Goal: Task Accomplishment & Management: Manage account settings

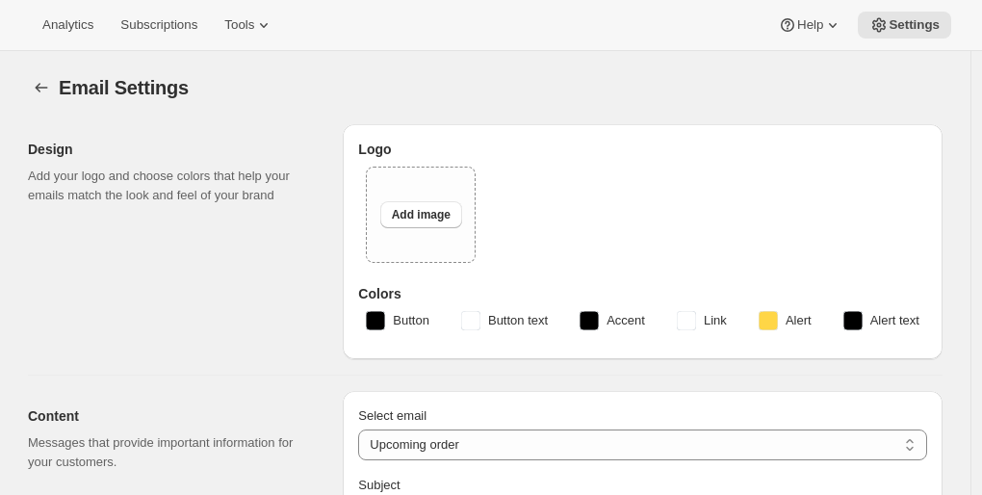
select select "subscriptionMessage"
select select "5"
select select "15"
click at [243, 23] on span "Tools" at bounding box center [239, 24] width 30 height 15
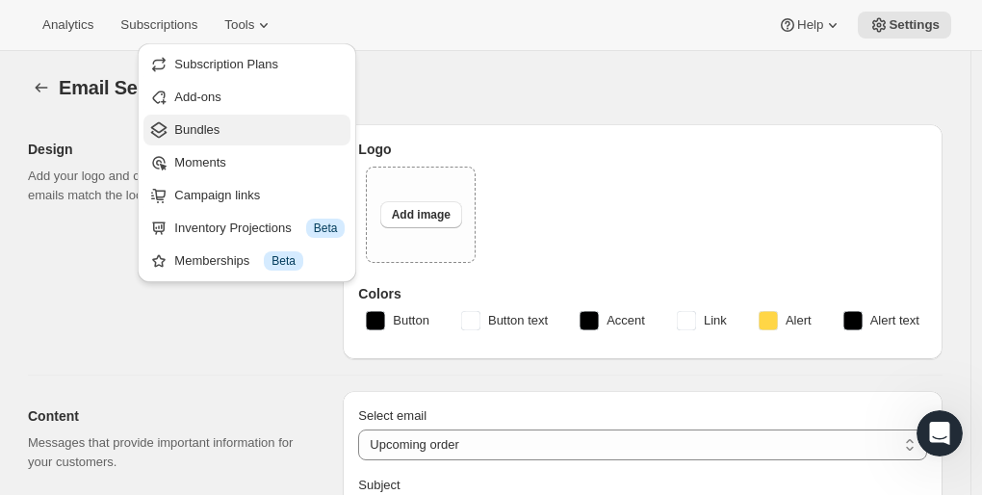
click at [196, 122] on span "Bundles" at bounding box center [196, 129] width 45 height 14
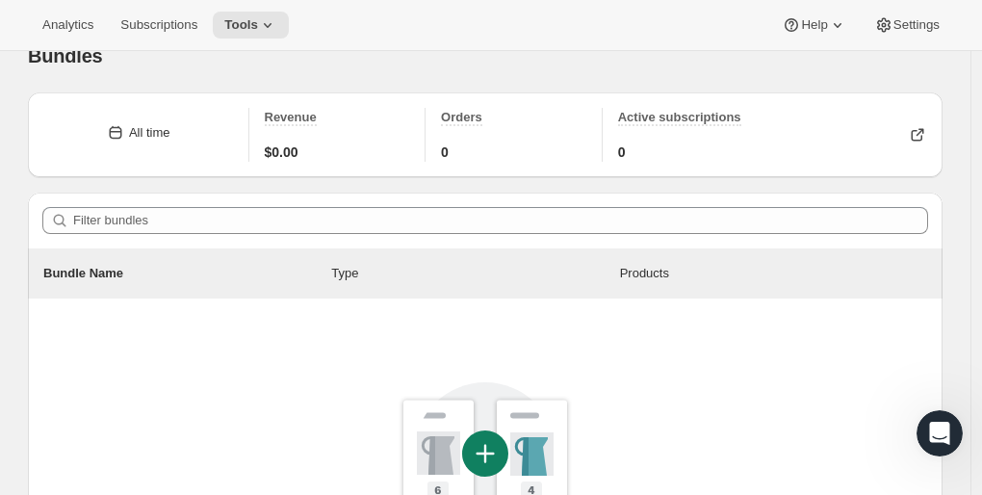
scroll to position [33, 0]
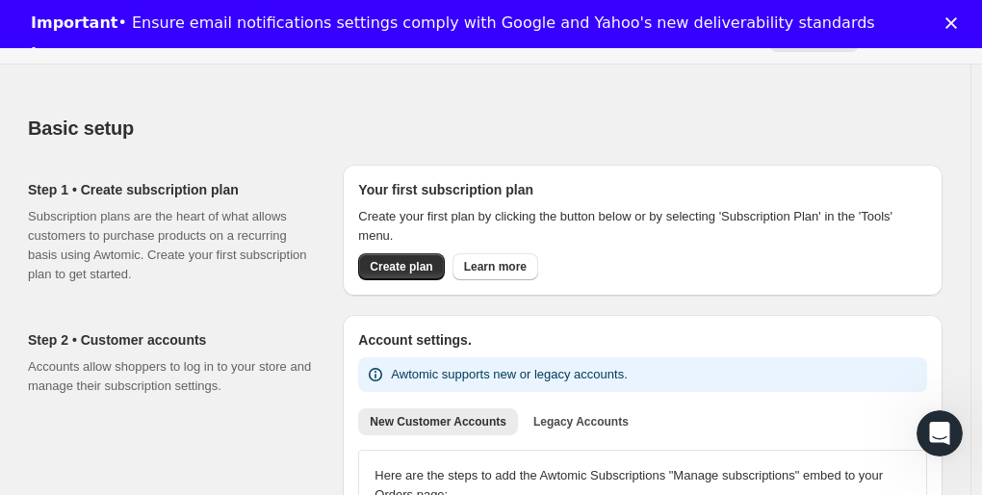
scroll to position [36, 0]
click at [415, 264] on span "Create plan" at bounding box center [401, 265] width 63 height 15
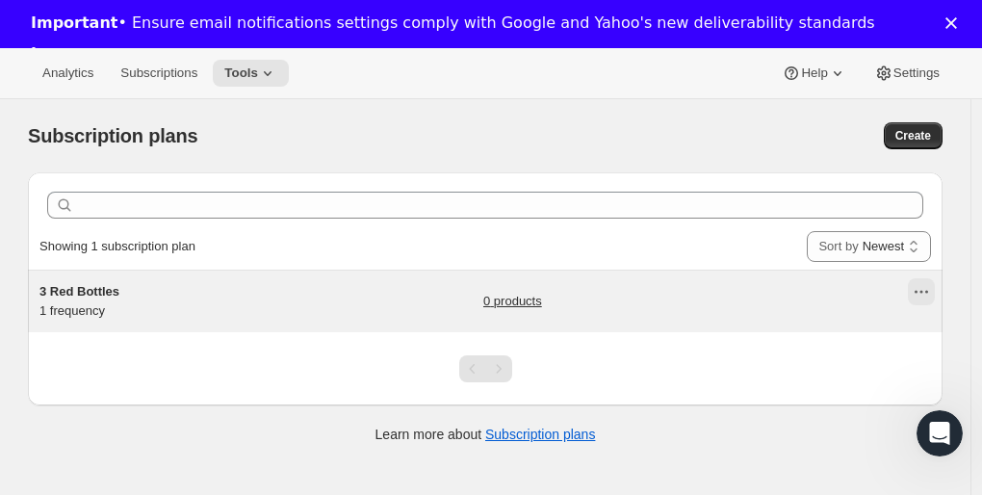
click at [926, 285] on icon "Actions for 3 Red Bottles" at bounding box center [921, 291] width 19 height 19
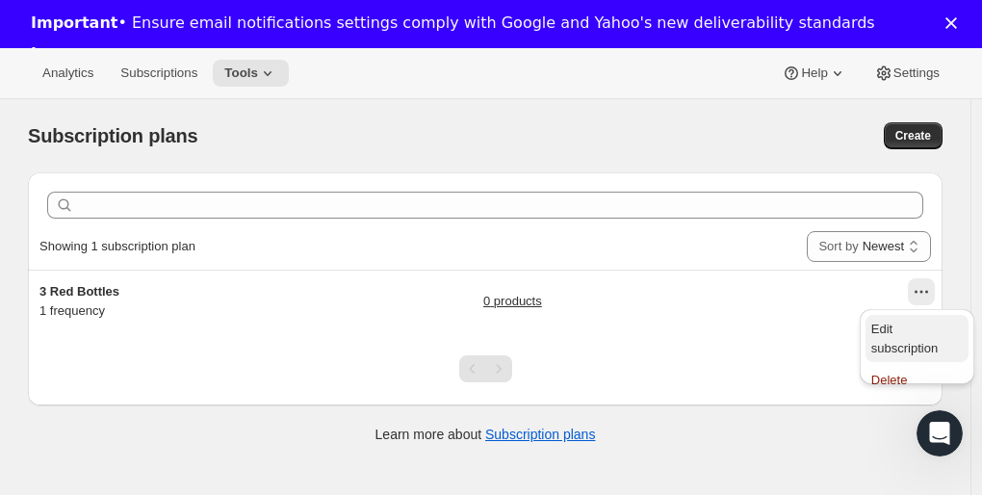
click at [905, 327] on span "Edit subscription" at bounding box center [904, 339] width 66 height 34
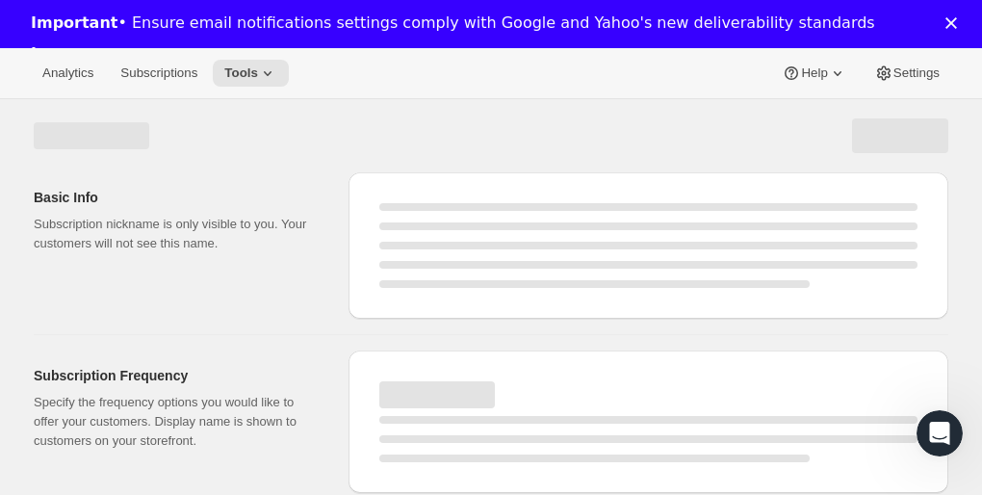
select select "WEEK"
select select "MONTH"
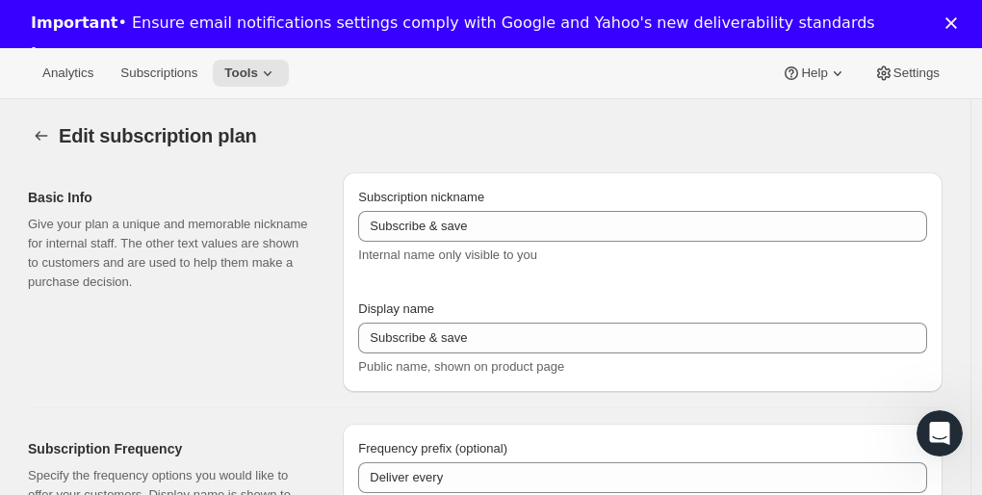
type input "3 Red Bottles"
type input "1"
select select "MONTH"
type input "1 month"
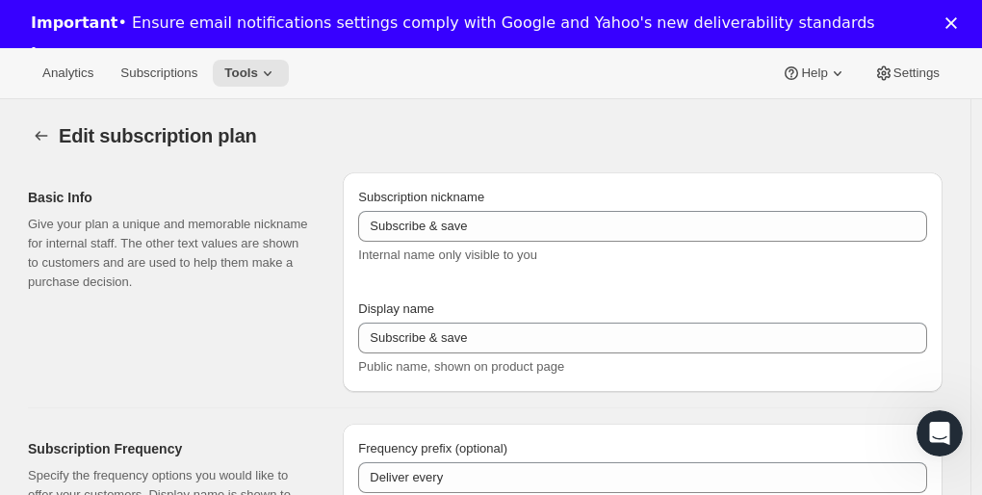
checkbox input "true"
select select "MONTHDAY"
click at [958, 32] on div "Important • Ensure email notifications settings comply with Google and Yahoo's …" at bounding box center [491, 40] width 982 height 64
click at [957, 23] on icon "Close" at bounding box center [952, 23] width 12 height 12
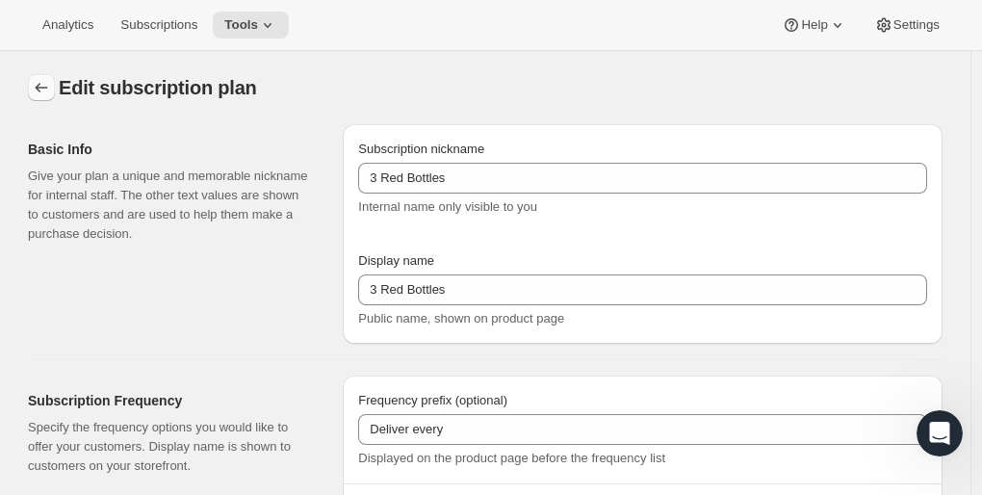
click at [47, 76] on button "Subscription plans" at bounding box center [41, 87] width 27 height 27
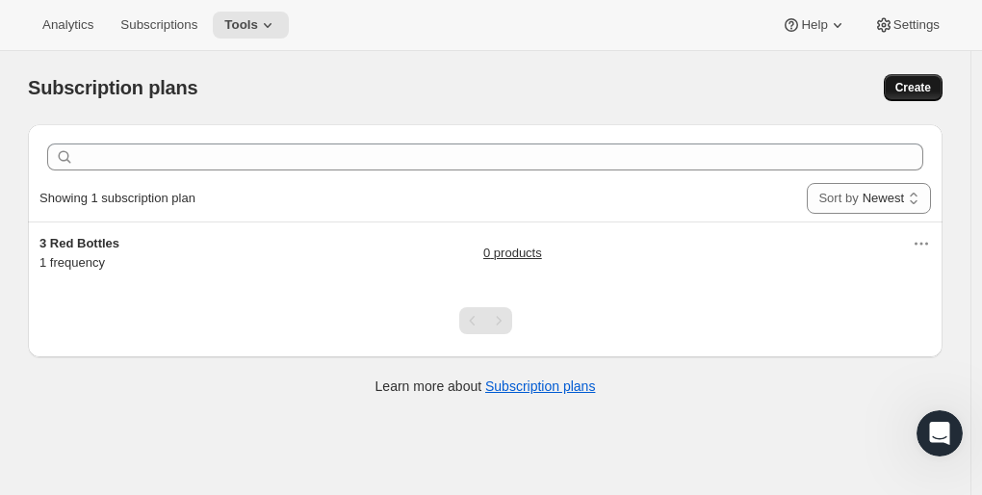
click at [929, 88] on span "Create" at bounding box center [913, 87] width 36 height 15
select select "WEEK"
select select "MONTH"
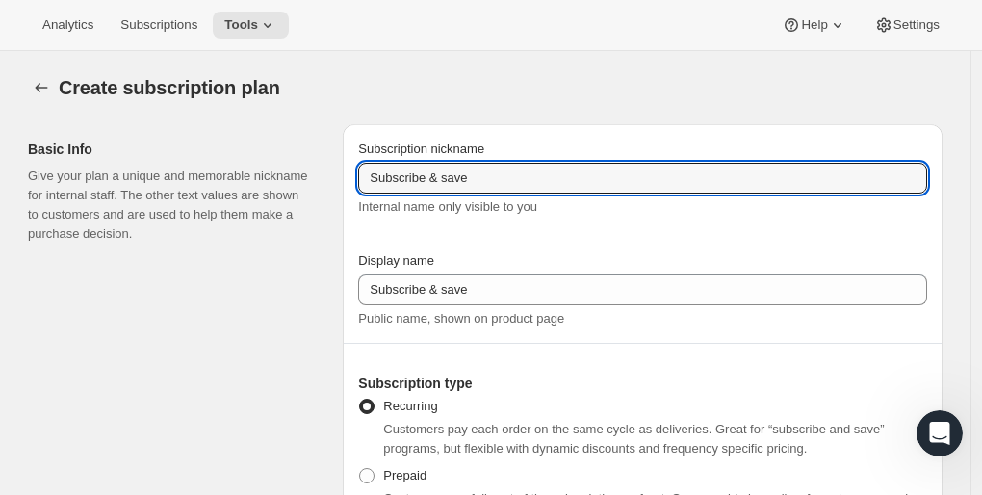
drag, startPoint x: 476, startPoint y: 177, endPoint x: 348, endPoint y: 180, distance: 128.1
click at [348, 180] on div "Basic Info Give your plan a unique and memorable nickname for internal staff. T…" at bounding box center [478, 328] width 930 height 438
type input "3 White Bottles"
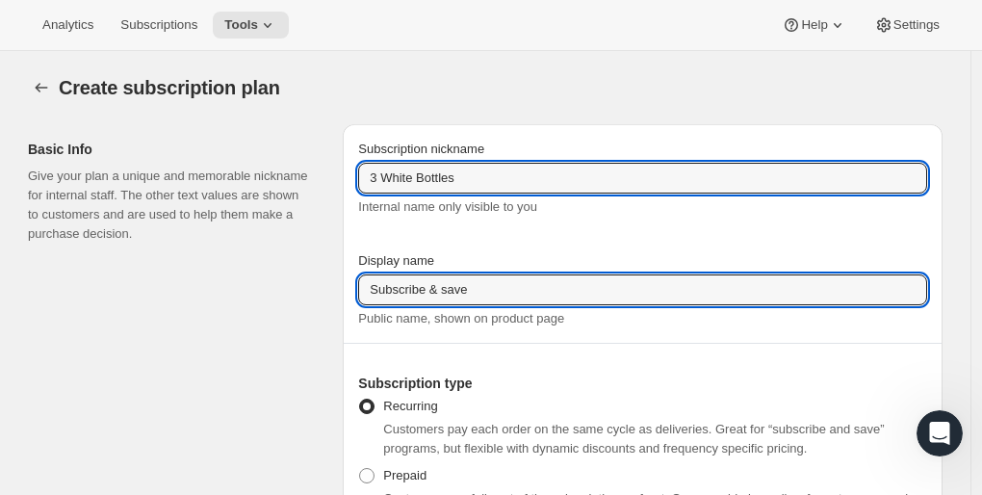
drag, startPoint x: 479, startPoint y: 289, endPoint x: 338, endPoint y: 290, distance: 141.5
click at [338, 290] on div "Basic Info Give your plan a unique and memorable nickname for internal staff. T…" at bounding box center [478, 328] width 930 height 438
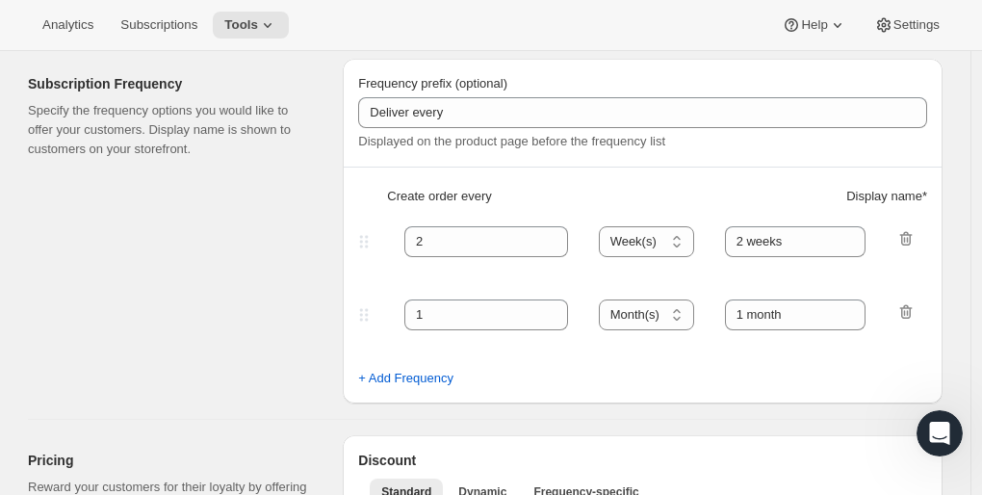
scroll to position [527, 0]
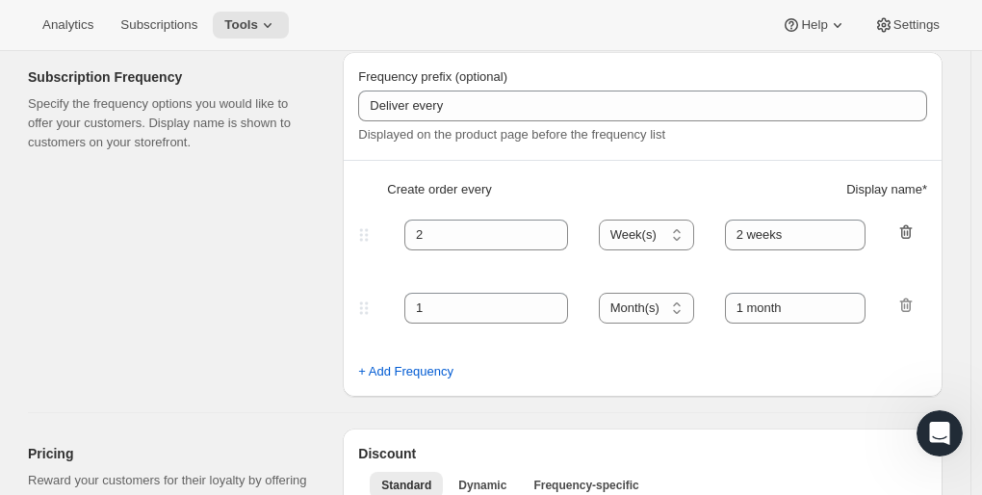
type input "3 White Bottles"
click at [916, 229] on icon "button" at bounding box center [905, 231] width 19 height 19
type input "1"
select select "MONTH"
type input "1 month"
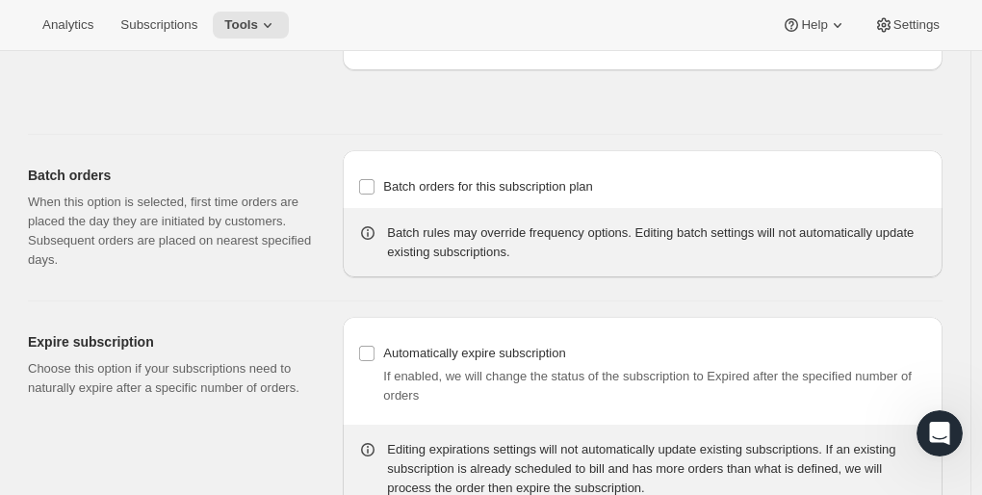
scroll to position [1673, 0]
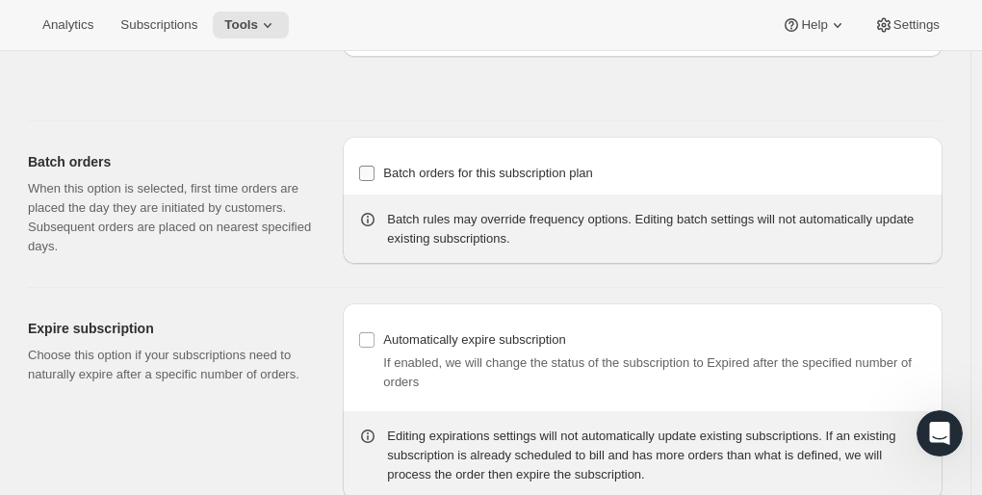
click at [370, 169] on input "Batch orders for this subscription plan" at bounding box center [366, 173] width 15 height 15
checkbox input "true"
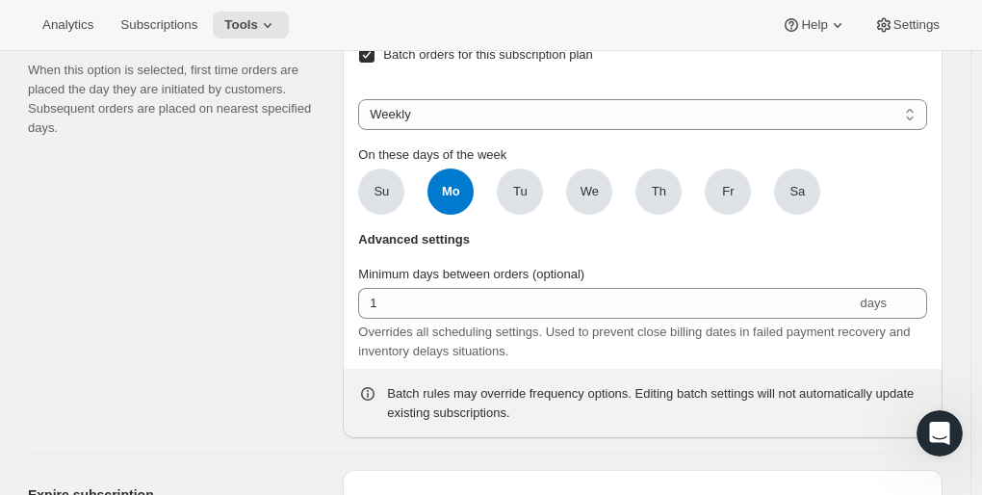
scroll to position [1793, 0]
click at [538, 117] on select "Weekly Monthly Yearly" at bounding box center [642, 113] width 569 height 31
select select "MONTHDAY"
click at [363, 98] on select "Weekly Monthly Yearly" at bounding box center [642, 113] width 569 height 31
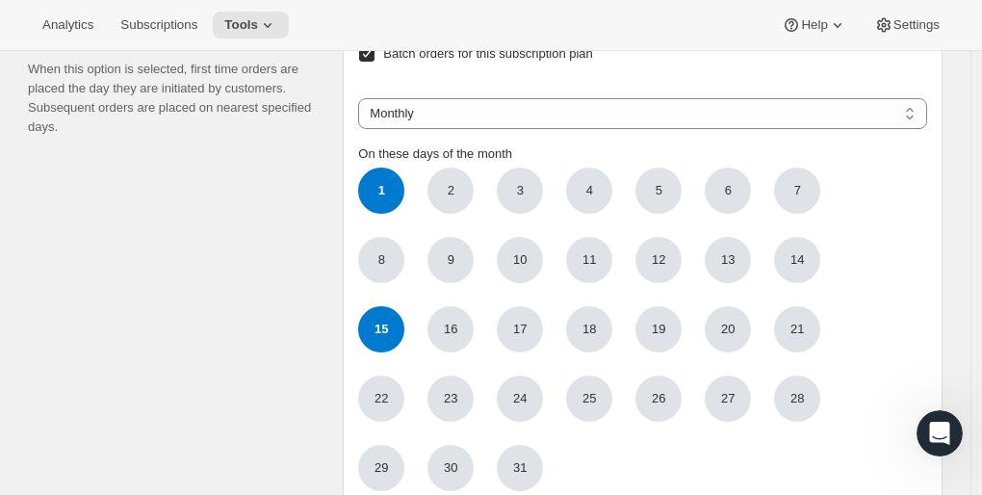
click at [389, 324] on span "15" at bounding box center [381, 329] width 46 height 46
click input "15" at bounding box center [0, 0] width 0 height 0
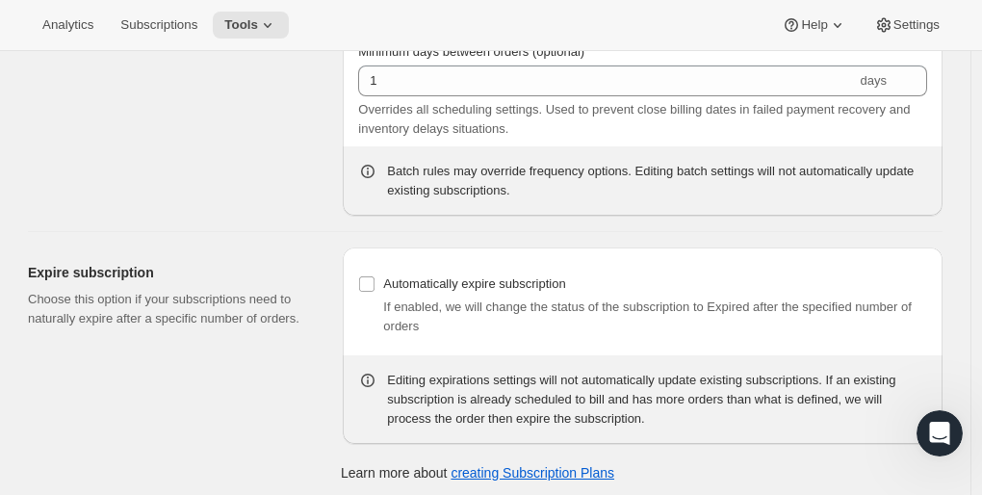
scroll to position [2295, 0]
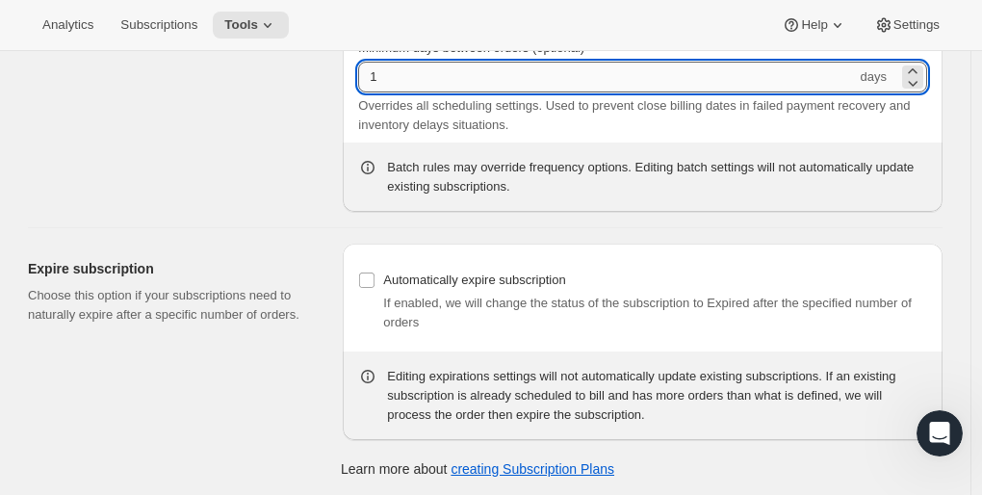
click at [448, 87] on input "1" at bounding box center [607, 77] width 498 height 31
type input "15"
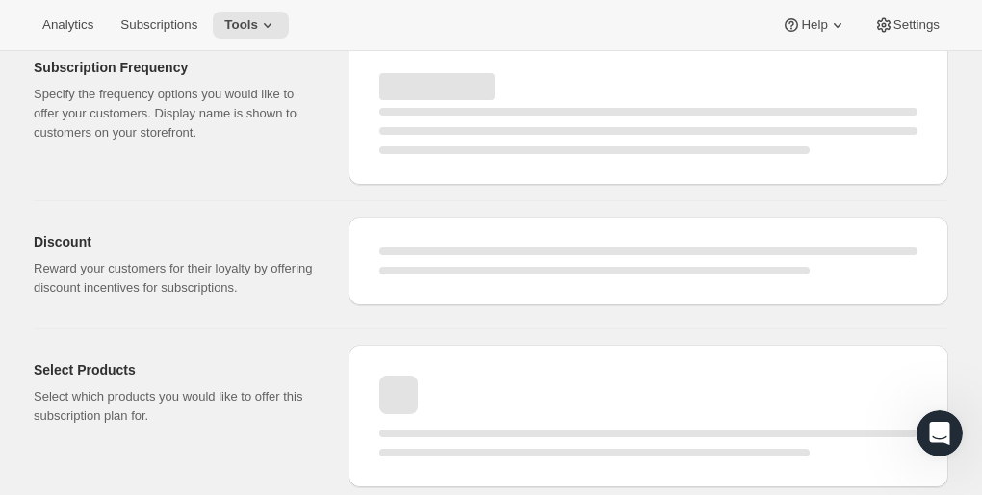
select select "WEEK"
select select "MONTH"
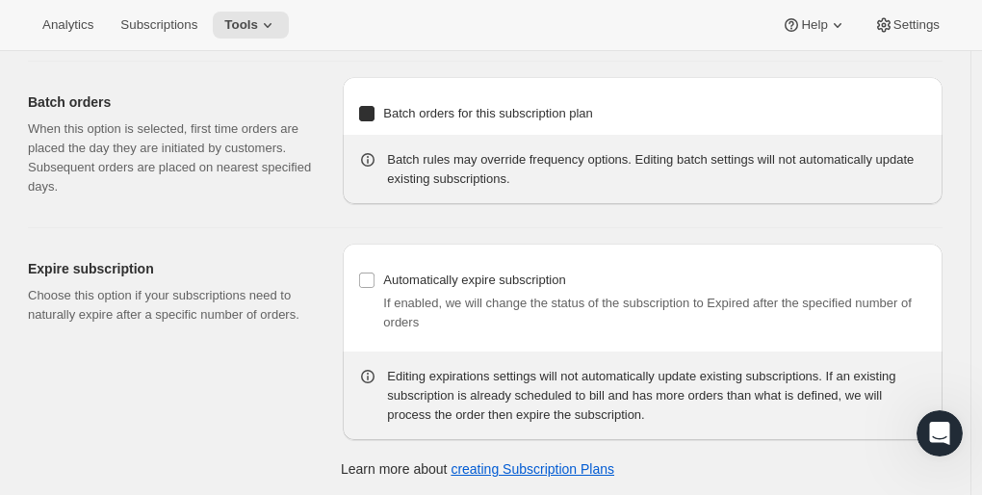
type input "3 White Bottles"
type input "1"
select select "MONTH"
type input "1 month"
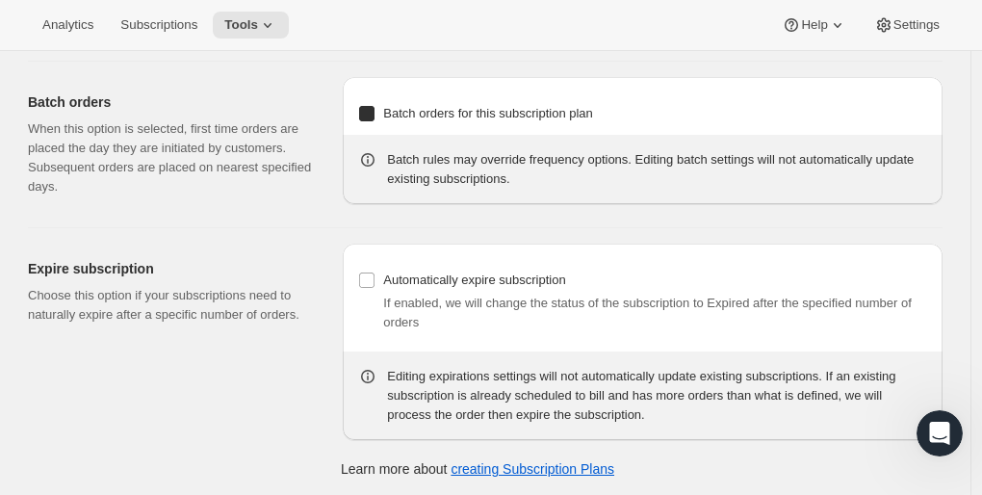
checkbox input "true"
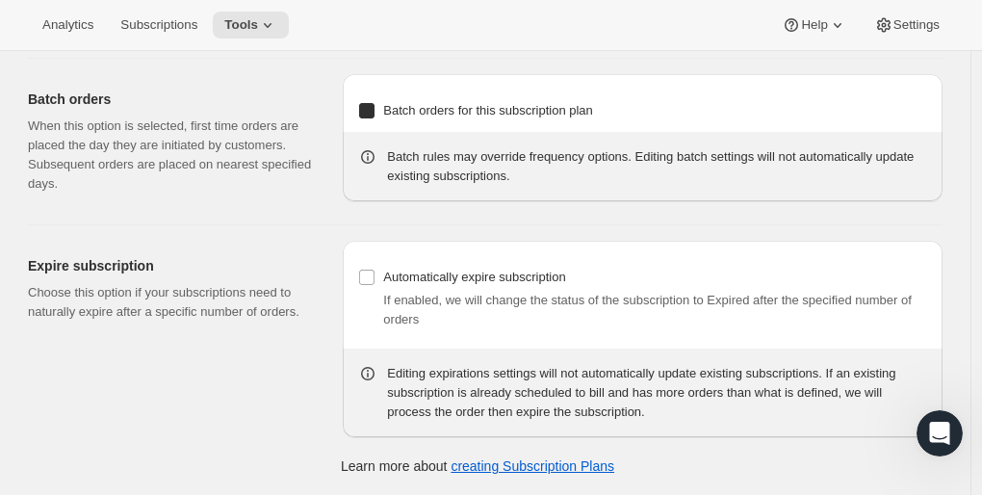
select select "MONTHDAY"
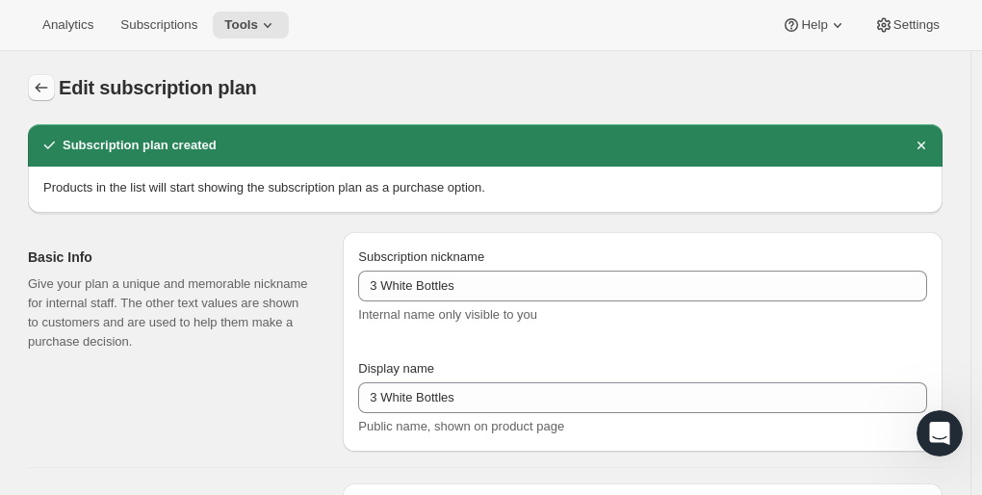
click at [45, 95] on icon "Subscription plans" at bounding box center [41, 87] width 19 height 19
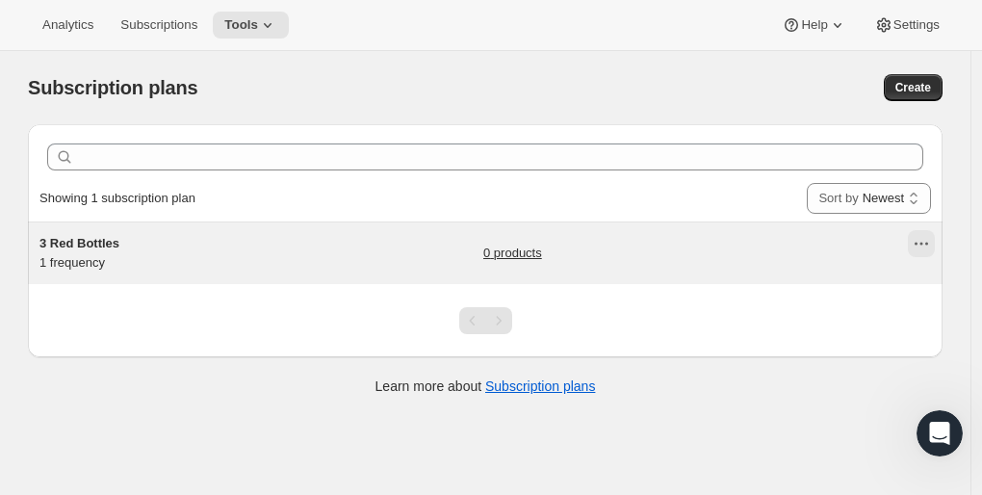
click at [931, 235] on icon "Actions for 3 Red Bottles" at bounding box center [921, 243] width 19 height 19
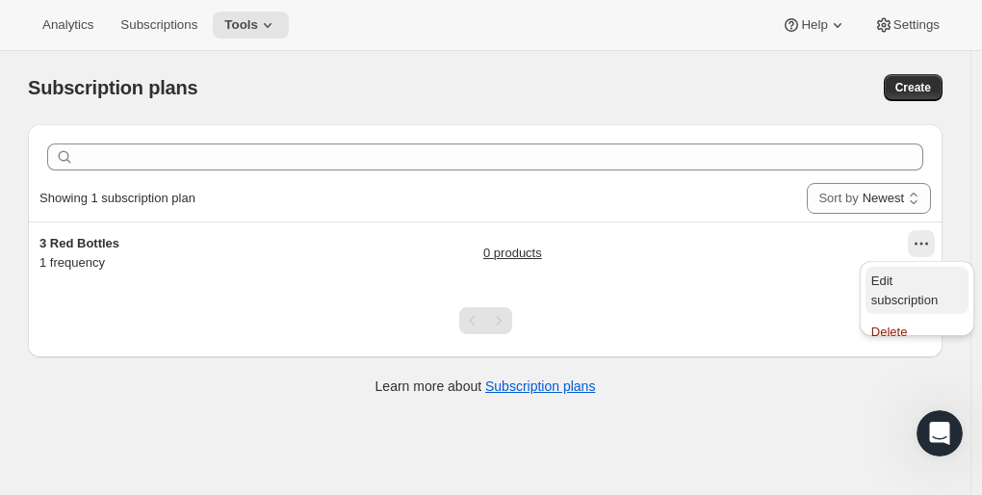
click at [926, 284] on span "Edit subscription" at bounding box center [904, 290] width 66 height 34
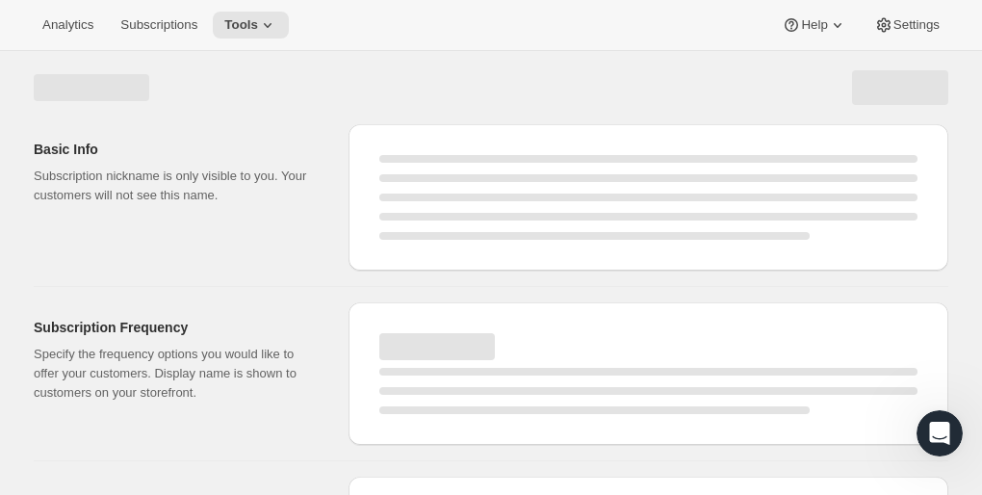
select select "WEEK"
select select "MONTH"
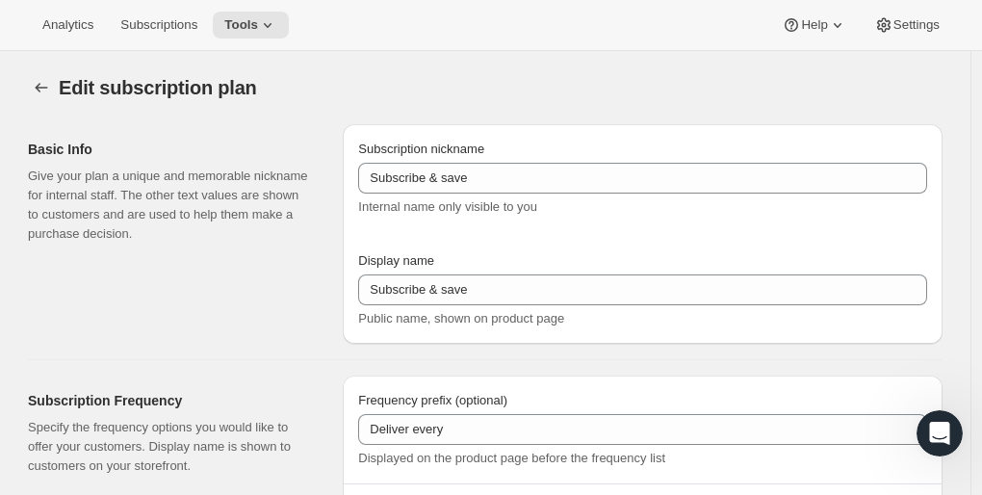
type input "3 Red Bottles"
type input "1"
select select "MONTH"
type input "1 month"
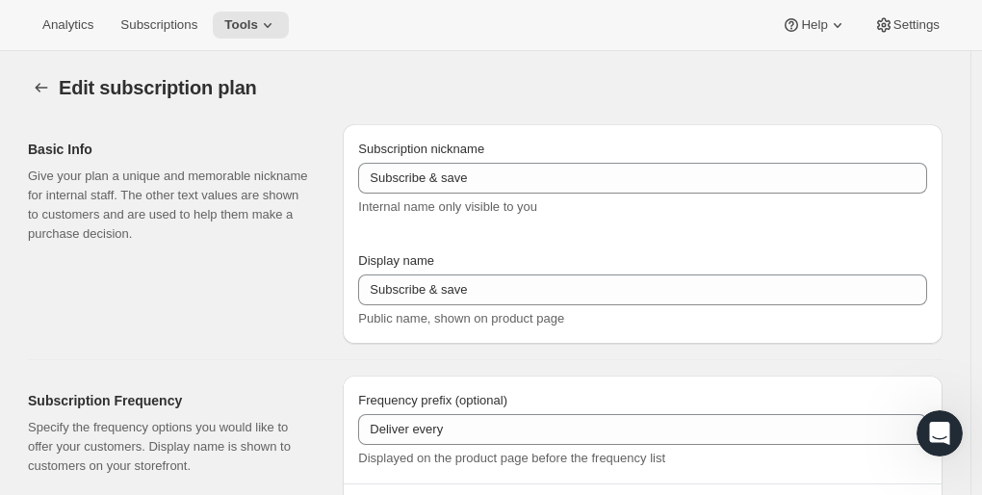
checkbox input "true"
select select "MONTHDAY"
click at [49, 83] on icon "Subscription plans" at bounding box center [41, 87] width 19 height 19
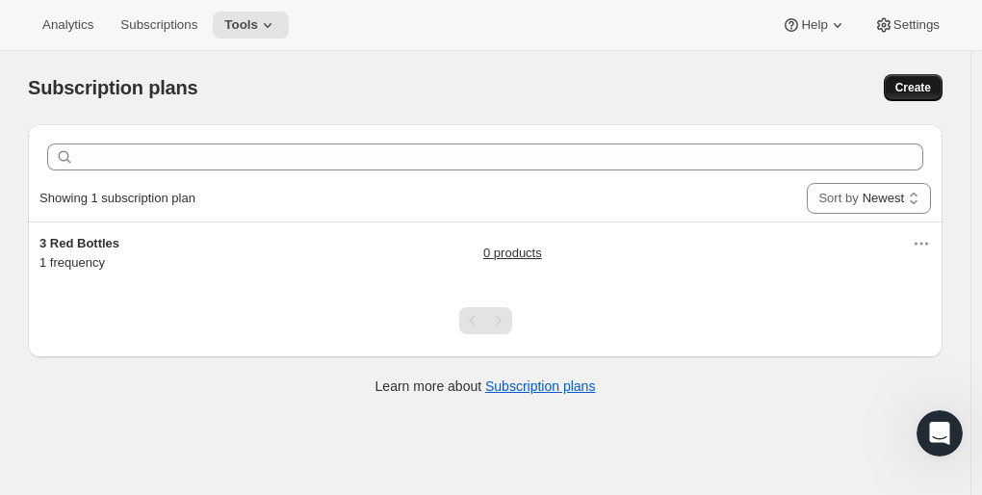
click at [930, 81] on span "Create" at bounding box center [913, 87] width 36 height 15
select select "WEEK"
select select "MONTH"
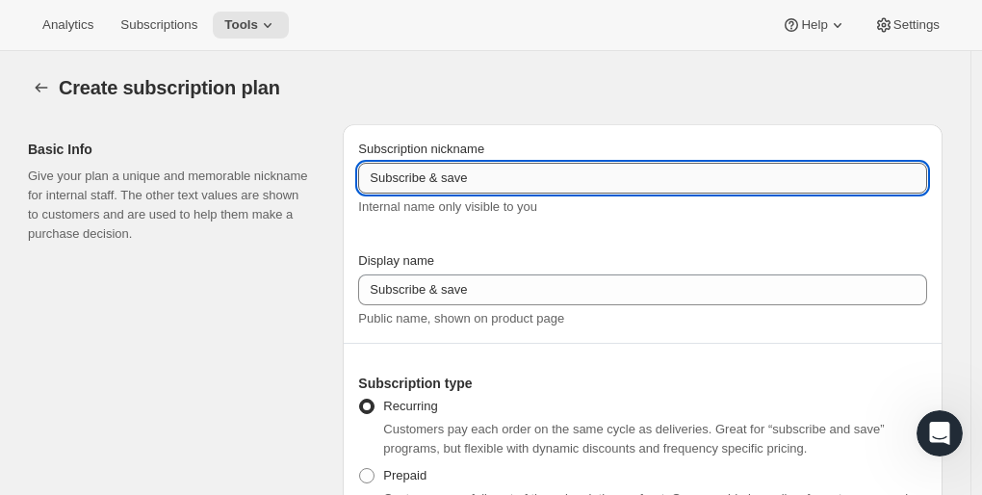
click at [531, 175] on input "Subscribe & save" at bounding box center [642, 178] width 569 height 31
type input "S"
type input "3 White Bottles"
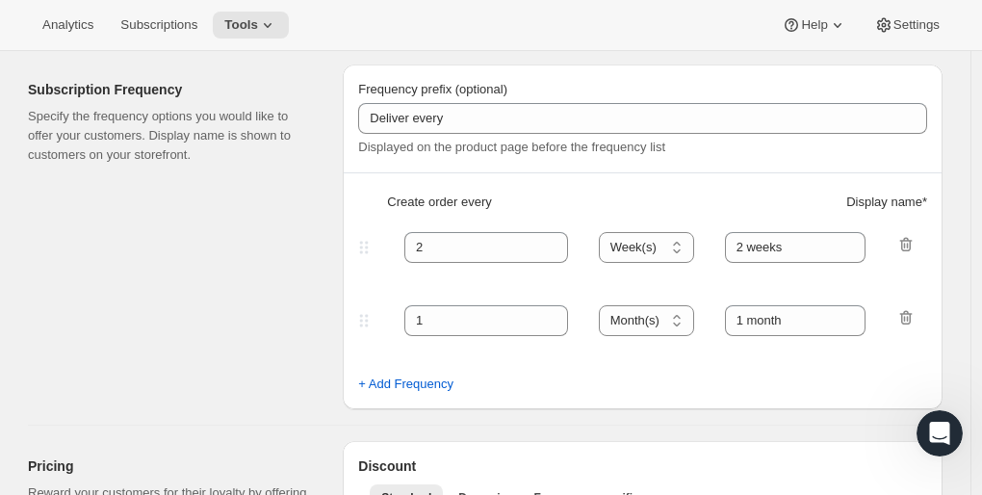
scroll to position [498, 0]
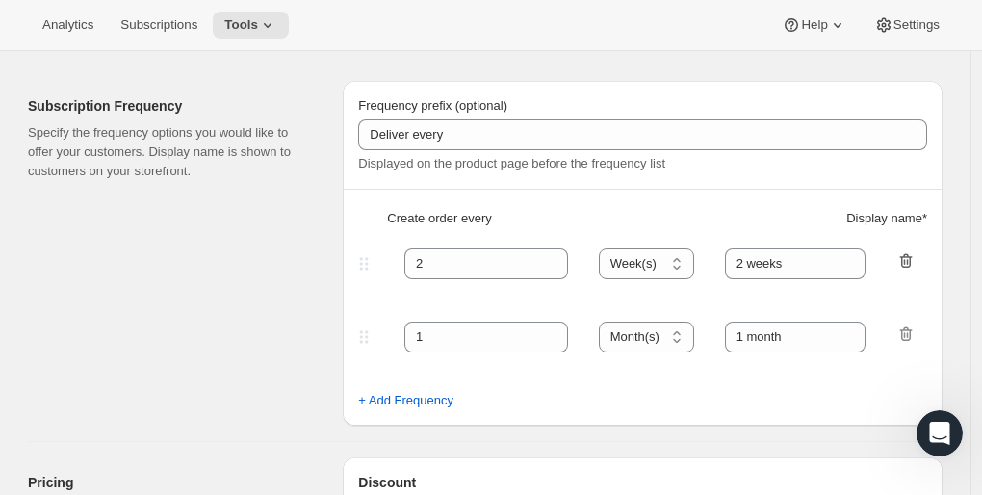
type input "3 White Bottles"
click at [906, 263] on icon "button" at bounding box center [905, 262] width 2 height 6
type input "1"
select select "MONTH"
type input "1 month"
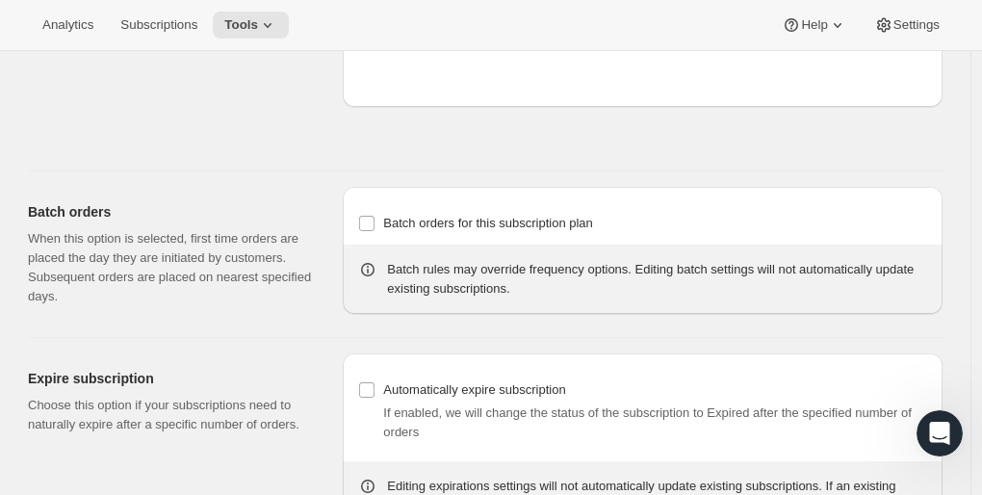
scroll to position [1656, 0]
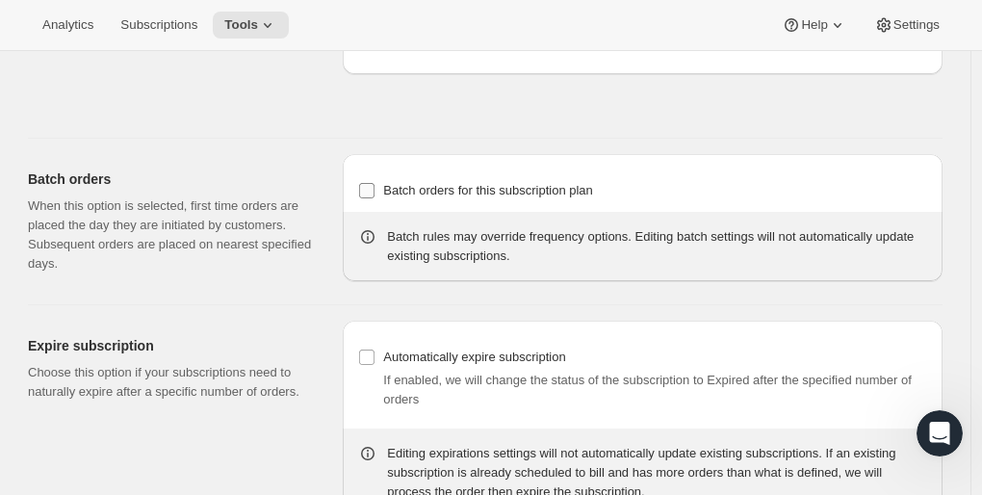
click at [373, 193] on input "Batch orders for this subscription plan" at bounding box center [366, 190] width 15 height 15
checkbox input "true"
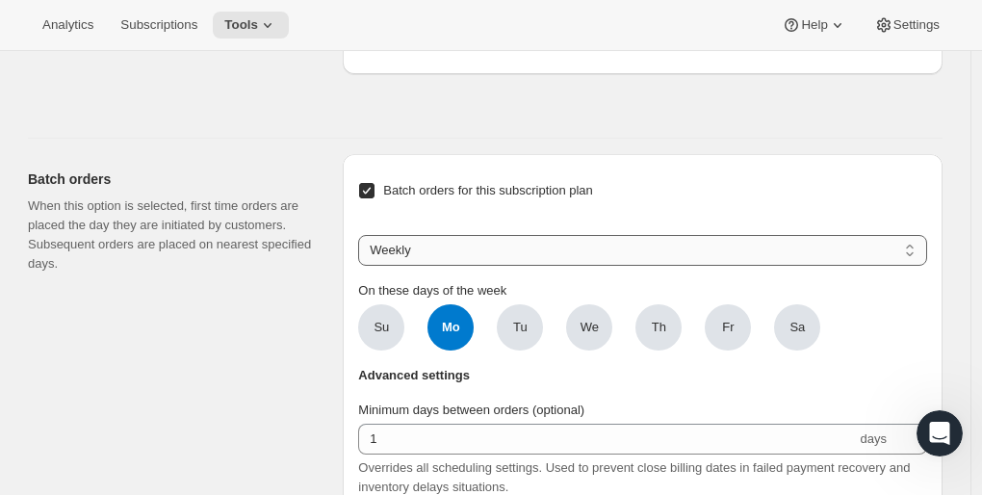
click at [431, 246] on select "Weekly Monthly Yearly" at bounding box center [642, 250] width 569 height 31
select select "MONTHDAY"
click at [363, 235] on select "Weekly Monthly Yearly" at bounding box center [642, 250] width 569 height 31
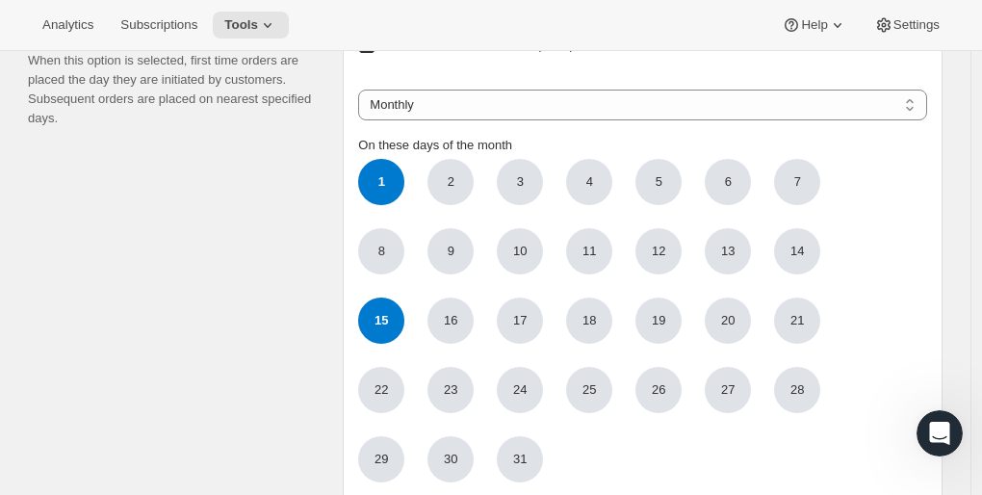
scroll to position [1806, 0]
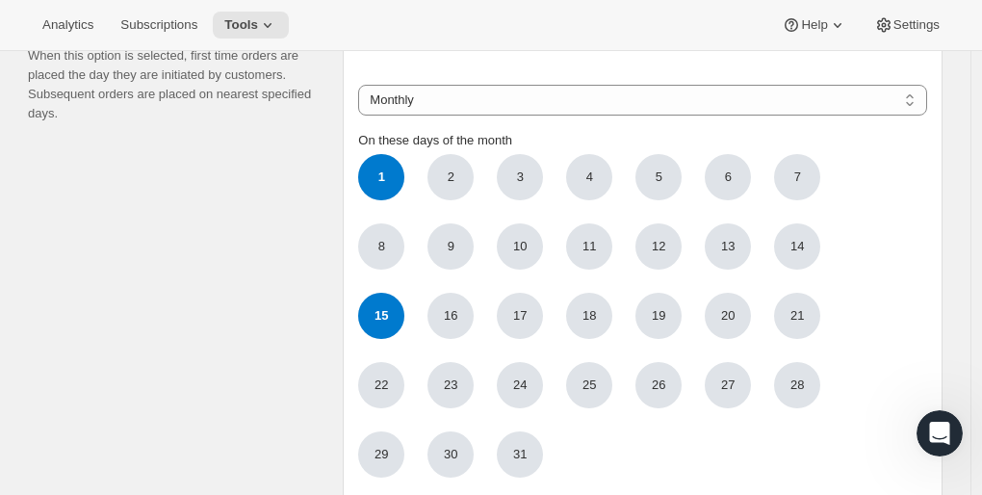
click at [385, 314] on span "15" at bounding box center [381, 316] width 46 height 46
click input "15" at bounding box center [0, 0] width 0 height 0
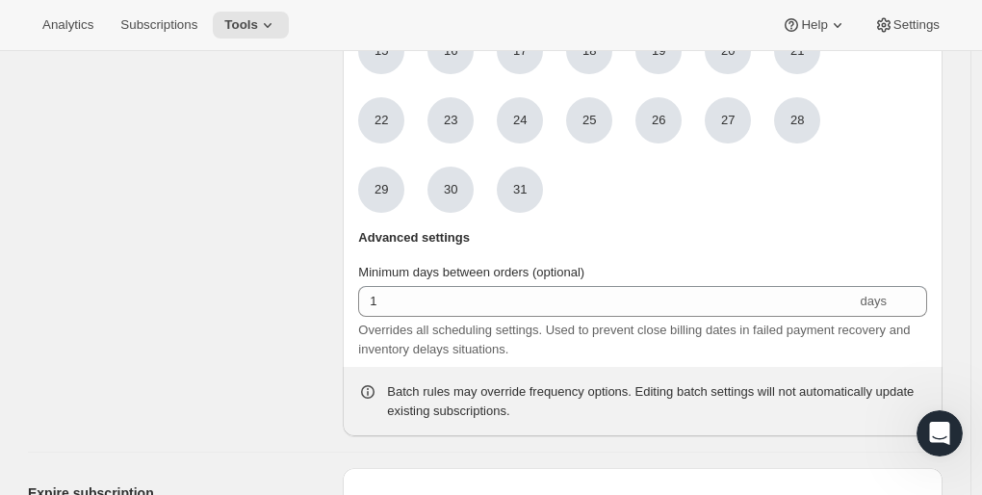
scroll to position [2070, 0]
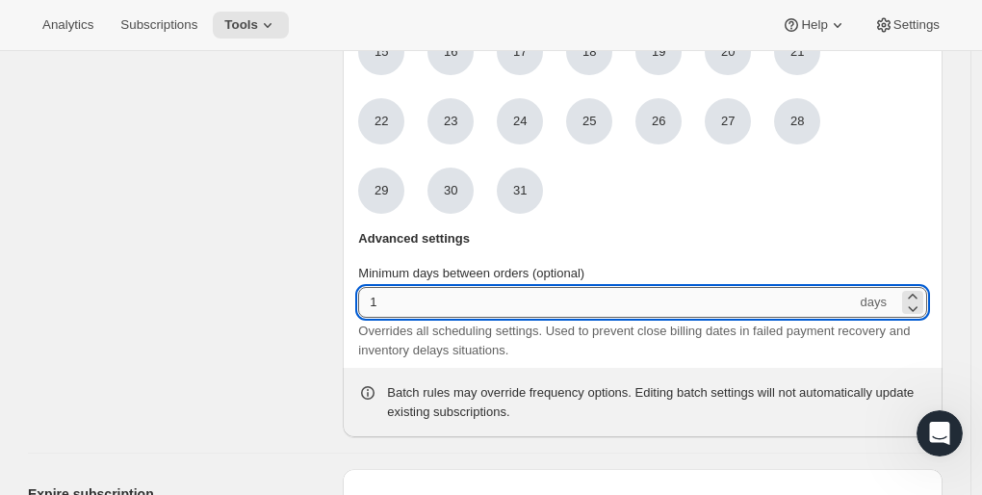
click at [400, 307] on input "1" at bounding box center [607, 302] width 498 height 31
type input "15"
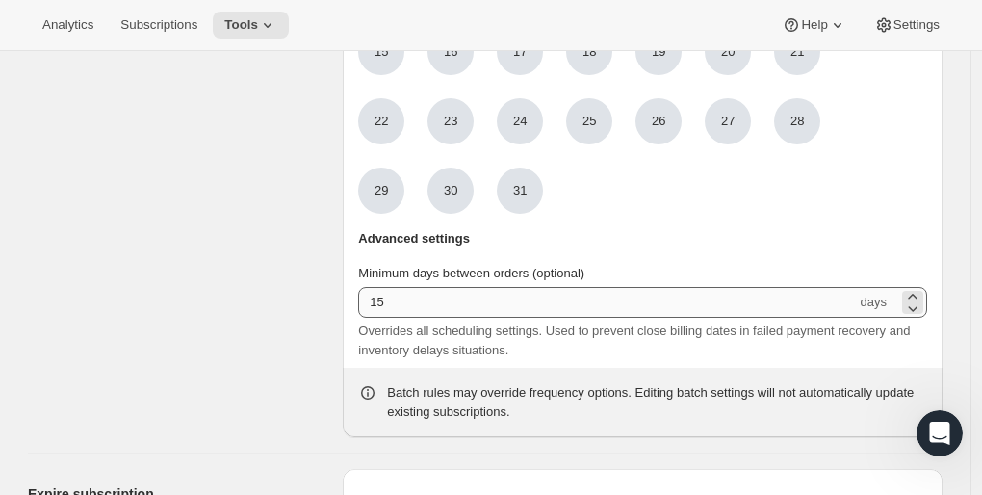
scroll to position [2085, 0]
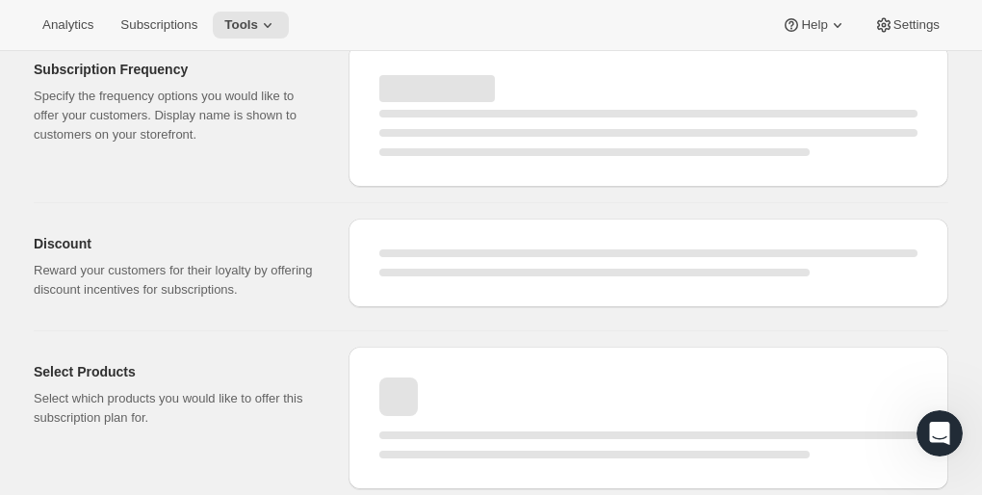
select select "WEEK"
select select "MONTH"
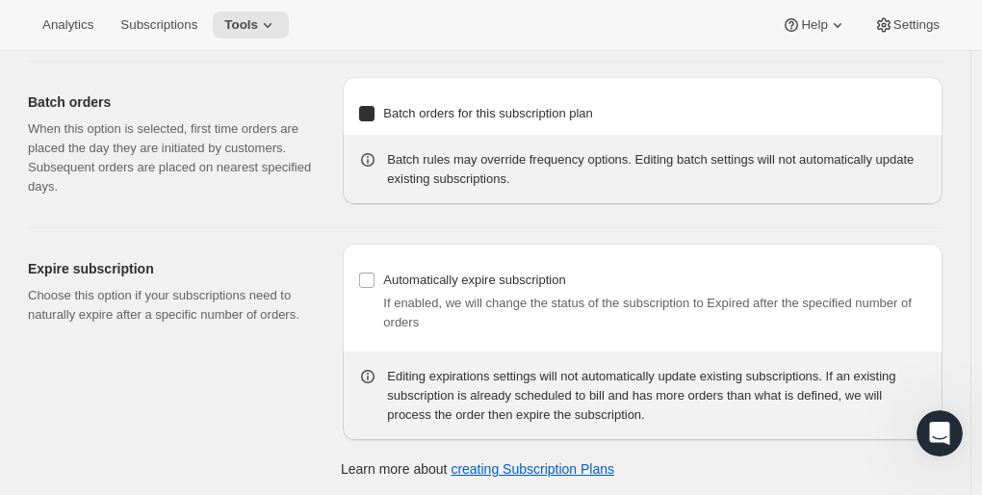
type input "3 White Bottles"
type input "1"
select select "MONTH"
type input "1 month"
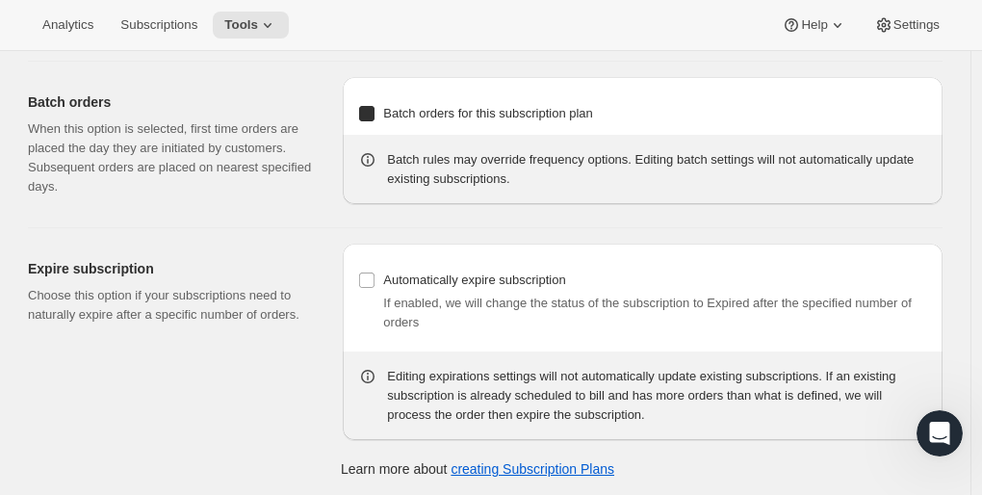
checkbox input "true"
select select "MONTHDAY"
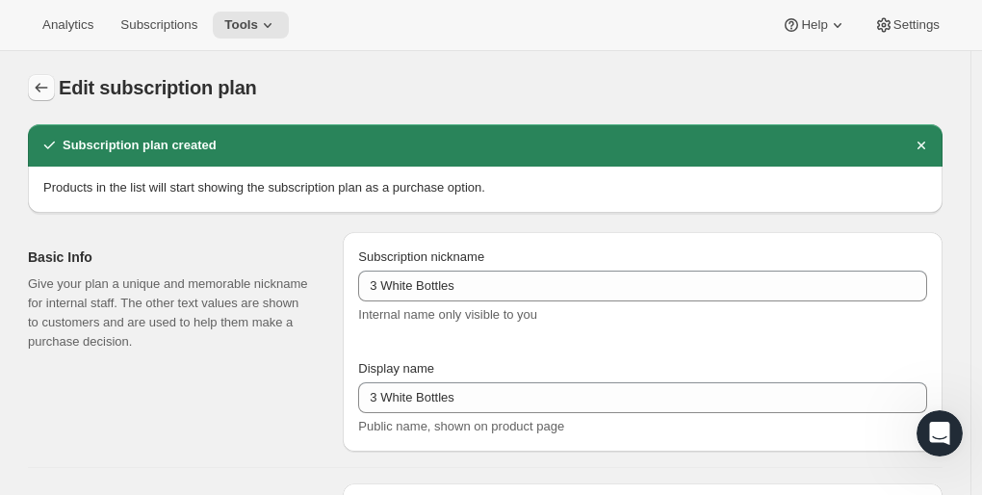
click at [49, 87] on icon "Subscription plans" at bounding box center [41, 87] width 19 height 19
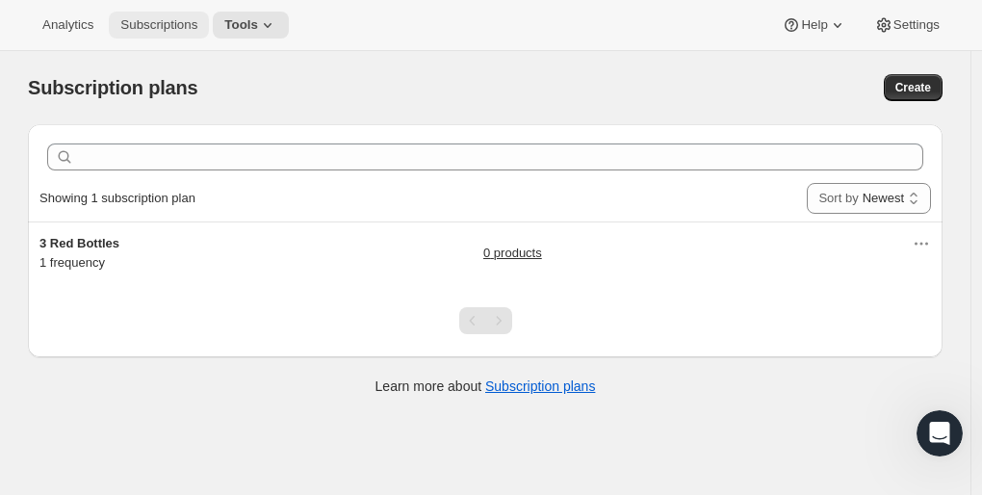
click at [144, 32] on span "Subscriptions" at bounding box center [158, 24] width 77 height 15
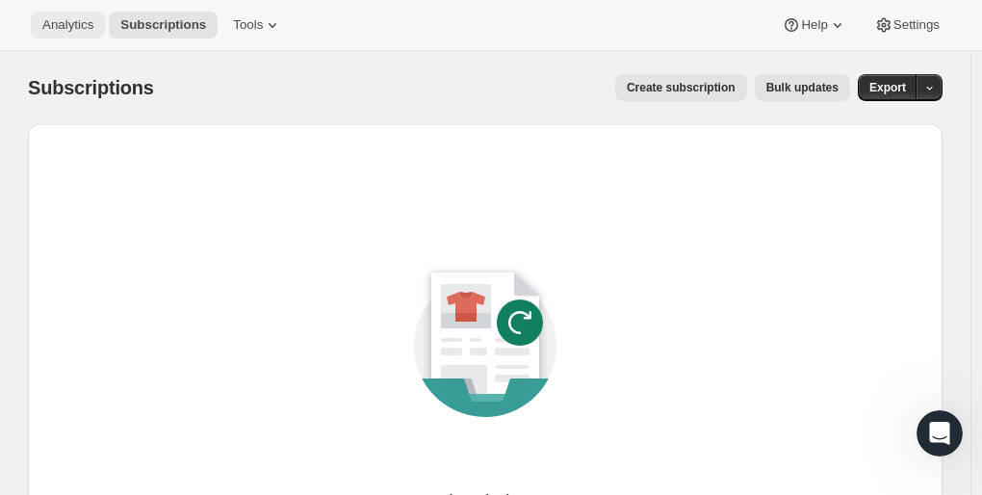
click at [85, 14] on button "Analytics" at bounding box center [68, 25] width 74 height 27
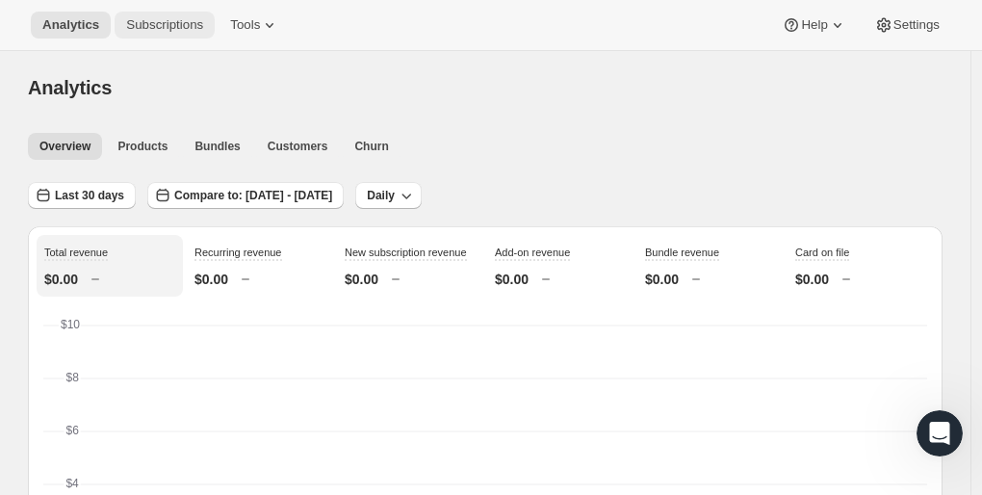
click at [177, 32] on span "Subscriptions" at bounding box center [164, 24] width 77 height 15
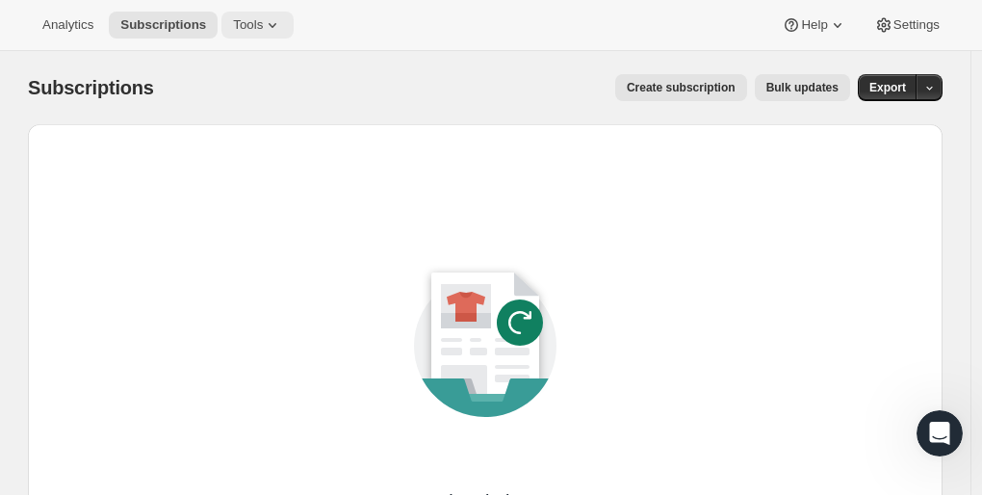
click at [235, 23] on span "Tools" at bounding box center [248, 24] width 30 height 15
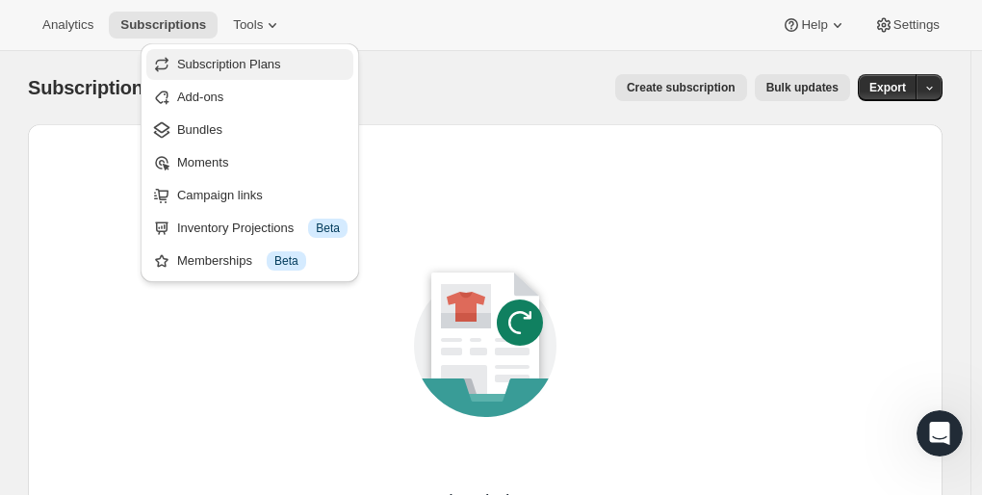
click at [231, 71] on span "Subscription Plans" at bounding box center [229, 64] width 104 height 14
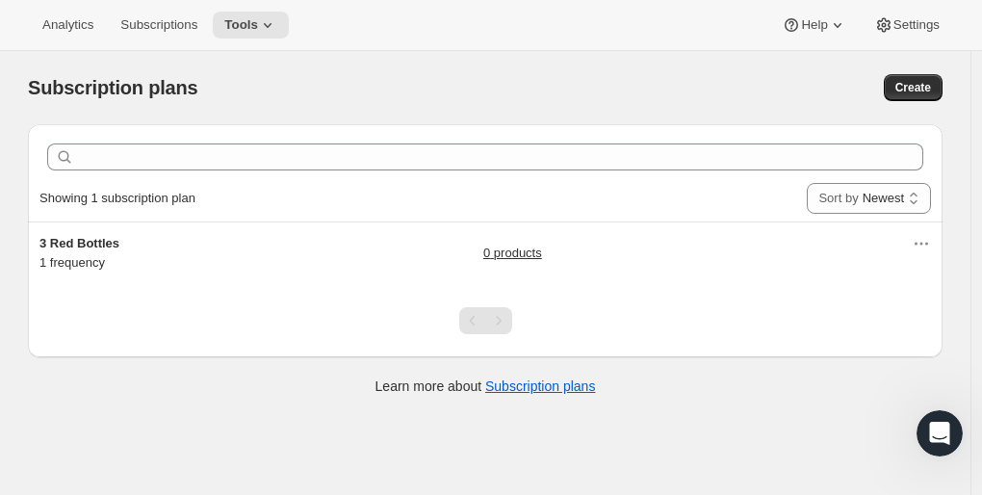
click at [507, 316] on div "Pagination" at bounding box center [498, 320] width 27 height 27
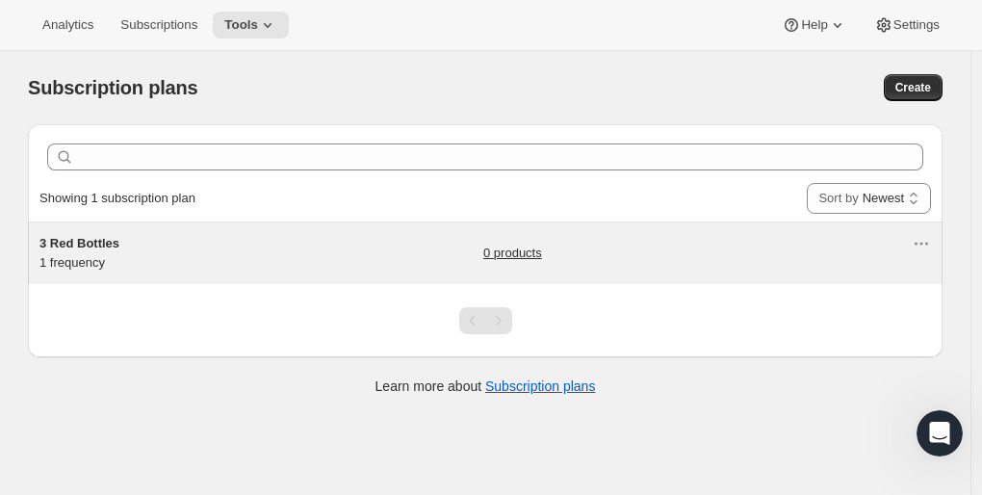
click at [742, 245] on div "0 products" at bounding box center [697, 253] width 428 height 39
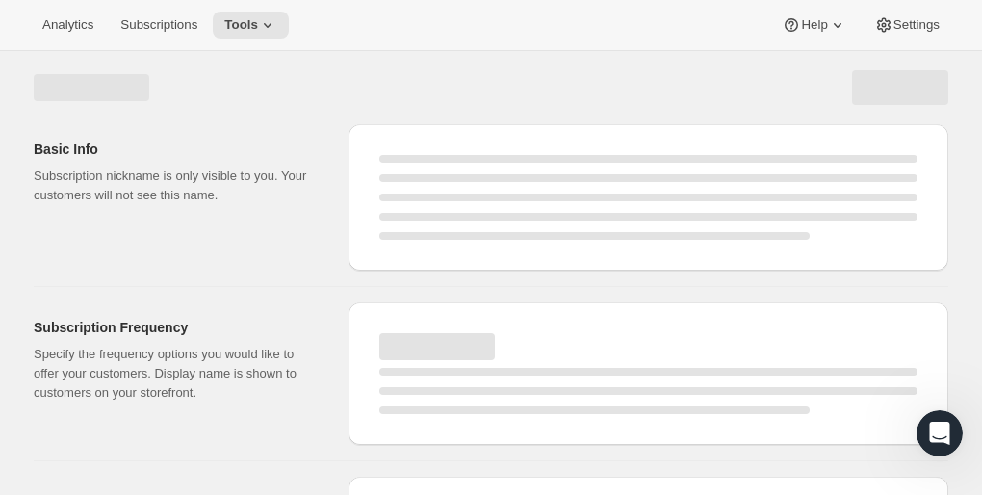
select select "MONTH"
select select "MONTHDAY"
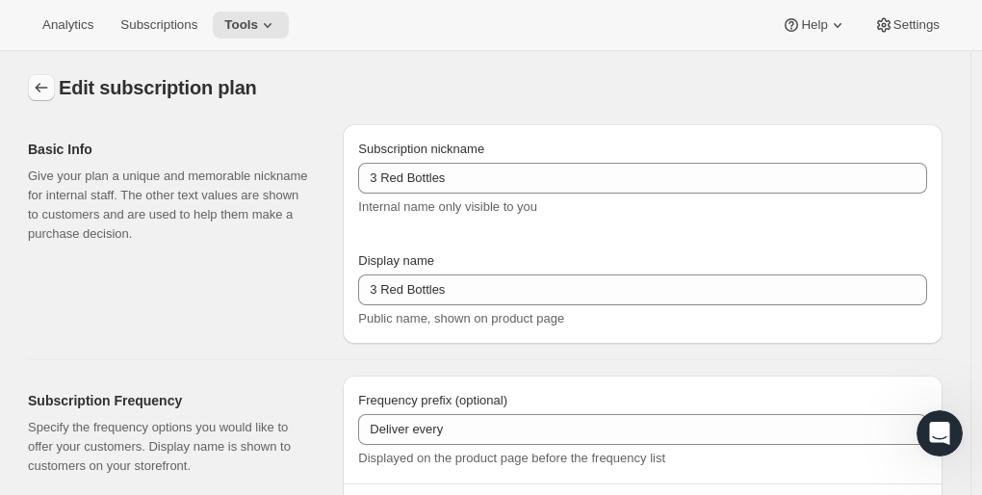
click at [51, 90] on icon "Subscription plans" at bounding box center [41, 87] width 19 height 19
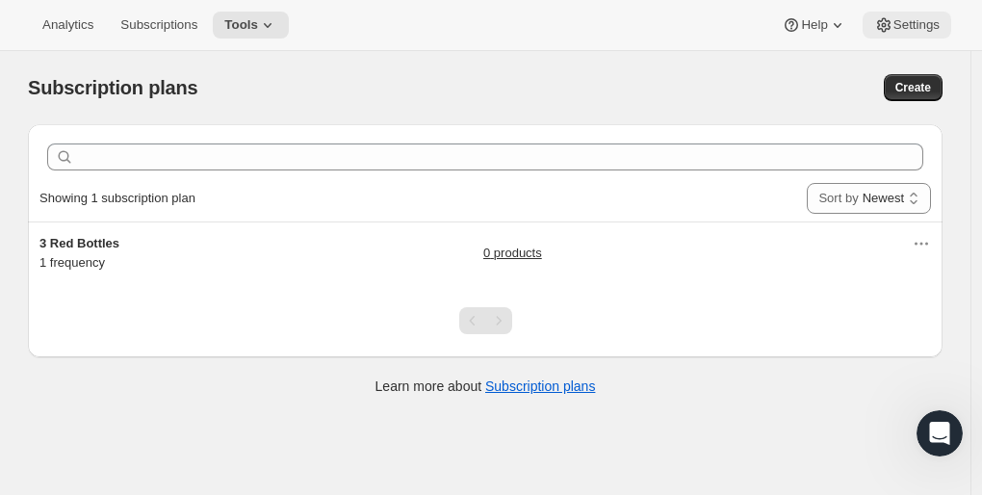
click at [889, 24] on icon at bounding box center [883, 25] width 13 height 14
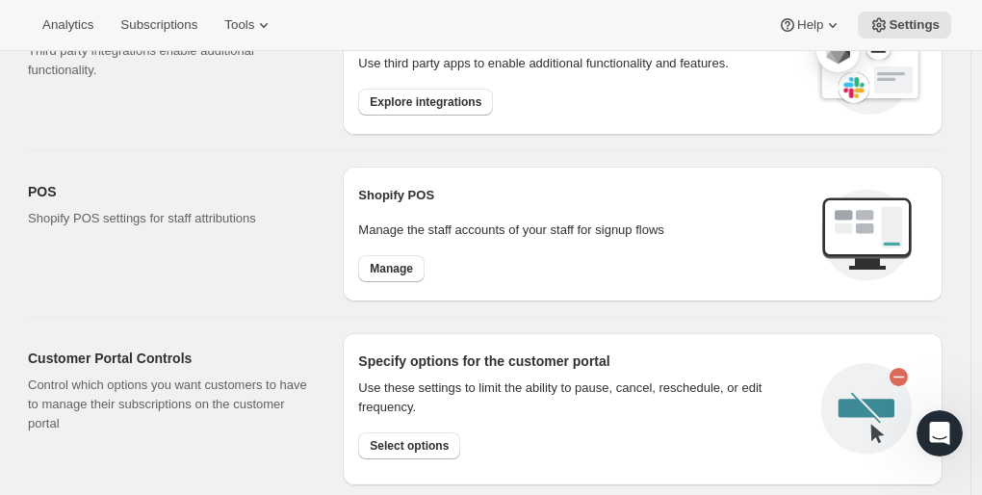
scroll to position [722, 0]
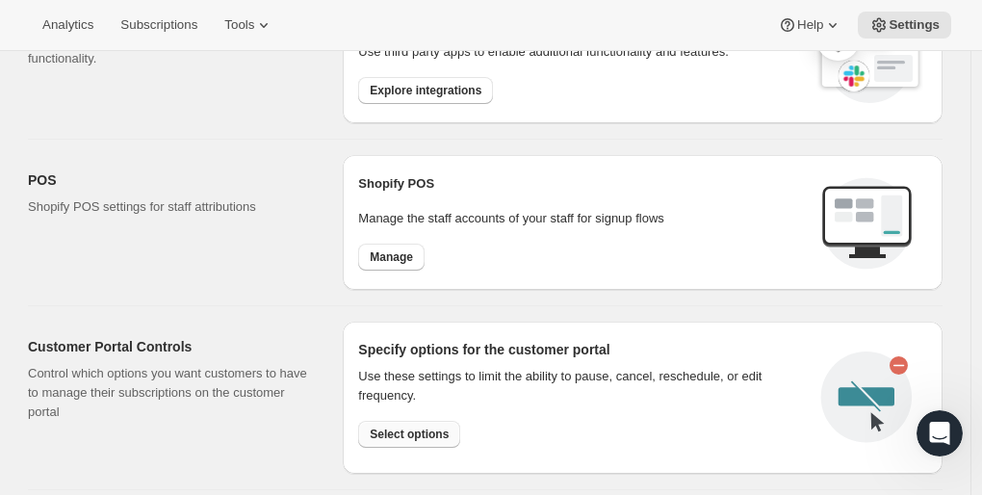
click at [425, 438] on button "Select options" at bounding box center [409, 434] width 102 height 27
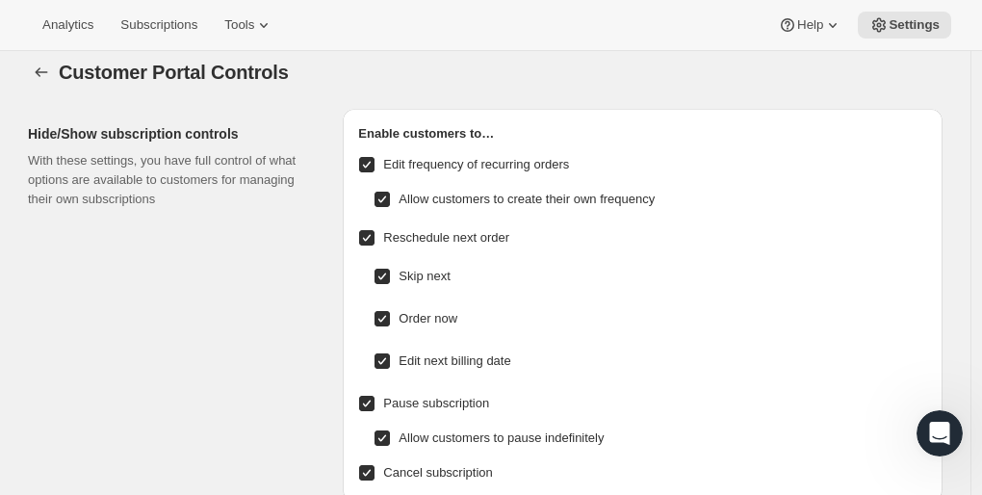
scroll to position [7, 0]
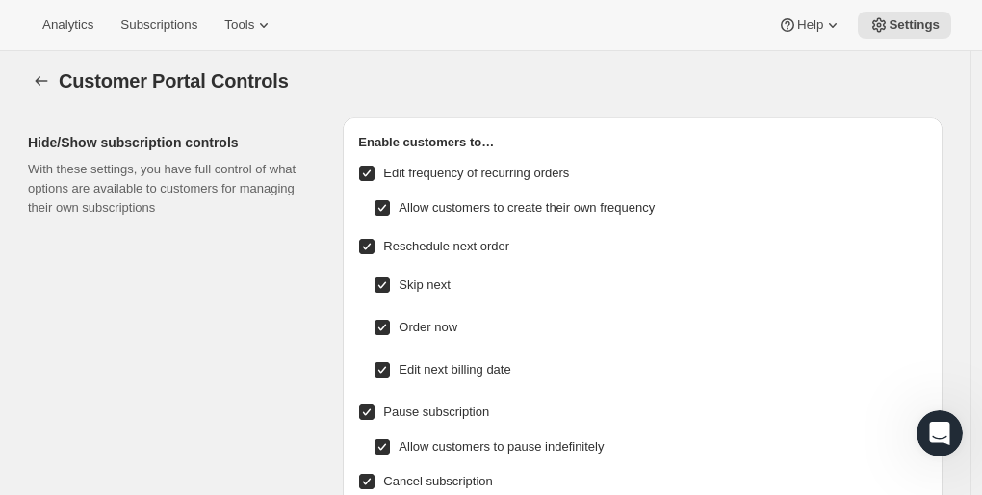
click at [390, 202] on input "Allow customers to create their own frequency" at bounding box center [382, 207] width 15 height 15
checkbox input "false"
click at [368, 173] on input "Edit frequency of recurring orders" at bounding box center [366, 173] width 15 height 15
checkbox input "false"
click at [385, 327] on input "Order now" at bounding box center [382, 327] width 15 height 15
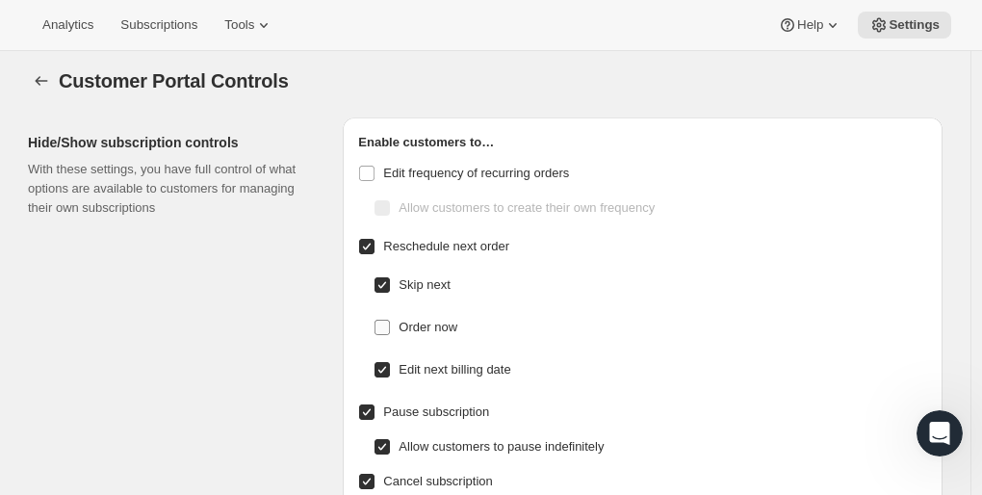
checkbox input "false"
click at [387, 362] on input "Edit next billing date" at bounding box center [382, 369] width 15 height 15
checkbox input "false"
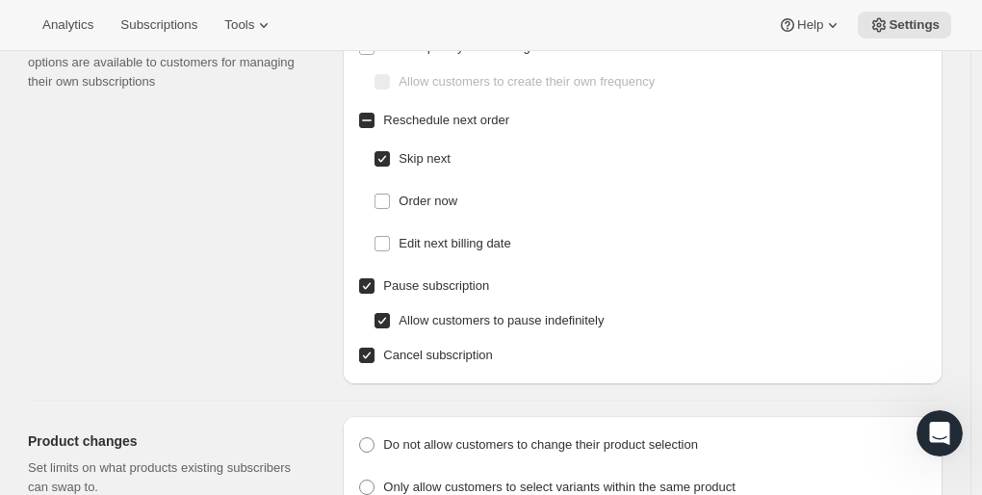
scroll to position [135, 0]
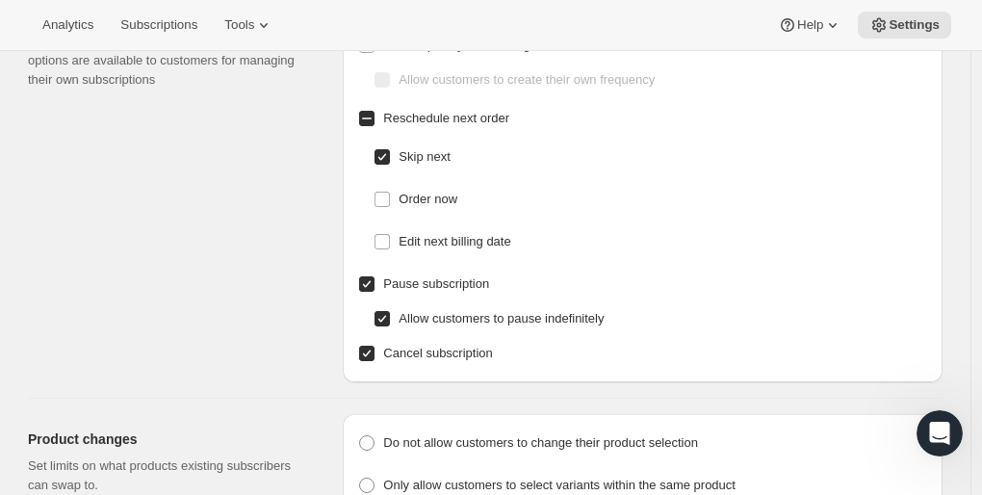
click at [390, 320] on input "Allow customers to pause indefinitely" at bounding box center [382, 318] width 15 height 15
checkbox input "false"
click at [371, 284] on input "Pause subscription" at bounding box center [366, 283] width 15 height 15
checkbox input "false"
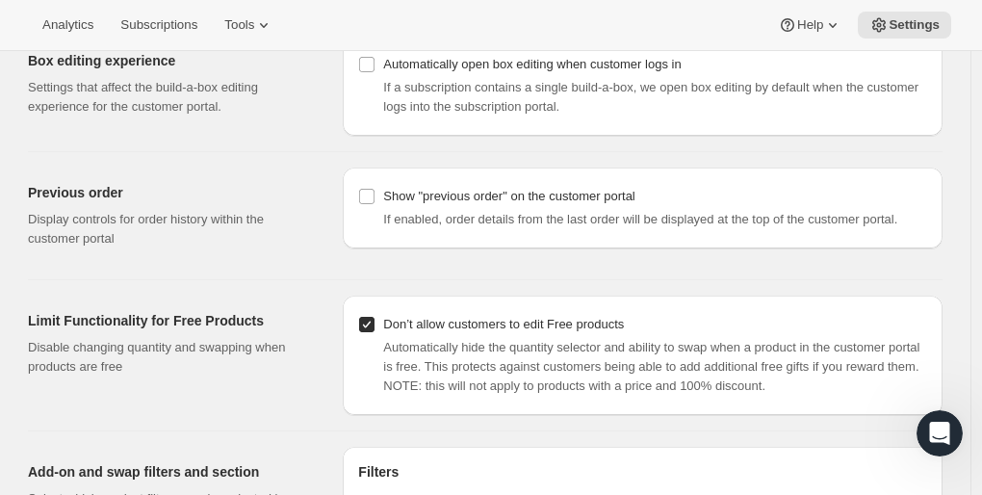
scroll to position [1848, 0]
click at [371, 189] on input "Show "previous order" on the customer portal" at bounding box center [366, 195] width 15 height 15
checkbox input "true"
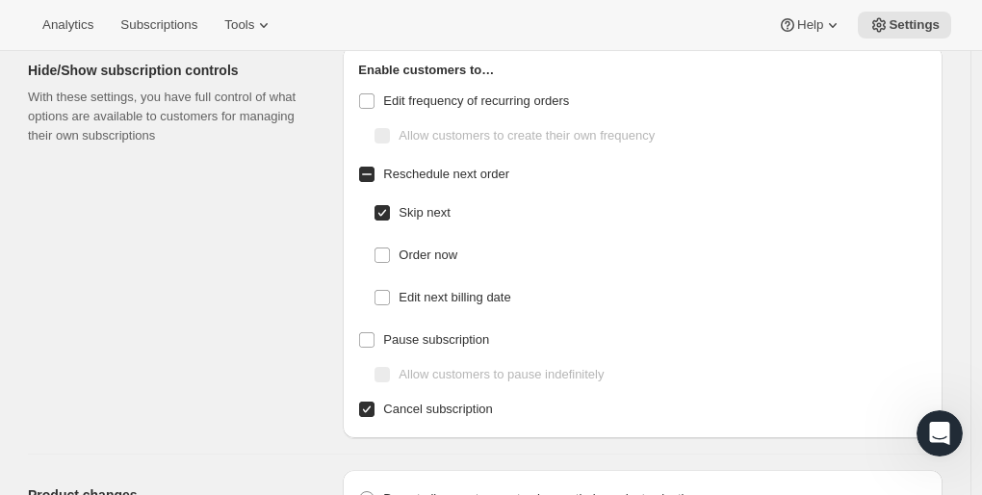
scroll to position [0, 0]
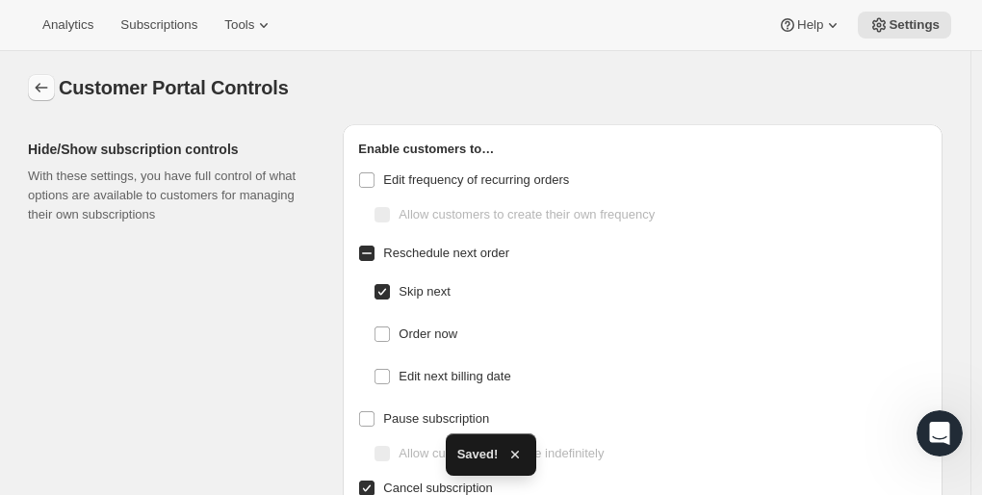
click at [55, 87] on button "Settings" at bounding box center [41, 87] width 27 height 27
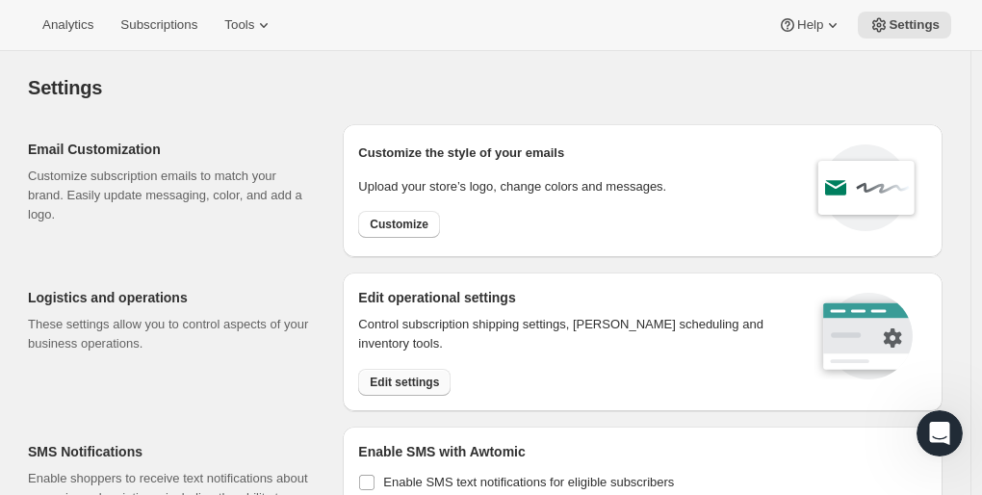
click at [416, 380] on span "Edit settings" at bounding box center [404, 382] width 69 height 15
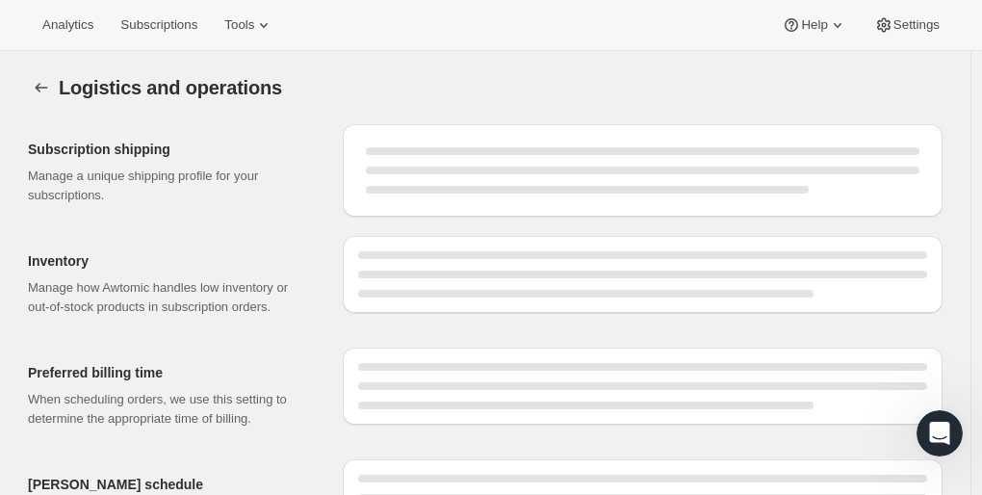
select select "DAY"
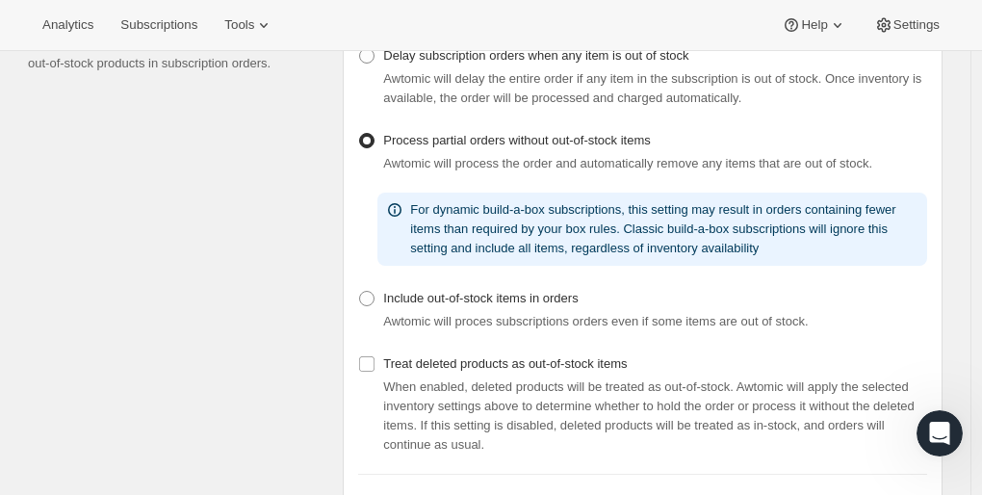
scroll to position [452, 0]
click at [373, 305] on span at bounding box center [366, 297] width 15 height 15
click at [360, 291] on input "Include out-of-stock items in orders" at bounding box center [359, 290] width 1 height 1
radio input "true"
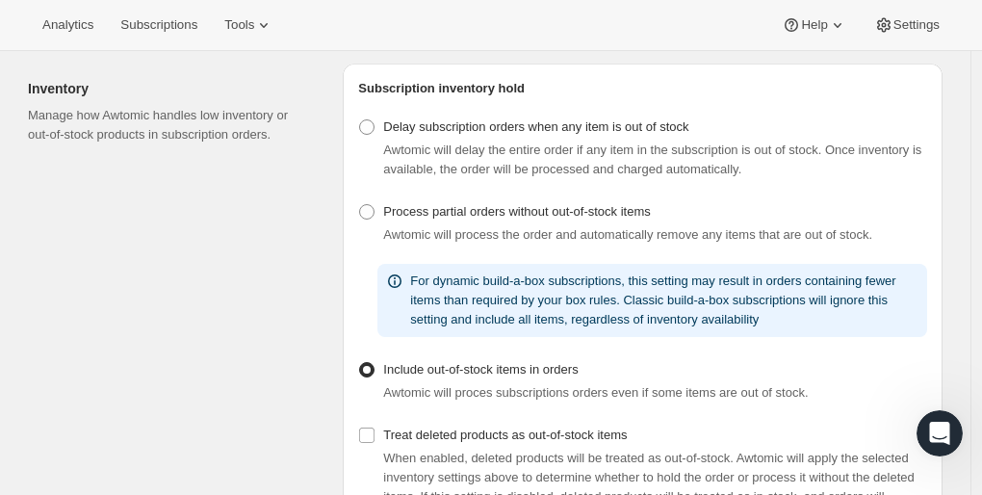
scroll to position [0, 0]
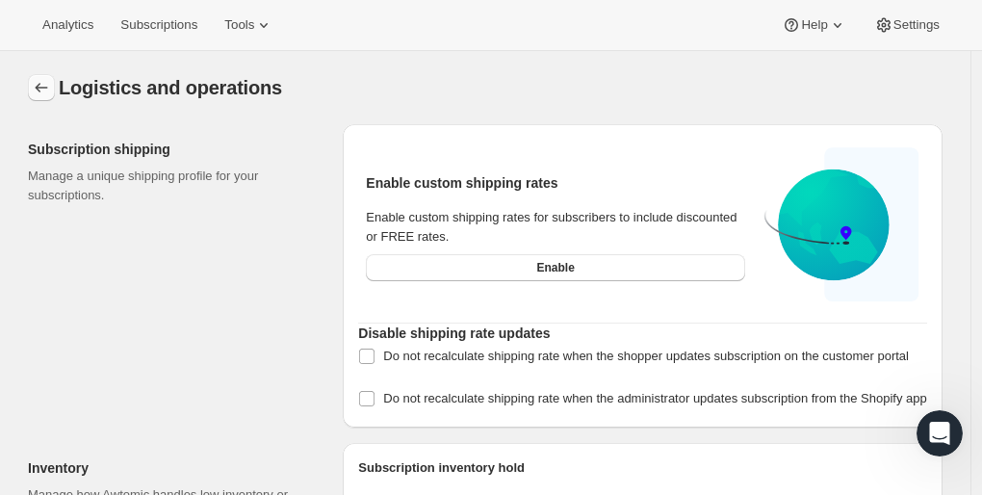
click at [46, 87] on icon "Settings" at bounding box center [41, 87] width 19 height 19
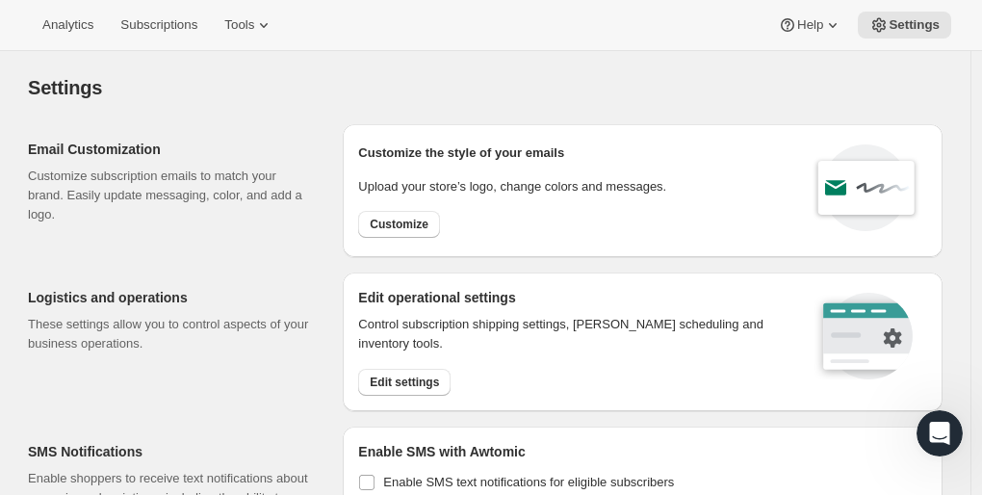
scroll to position [1, 0]
click at [414, 221] on span "Customize" at bounding box center [399, 223] width 59 height 15
select select "subscriptionMessage"
select select "5"
select select "15"
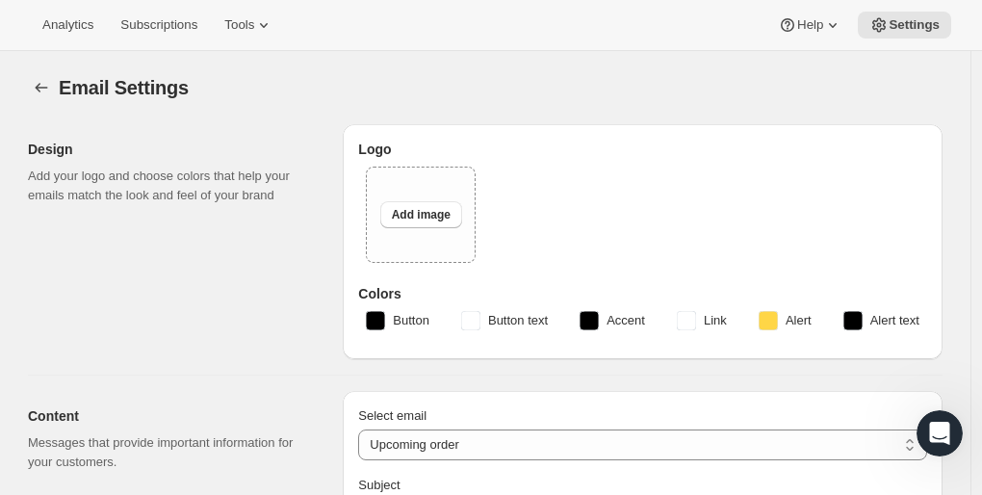
type input "AOC Selections"
click at [416, 220] on span "Add image" at bounding box center [421, 214] width 59 height 15
click at [413, 217] on span "Add image" at bounding box center [421, 214] width 59 height 15
type input "C:\fakepath\AOC Selections Logo Transparent 80.png"
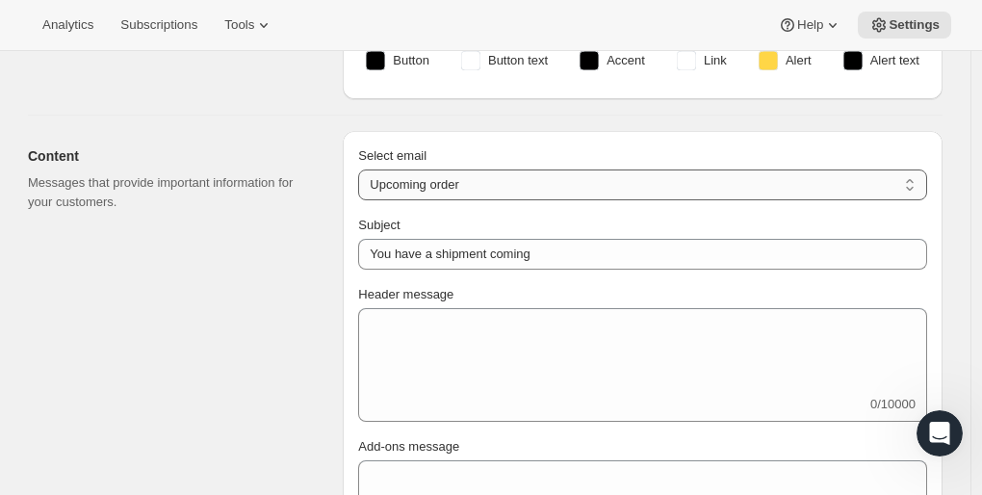
scroll to position [555, 0]
drag, startPoint x: 479, startPoint y: 183, endPoint x: 381, endPoint y: 178, distance: 98.3
click at [381, 178] on select "New subscription Upcoming order Failed payment Delayed subscription (inventory …" at bounding box center [642, 183] width 569 height 31
click at [363, 168] on select "New subscription Upcoming order Failed payment Delayed subscription (inventory …" at bounding box center [642, 183] width 569 height 31
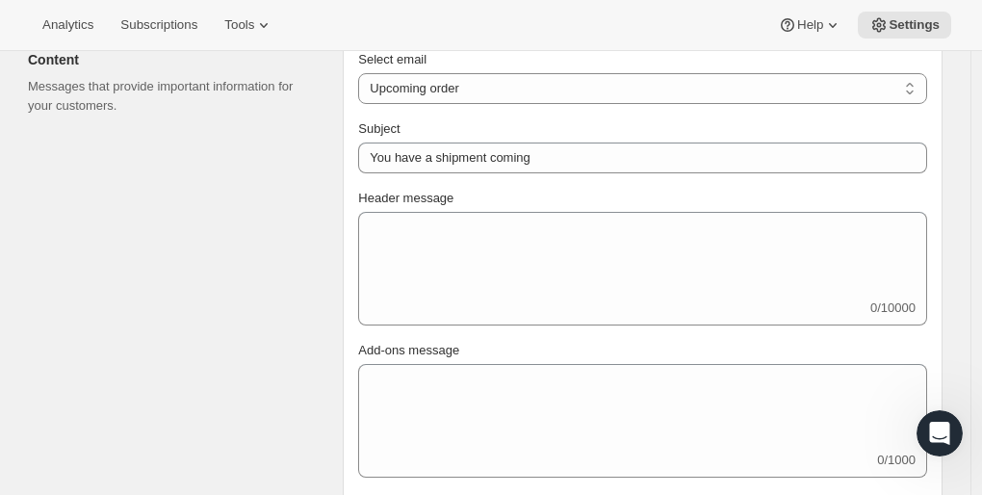
scroll to position [651, 0]
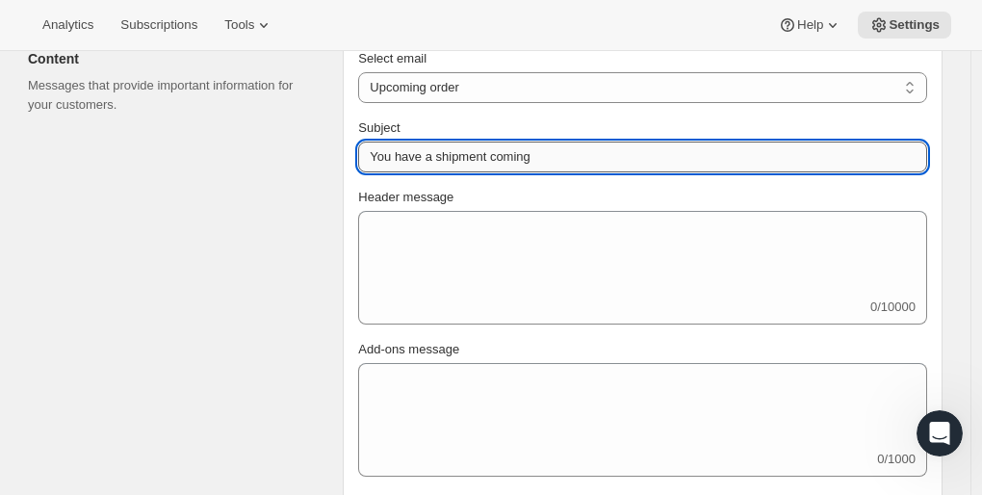
drag, startPoint x: 588, startPoint y: 149, endPoint x: 374, endPoint y: 166, distance: 215.3
click at [374, 166] on input "You have a shipment coming" at bounding box center [642, 157] width 569 height 31
type input "This month's AOC Wine Club Order"
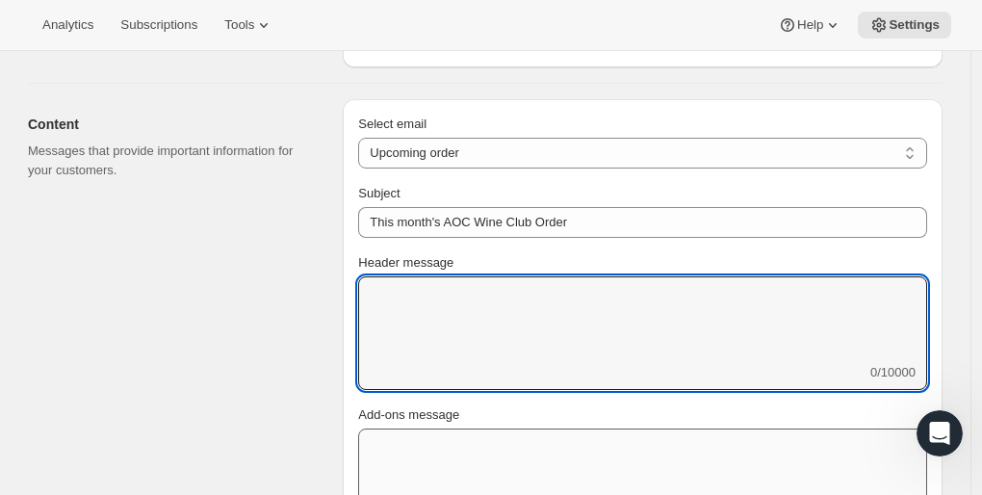
scroll to position [628, 0]
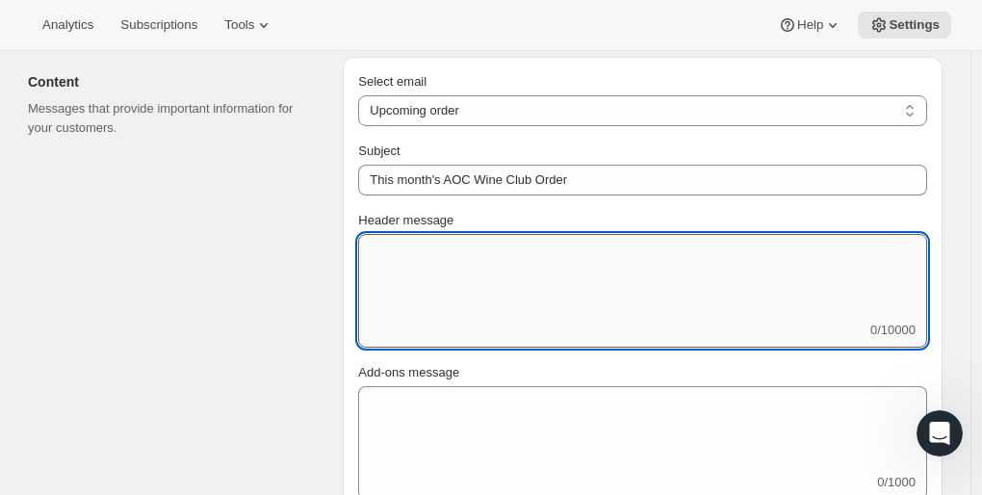
paste textarea "It's almost time for this month's Art of Cellaring experience! This month's pic…"
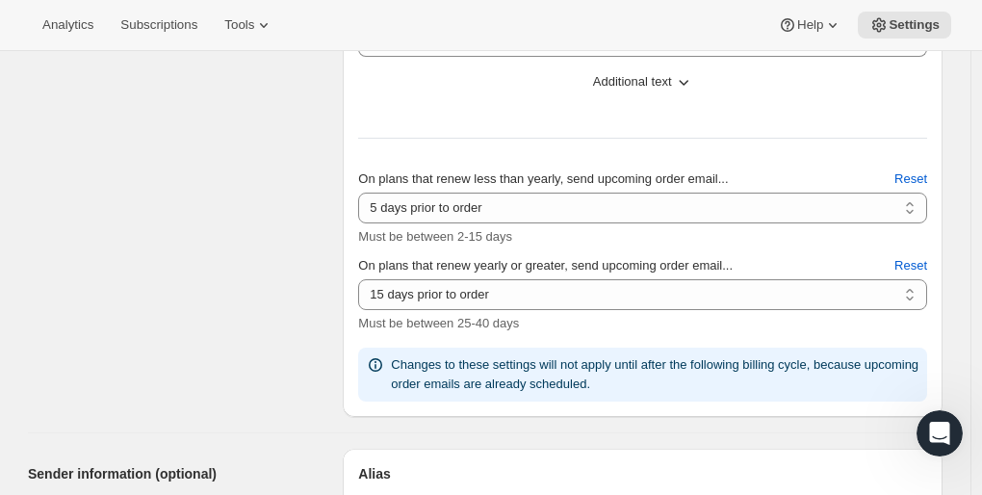
scroll to position [1147, 0]
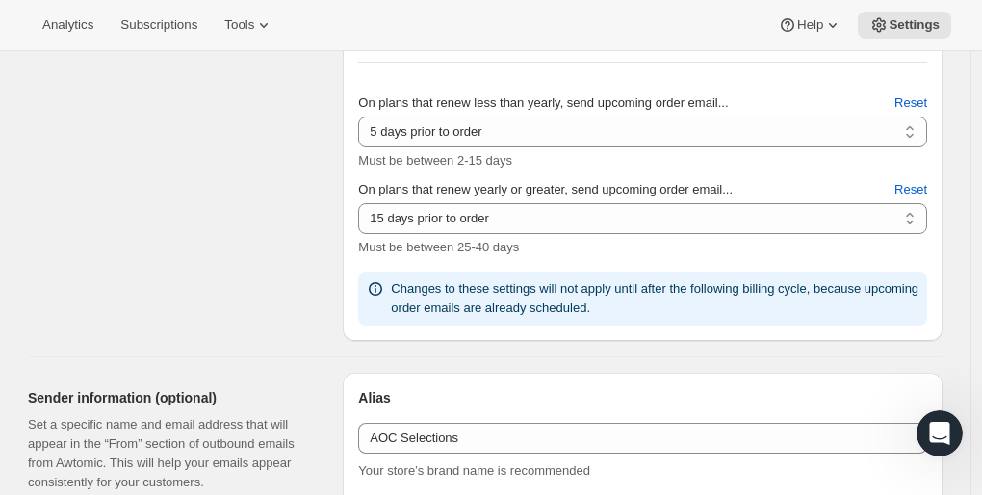
type textarea "It's almost time for this month's Art of Cellaring experience! This month's pic…"
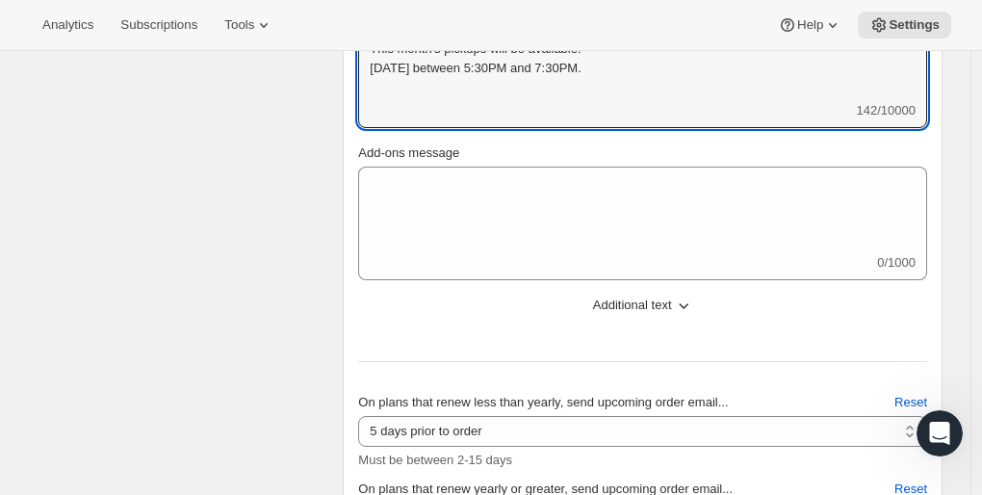
scroll to position [845, 0]
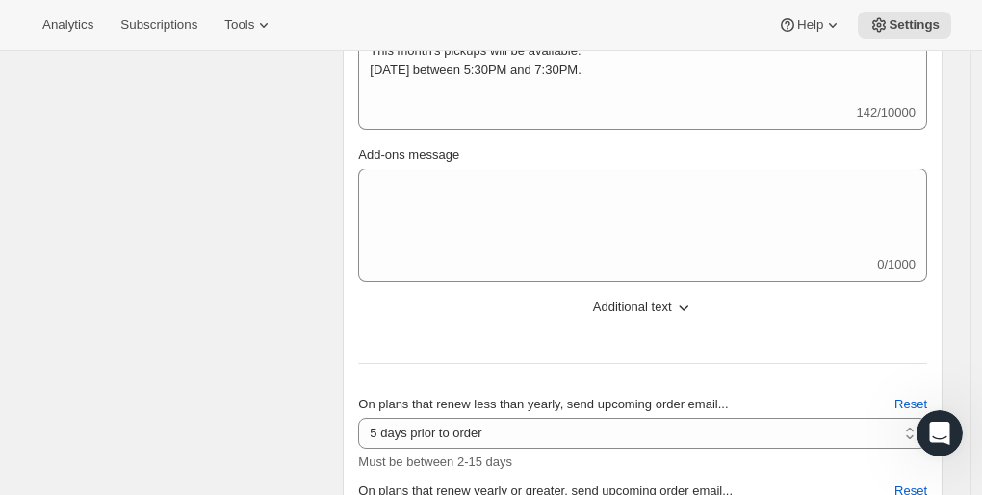
click at [635, 298] on span "Additional text" at bounding box center [632, 307] width 79 height 19
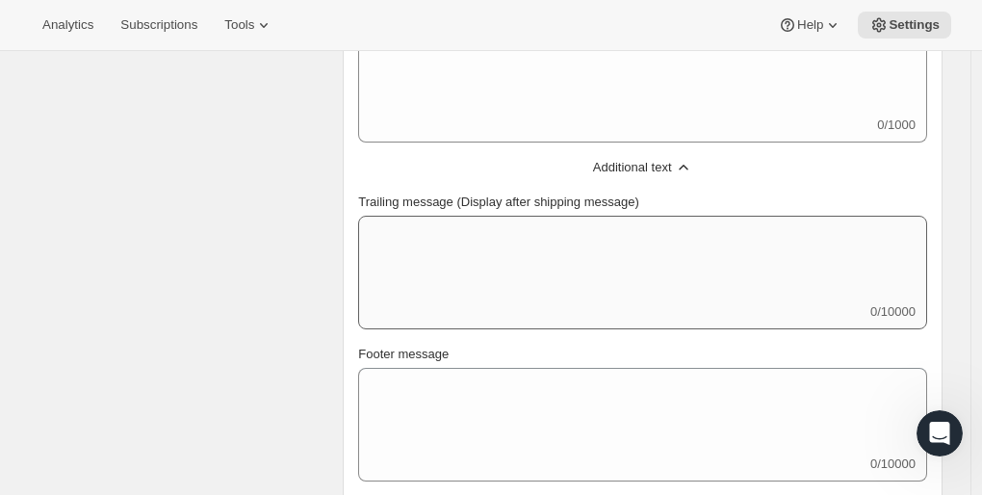
scroll to position [983, 0]
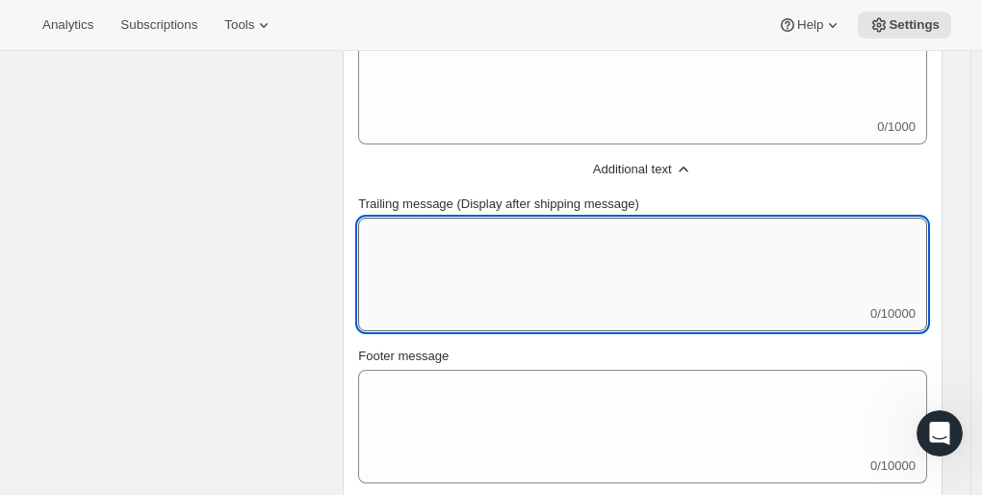
click at [564, 265] on textarea "Trailing message (Display after shipping message)" at bounding box center [642, 261] width 569 height 87
paste textarea "Additional Details for Receiving Your Order Wine Club orders become available n…"
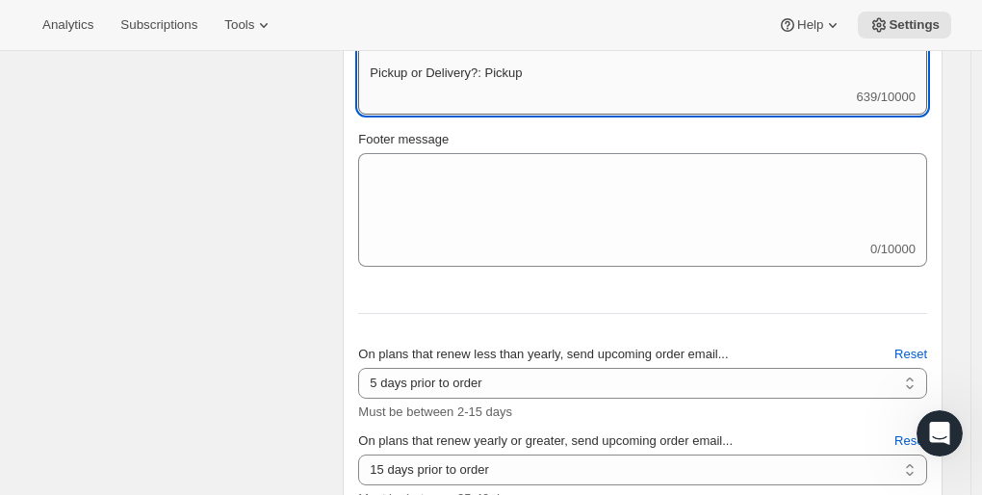
scroll to position [1697, 0]
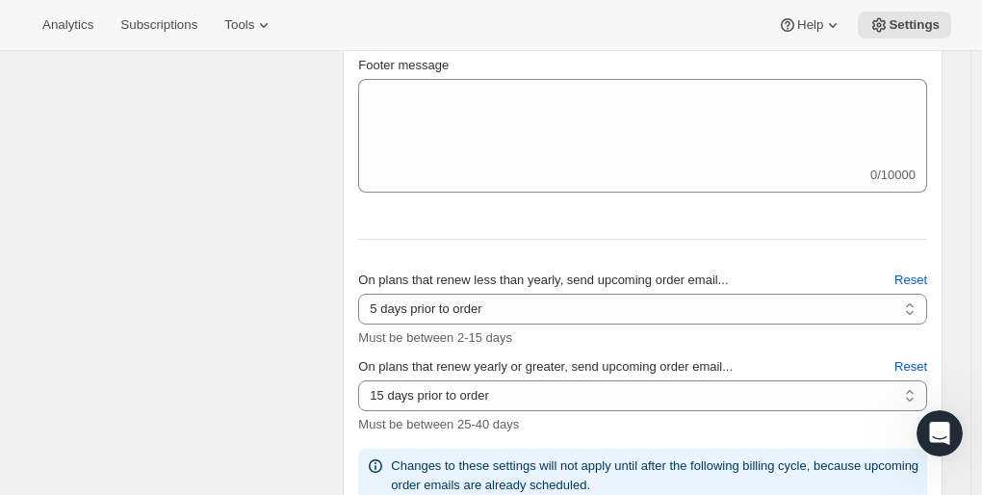
type textarea "Additional Details for Receiving Your Order Wine Club orders become available n…"
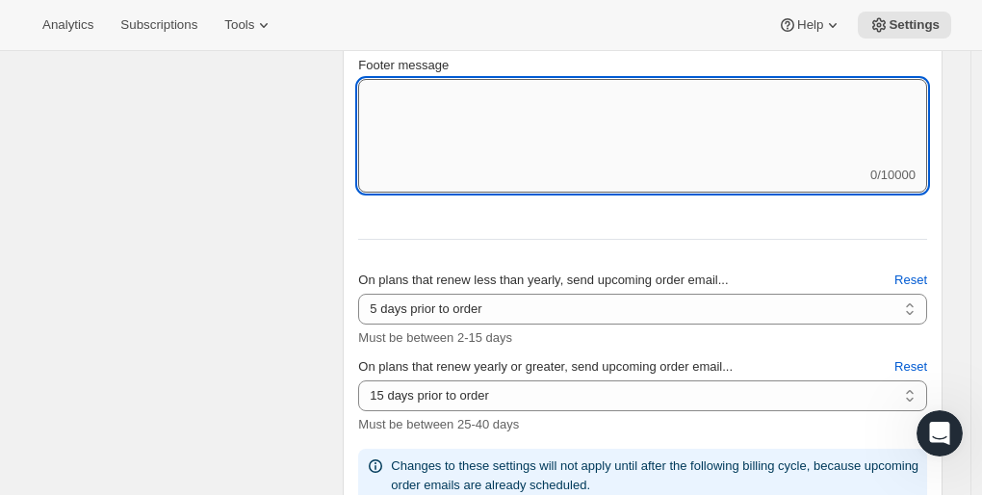
click at [723, 119] on textarea "Footer message" at bounding box center [642, 122] width 569 height 87
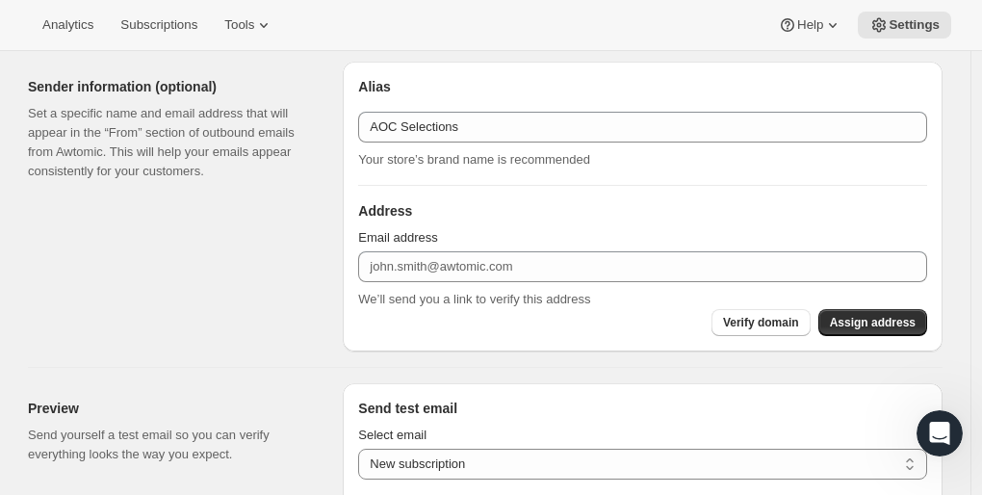
scroll to position [2189, 0]
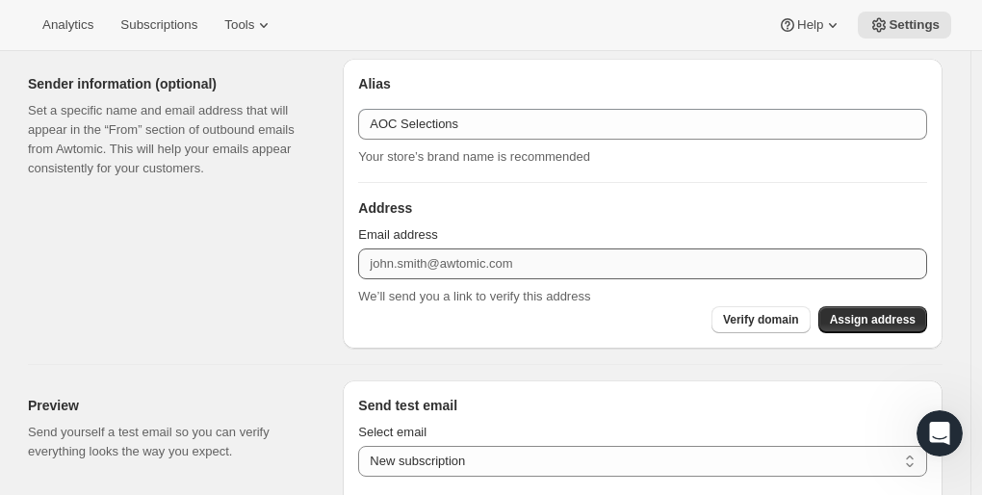
type textarea "Have questions? Contact info@aocselections.com"
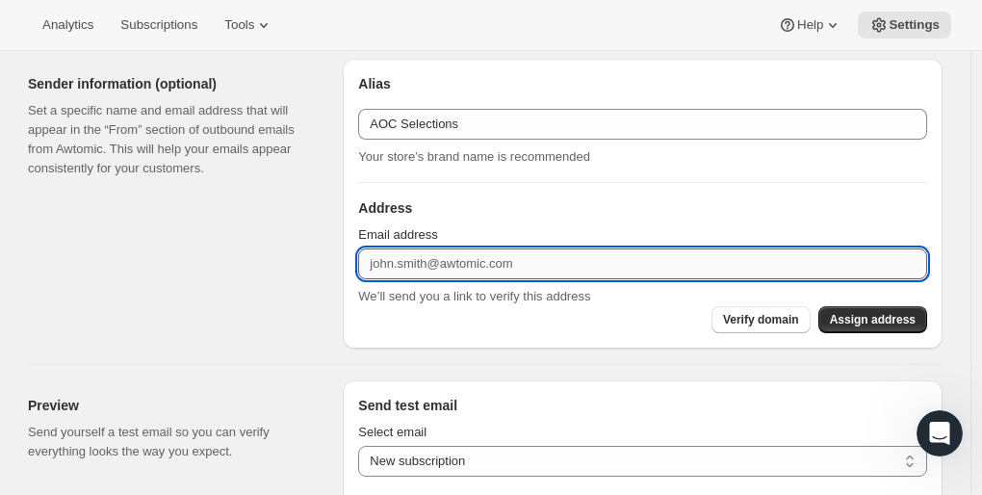
click at [589, 260] on input "Email address" at bounding box center [642, 263] width 569 height 31
type input "info@aocselections.com"
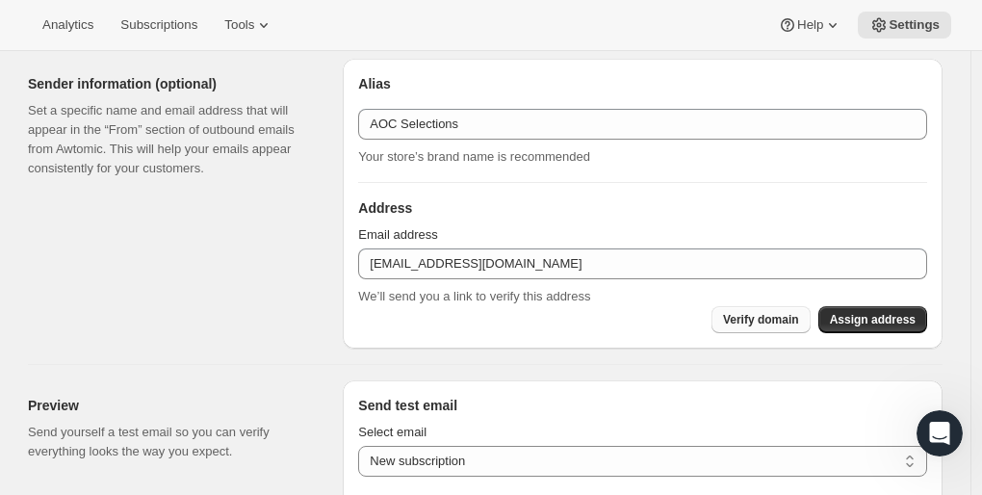
click at [750, 317] on span "Verify domain" at bounding box center [761, 319] width 76 height 15
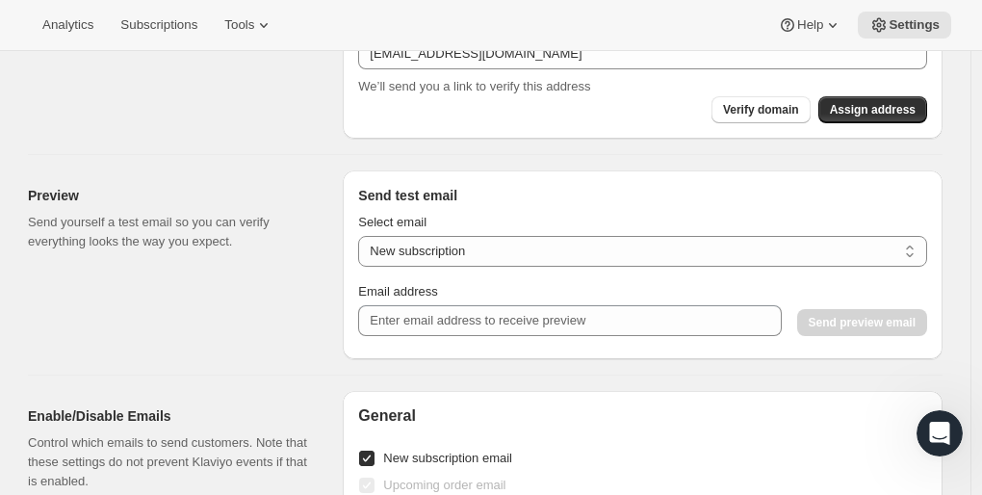
scroll to position [2398, 0]
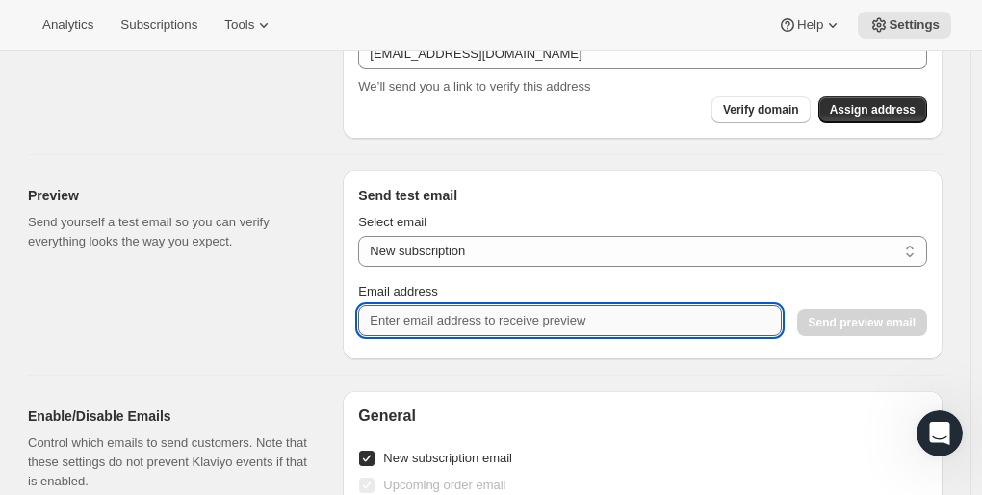
click at [552, 305] on input "Email address" at bounding box center [569, 320] width 423 height 31
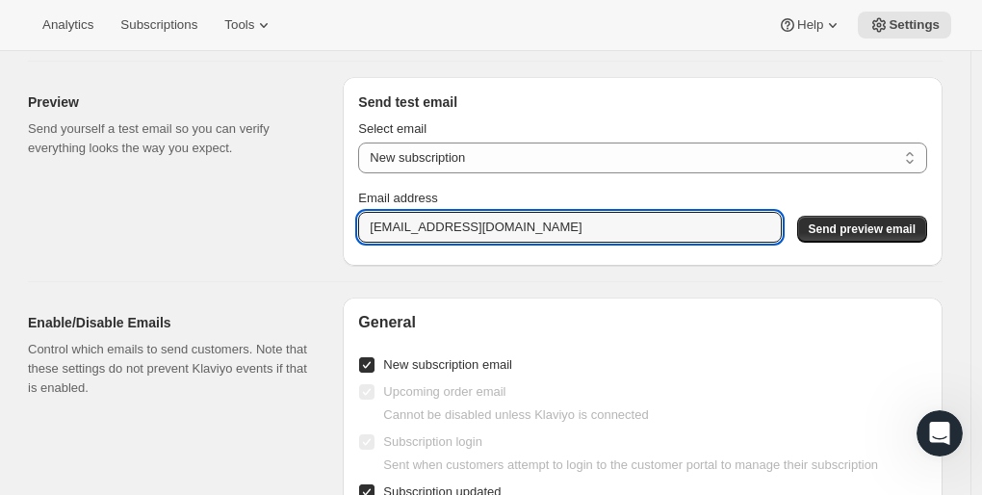
scroll to position [2487, 0]
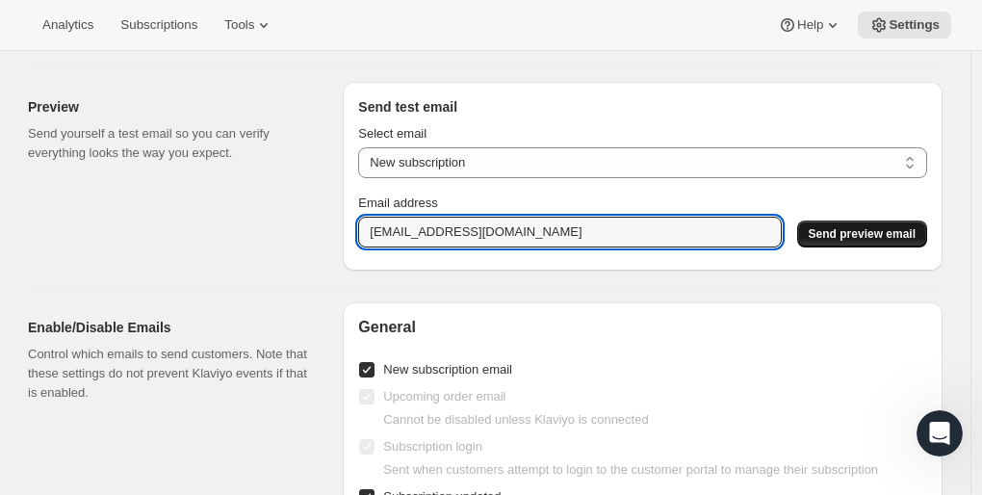
type input "lizpricepalmer@Gmail.com"
click at [868, 229] on span "Send preview email" at bounding box center [862, 233] width 107 height 15
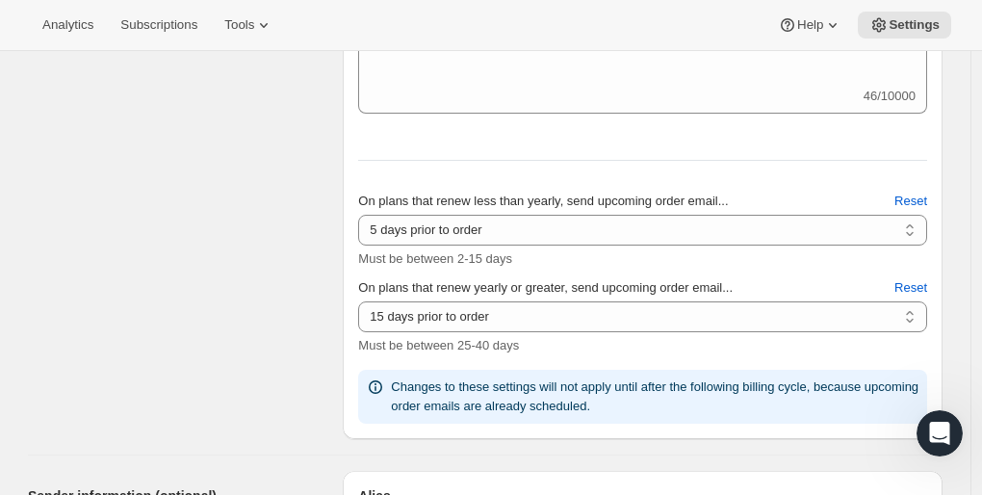
scroll to position [1775, 0]
click at [498, 313] on select "10 days prior to order 11 days prior to order 12 days prior to order 13 days pr…" at bounding box center [642, 317] width 569 height 31
select select "10"
click at [363, 302] on select "10 days prior to order 11 days prior to order 12 days prior to order 13 days pr…" at bounding box center [642, 317] width 569 height 31
click at [493, 255] on span "Must be between 2-15 days" at bounding box center [435, 259] width 154 height 14
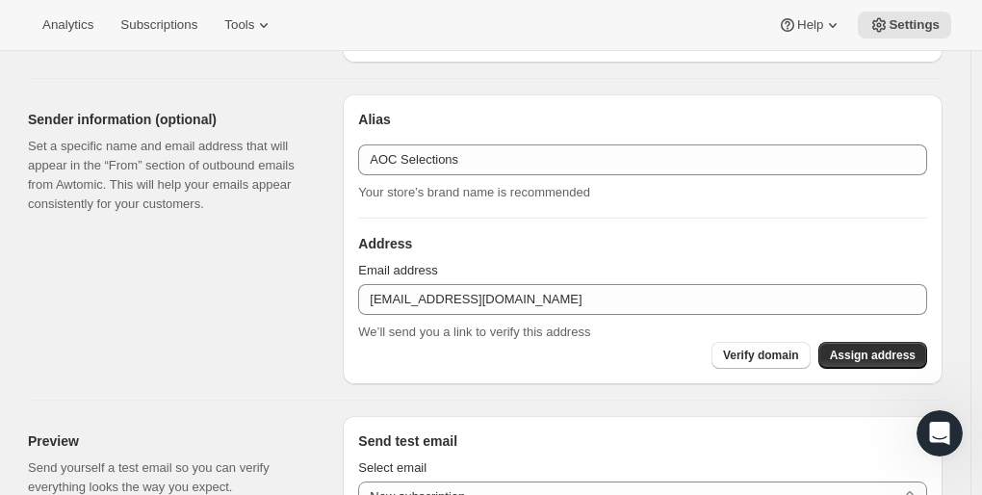
scroll to position [2152, 0]
click at [887, 355] on span "Assign address" at bounding box center [873, 356] width 86 height 15
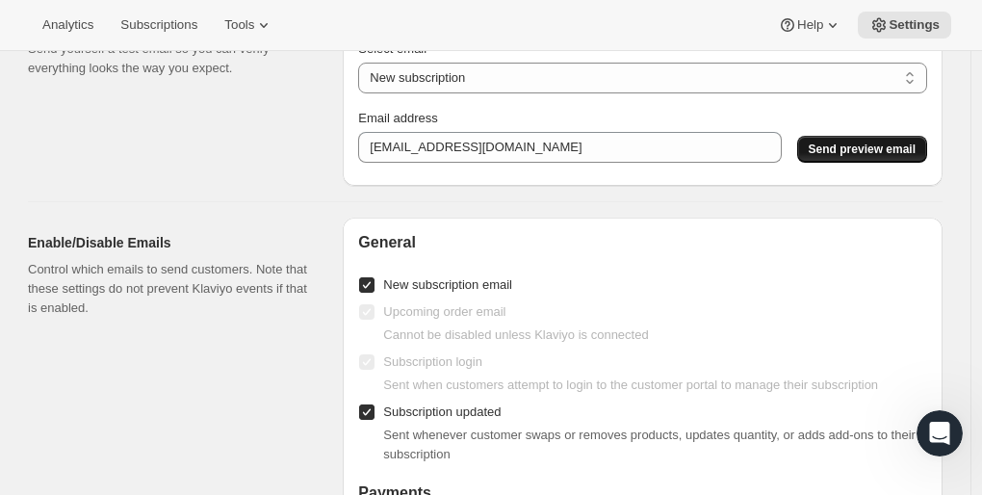
scroll to position [2817, 0]
click at [838, 156] on span "Send preview email" at bounding box center [862, 148] width 107 height 15
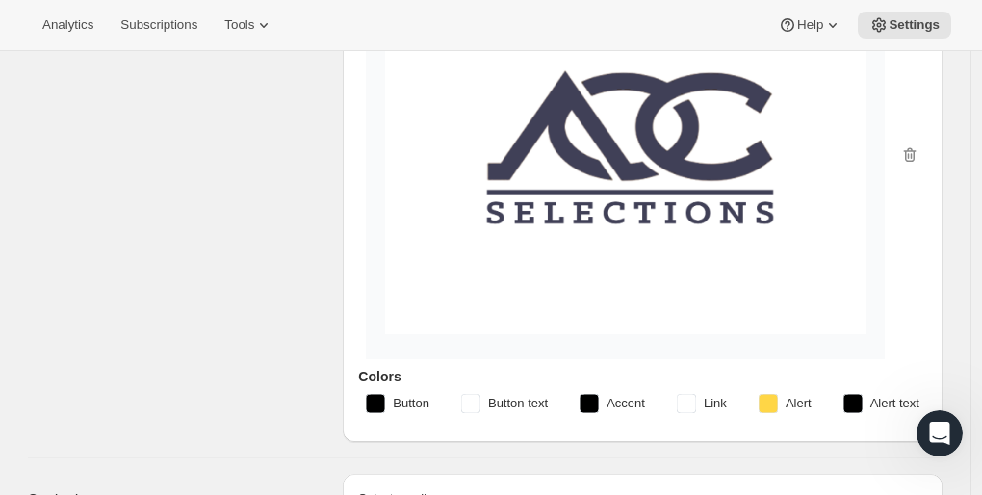
scroll to position [0, 0]
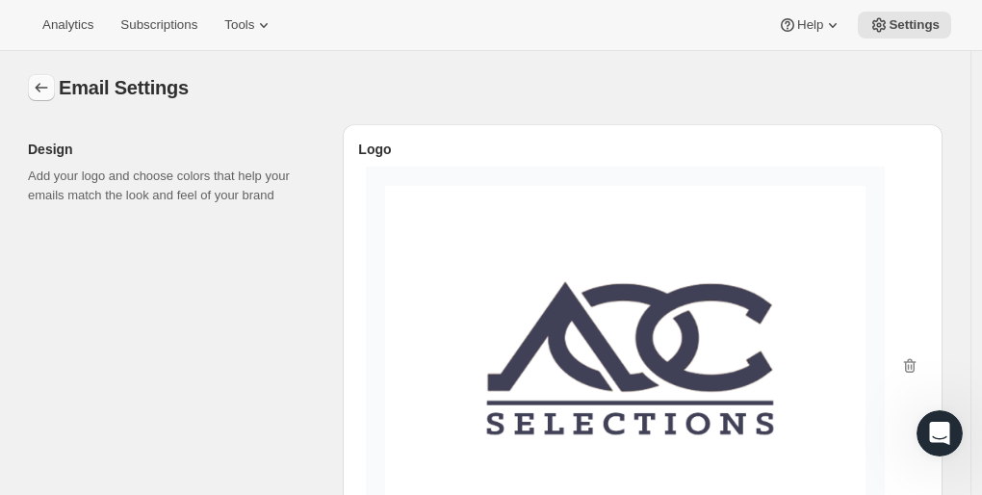
click at [45, 82] on icon "Settings" at bounding box center [41, 87] width 19 height 19
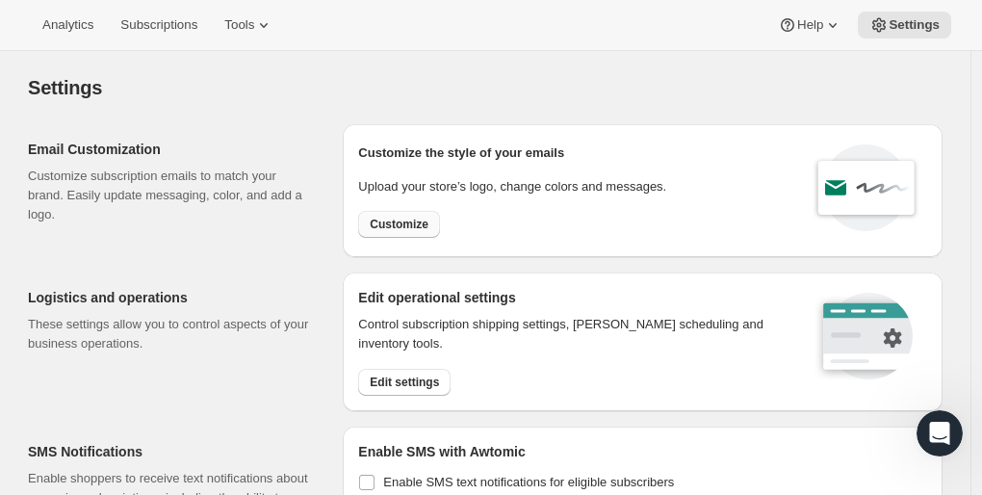
click at [413, 214] on button "Customize" at bounding box center [399, 224] width 82 height 27
select select "subscriptionMessage"
select select "5"
select select "15"
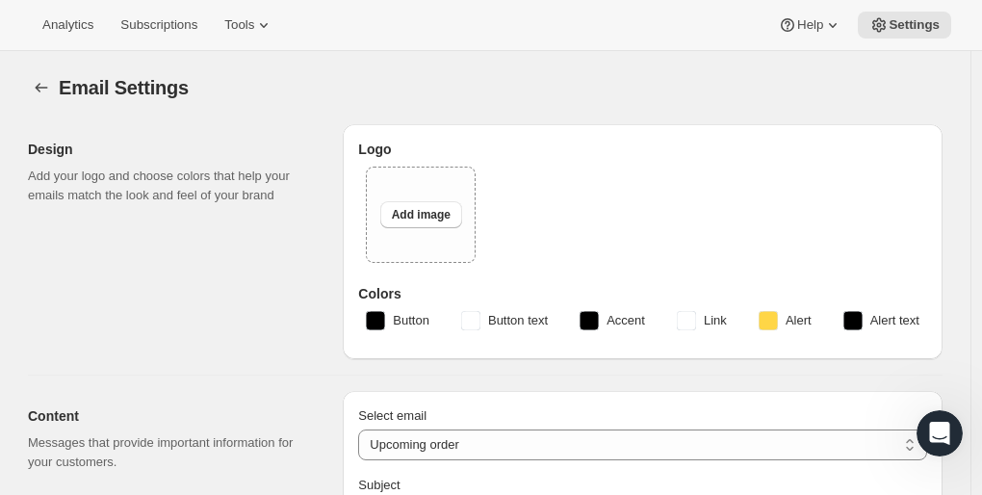
type input "This month's AOC Wine Club Order"
type textarea "It's almost time for this month's Art of Cellaring experience! This month's pic…"
select select "10"
type input "AOC Selections"
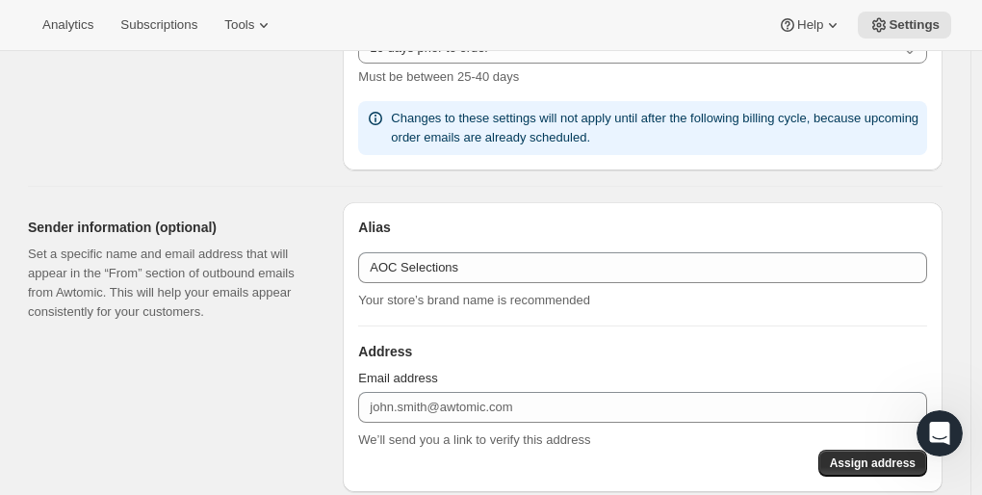
scroll to position [1319, 0]
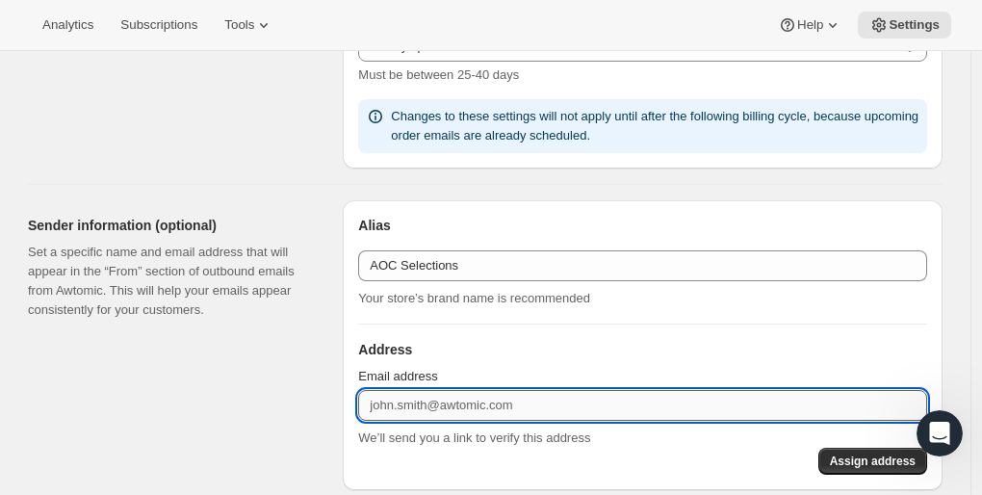
click at [414, 390] on input "Email address" at bounding box center [642, 405] width 569 height 31
type input "info@aocselections.com"
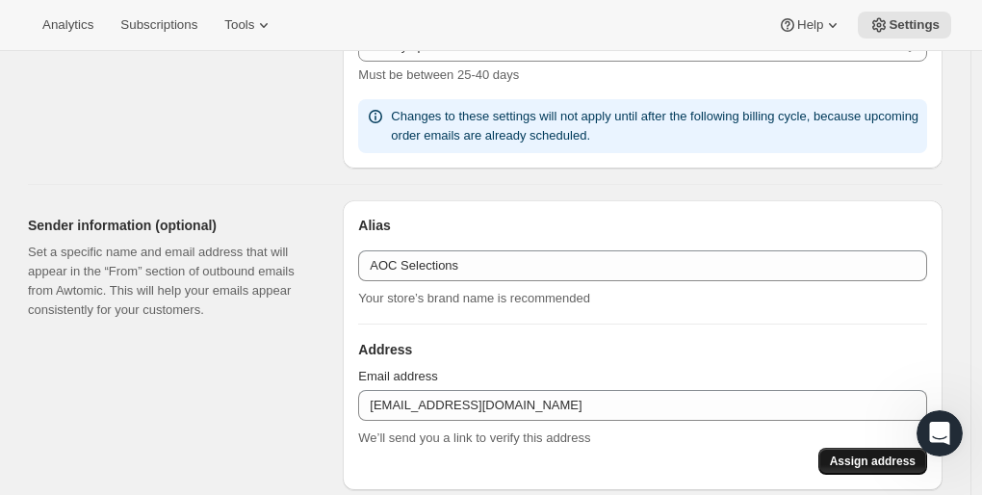
click at [890, 460] on span "Assign address" at bounding box center [873, 460] width 86 height 15
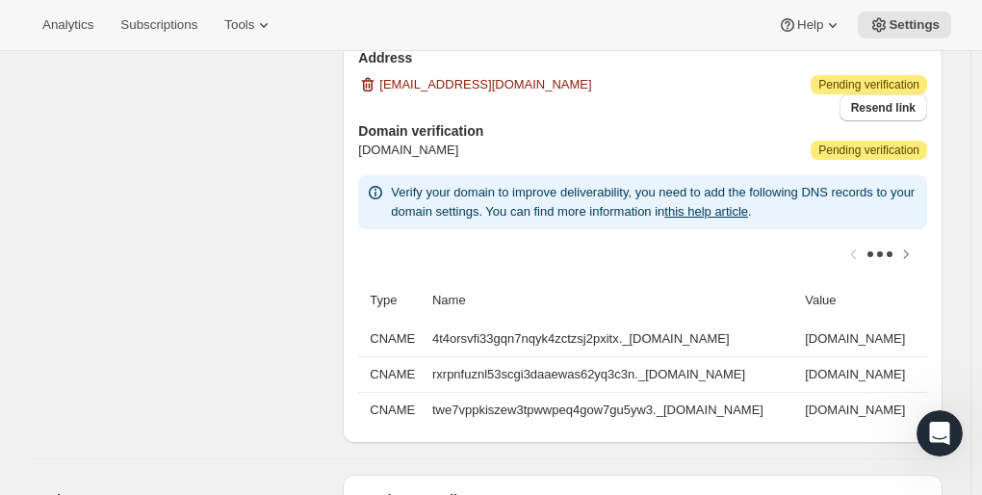
scroll to position [1609, 0]
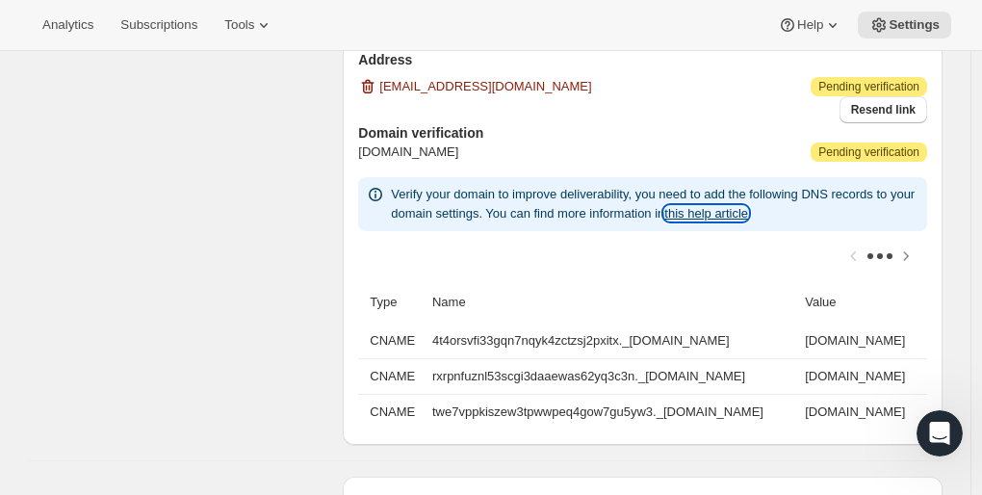
click at [748, 213] on link "this help article" at bounding box center [706, 213] width 84 height 14
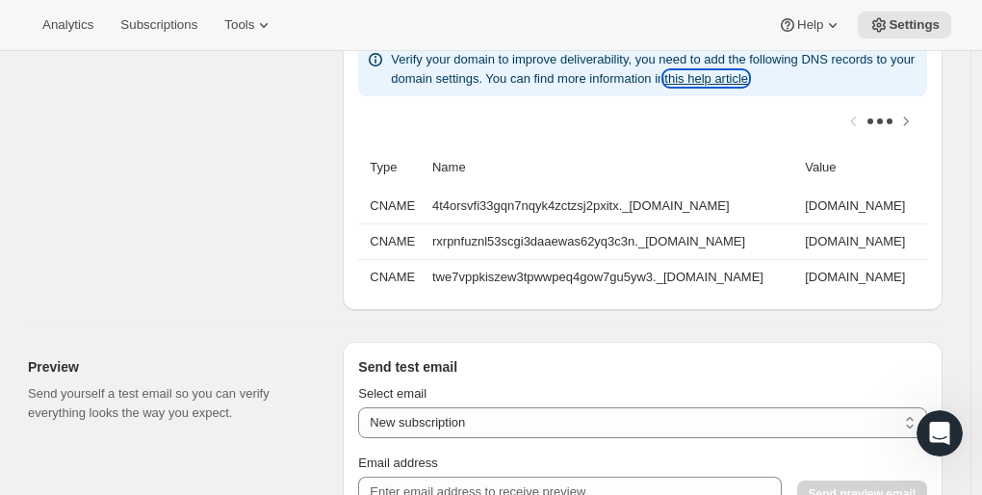
scroll to position [1745, 0]
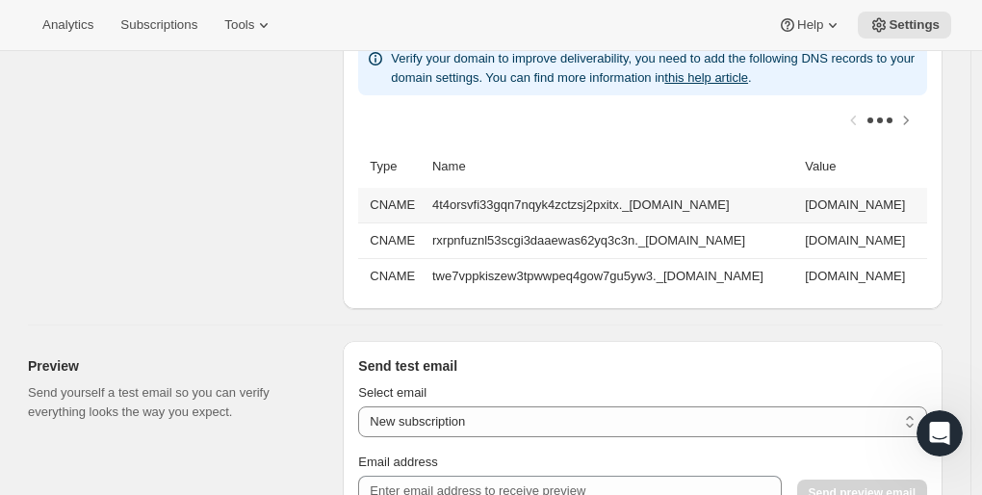
click at [433, 205] on td "4t4orsvfi33gqn7nqyk4zctzsj2pxitx._domainkey.aocselections.com" at bounding box center [613, 205] width 373 height 35
drag, startPoint x: 429, startPoint y: 199, endPoint x: 798, endPoint y: 212, distance: 369.0
click at [798, 212] on td "4t4orsvfi33gqn7nqyk4zctzsj2pxitx._domainkey.aocselections.com" at bounding box center [613, 205] width 373 height 35
copy td "4t4orsvfi33gqn7nqyk4zctzsj2pxitx._domainkey.aocselections.com"
click at [833, 198] on td "4t4orsvfi33gqn7nqyk4zctzsj2pxitx.dkim.amazonses.com" at bounding box center [863, 205] width 128 height 35
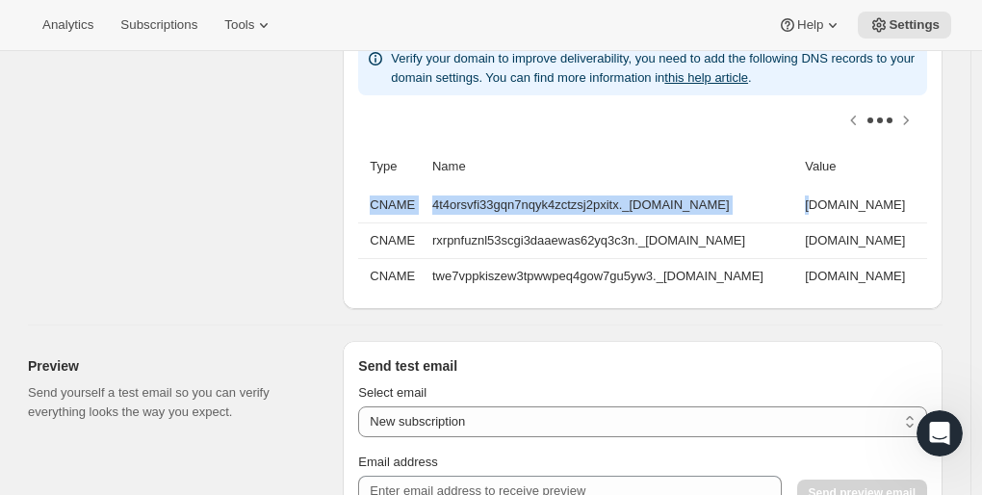
scroll to position [0, 254]
drag, startPoint x: 838, startPoint y: 200, endPoint x: 980, endPoint y: 184, distance: 143.4
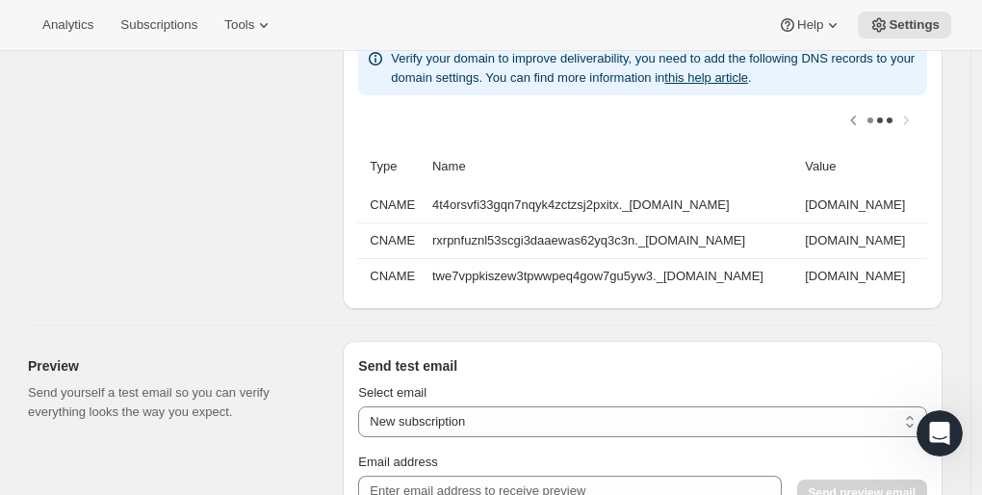
click at [583, 137] on div at bounding box center [642, 120] width 569 height 50
drag, startPoint x: 580, startPoint y: 204, endPoint x: 894, endPoint y: 206, distance: 313.9
click at [894, 206] on td "4t4orsvfi33gqn7nqyk4zctzsj2pxitx.dkim.amazonses.com" at bounding box center [863, 205] width 128 height 35
copy td "4t4orsvfi33gqn7nqyk4zctzsj2pxitx.dkim.amazonses.com"
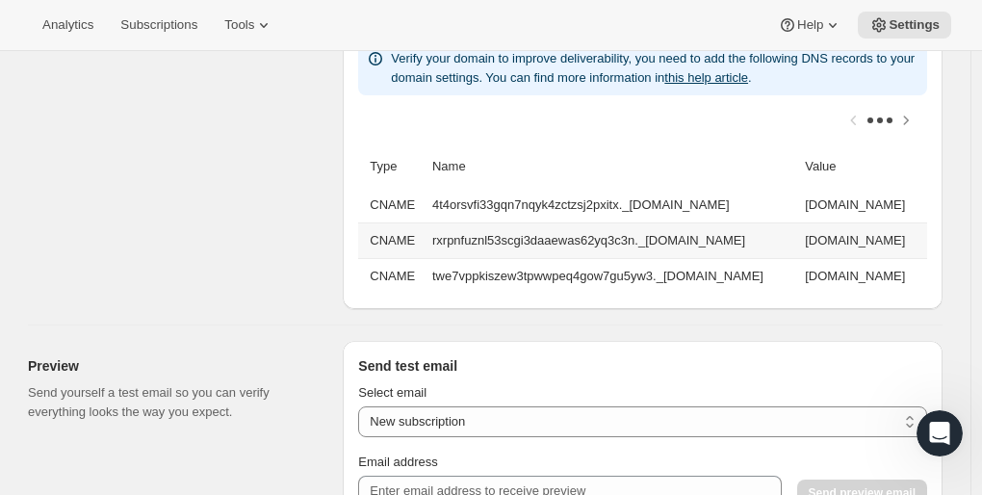
drag, startPoint x: 428, startPoint y: 237, endPoint x: 804, endPoint y: 244, distance: 375.6
click at [799, 244] on td "rxrpnfuznl53scgi3daaewas62yq3c3n._domainkey.aocselections.com" at bounding box center [613, 240] width 373 height 36
copy td "rxrpnfuznl53scgi3daaewas62yq3c3n._domainkey.aocselections.com"
drag, startPoint x: 833, startPoint y: 235, endPoint x: 897, endPoint y: 206, distance: 70.7
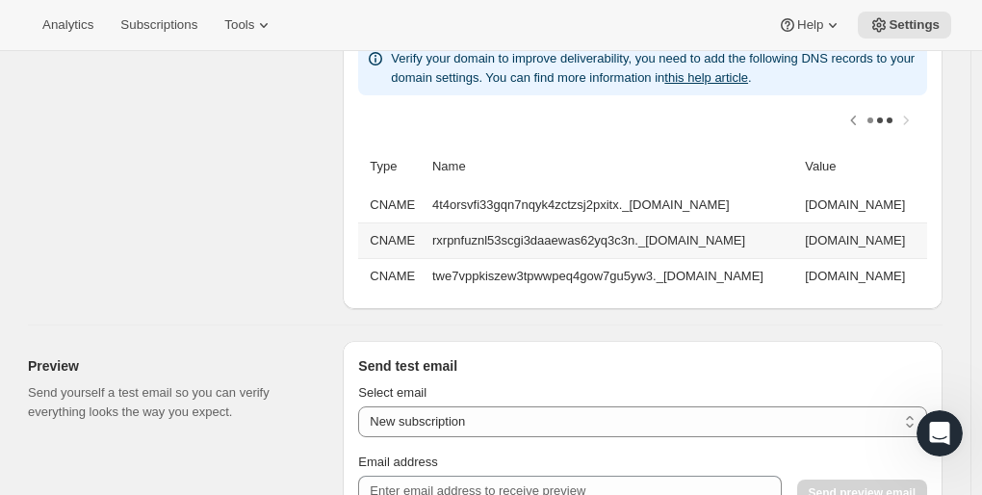
click at [897, 206] on tbody "CNAME 4t4orsvfi33gqn7nqyk4zctzsj2pxitx._domainkey.aocselections.com 4t4orsvfi33…" at bounding box center [642, 241] width 569 height 106
copy tbody "CNAME rxrpnfuznl53scgi3daaewas62yq3c3n._domainkey.aocselections.com"
click at [592, 258] on td "twe7vppkiszew3tpwwpeq4gow7gu5yw3._domainkey.aocselections.com" at bounding box center [613, 276] width 373 height 36
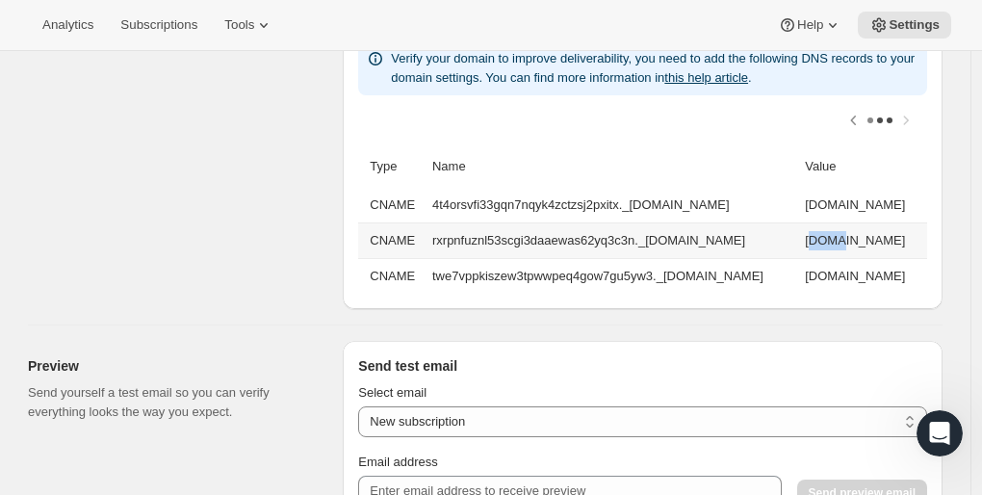
drag, startPoint x: 582, startPoint y: 236, endPoint x: 606, endPoint y: 234, distance: 24.1
click at [799, 234] on td "rxrpnfuznl53scgi3daaewas62yq3c3n.dkim.amazonses.com" at bounding box center [863, 240] width 128 height 36
drag, startPoint x: 580, startPoint y: 236, endPoint x: 895, endPoint y: 242, distance: 315.9
click at [895, 242] on td "rxrpnfuznl53scgi3daaewas62yq3c3n.dkim.amazonses.com" at bounding box center [863, 240] width 128 height 36
copy td "rxrpnfuznl53scgi3daaewas62yq3c3n.dkim.amazonses.com"
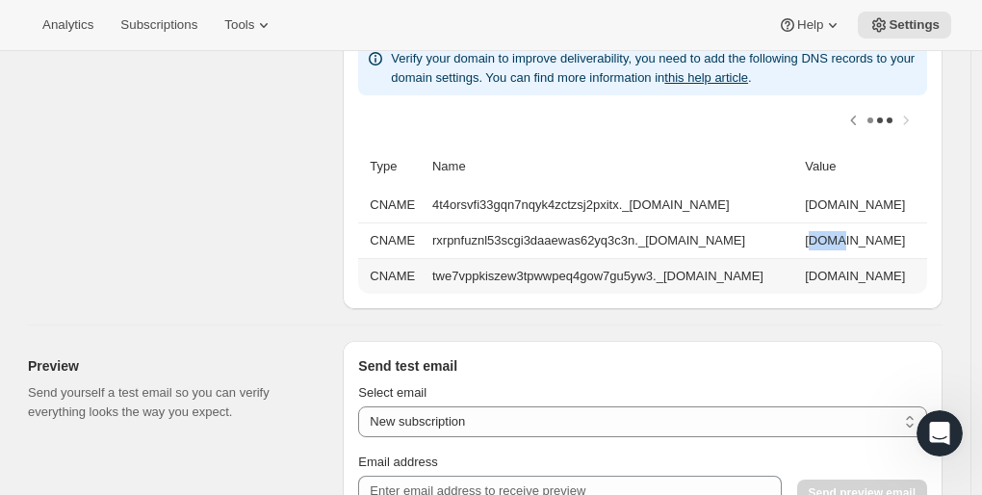
scroll to position [0, 0]
drag, startPoint x: 428, startPoint y: 272, endPoint x: 821, endPoint y: 260, distance: 393.0
click at [799, 260] on td "twe7vppkiszew3tpwwpeq4gow7gu5yw3._domainkey.aocselections.com" at bounding box center [613, 276] width 373 height 36
copy td "twe7vppkiszew3tpwwpeq4gow7gu5yw3._domainkey.aocselections.com"
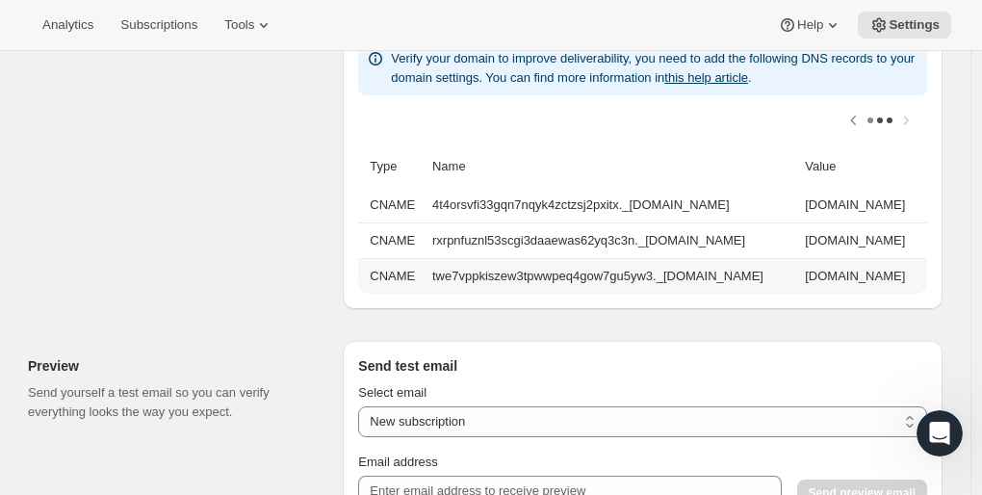
click at [799, 273] on td "twe7vppkiszew3tpwwpeq4gow7gu5yw3.dkim.amazonses.com" at bounding box center [863, 276] width 128 height 36
drag, startPoint x: 581, startPoint y: 272, endPoint x: 918, endPoint y: 281, distance: 337.1
click at [918, 281] on td "twe7vppkiszew3tpwwpeq4gow7gu5yw3.dkim.amazonses.com" at bounding box center [863, 276] width 128 height 36
copy td "twe7vppkiszew3tpwwpeq4gow7gu5yw3.dkim.amazonses.com"
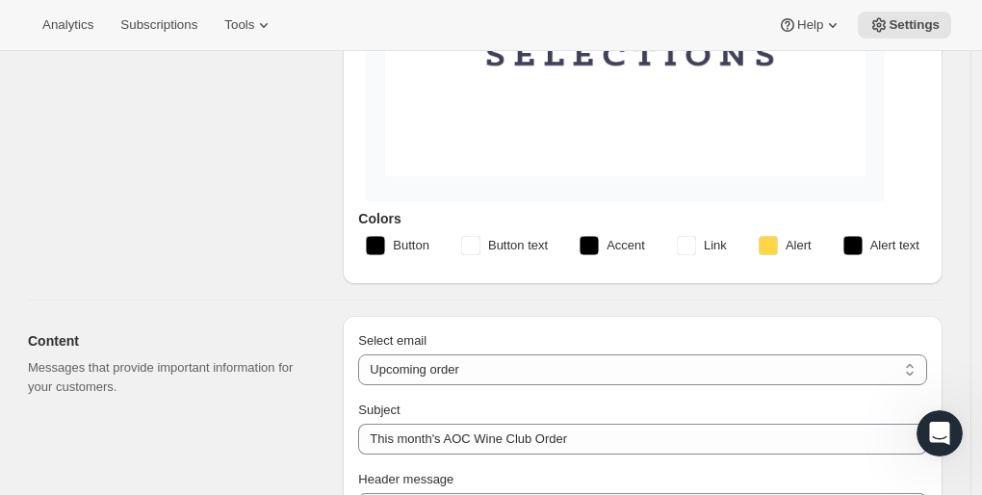
scroll to position [0, 0]
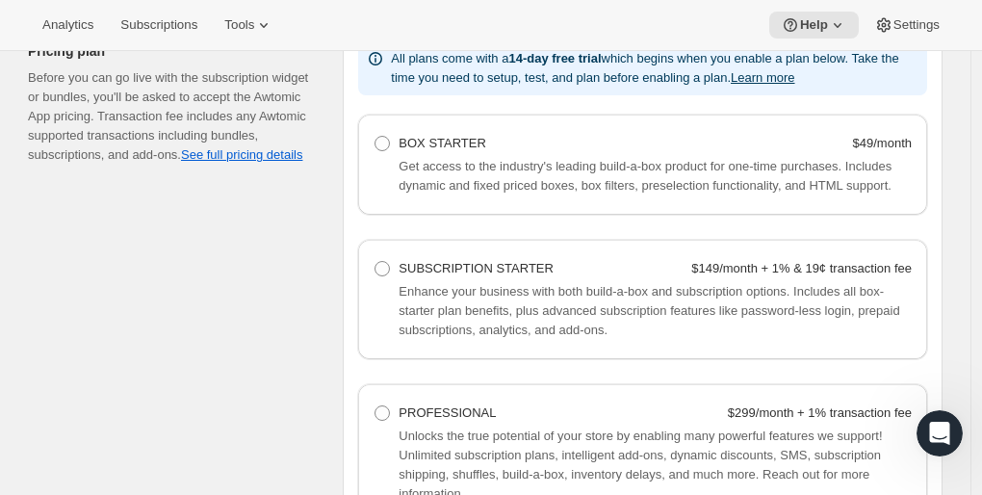
scroll to position [1355, 0]
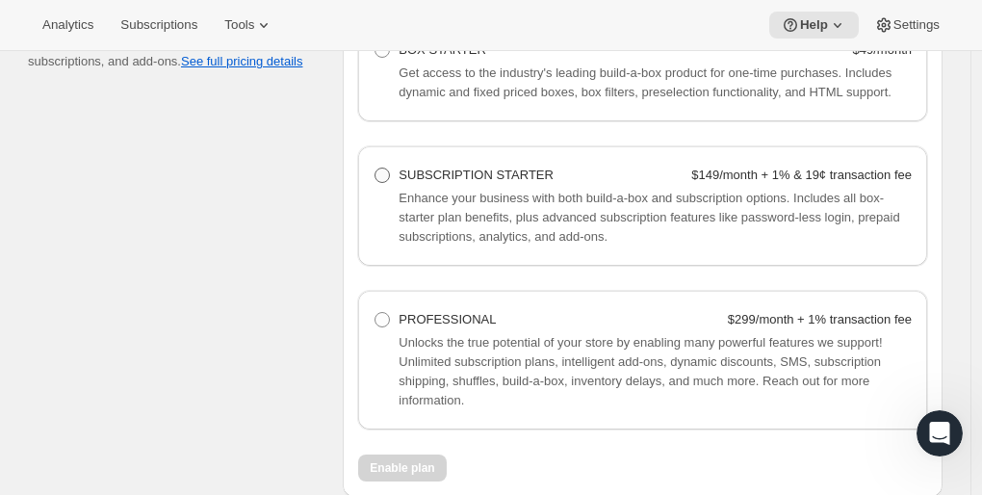
click at [388, 173] on span at bounding box center [382, 175] width 15 height 15
click at [376, 168] on Starter "SUBSCRIPTION STARTER $149/month + 1% & 19¢ transaction fee" at bounding box center [375, 168] width 1 height 1
radio Starter "true"
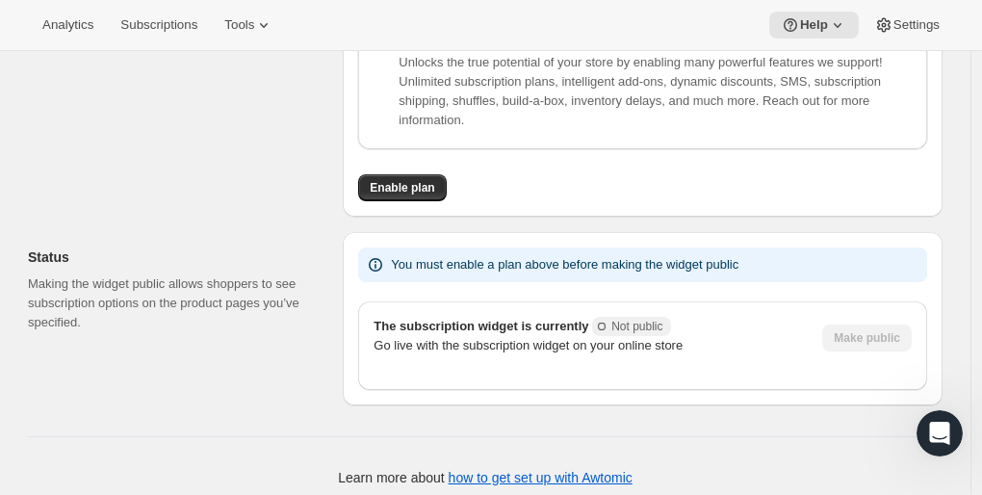
scroll to position [1651, 0]
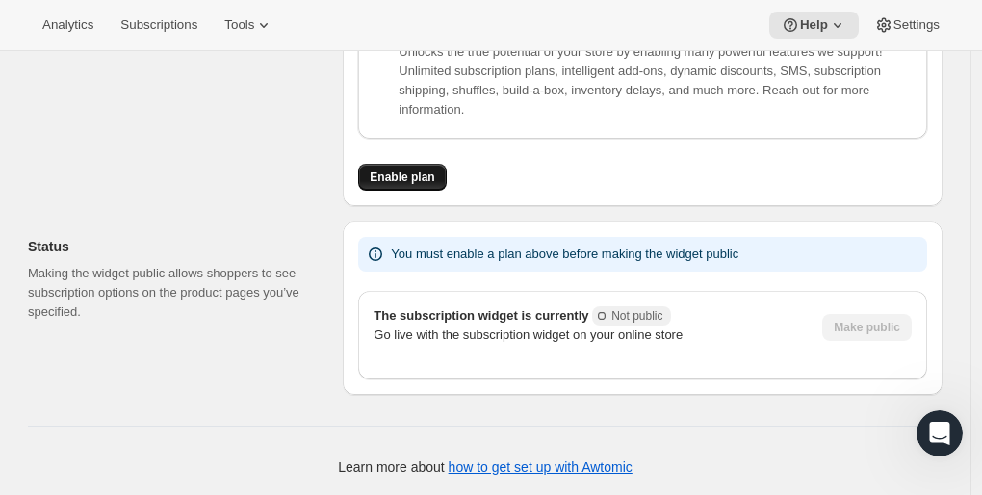
click at [405, 182] on span "Enable plan" at bounding box center [402, 176] width 65 height 15
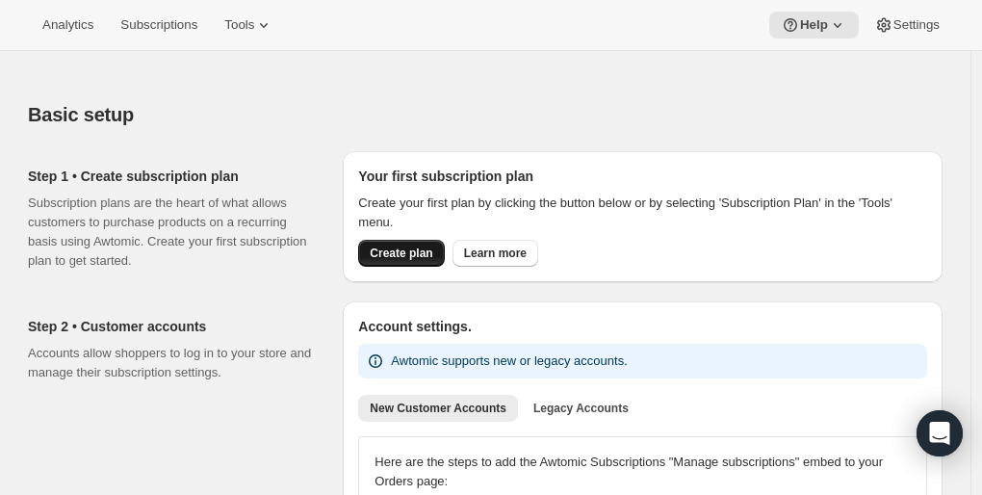
click at [421, 255] on span "Create plan" at bounding box center [401, 253] width 63 height 15
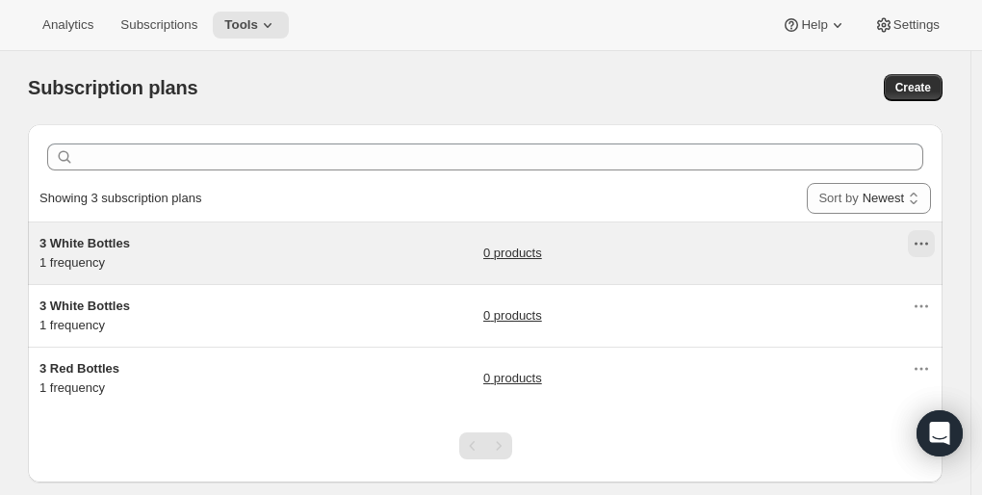
click at [927, 236] on icon "Actions for 3 White Bottles" at bounding box center [921, 243] width 19 height 19
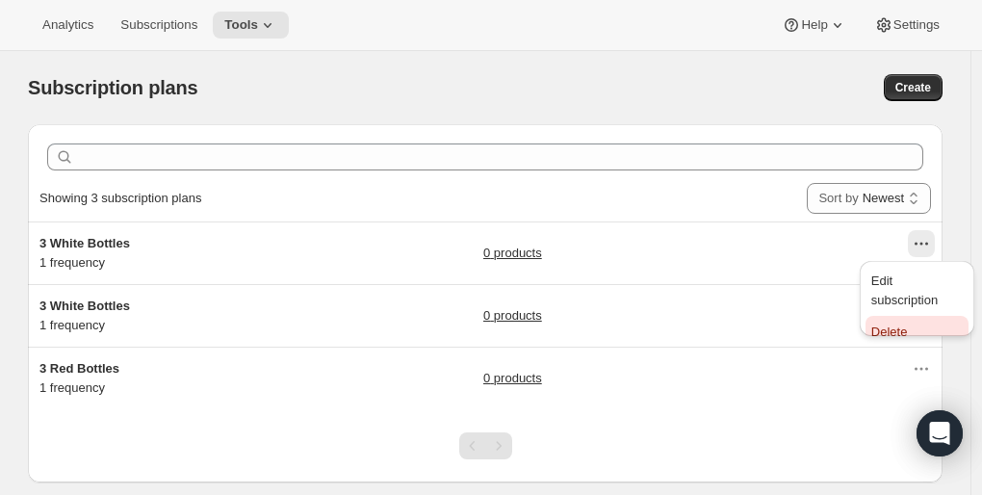
click at [896, 324] on span "Delete" at bounding box center [889, 331] width 37 height 14
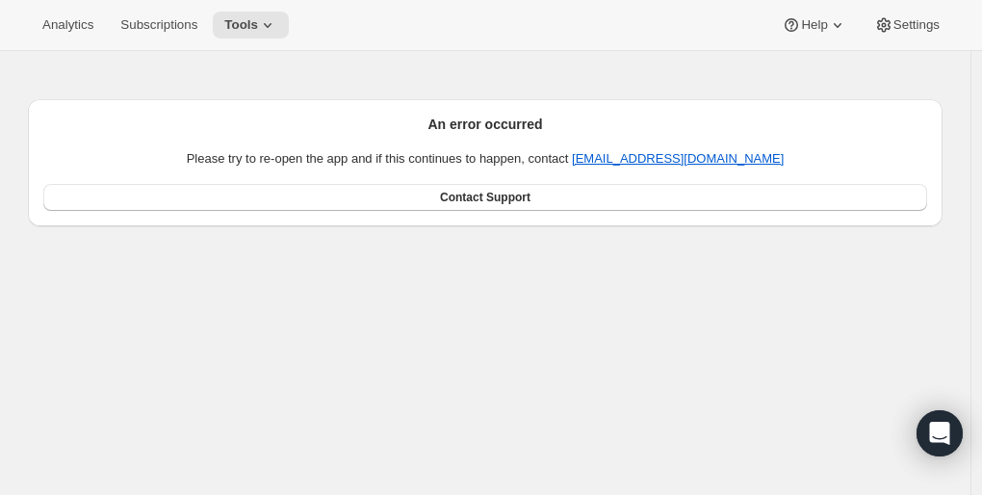
click at [120, 45] on div "Analytics Subscriptions Tools Help Settings" at bounding box center [491, 25] width 982 height 51
click at [140, 36] on button "Subscriptions" at bounding box center [159, 25] width 100 height 27
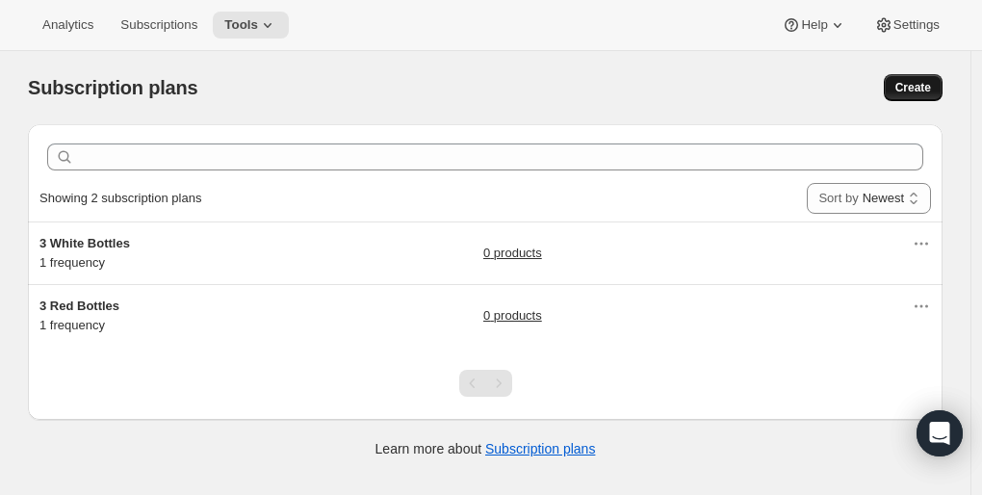
click at [910, 91] on span "Create" at bounding box center [913, 87] width 36 height 15
select select "WEEK"
select select "MONTH"
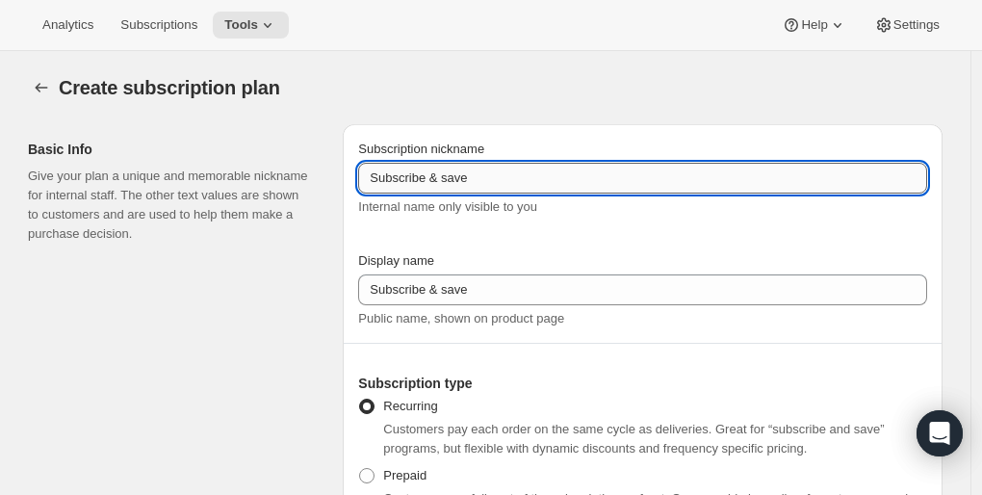
click at [606, 187] on input "Subscribe & save" at bounding box center [642, 178] width 569 height 31
type input "S"
drag, startPoint x: 603, startPoint y: 185, endPoint x: 363, endPoint y: 181, distance: 239.8
click at [363, 181] on div "Subscription nickname Both! 6 Bottles: 3 Whites and 3 Reds Internal name only v…" at bounding box center [643, 335] width 600 height 423
type input "Both! 6 Bottles: 3 Whites and 3 Reds"
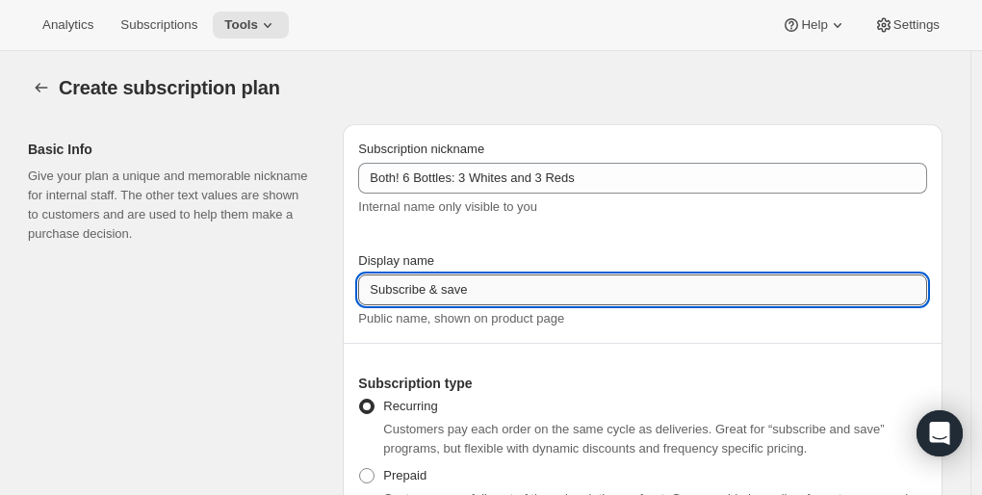
click at [412, 289] on input "Subscribe & save" at bounding box center [642, 289] width 569 height 31
drag, startPoint x: 477, startPoint y: 287, endPoint x: 338, endPoint y: 290, distance: 138.7
click at [338, 290] on div "Basic Info Give your plan a unique and memorable nickname for internal staff. T…" at bounding box center [478, 328] width 930 height 438
paste input "Both! 6 Bottles: 3 Whites and 3 Reds"
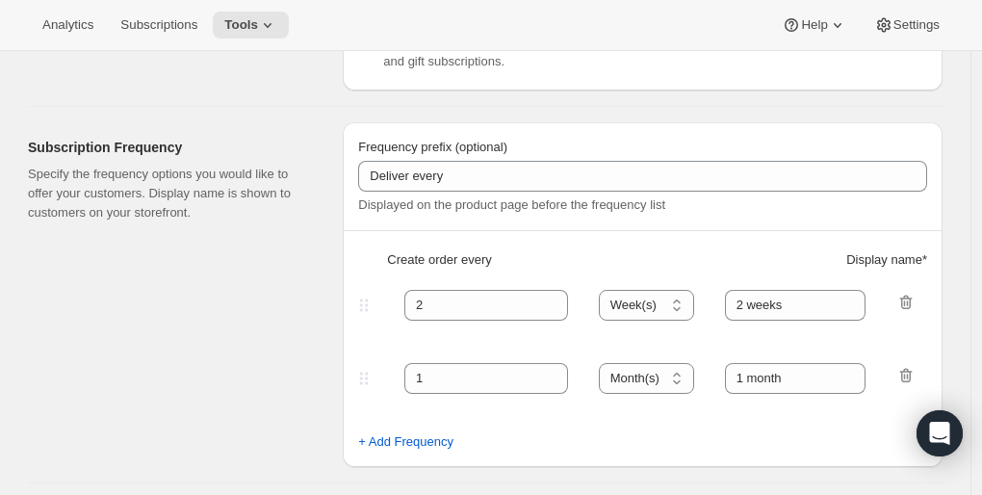
scroll to position [508, 0]
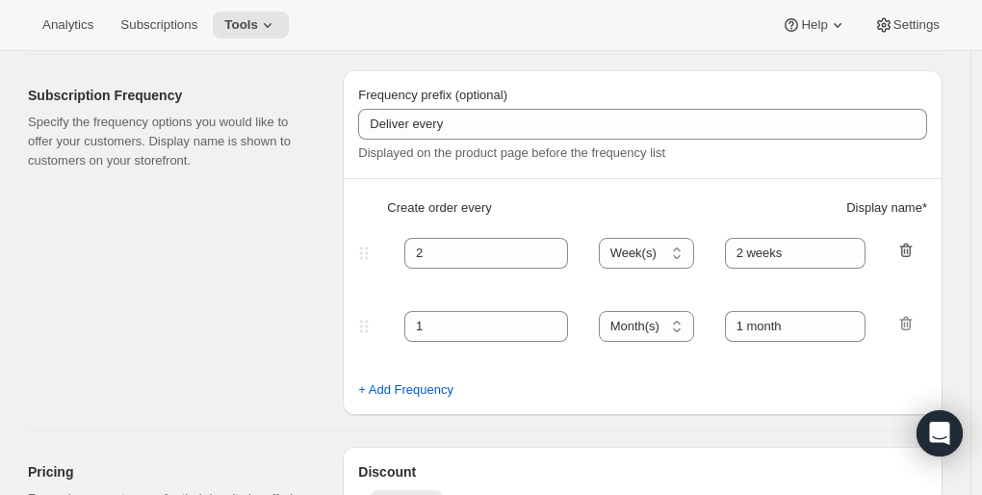
type input "Both! 6 Bottles: 3 Whites and 3 Reds"
click at [906, 248] on icon "button" at bounding box center [905, 251] width 2 height 6
type input "1"
select select "MONTH"
type input "1 month"
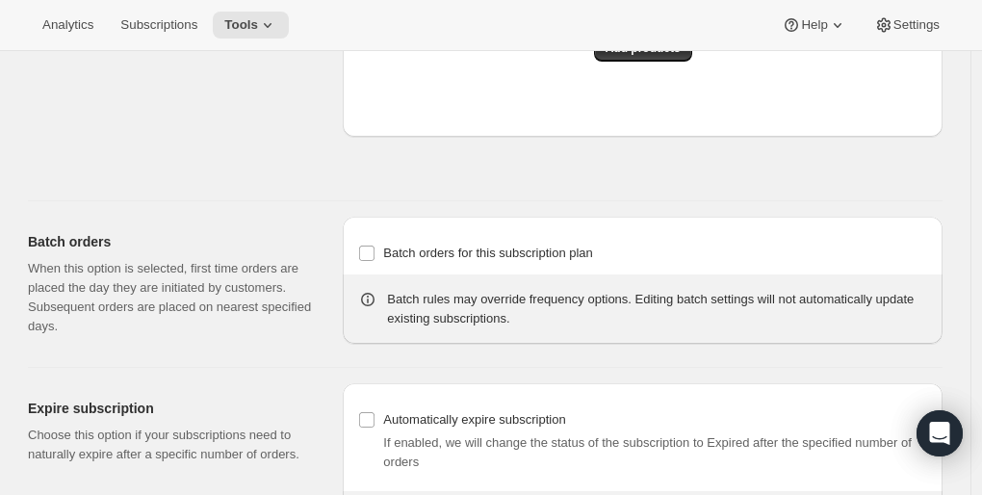
scroll to position [1733, 0]
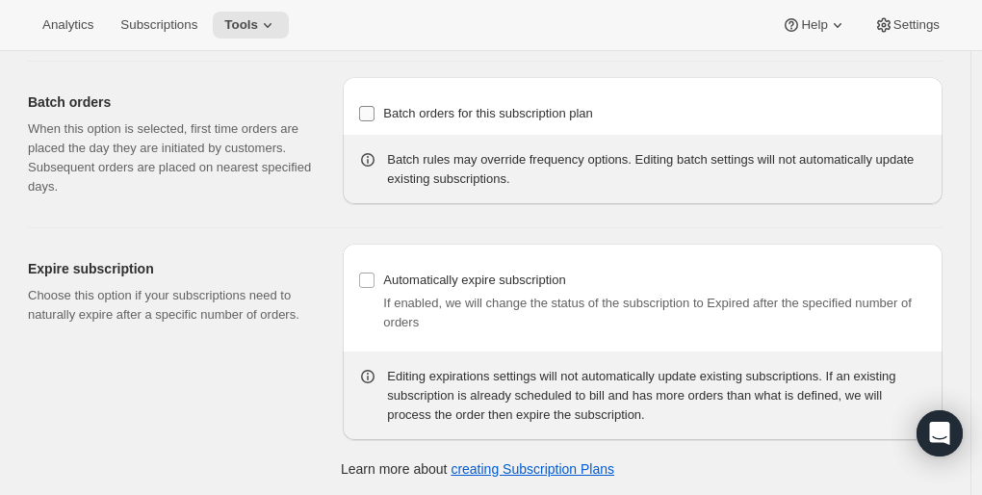
click at [375, 108] on input "Batch orders for this subscription plan" at bounding box center [366, 113] width 15 height 15
checkbox input "true"
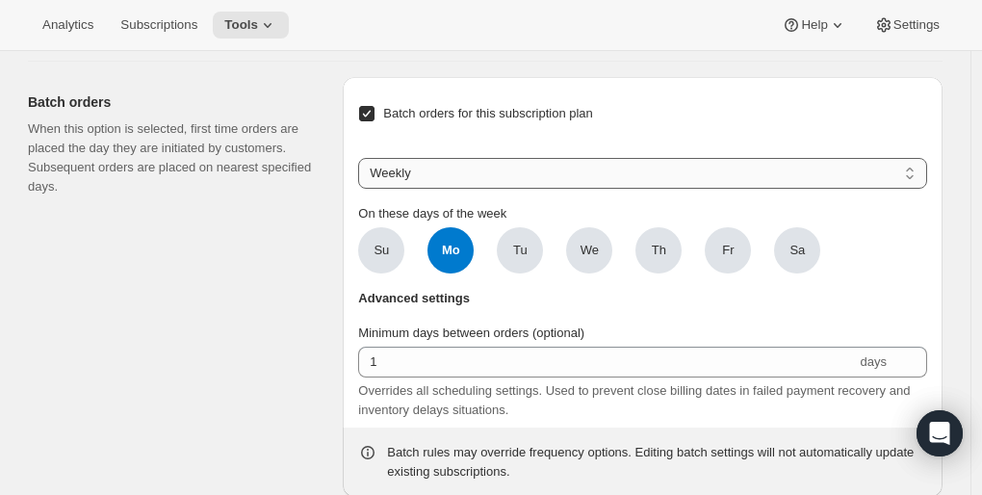
click at [405, 173] on select "Weekly Monthly Yearly" at bounding box center [642, 173] width 569 height 31
select select "MONTHDAY"
click at [363, 158] on select "Weekly Monthly Yearly" at bounding box center [642, 173] width 569 height 31
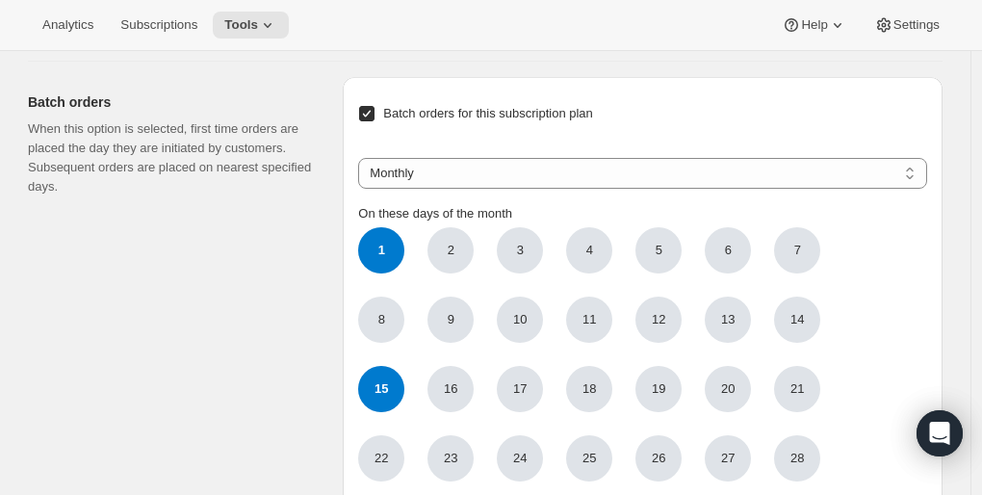
click at [391, 385] on span "15" at bounding box center [381, 389] width 46 height 46
click input "15" at bounding box center [0, 0] width 0 height 0
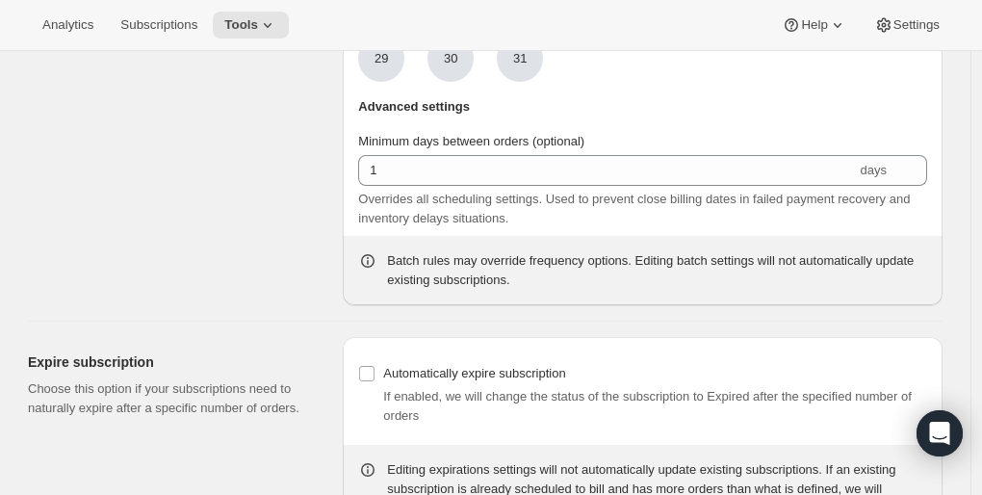
scroll to position [2203, 0]
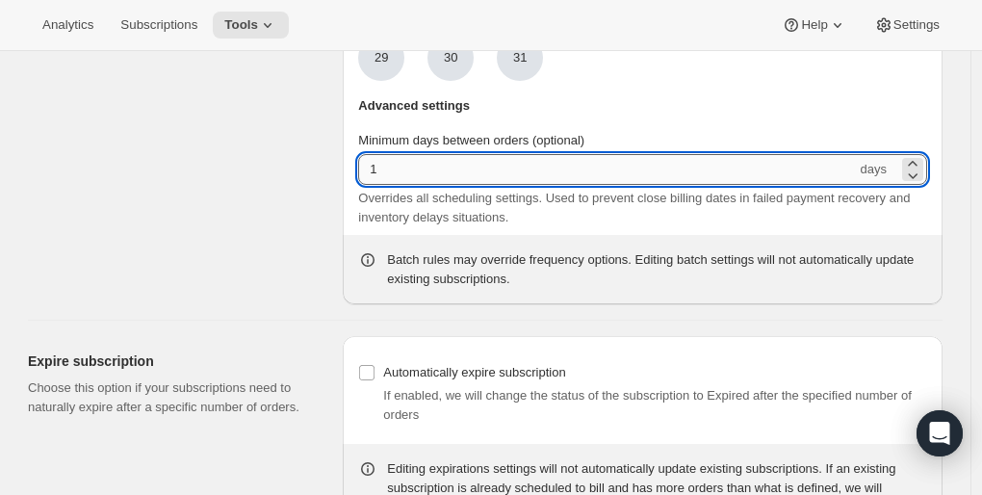
click at [431, 166] on input "1" at bounding box center [607, 169] width 498 height 31
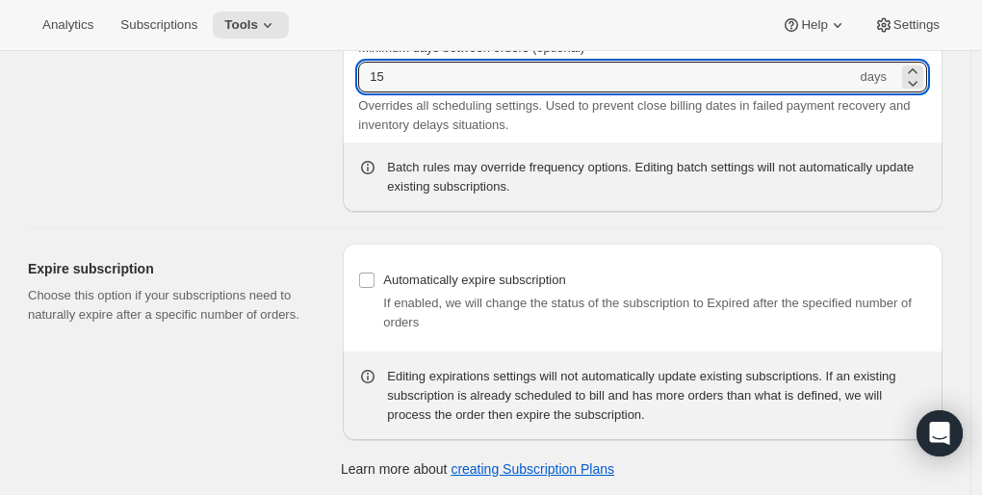
type input "15"
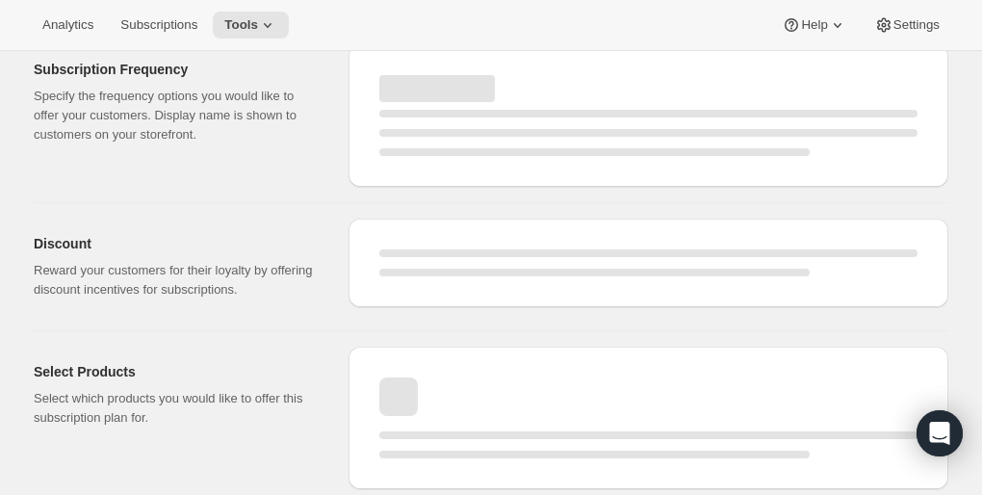
scroll to position [1389, 0]
select select "WEEK"
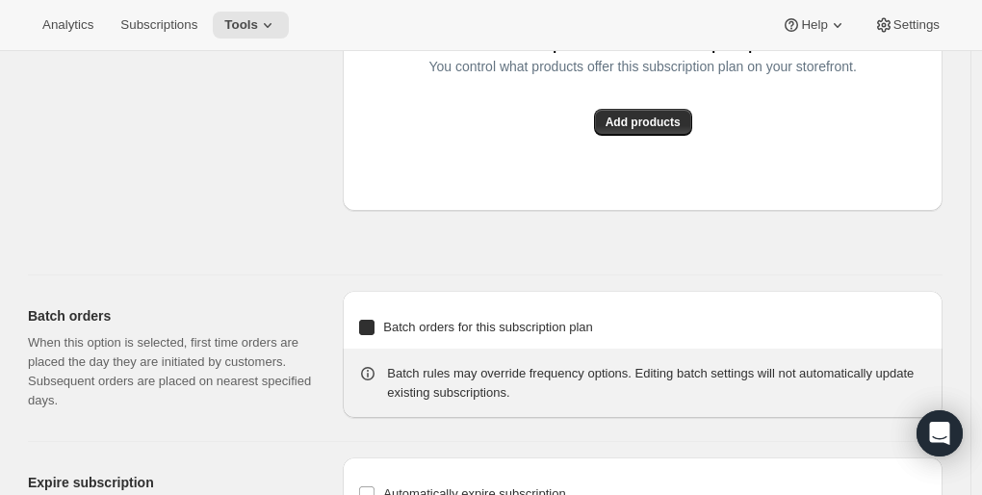
type input "Both! 6 Bottles: 3 Whites and 3 Reds"
type input "1"
select select "MONTH"
type input "1 month"
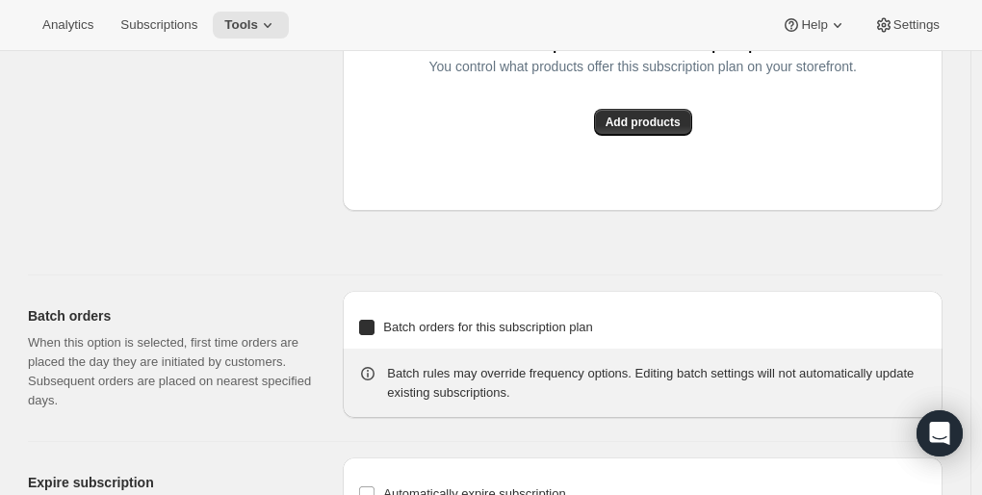
checkbox input "true"
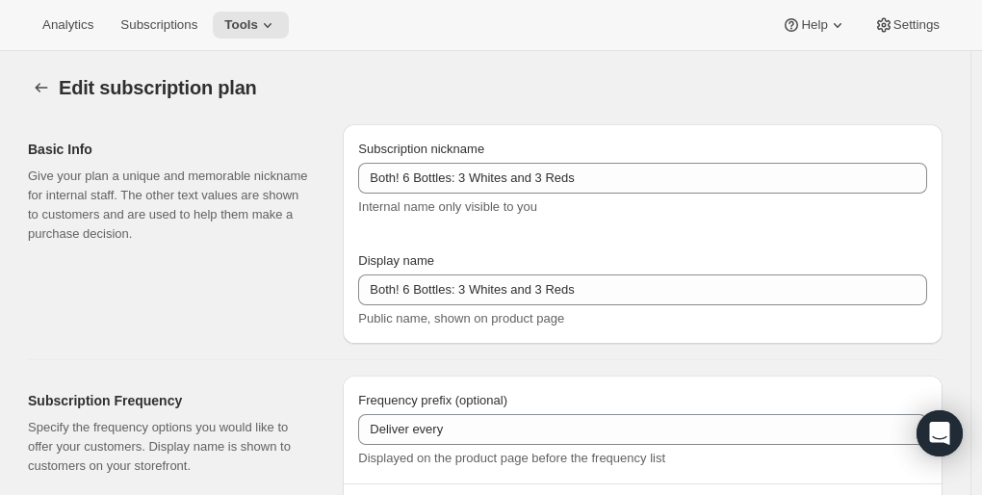
select select "MONTHDAY"
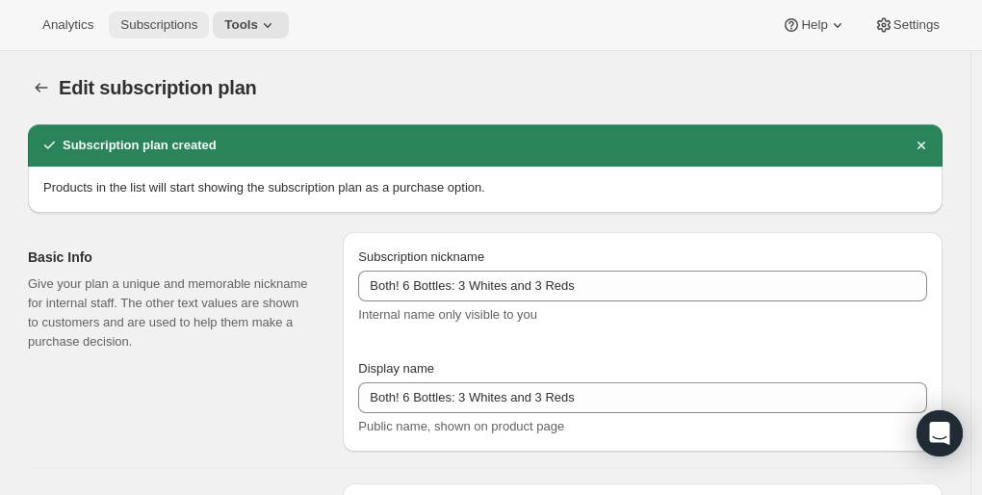
click at [135, 28] on span "Subscriptions" at bounding box center [158, 24] width 77 height 15
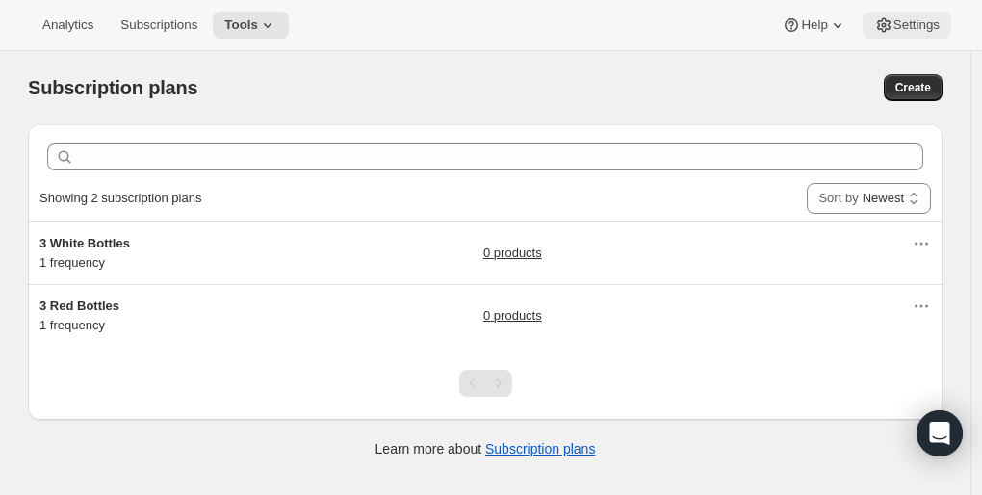
click at [895, 34] on button "Settings" at bounding box center [907, 25] width 89 height 27
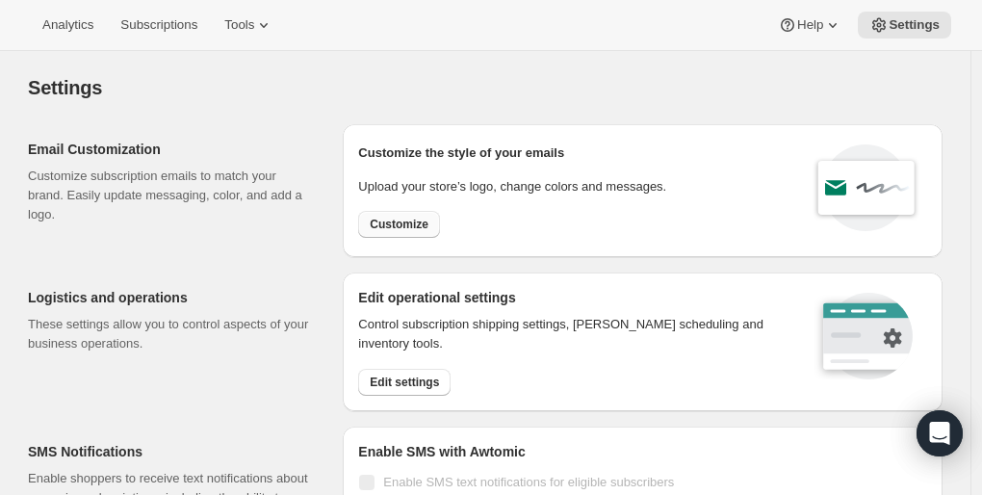
click at [393, 217] on span "Customize" at bounding box center [399, 224] width 59 height 15
select select "subscriptionMessage"
select select "5"
select select "15"
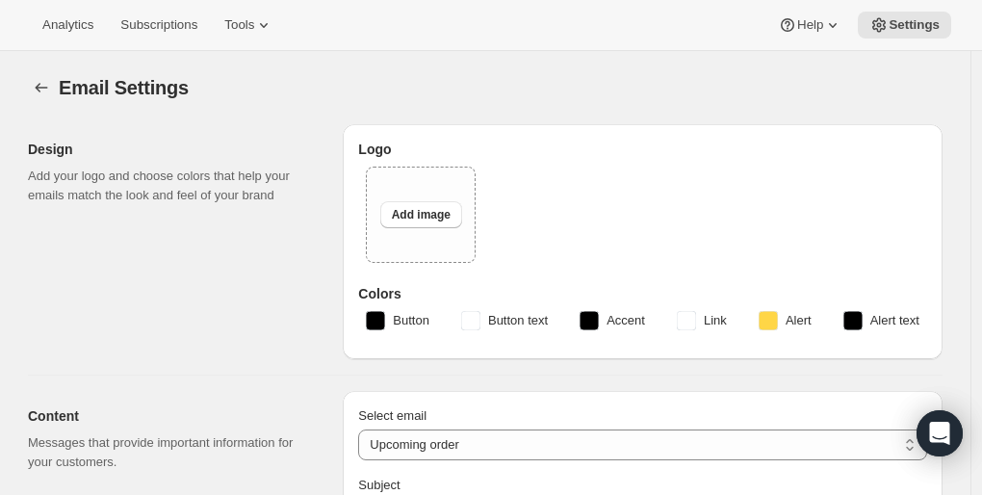
type input "This month's AOC Wine Club Order"
type textarea "It's almost time for this month's Art of Cellaring experience! This month's pic…"
select select "10"
type input "AOC Selections"
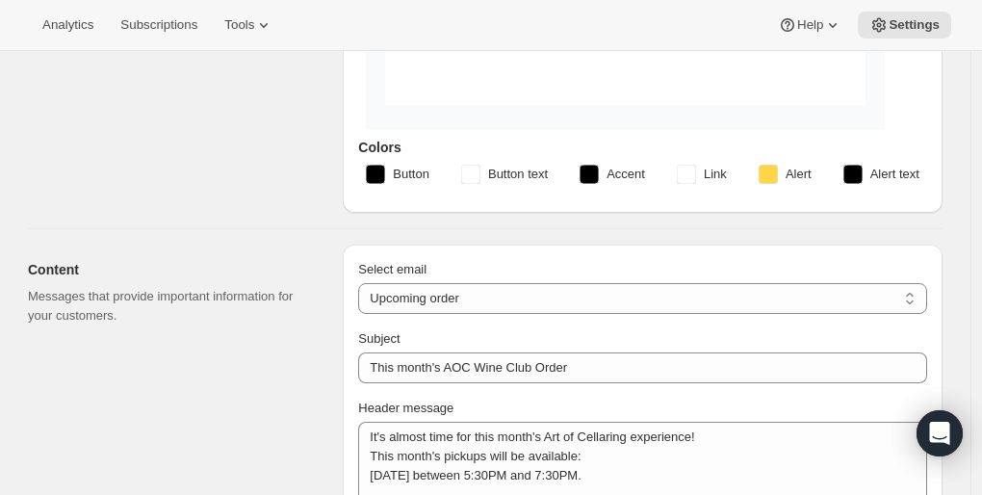
scroll to position [434, 0]
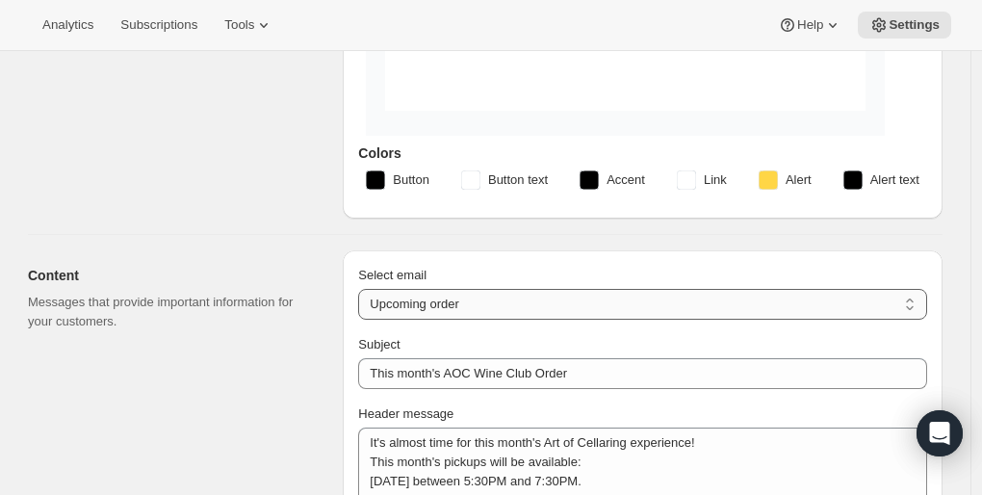
click at [514, 289] on select "New subscription Upcoming order Failed payment Delayed subscription (inventory …" at bounding box center [642, 304] width 569 height 31
click at [363, 289] on select "New subscription Upcoming order Failed payment Delayed subscription (inventory …" at bounding box center [642, 304] width 569 height 31
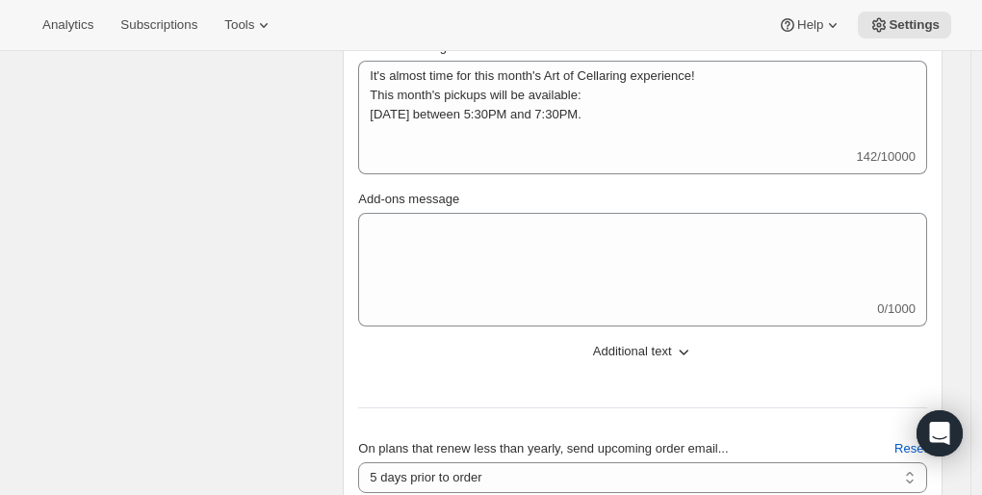
scroll to position [800, 0]
click at [626, 345] on span "Additional text" at bounding box center [632, 352] width 79 height 19
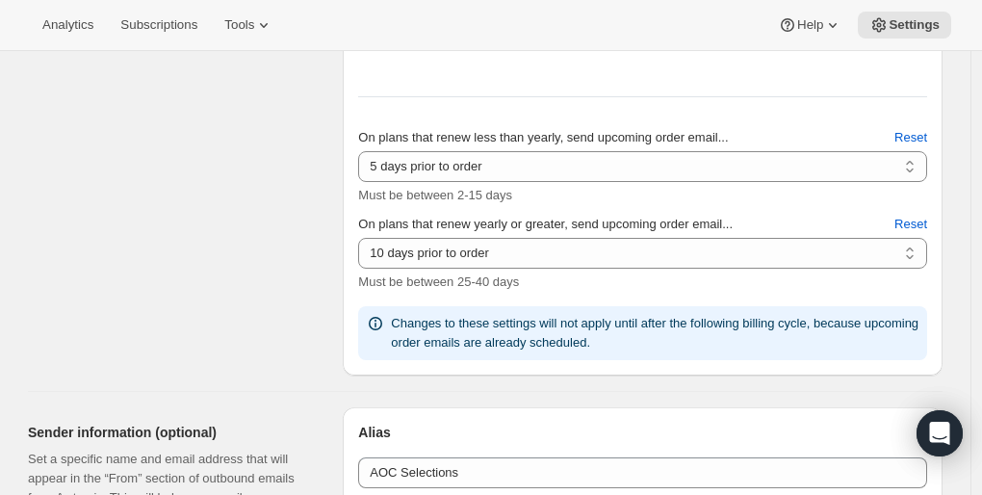
scroll to position [1841, 0]
click at [528, 253] on select "10 days prior to order 11 days prior to order 12 days prior to order 13 days pr…" at bounding box center [642, 252] width 569 height 31
select select "25"
click at [363, 237] on select "10 days prior to order 11 days prior to order 12 days prior to order 13 days pr…" at bounding box center [642, 252] width 569 height 31
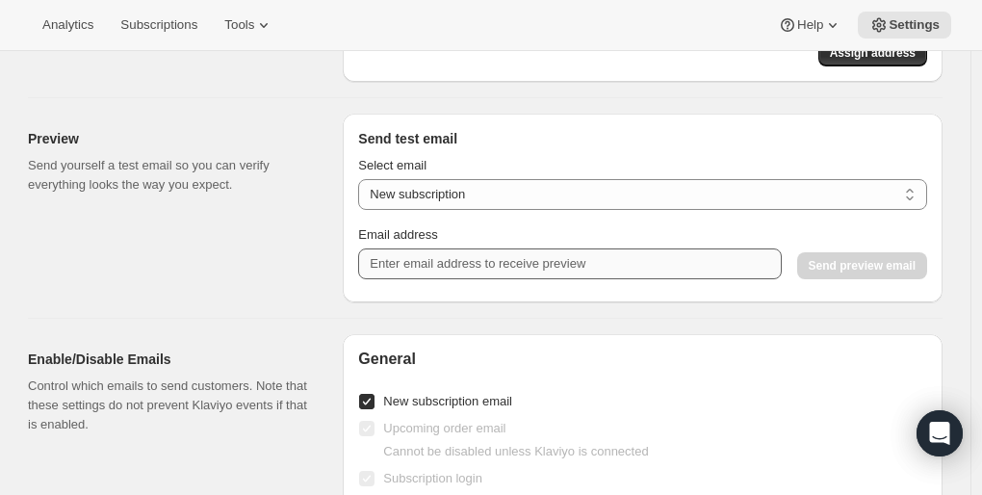
scroll to position [2457, 0]
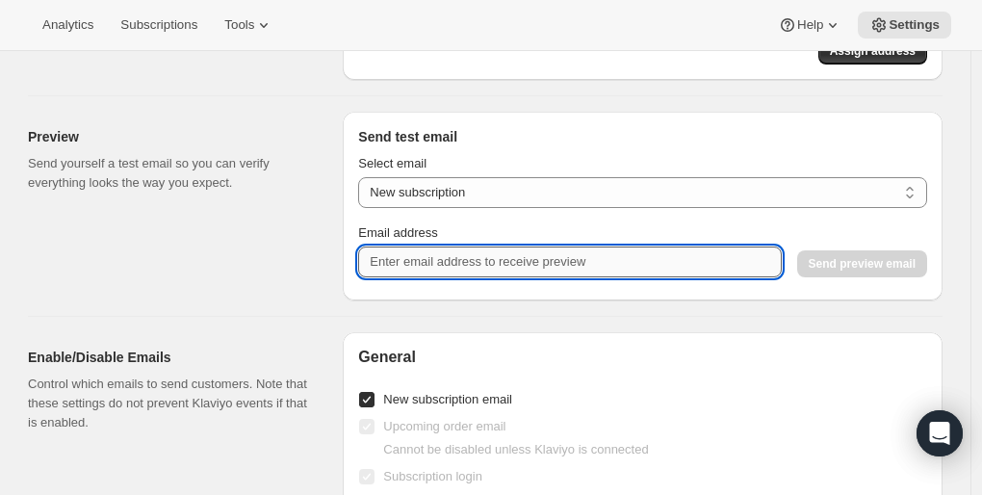
click at [710, 259] on input "Email address" at bounding box center [569, 261] width 423 height 31
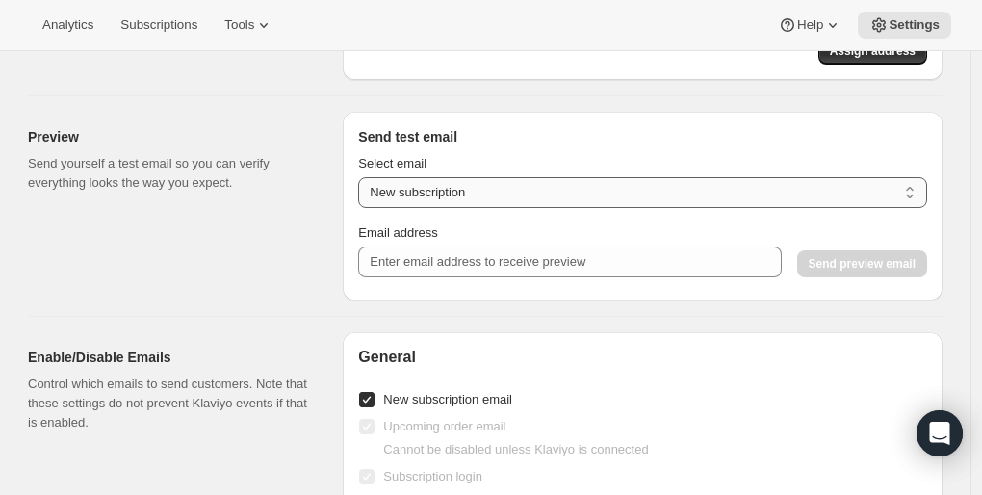
click at [701, 201] on select "New subscription Upcoming order Payment failure Delayed subscription Updated su…" at bounding box center [642, 192] width 569 height 31
select select "upcoming-subscription"
click at [363, 177] on select "New subscription Upcoming order Payment failure Delayed subscription Updated su…" at bounding box center [642, 192] width 569 height 31
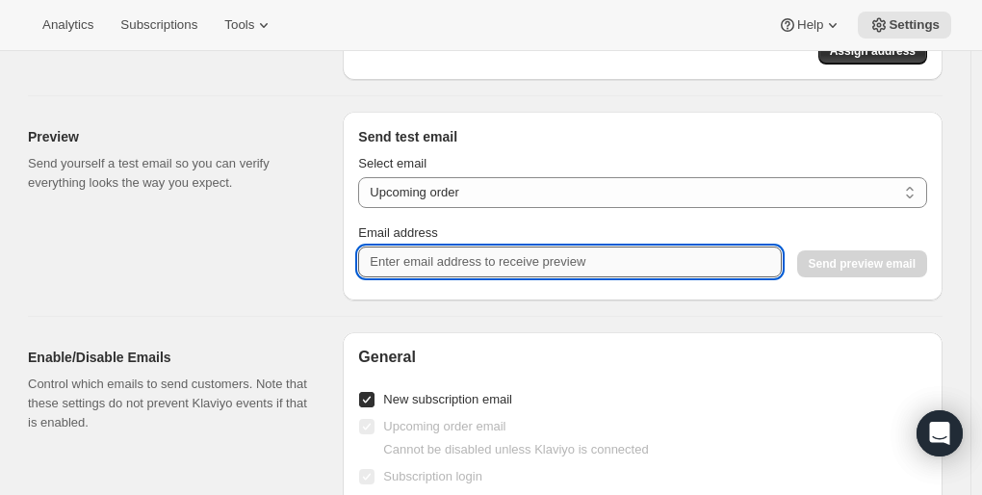
click at [578, 260] on input "Email address" at bounding box center [569, 261] width 423 height 31
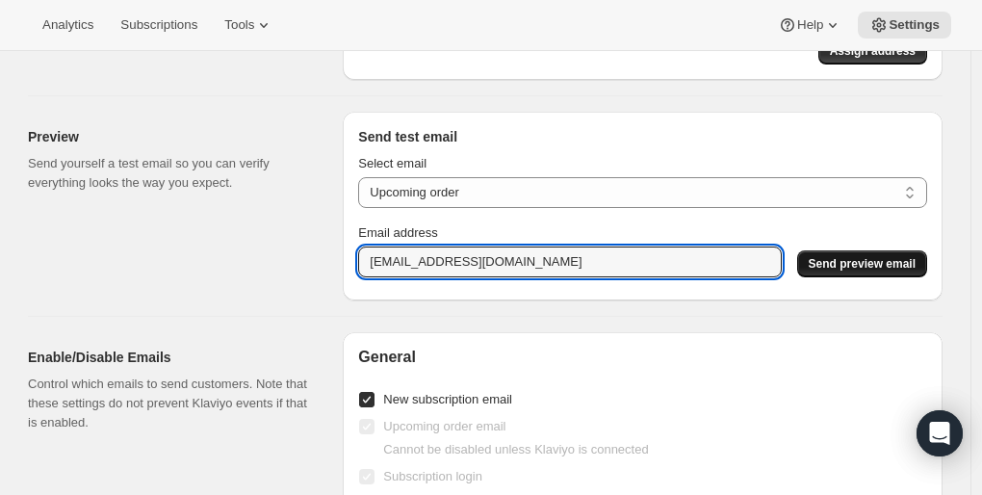
type input "lizpricepalmer@gmail.com"
click at [868, 266] on span "Send preview email" at bounding box center [862, 263] width 107 height 15
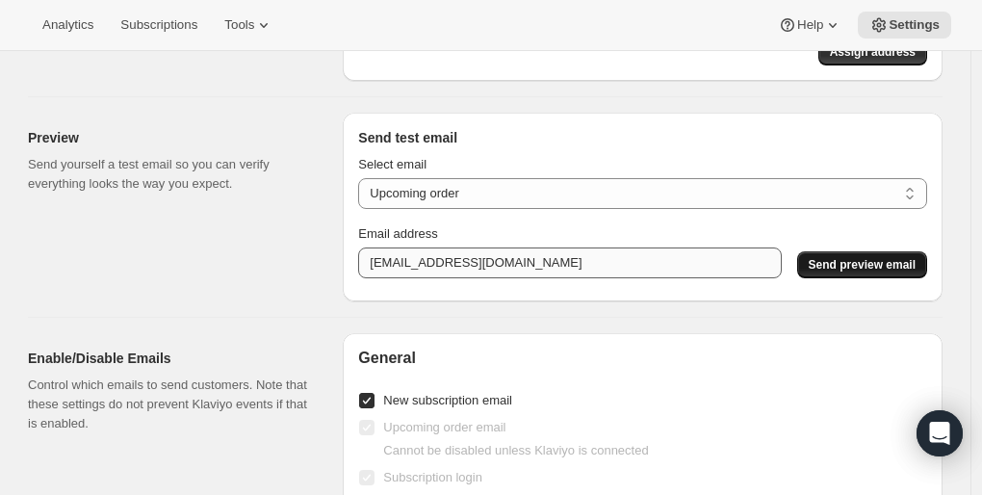
scroll to position [2463, 0]
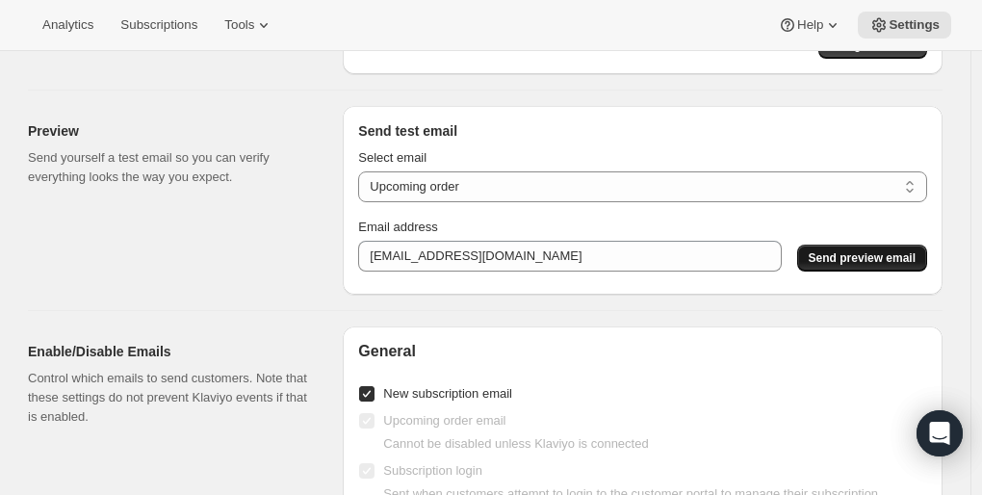
click at [845, 259] on span "Send preview email" at bounding box center [862, 257] width 107 height 15
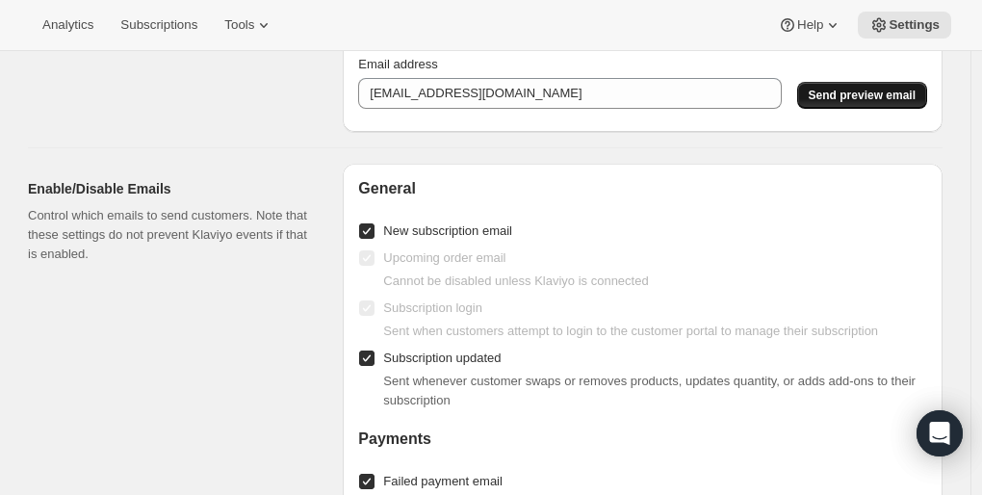
scroll to position [2636, 0]
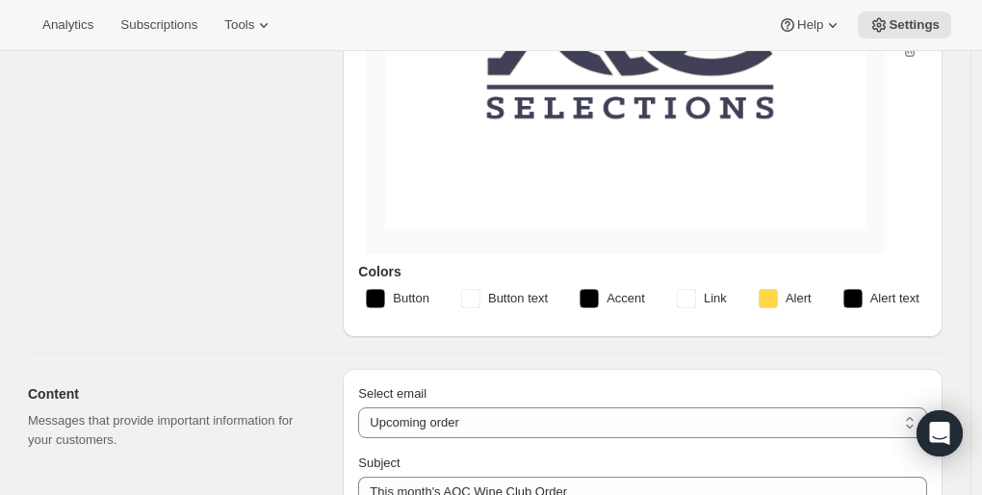
scroll to position [306, 0]
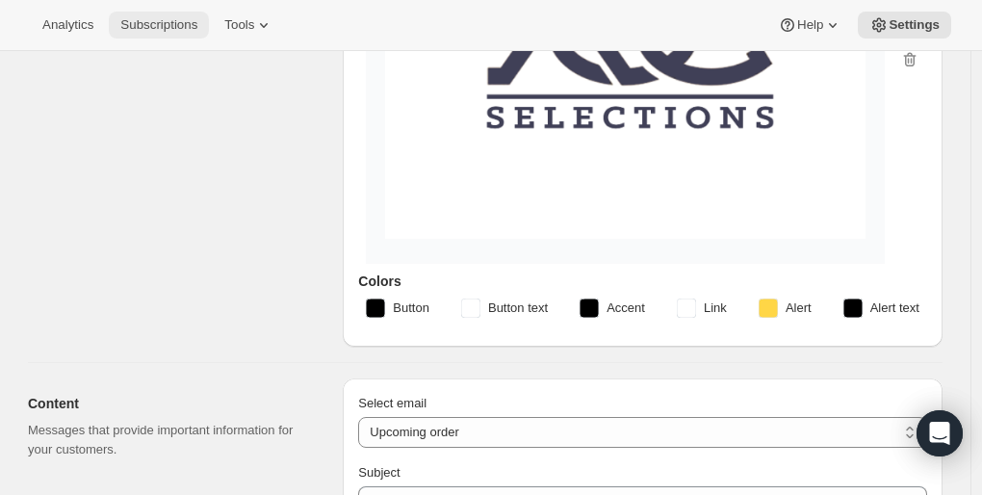
click at [136, 31] on span "Subscriptions" at bounding box center [158, 24] width 77 height 15
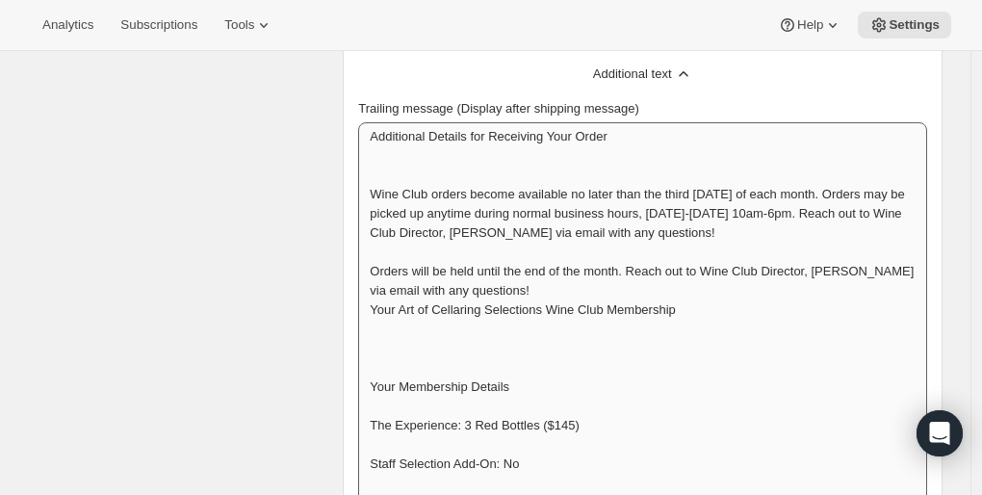
scroll to position [1079, 0]
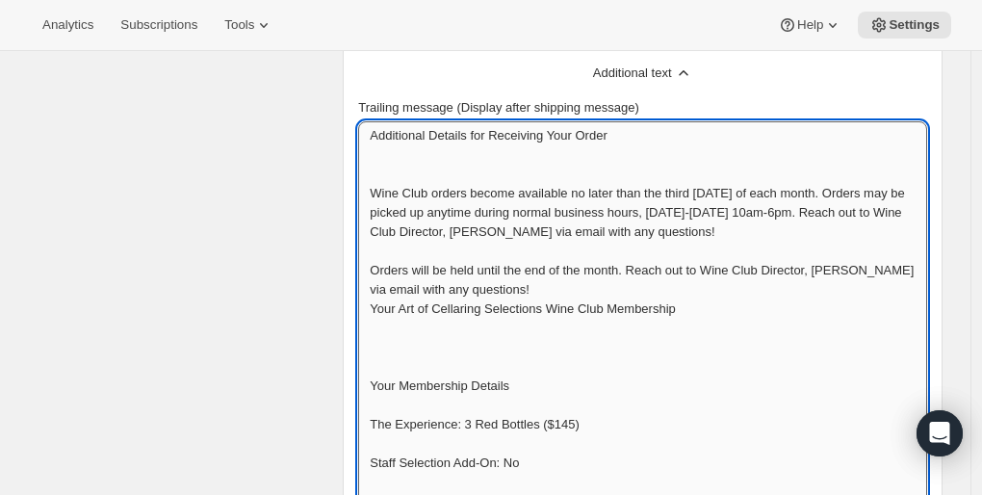
click at [505, 218] on textarea "Additional Details for Receiving Your Order Wine Club orders become available n…" at bounding box center [642, 376] width 569 height 510
click at [592, 249] on textarea "Additional Details for Receiving Your Order Wine Club orders become available n…" at bounding box center [642, 376] width 569 height 510
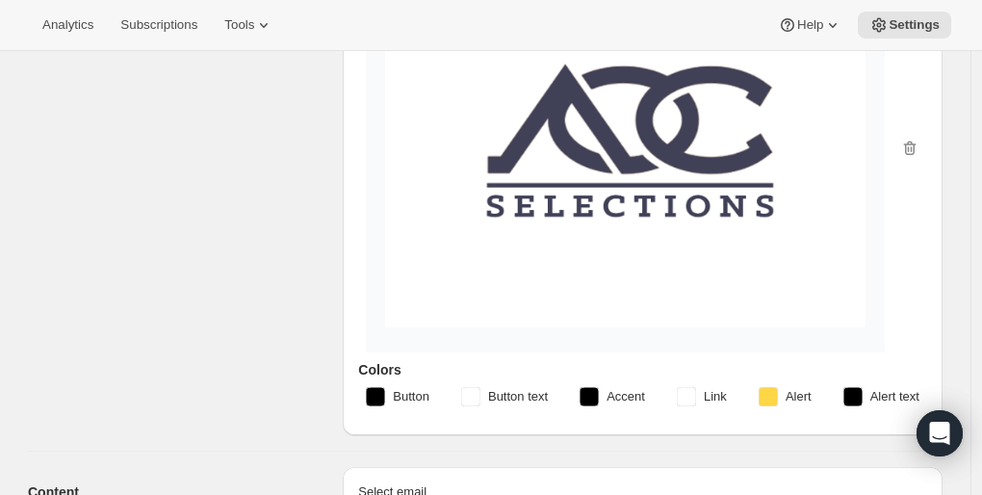
scroll to position [217, 0]
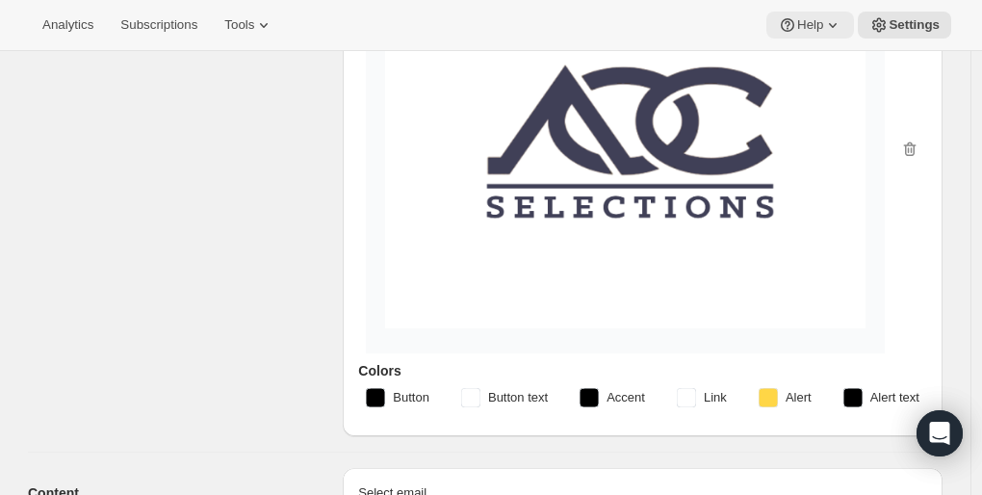
click at [818, 34] on button "Help" at bounding box center [810, 25] width 88 height 27
click at [283, 200] on div "Design Add your logo and choose colors that help your emails match the look and…" at bounding box center [177, 172] width 299 height 529
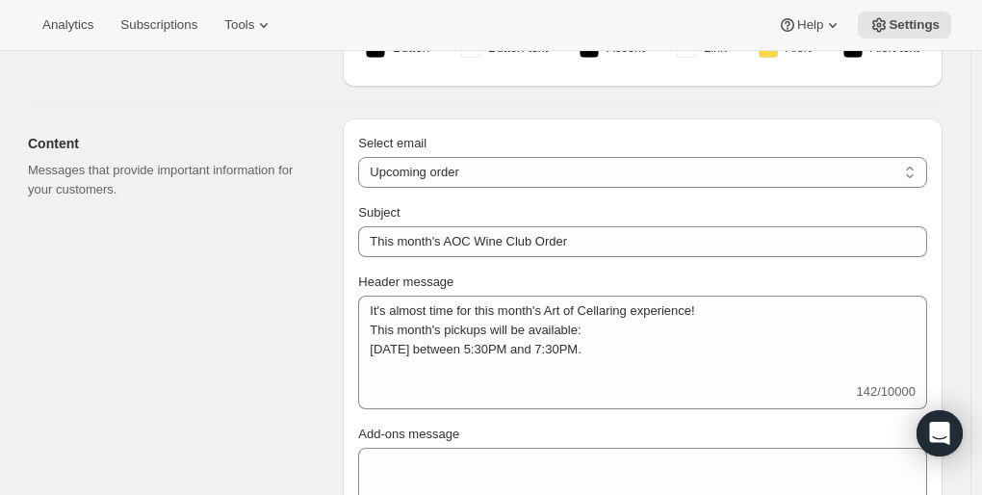
scroll to position [565, 0]
click at [908, 160] on select "New subscription Upcoming order Failed payment Delayed subscription (inventory …" at bounding box center [642, 173] width 569 height 31
select select "welcomeMessage"
click at [363, 158] on select "New subscription Upcoming order Failed payment Delayed subscription (inventory …" at bounding box center [642, 173] width 569 height 31
type input "Your new subscription"
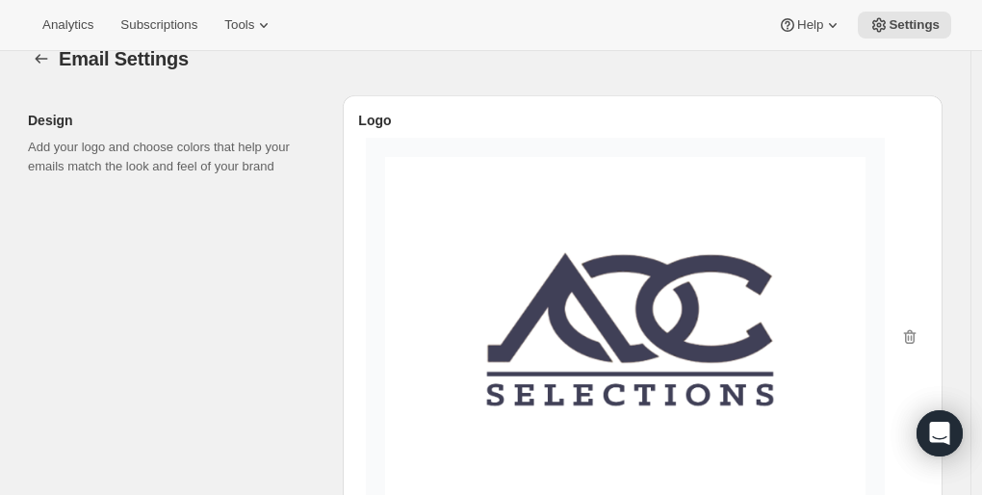
scroll to position [0, 0]
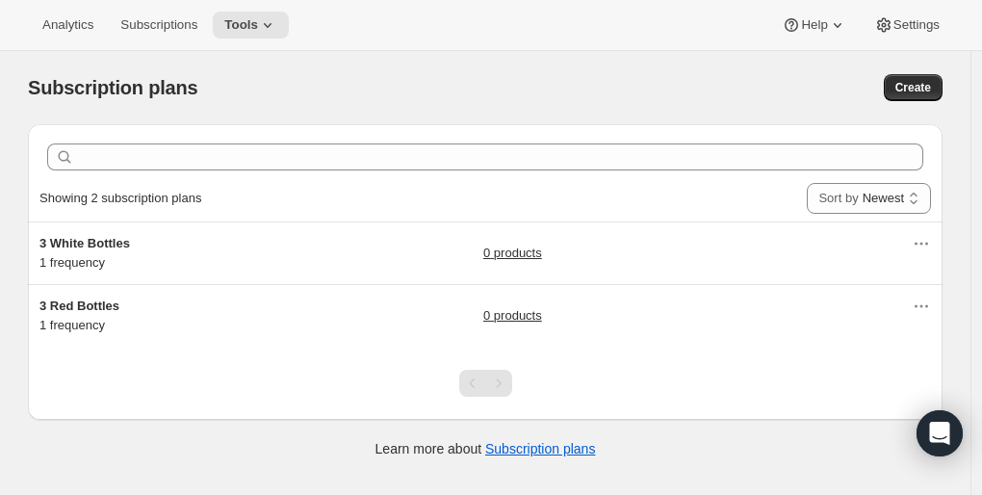
click at [613, 211] on div "Showing 2 subscription plans Sort by Newest Oldest Recently updated Least recen…" at bounding box center [485, 198] width 892 height 46
click at [156, 26] on span "Subscriptions" at bounding box center [158, 24] width 77 height 15
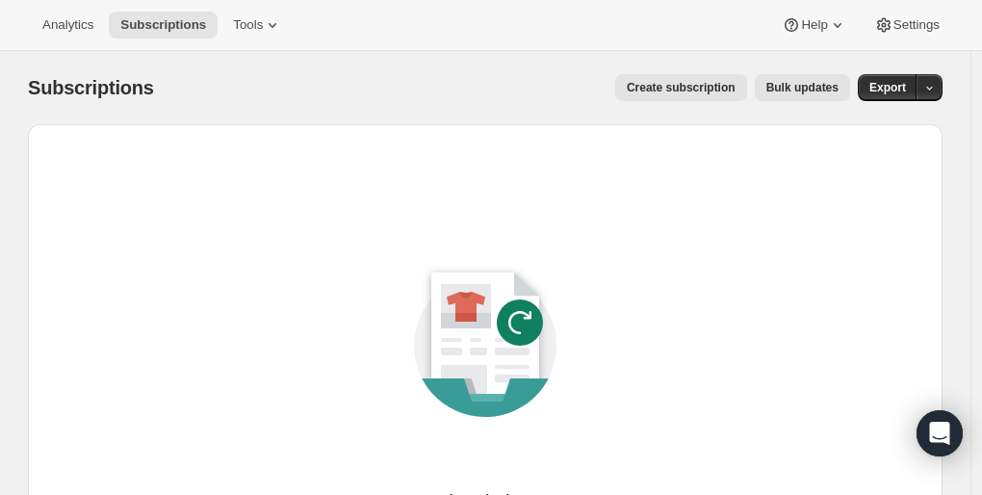
click at [710, 88] on span "Create subscription" at bounding box center [681, 87] width 109 height 15
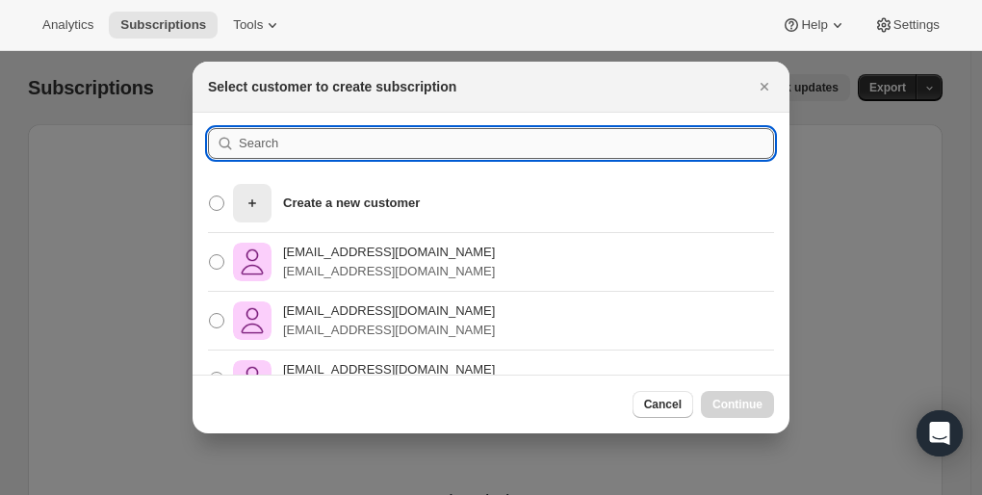
click at [318, 141] on input ":r7l:" at bounding box center [506, 143] width 535 height 31
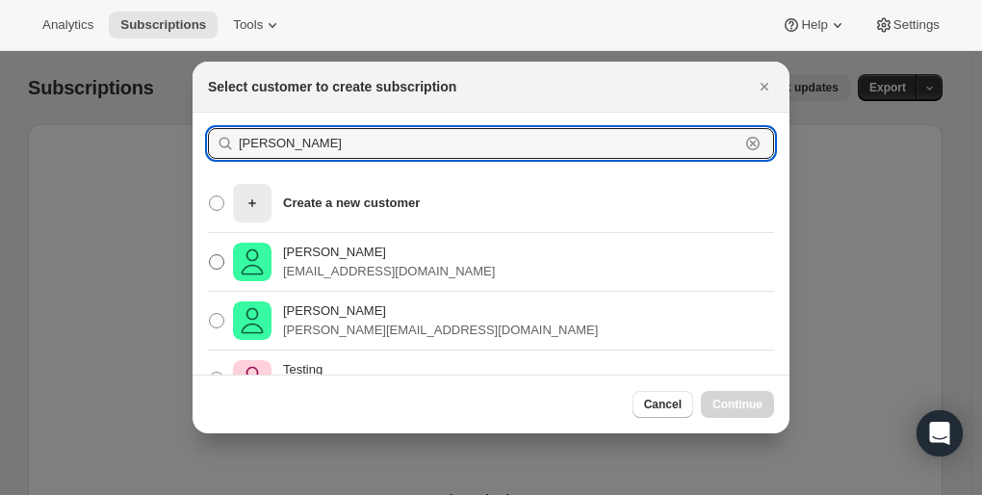
type input "liz"
click at [325, 255] on p "[PERSON_NAME]" at bounding box center [389, 252] width 212 height 19
click at [210, 255] on input "Liz Palmer lizpricepalmer@gmail.com" at bounding box center [209, 254] width 1 height 1
radio input "true"
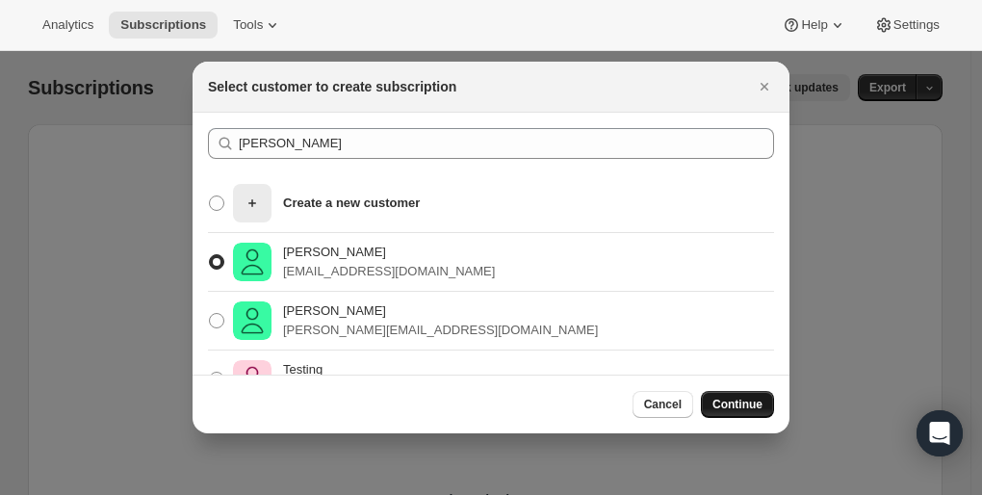
click at [732, 406] on span "Continue" at bounding box center [738, 404] width 50 height 15
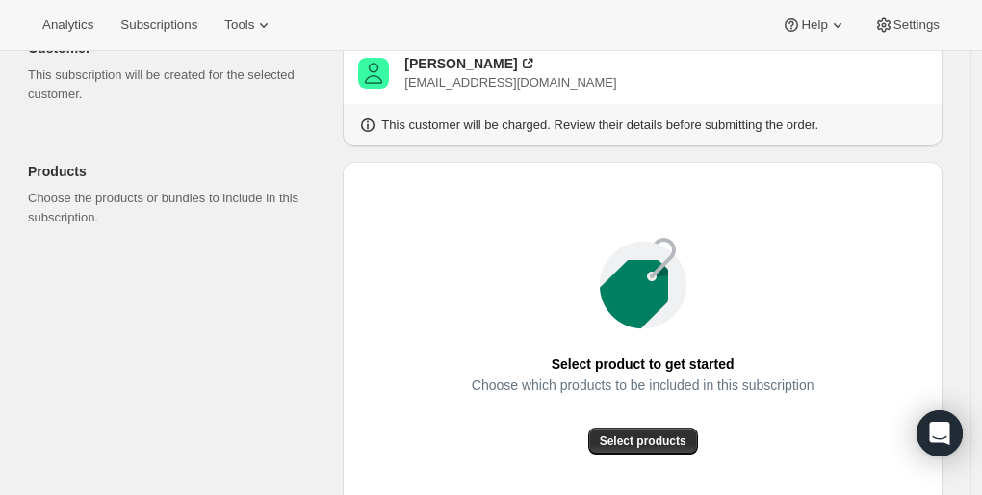
scroll to position [135, 0]
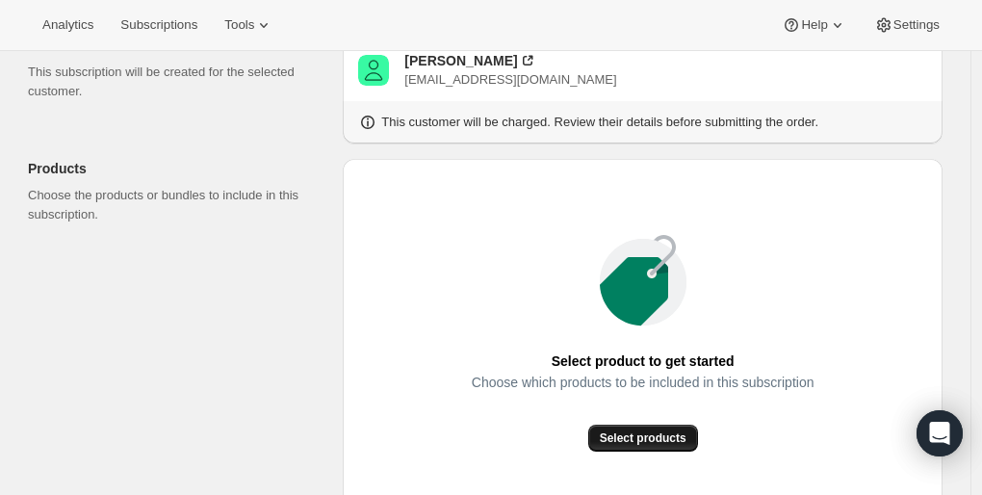
click at [627, 437] on span "Select products" at bounding box center [643, 437] width 87 height 15
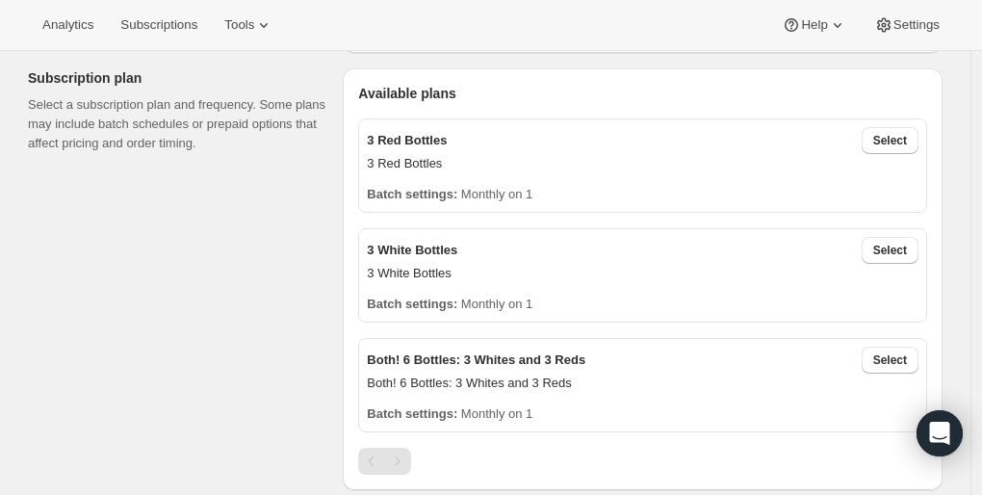
scroll to position [609, 0]
click at [902, 143] on span "Select" at bounding box center [890, 139] width 34 height 15
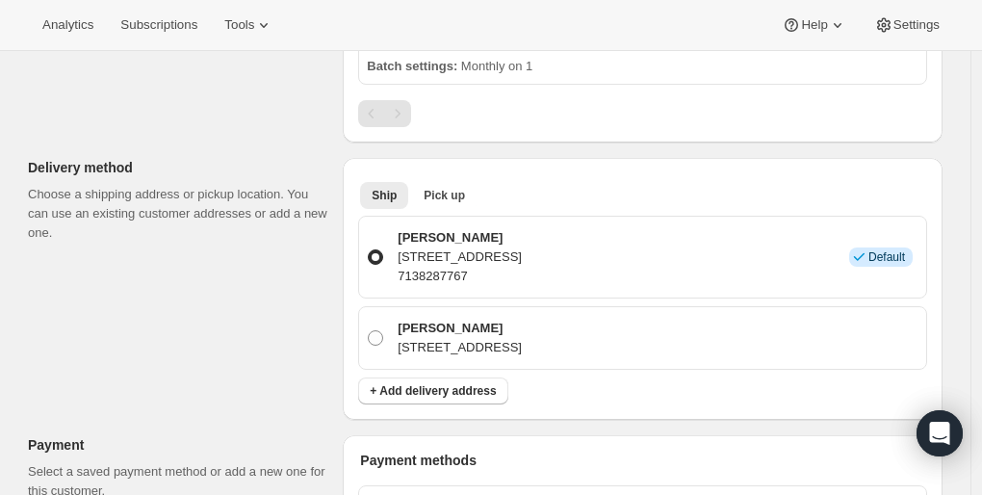
scroll to position [1050, 0]
click at [448, 187] on span "Pick up" at bounding box center [444, 194] width 41 height 15
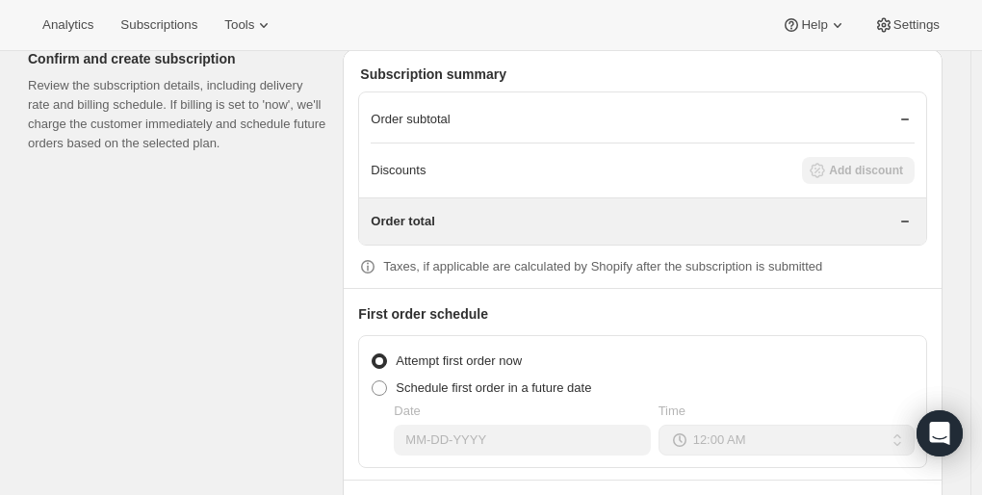
scroll to position [1775, 0]
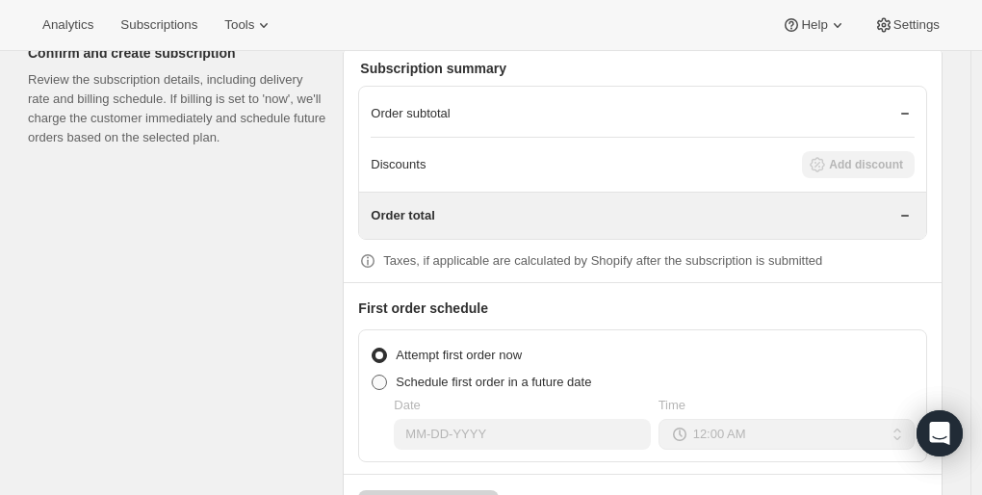
click at [384, 376] on span at bounding box center [379, 382] width 15 height 15
click at [373, 376] on input "Schedule first order in a future date" at bounding box center [372, 375] width 1 height 1
radio input "true"
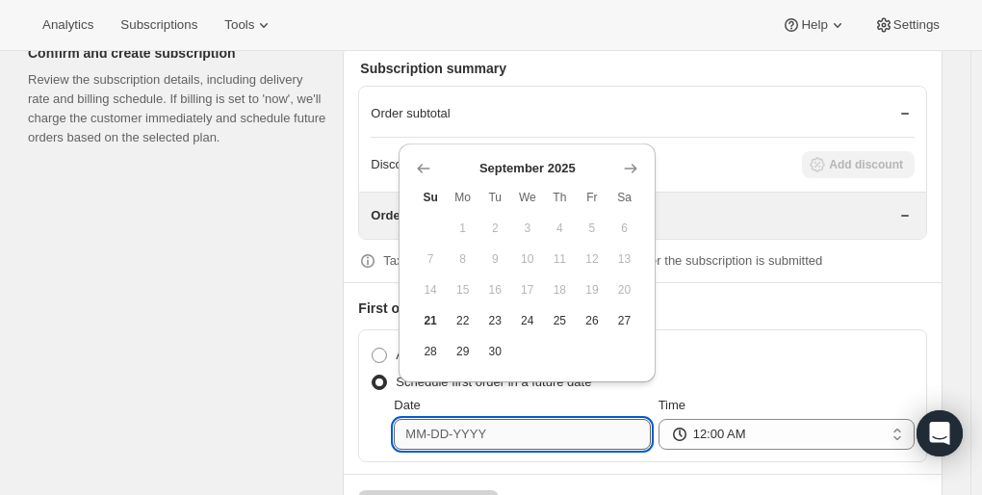
click at [443, 424] on input "Date" at bounding box center [522, 434] width 256 height 31
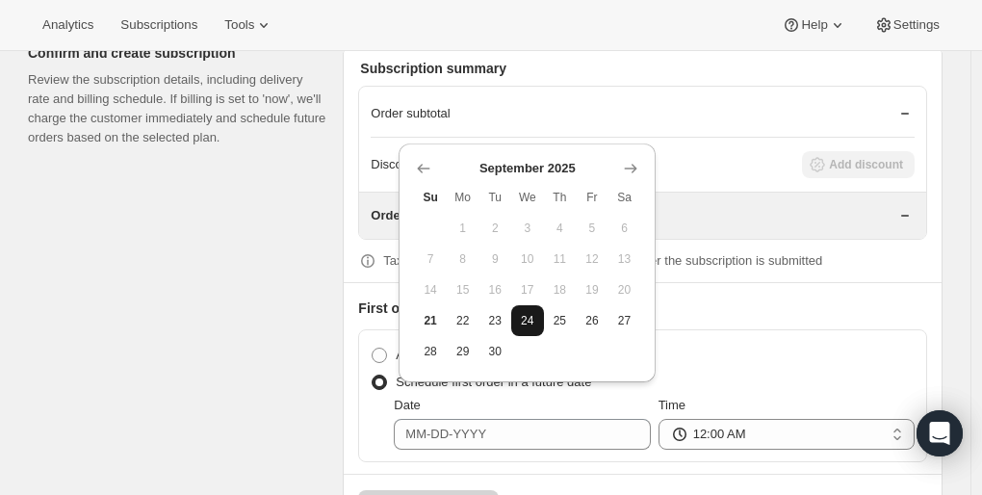
click at [531, 328] on button "24" at bounding box center [527, 320] width 33 height 31
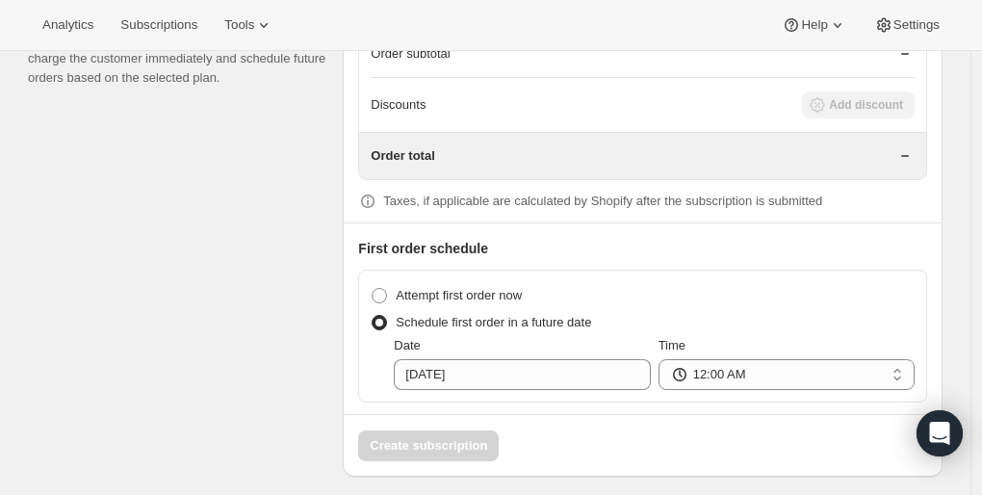
scroll to position [1836, 0]
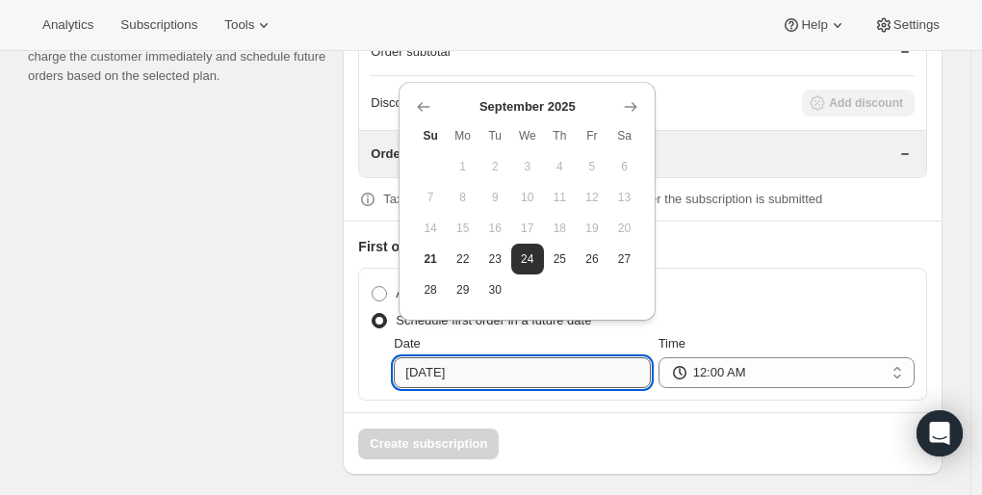
click at [458, 365] on input "09-24-2025" at bounding box center [522, 372] width 256 height 31
click at [481, 265] on button "23" at bounding box center [495, 259] width 33 height 31
type input "09-23-2025"
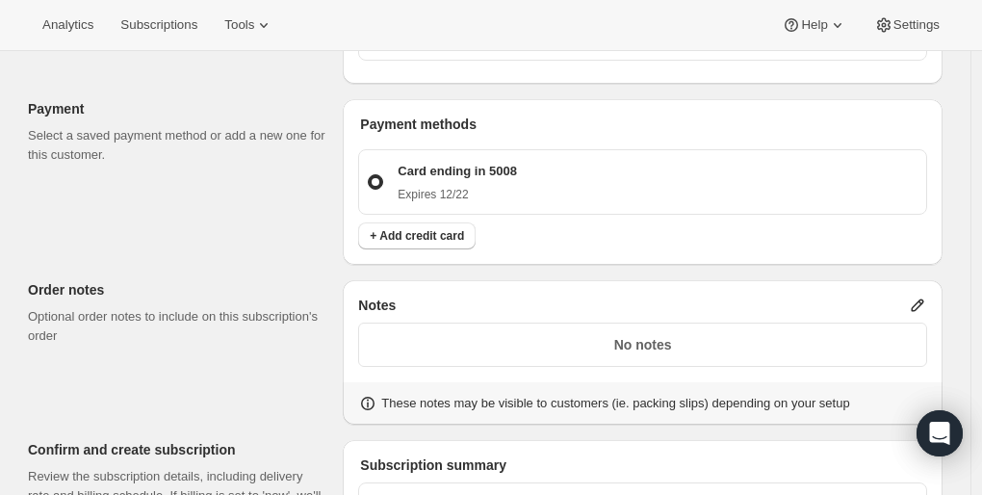
scroll to position [1402, 0]
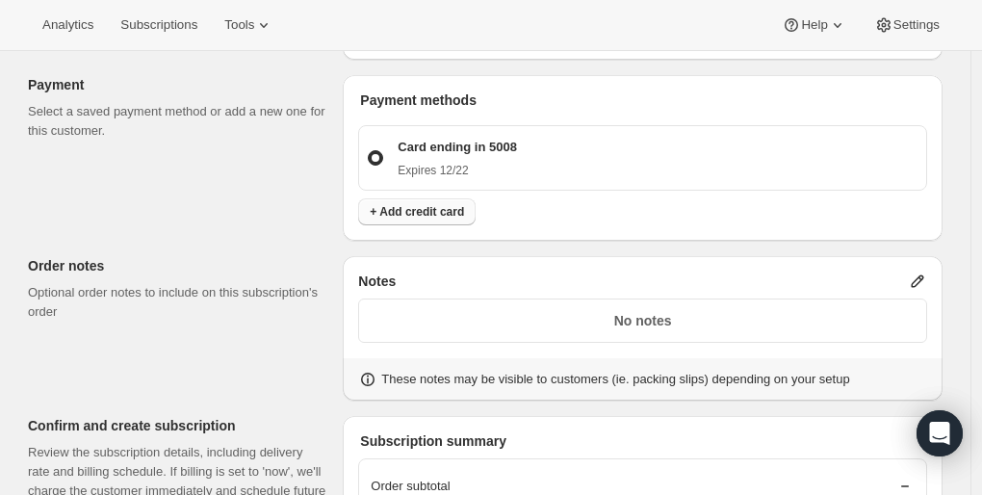
click at [475, 201] on button "+ Add credit card" at bounding box center [416, 211] width 117 height 27
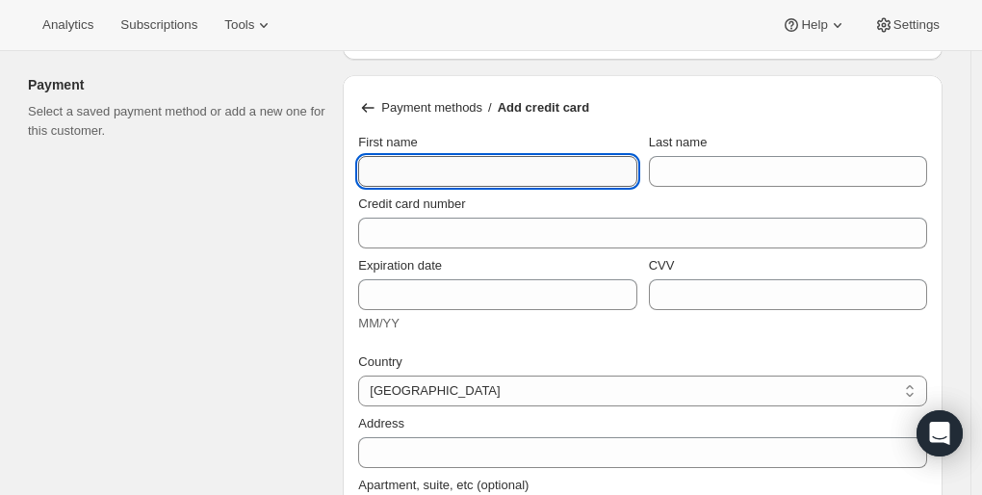
click at [478, 177] on input "First name" at bounding box center [497, 171] width 278 height 31
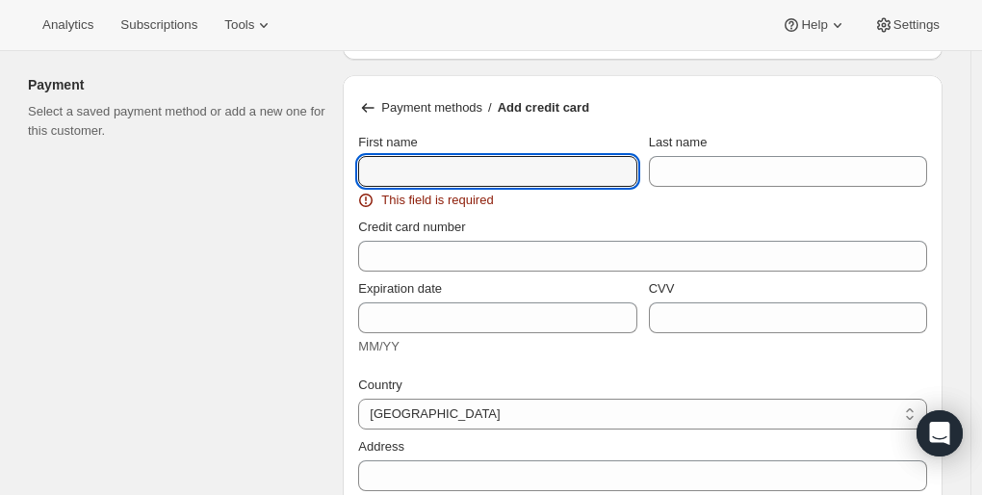
type input "Liz"
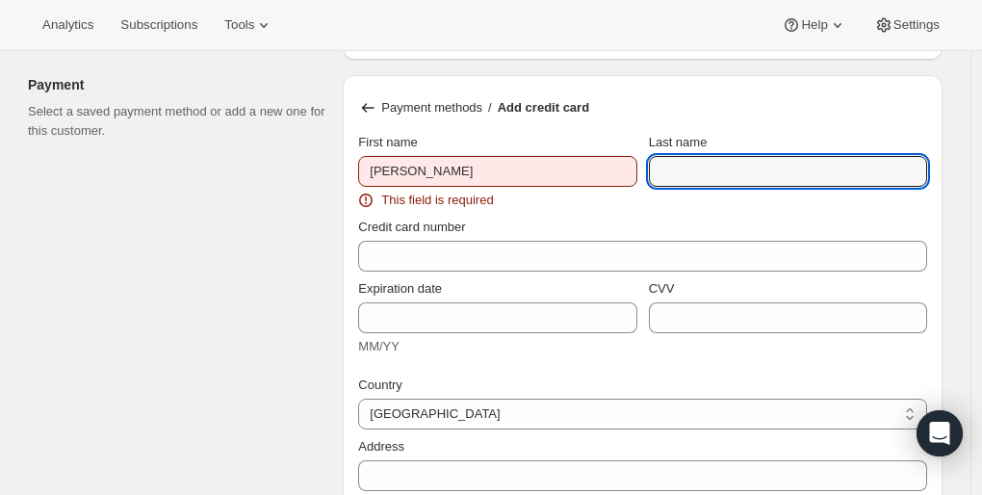
type input "Palmer"
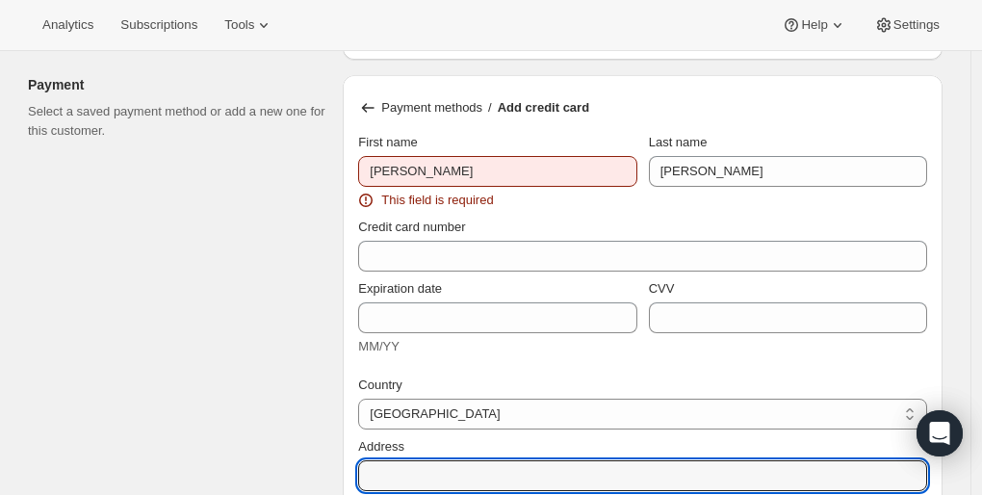
type input "2245 Quenby"
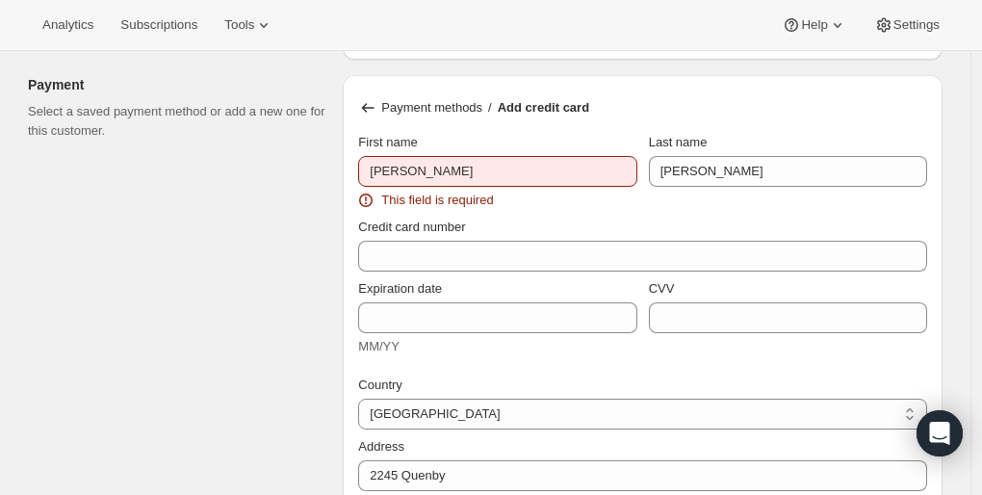
type input "Houston"
type input "77005"
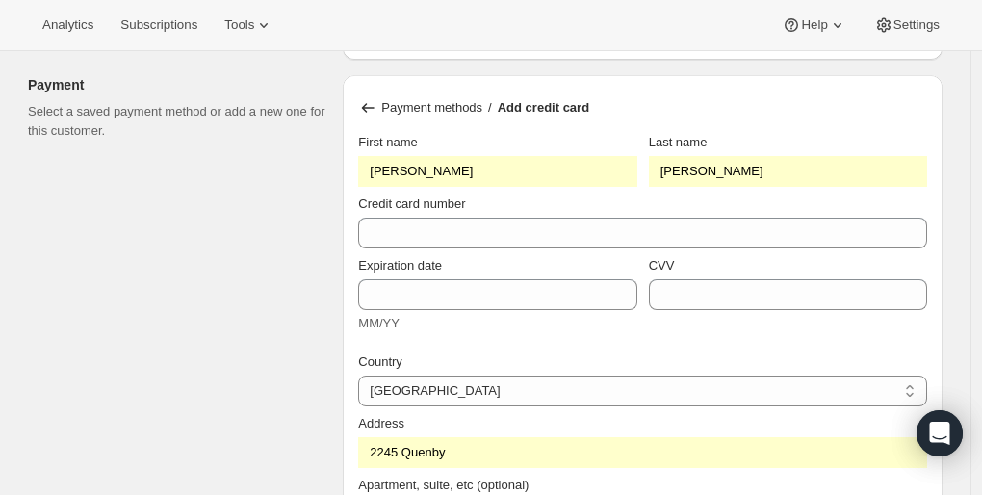
type input "7138287767"
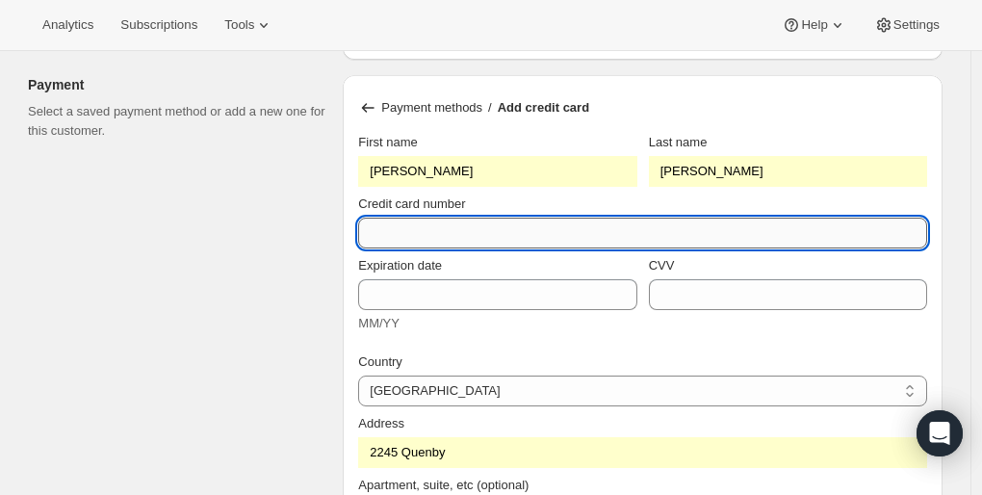
click at [470, 230] on input "Credit card number" at bounding box center [635, 233] width 554 height 31
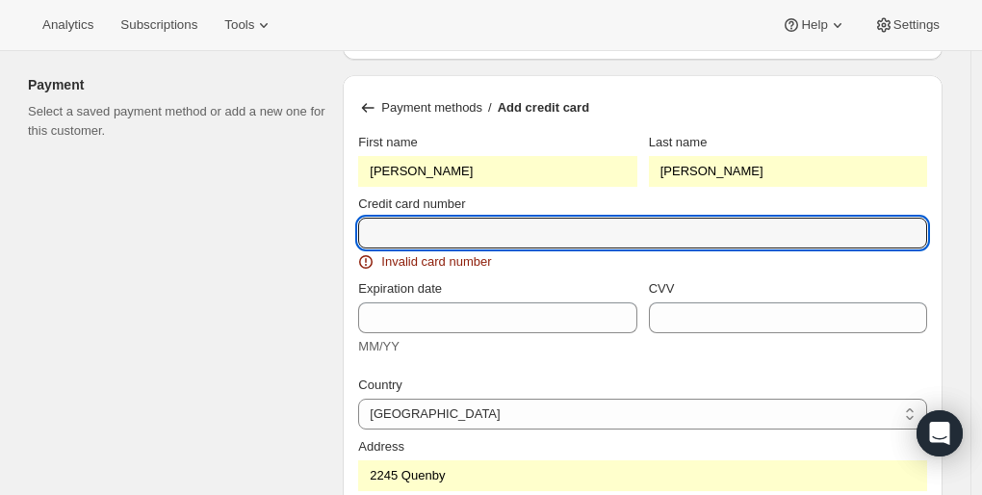
type input "4246 3152 0752 4255"
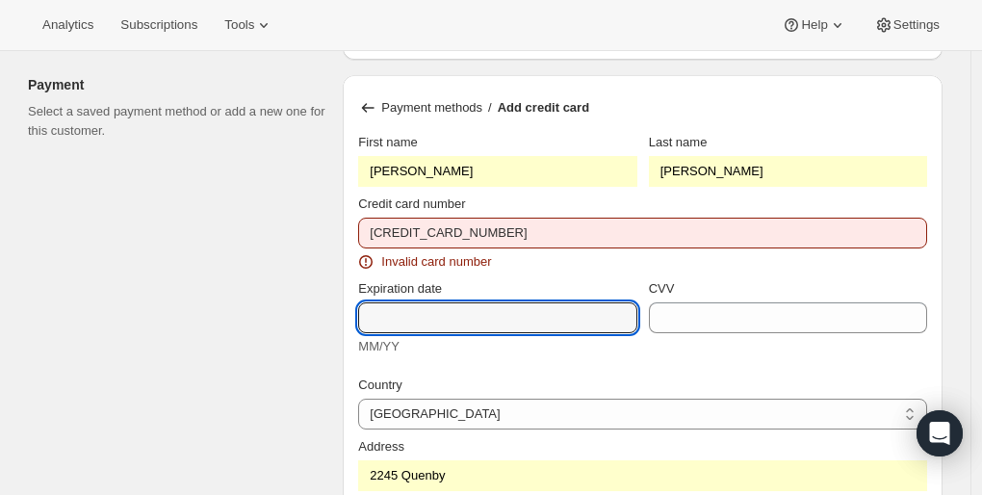
type input "07/28"
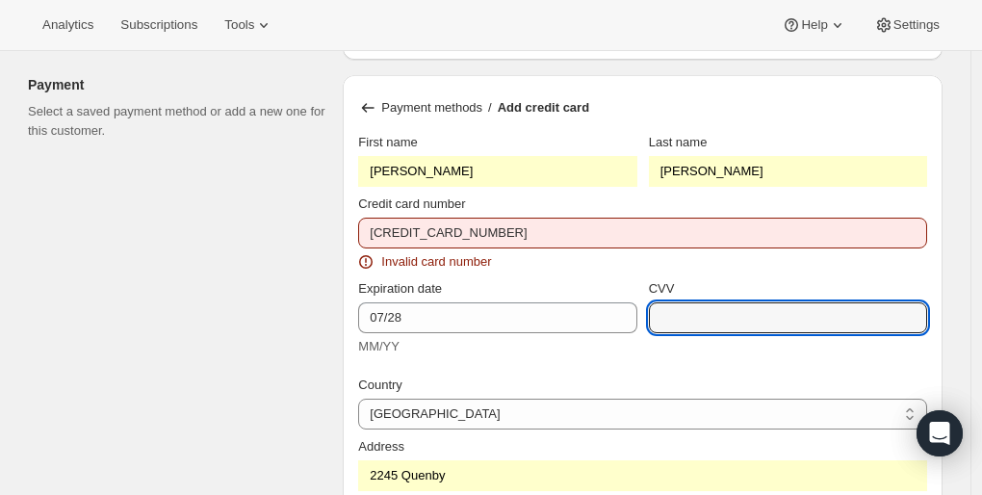
type input "512"
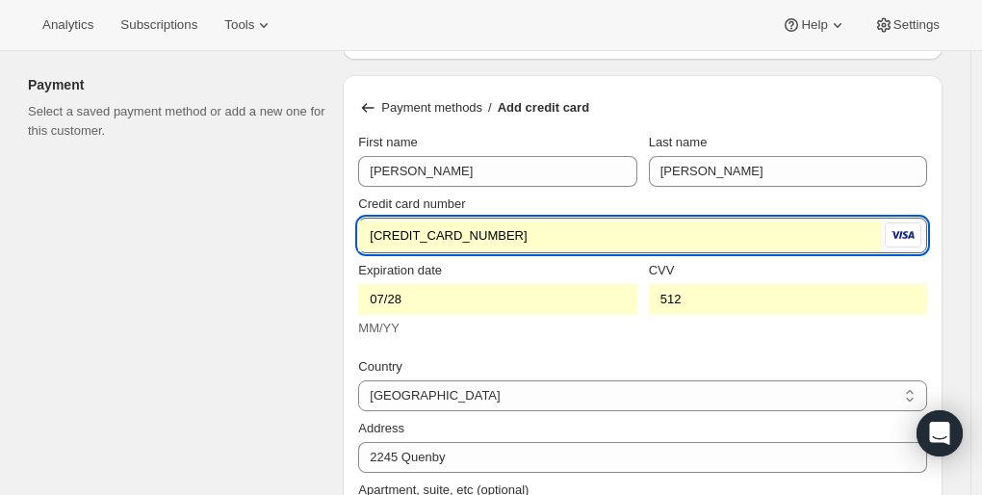
click at [505, 231] on input "4246 3152 0752 4255" at bounding box center [619, 235] width 523 height 31
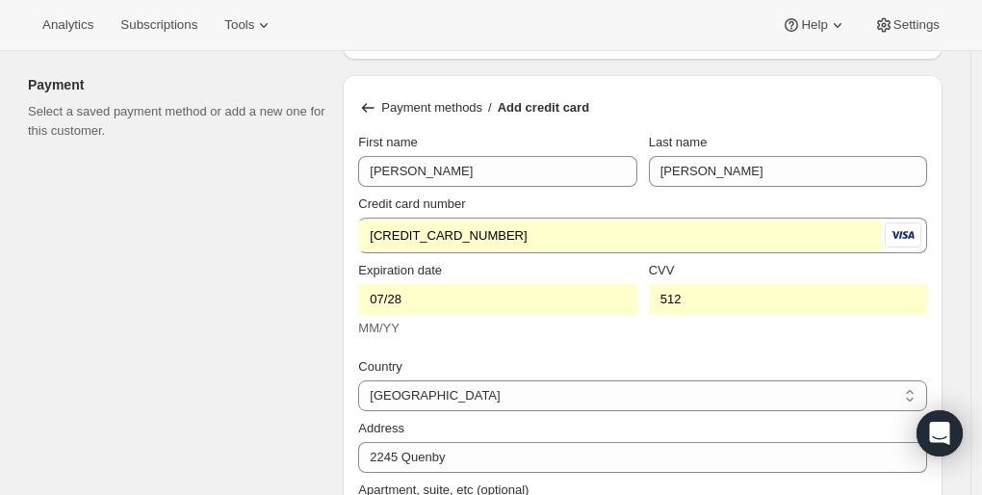
click at [302, 295] on div "Customer This subscription will be created for the selected customer. Liz Palme…" at bounding box center [478, 50] width 930 height 2657
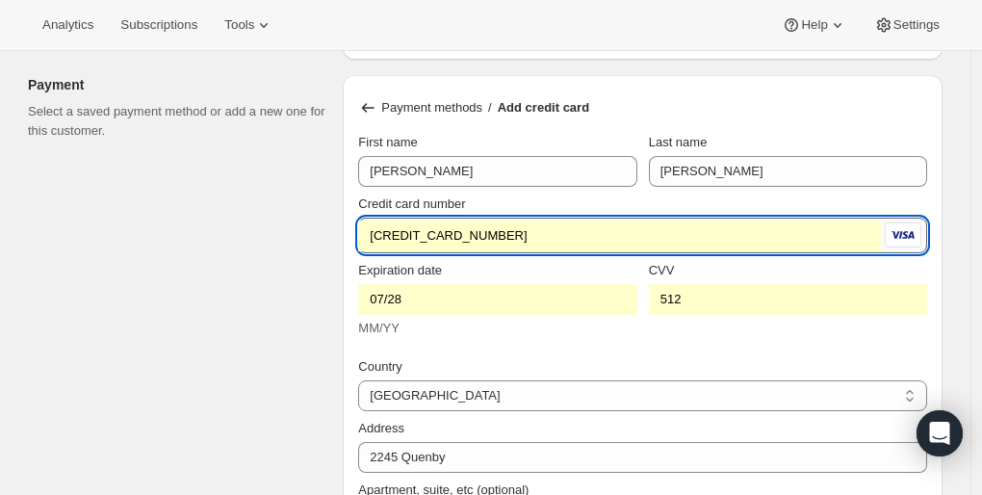
click at [713, 222] on input "4246 3152 0752 4255" at bounding box center [619, 235] width 523 height 31
type input "4246 3154 5199 5359"
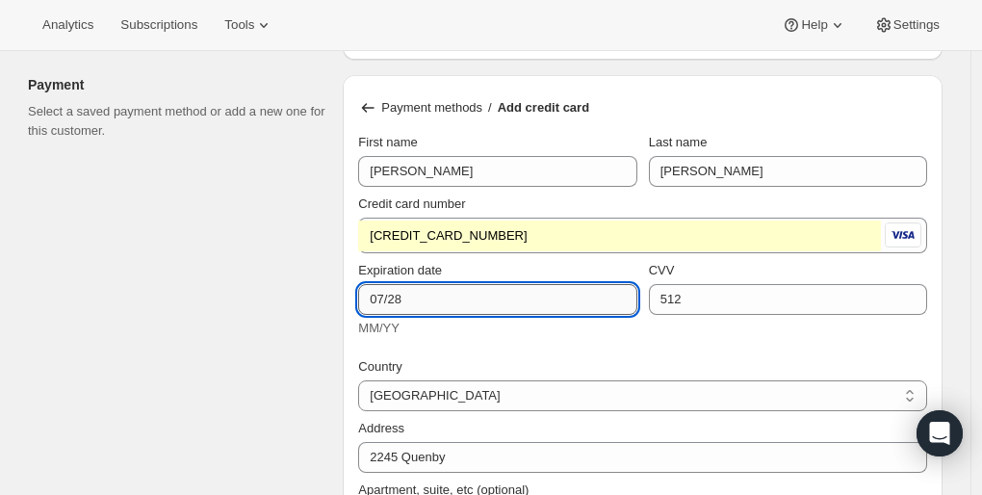
click at [438, 284] on input "07/28" at bounding box center [497, 299] width 278 height 31
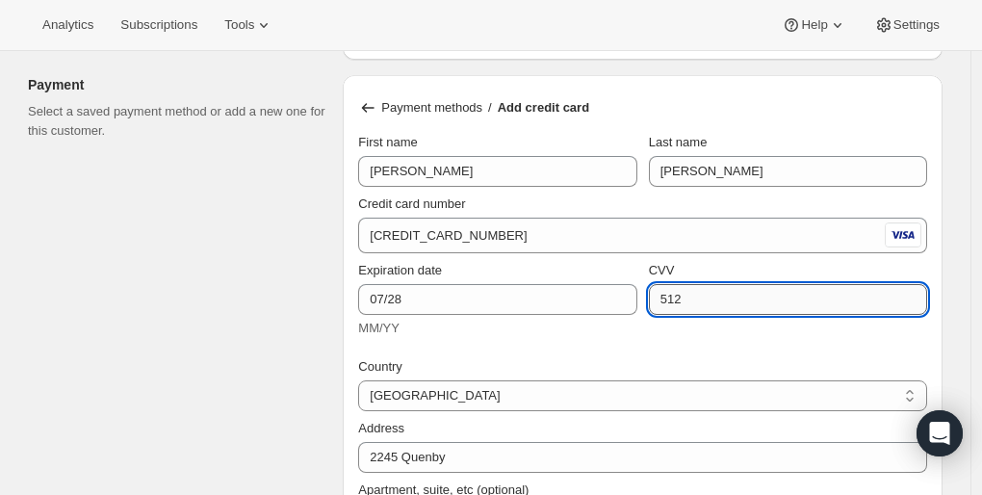
click at [693, 293] on input "512" at bounding box center [788, 299] width 278 height 31
type input "844"
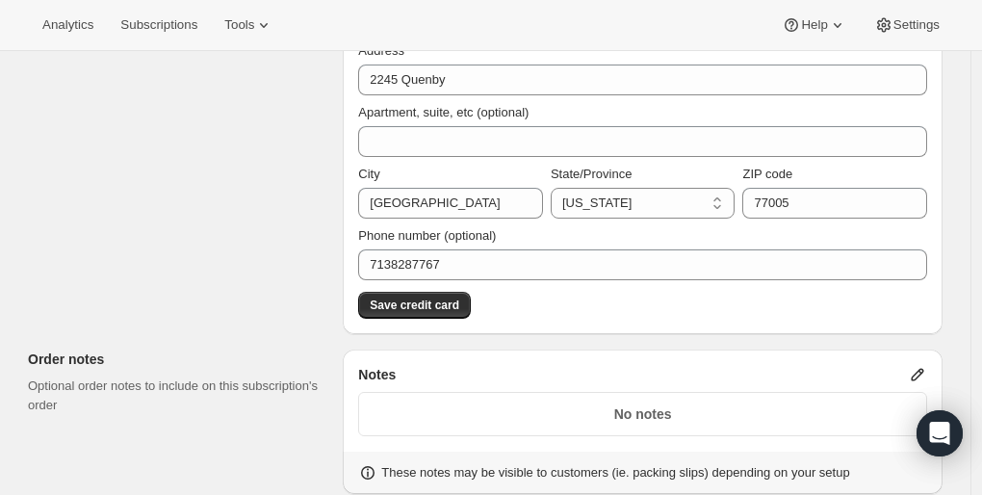
scroll to position [1777, 0]
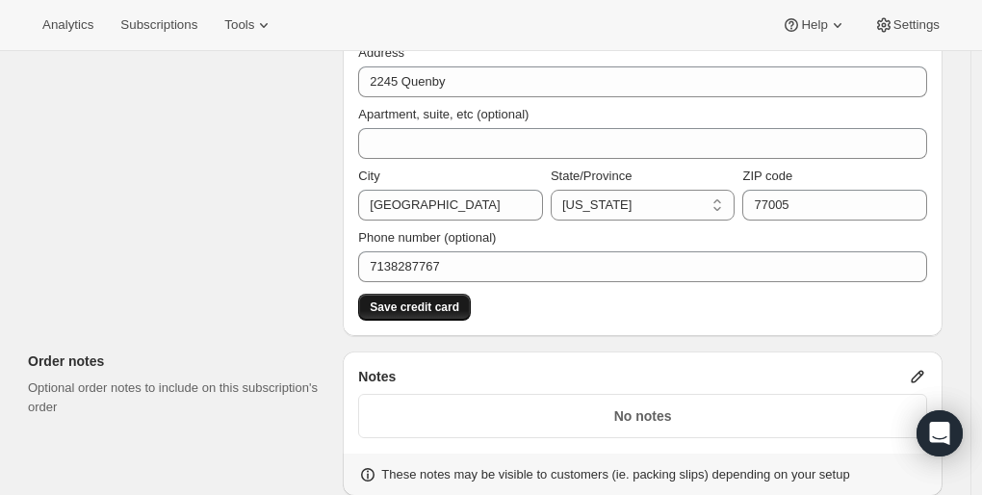
click at [453, 302] on span "Save credit card" at bounding box center [415, 306] width 90 height 15
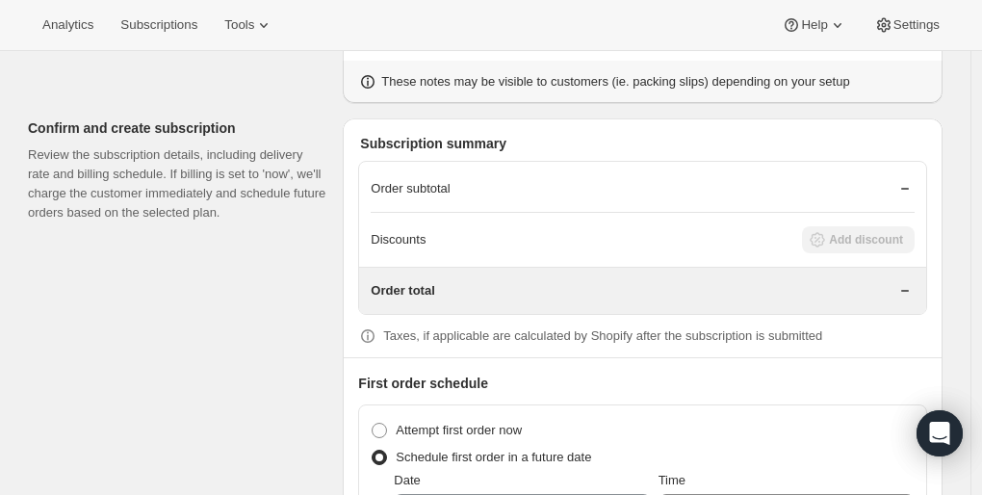
scroll to position [1908, 0]
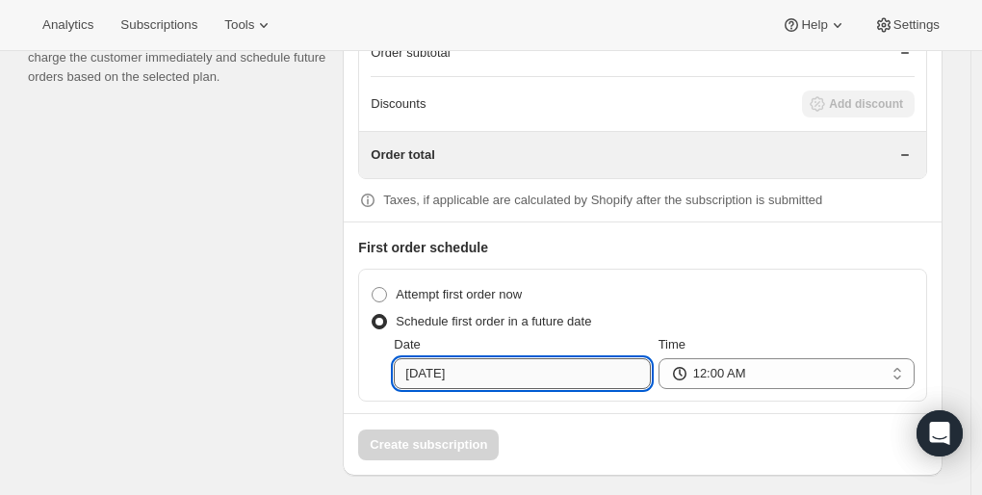
click at [501, 369] on input "09-23-2025" at bounding box center [522, 373] width 256 height 31
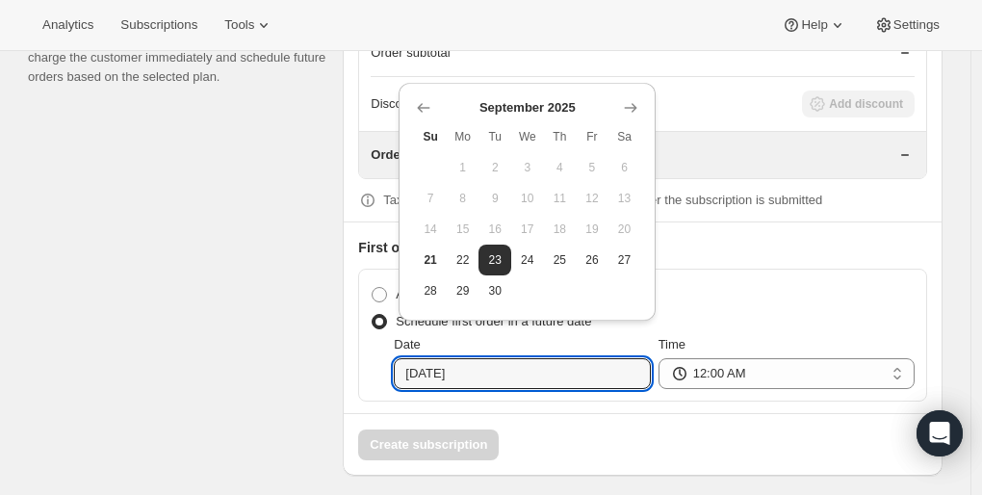
click at [361, 441] on div "Create subscription" at bounding box center [643, 436] width 598 height 47
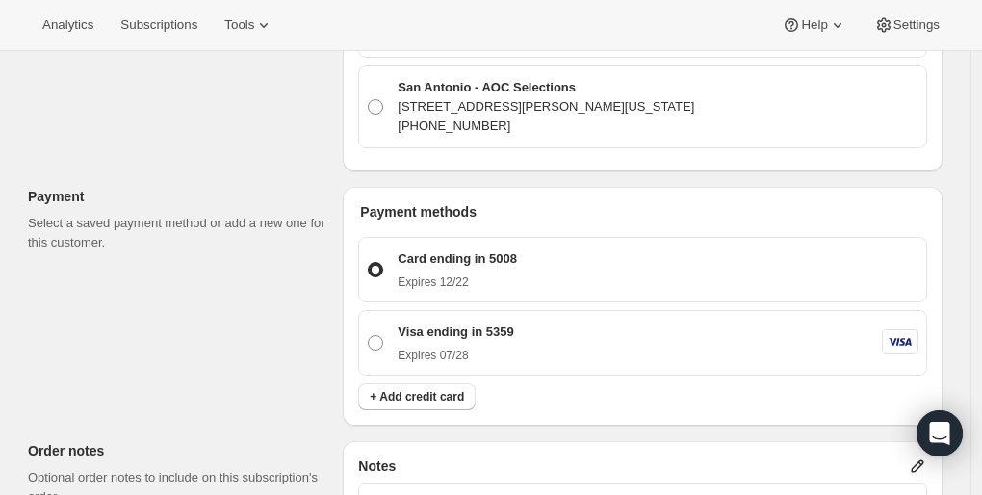
scroll to position [1289, 0]
click at [383, 336] on span at bounding box center [375, 343] width 15 height 15
click at [369, 336] on input "Visa ending in 5359 Expires 07/28" at bounding box center [368, 336] width 1 height 1
radio input "true"
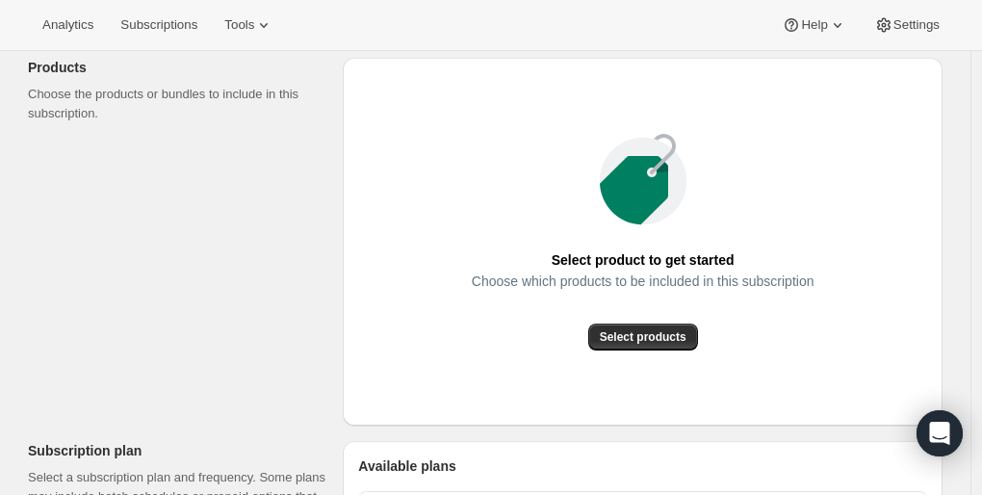
scroll to position [237, 0]
click at [623, 331] on span "Select products" at bounding box center [643, 335] width 87 height 15
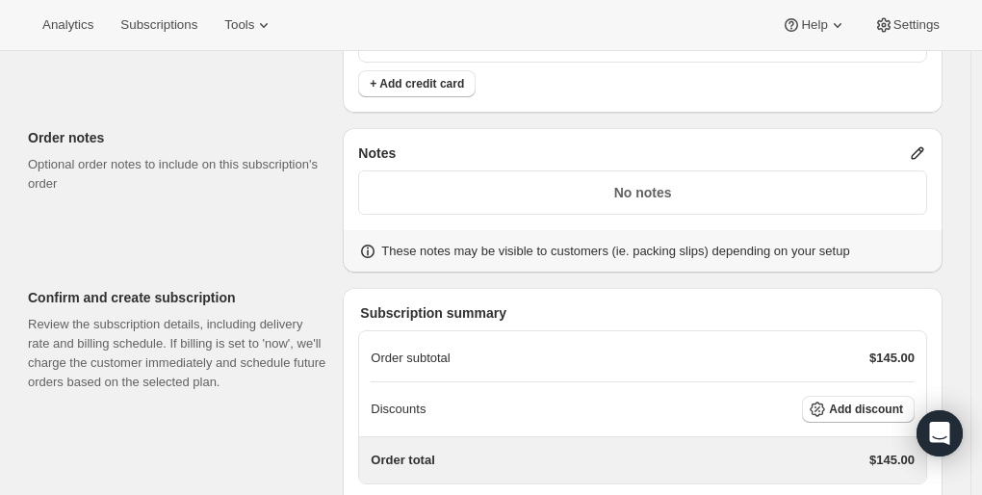
scroll to position [1693, 0]
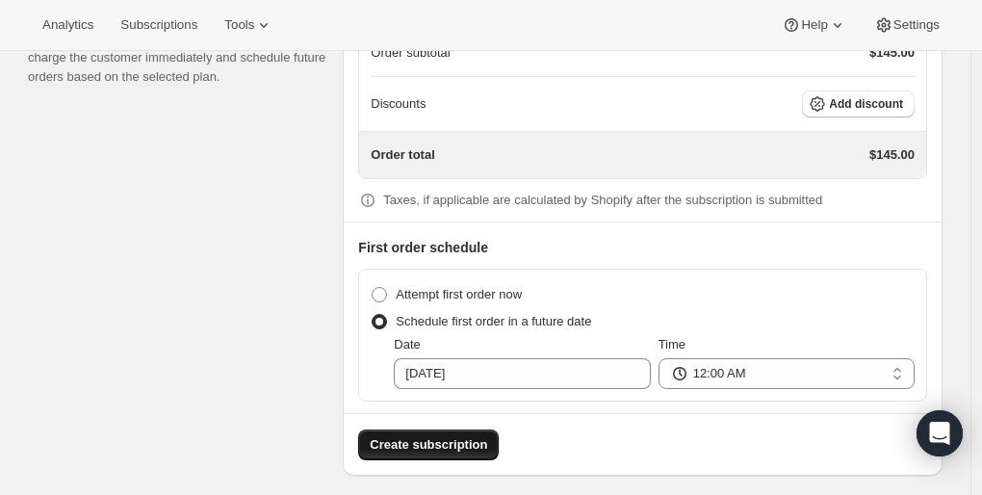
click at [423, 436] on span "Create subscription" at bounding box center [428, 444] width 117 height 19
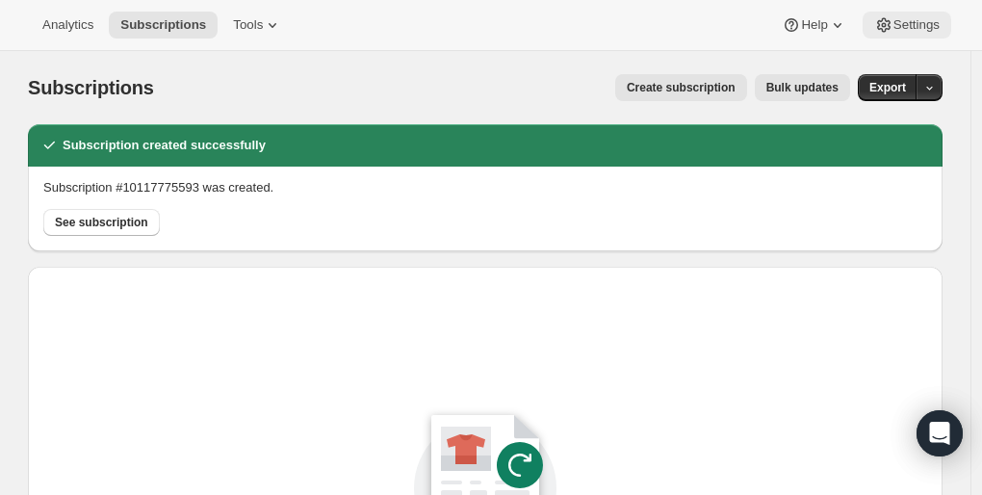
click at [902, 28] on span "Settings" at bounding box center [917, 24] width 46 height 15
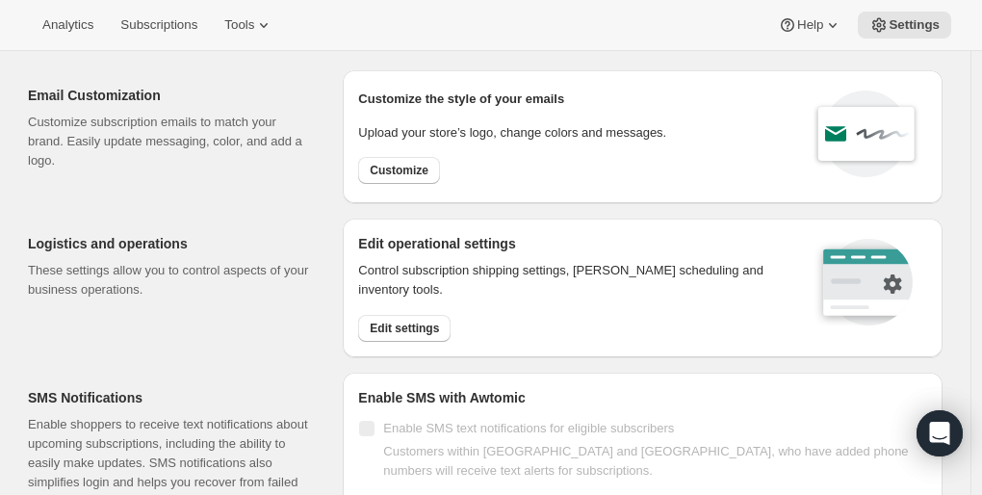
scroll to position [55, 0]
click at [412, 172] on span "Customize" at bounding box center [399, 169] width 59 height 15
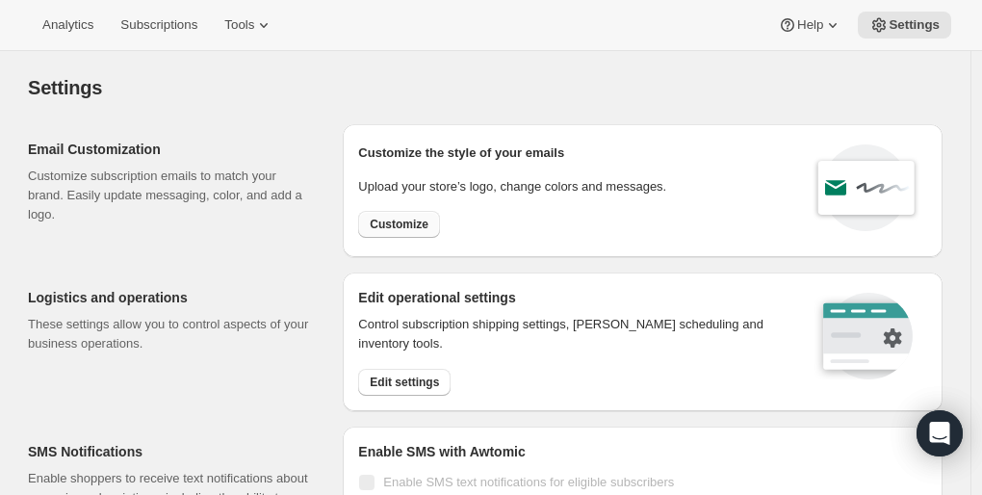
select select "subscriptionMessage"
select select "5"
select select "15"
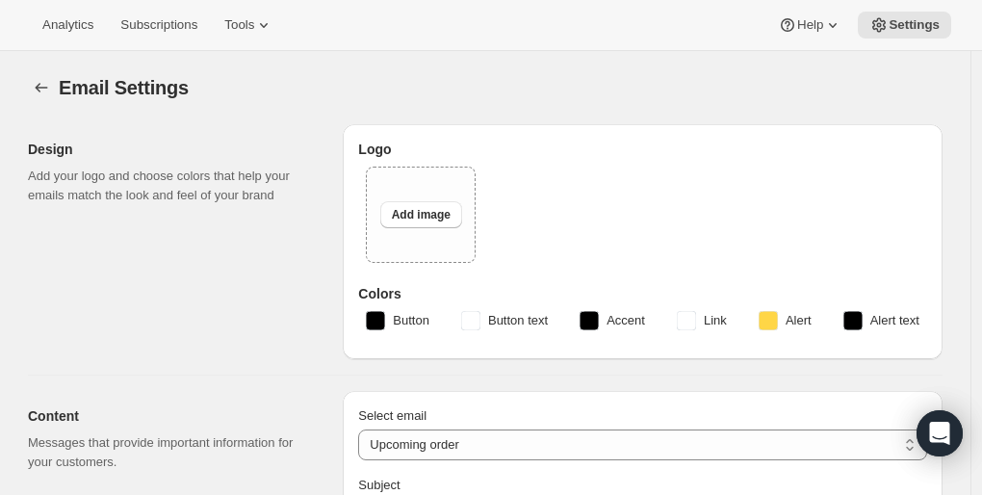
type input "This month's AOC Wine Club Order"
type textarea "It's almost time for this month's Art of Cellaring experience! This month's pic…"
select select "25"
type input "AOC Selections"
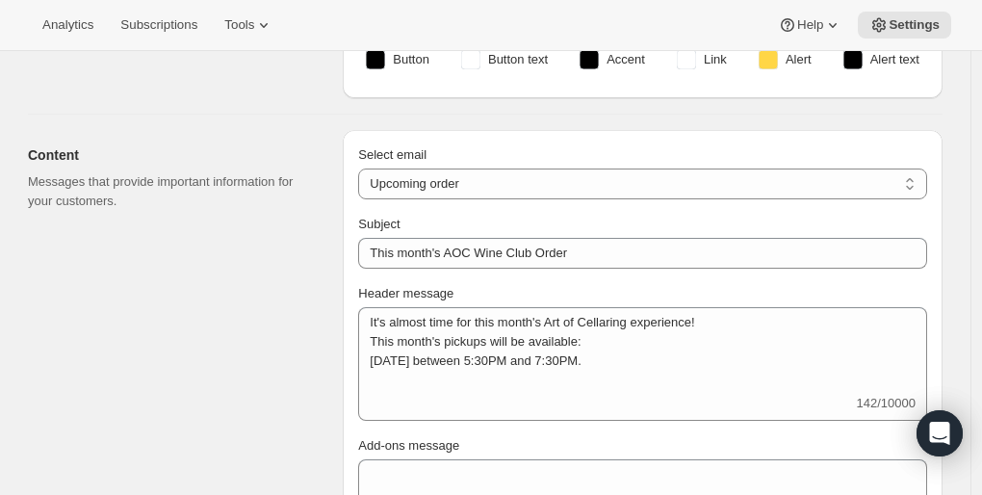
scroll to position [559, 0]
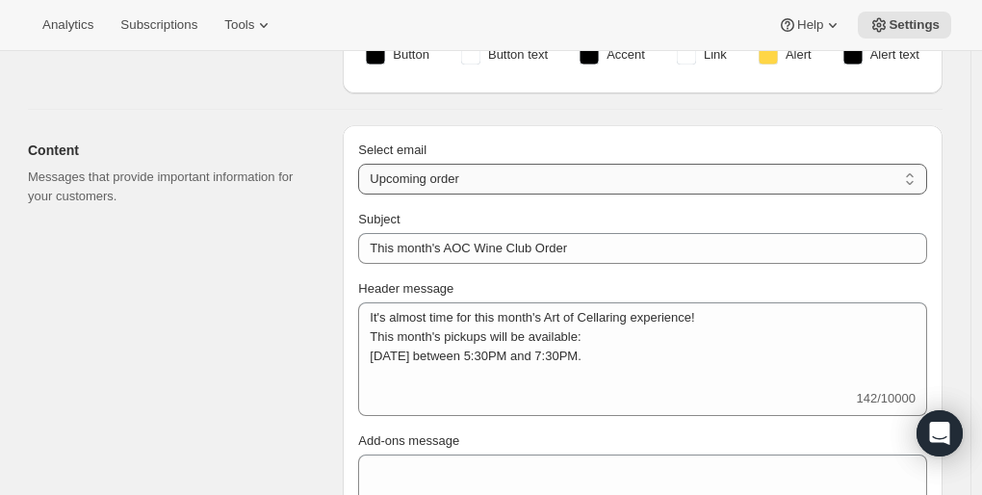
click at [921, 173] on select "New subscription Upcoming order Failed payment Delayed subscription (inventory …" at bounding box center [642, 179] width 569 height 31
select select "welcomeMessage"
click at [363, 164] on select "New subscription Upcoming order Failed payment Delayed subscription (inventory …" at bounding box center [642, 179] width 569 height 31
type input "Your new subscription"
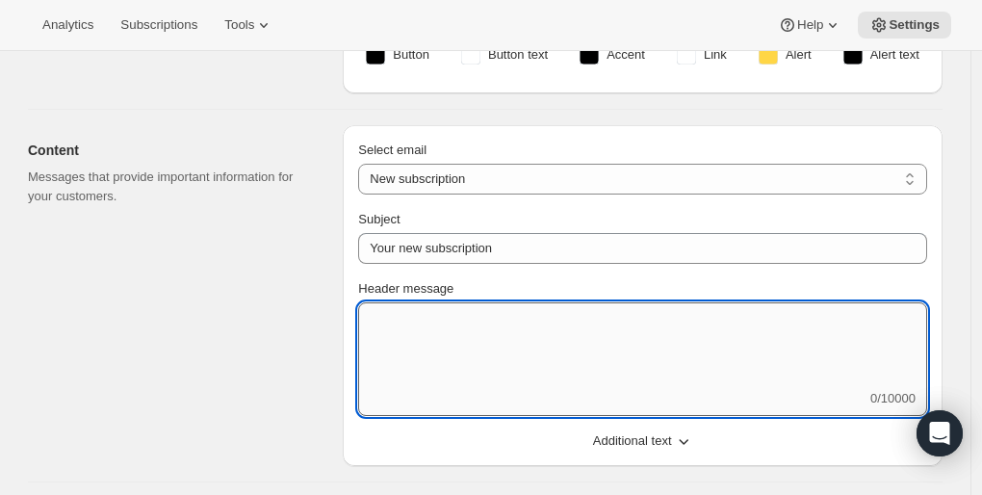
click at [532, 342] on textarea "Header message" at bounding box center [642, 345] width 569 height 87
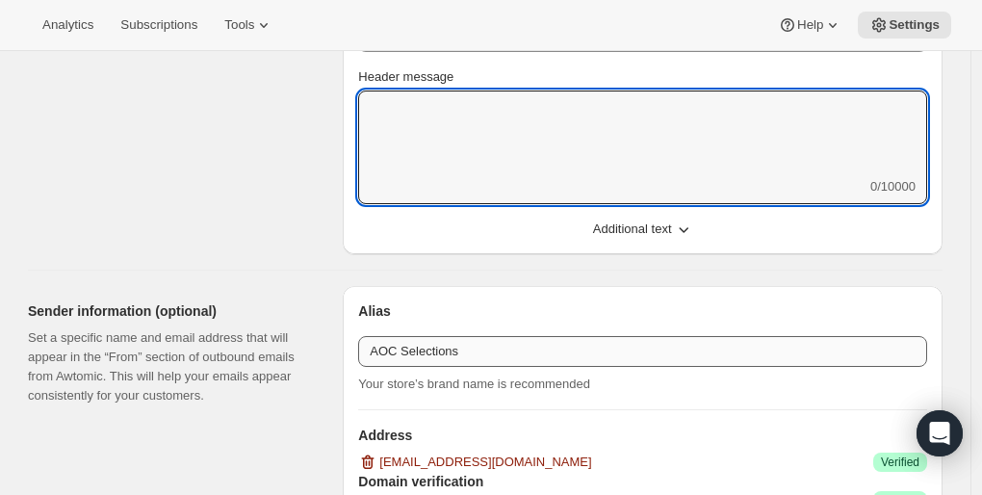
scroll to position [770, 0]
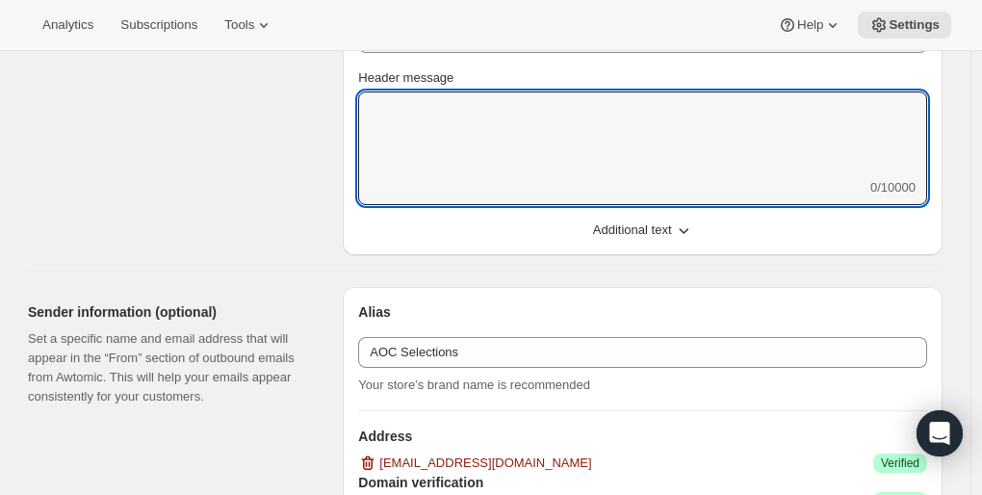
click at [631, 236] on span "Additional text" at bounding box center [632, 229] width 79 height 19
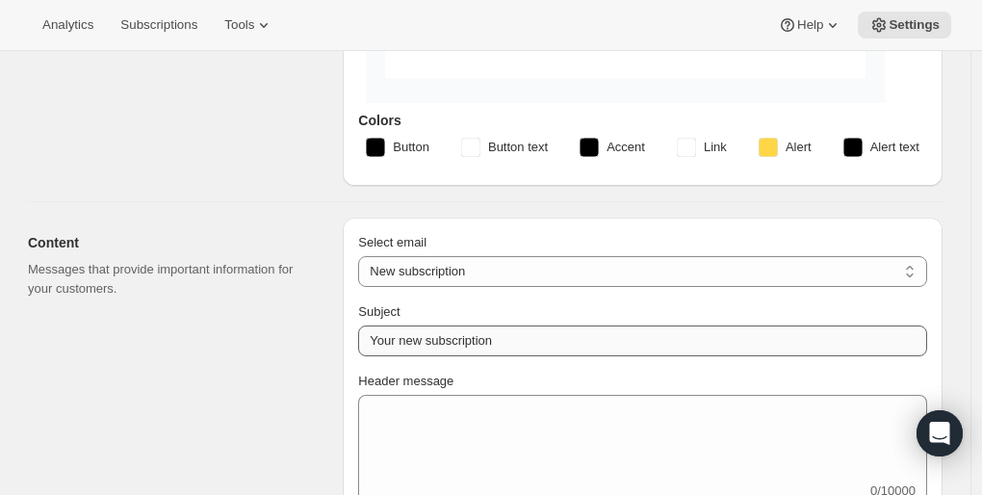
scroll to position [469, 0]
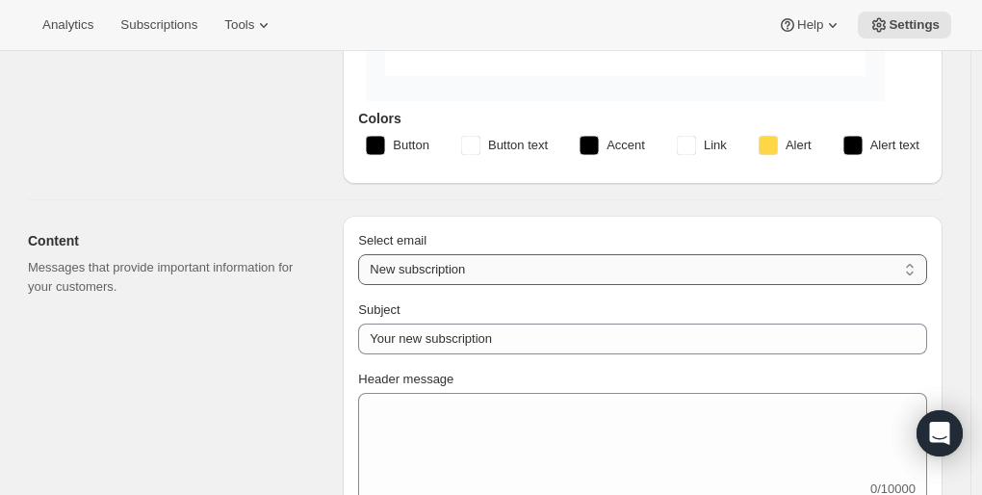
click at [474, 269] on select "New subscription Upcoming order Failed payment Delayed subscription (inventory …" at bounding box center [642, 269] width 569 height 31
click at [382, 266] on select "New subscription Upcoming order Failed payment Delayed subscription (inventory …" at bounding box center [642, 269] width 569 height 31
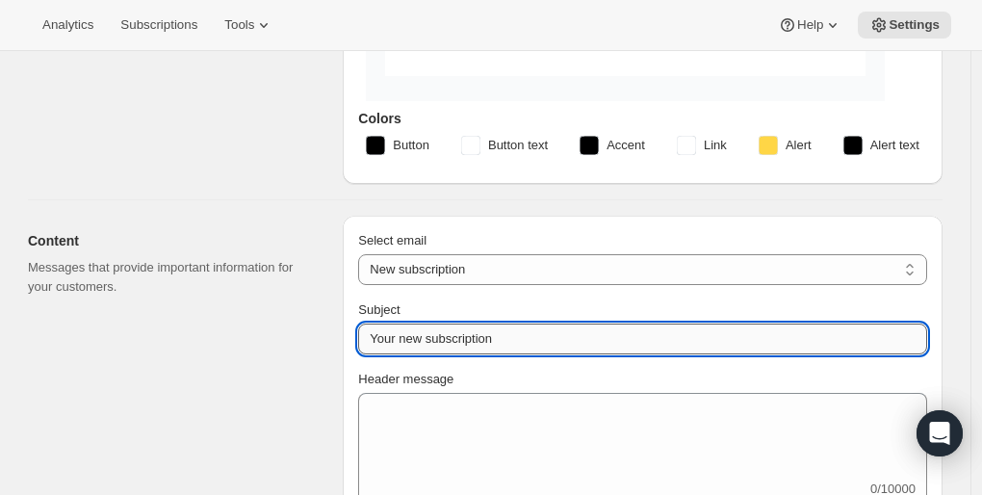
click at [428, 324] on input "Your new subscription" at bounding box center [642, 339] width 569 height 31
type input "n"
type input "w"
type input "Welcome to the AOC Wine Club!"
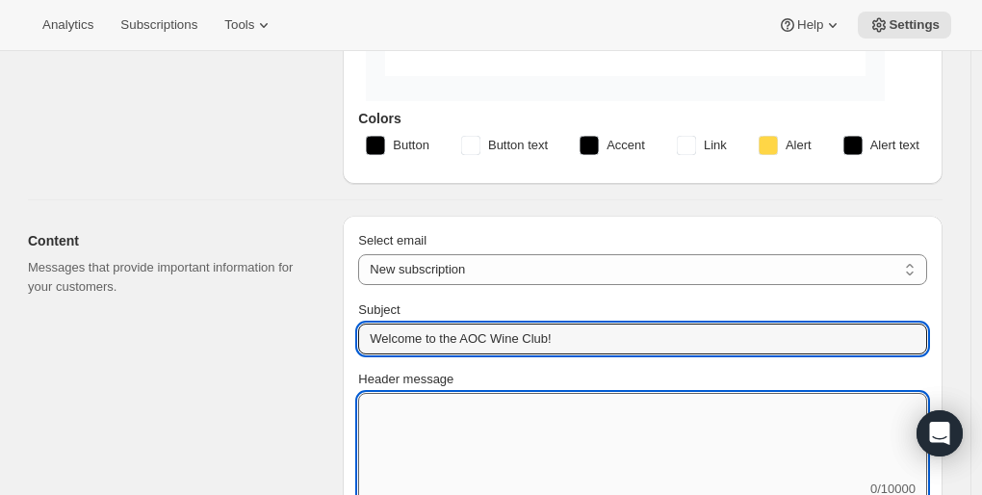
click at [441, 425] on textarea "Header message" at bounding box center [642, 436] width 569 height 87
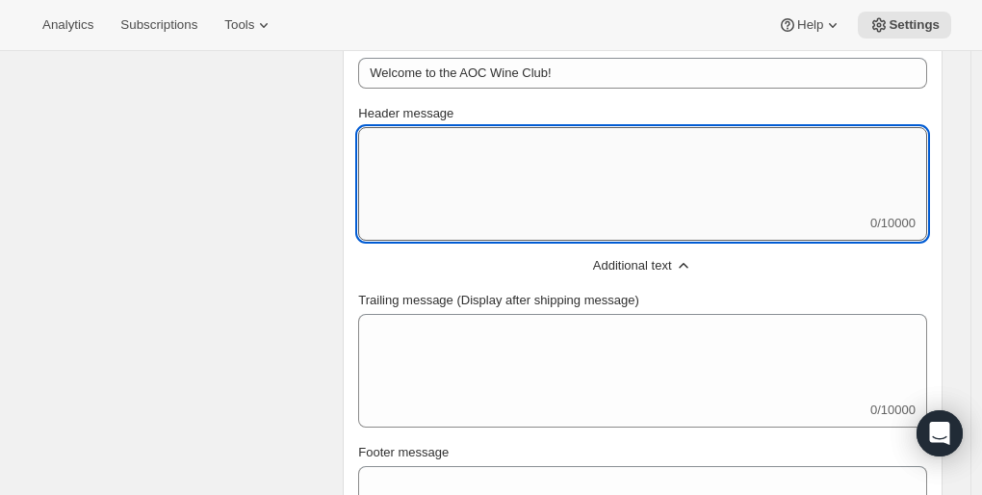
scroll to position [754, 0]
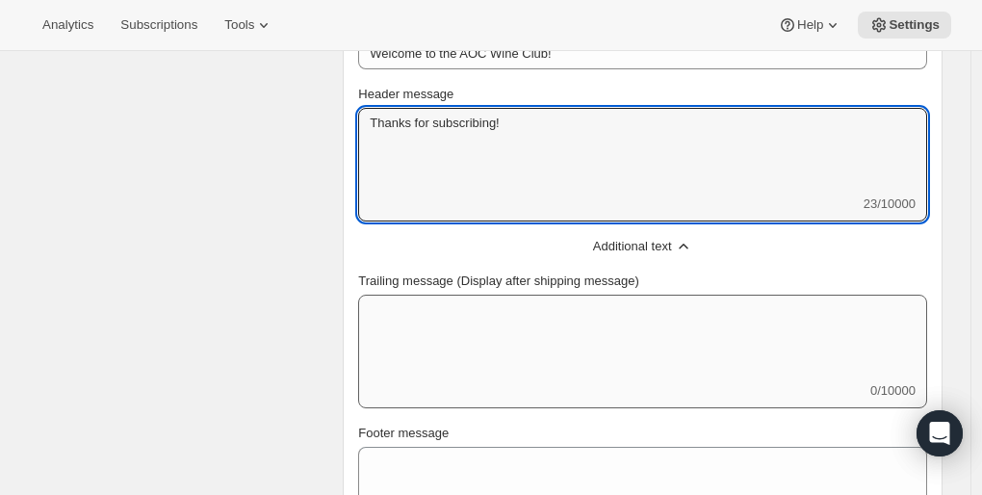
type textarea "Thanks for subscribing!"
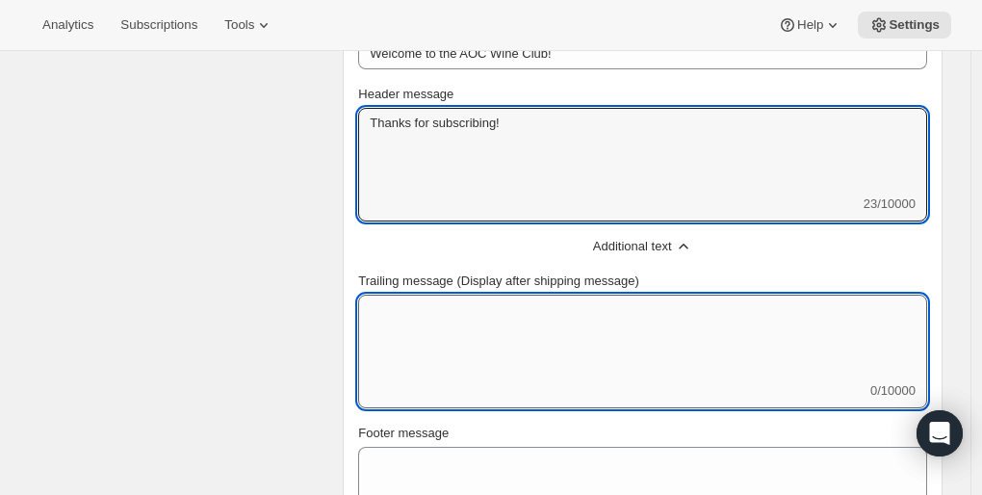
click at [574, 324] on textarea "Trailing message (Display after shipping message)" at bounding box center [642, 338] width 569 height 87
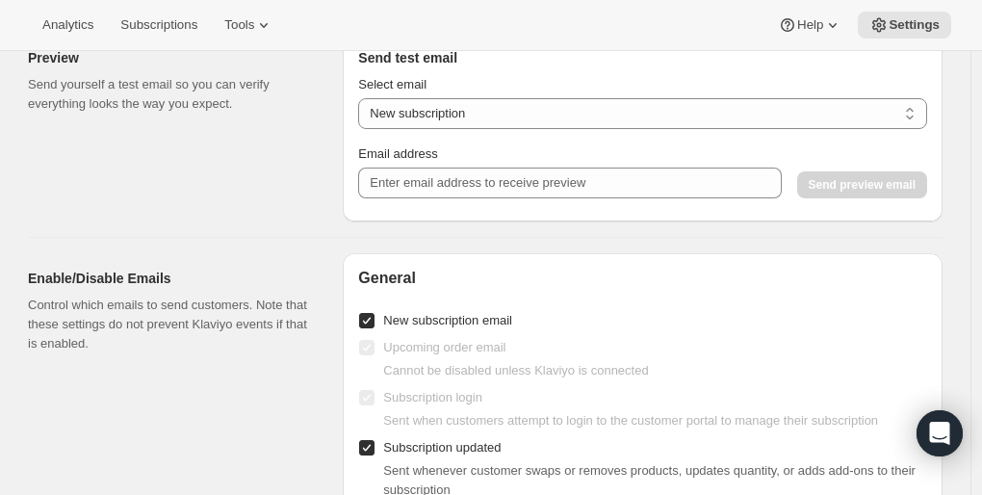
scroll to position [1865, 0]
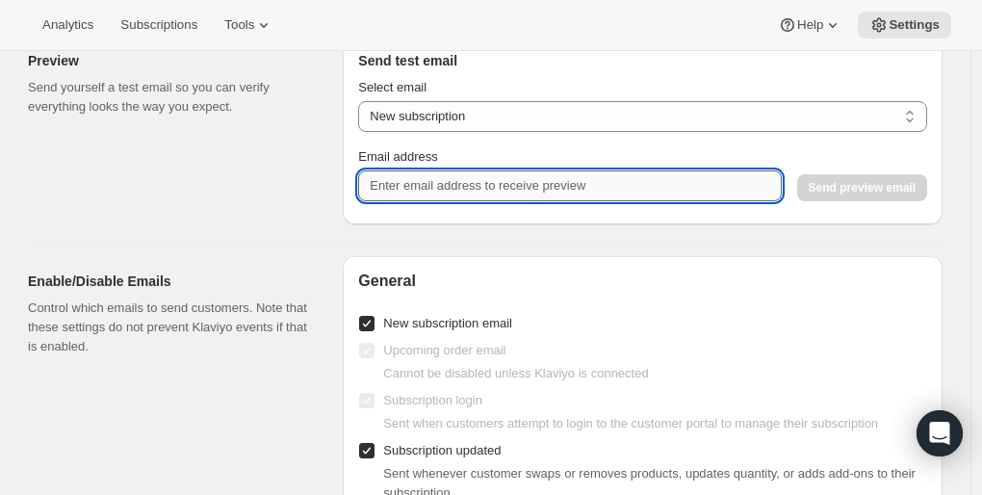
click at [465, 197] on input "Email address" at bounding box center [569, 185] width 423 height 31
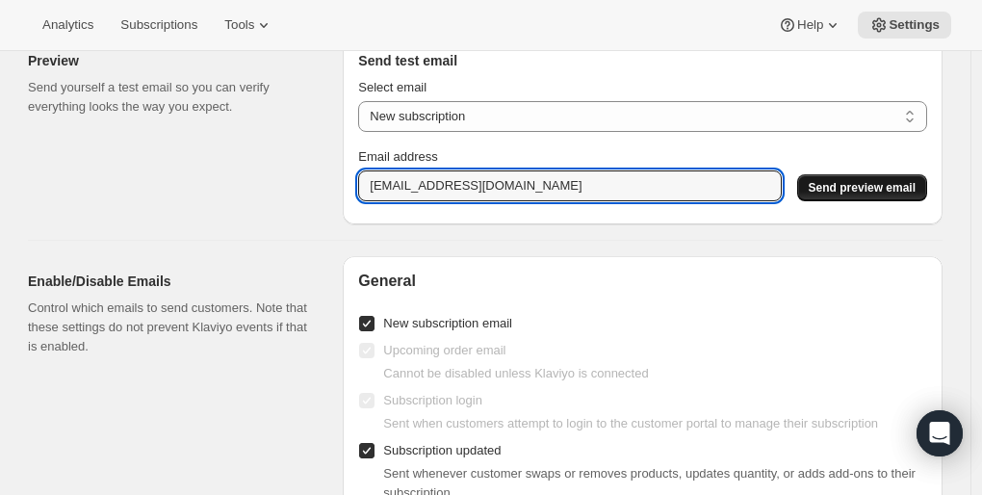
type input "lizpricepalmer@gmail.com"
click at [861, 195] on span "Send preview email" at bounding box center [862, 187] width 107 height 15
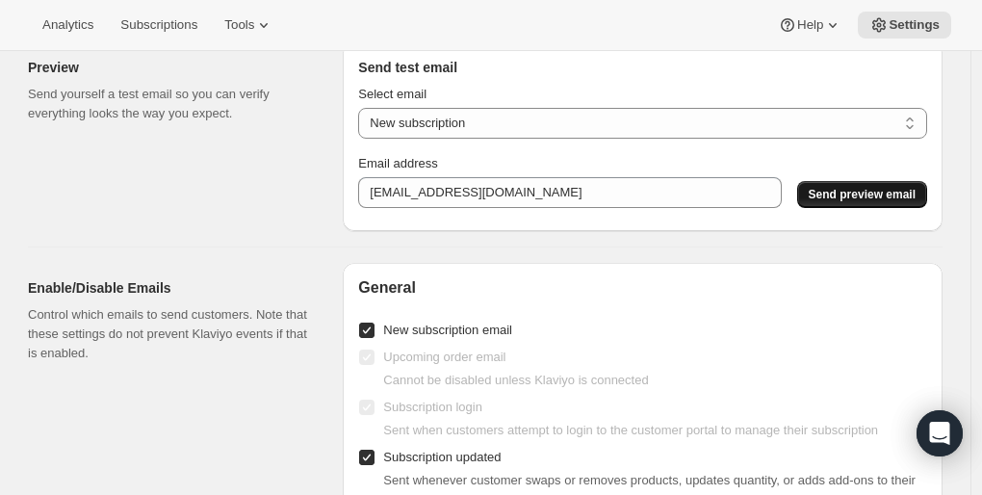
scroll to position [1841, 0]
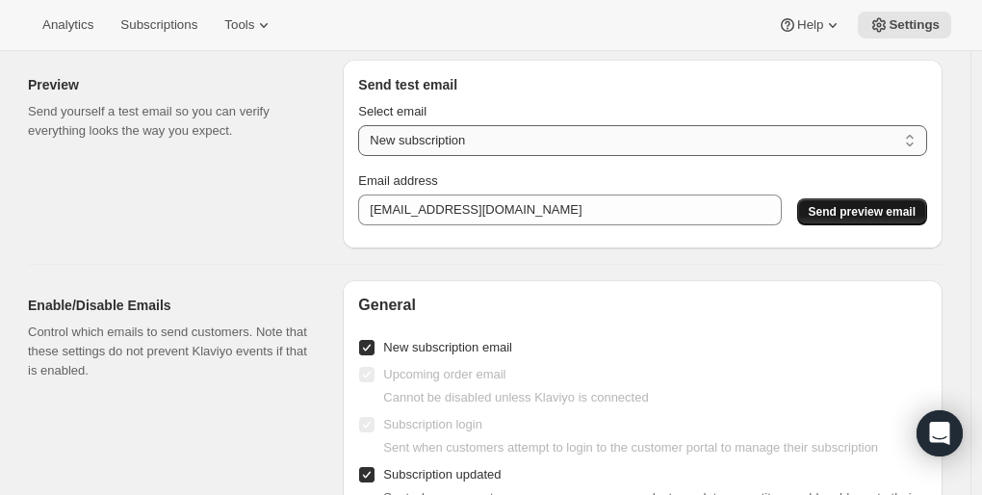
click at [538, 149] on select "New subscription Upcoming order Payment failure Delayed subscription Updated su…" at bounding box center [642, 140] width 569 height 31
select select "failed-billing-attempt"
click at [363, 137] on select "New subscription Upcoming order Payment failure Delayed subscription Updated su…" at bounding box center [642, 140] width 569 height 31
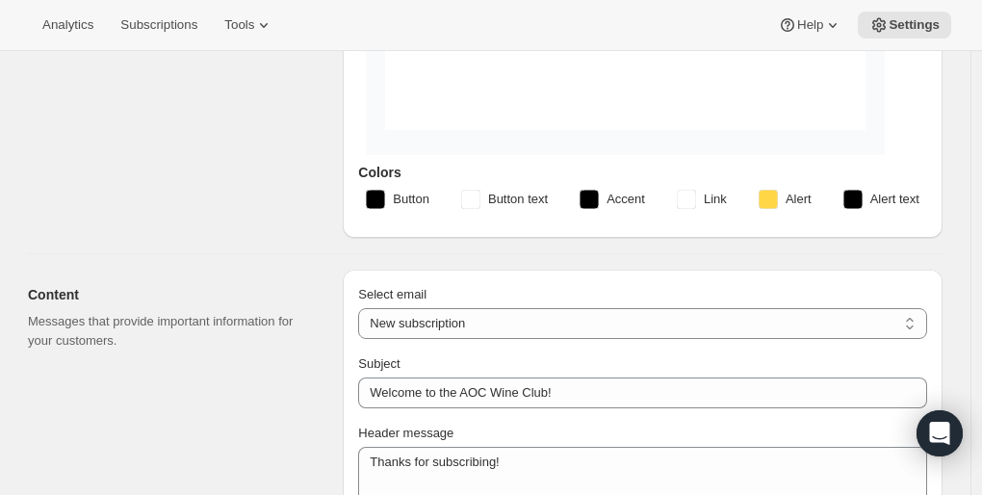
scroll to position [0, 0]
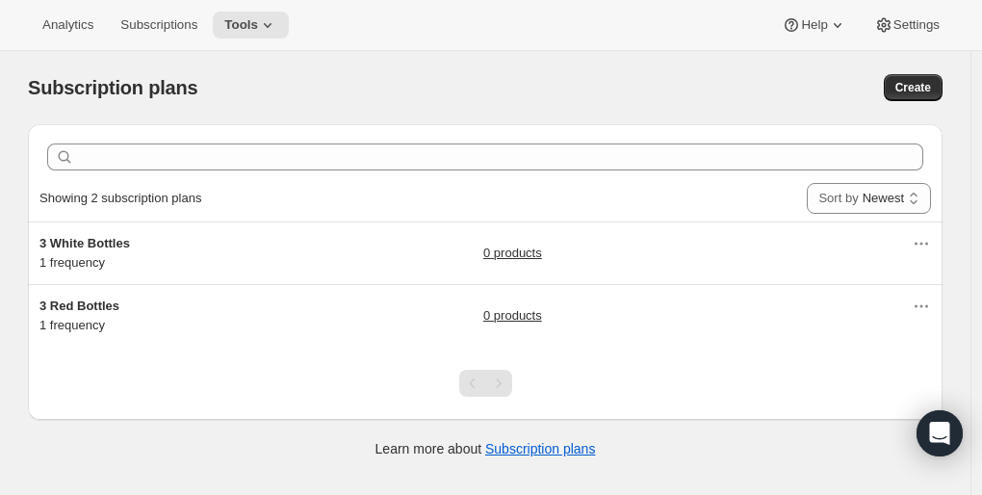
click at [504, 388] on div "Pagination" at bounding box center [498, 383] width 27 height 27
click at [467, 392] on div "Pagination" at bounding box center [472, 383] width 27 height 27
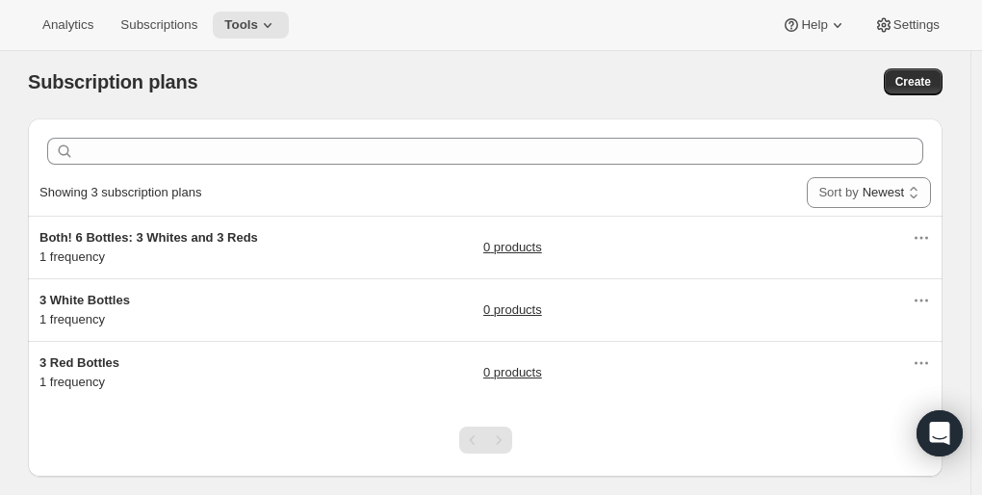
scroll to position [7, 0]
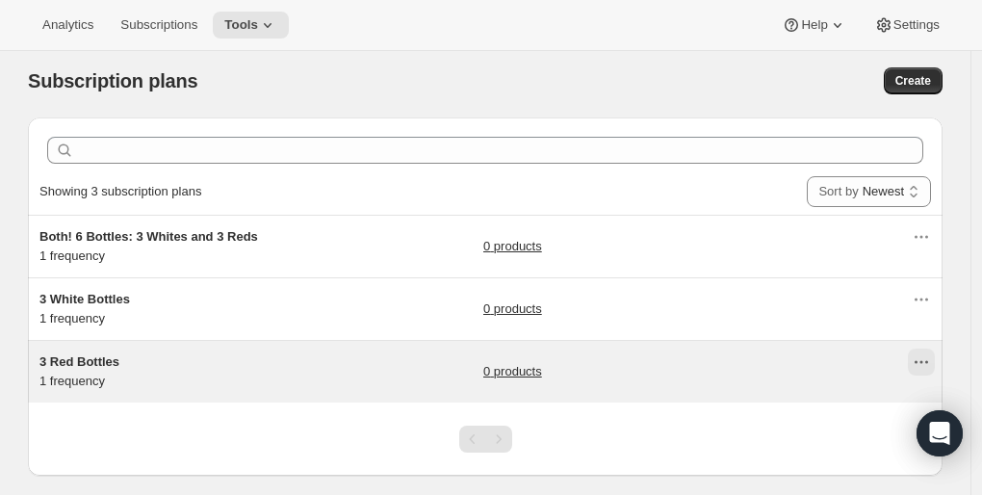
click at [922, 362] on icon "Actions for 3 Red Bottles" at bounding box center [921, 361] width 19 height 19
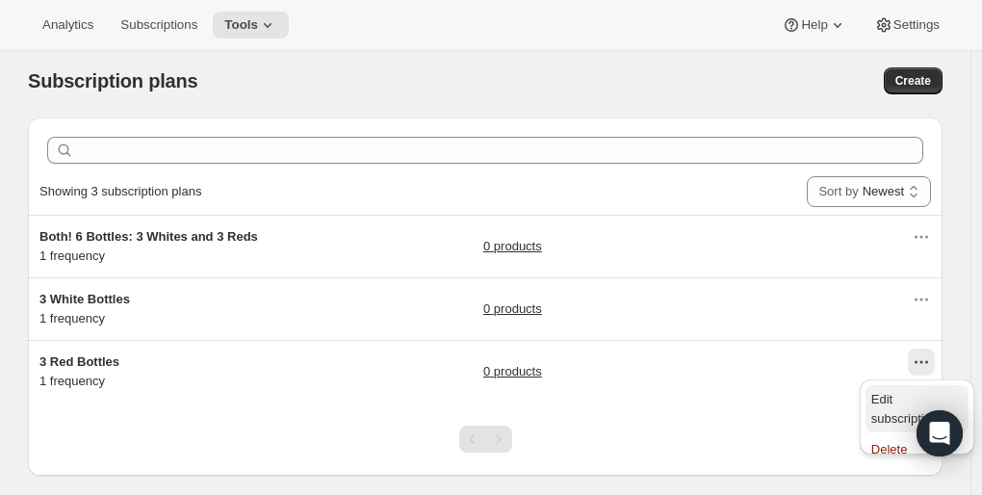
click at [891, 400] on span "Edit subscription" at bounding box center [904, 409] width 66 height 34
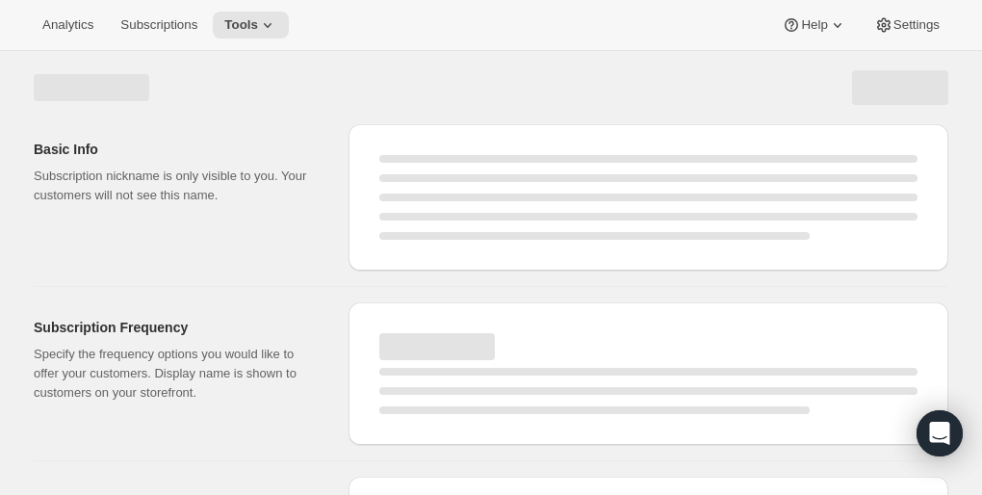
select select "WEEK"
select select "MONTH"
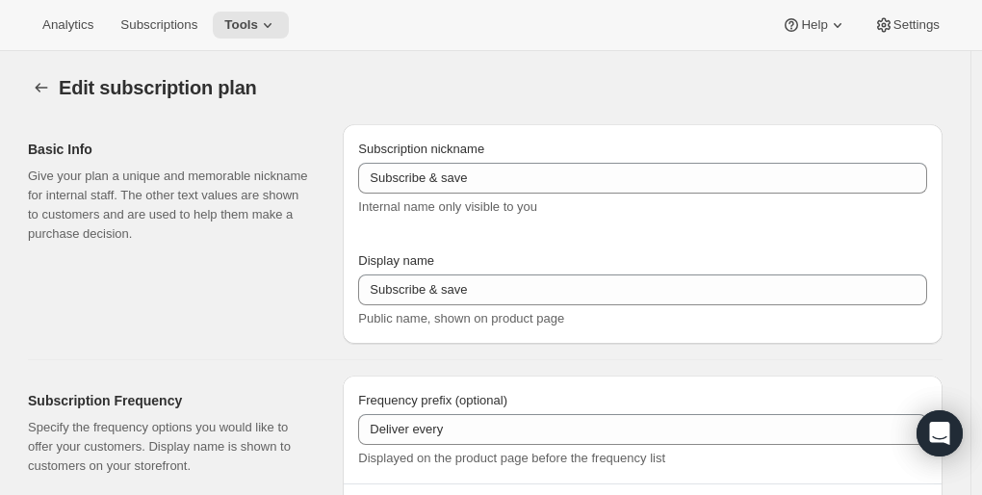
type input "3 Red Bottles"
type input "1"
select select "MONTH"
type input "1 month"
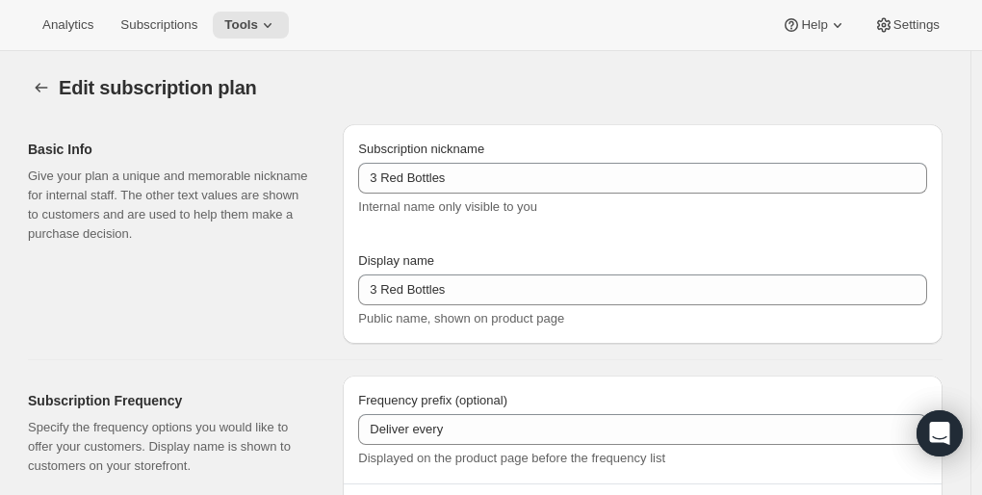
checkbox input "true"
select select "MONTHDAY"
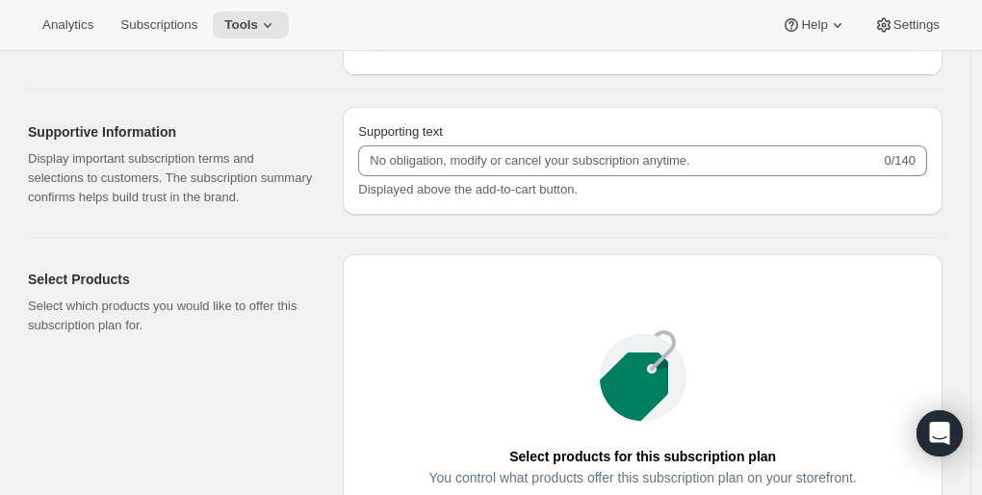
scroll to position [1057, 0]
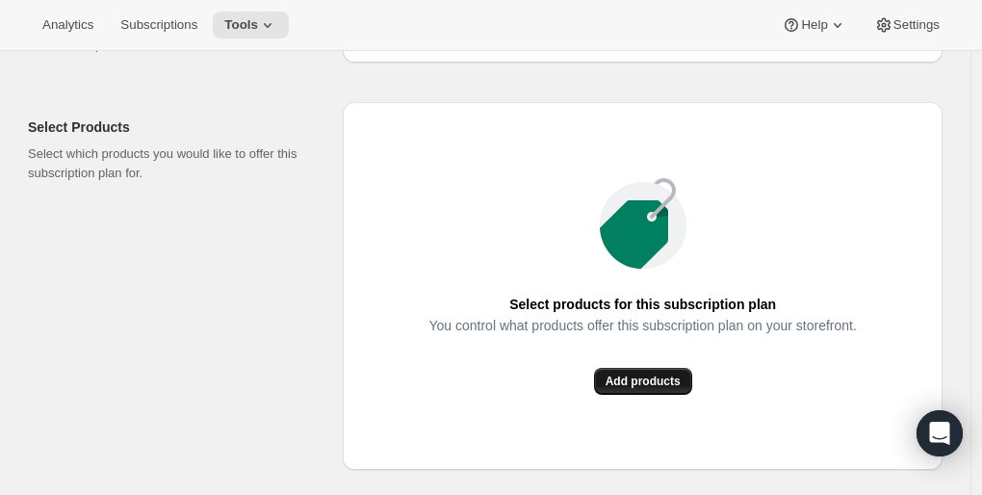
click at [643, 380] on span "Add products" at bounding box center [643, 381] width 75 height 15
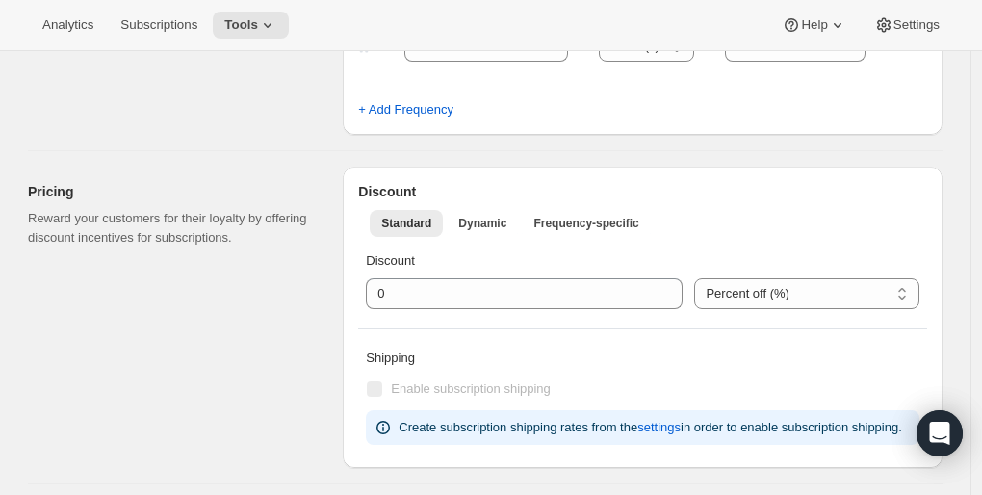
scroll to position [0, 0]
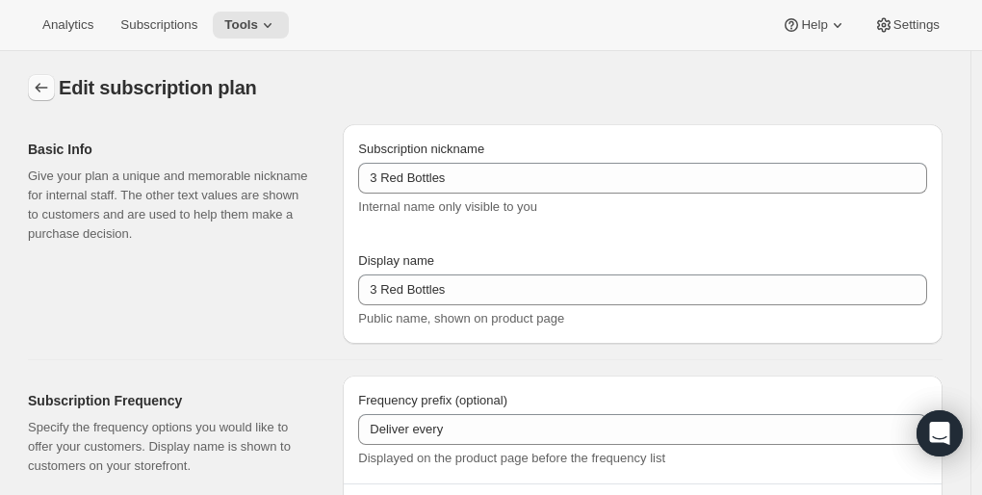
click at [51, 92] on icon "Subscription plans" at bounding box center [41, 87] width 19 height 19
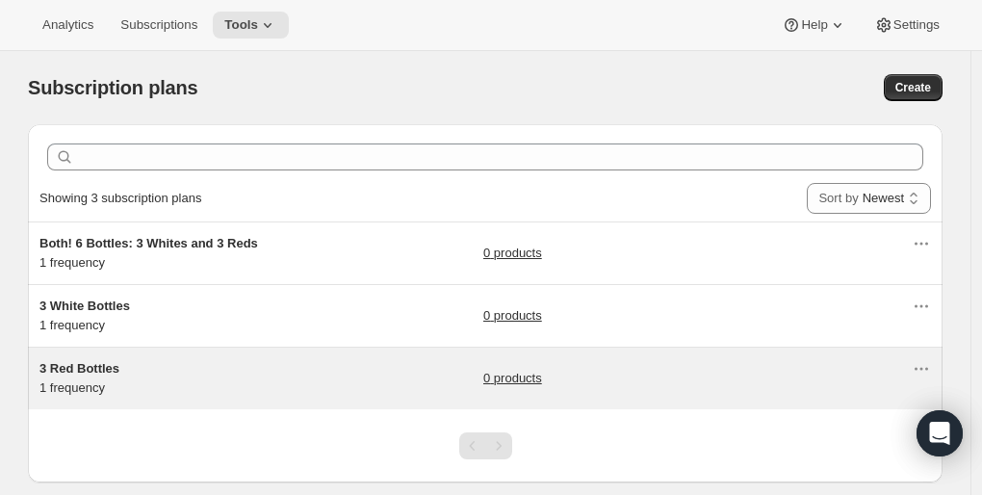
click at [531, 382] on link "0 products" at bounding box center [512, 378] width 59 height 19
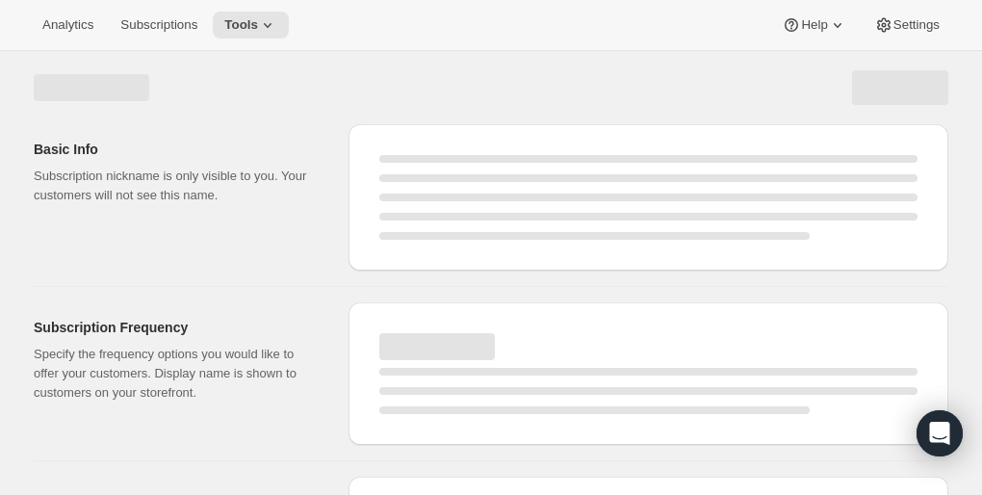
select select "WEEK"
select select "MONTH"
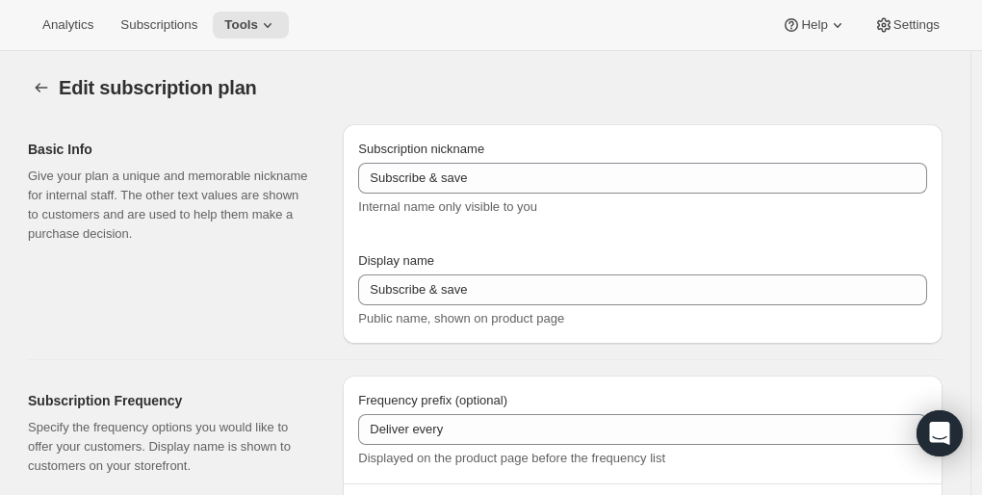
type input "3 Red Bottles"
type input "1"
select select "MONTH"
type input "1 month"
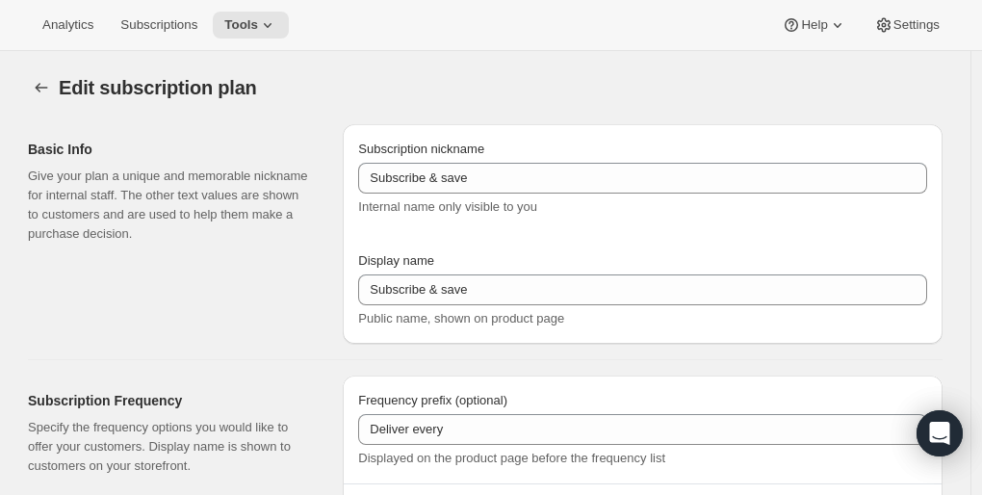
checkbox input "true"
select select "MONTHDAY"
click at [42, 90] on icon "Subscription plans" at bounding box center [42, 88] width 13 height 10
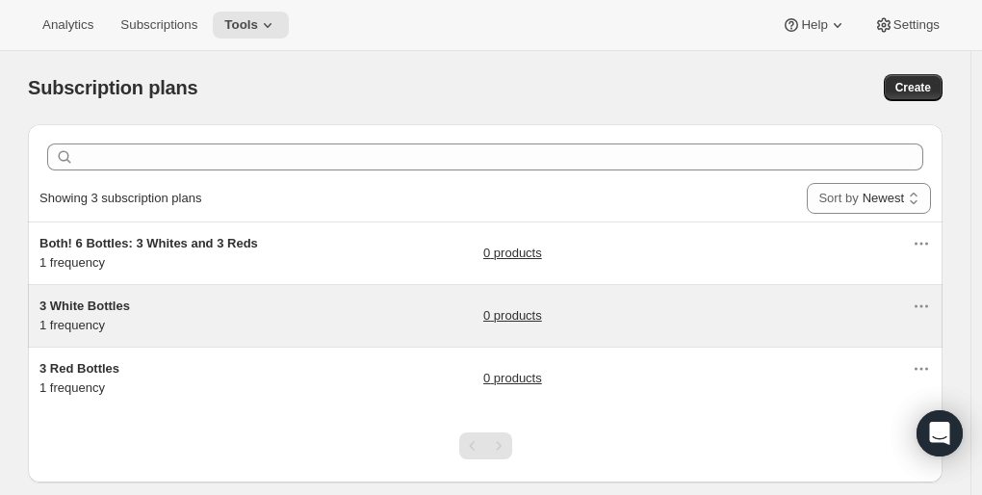
click at [513, 318] on link "0 products" at bounding box center [512, 315] width 59 height 19
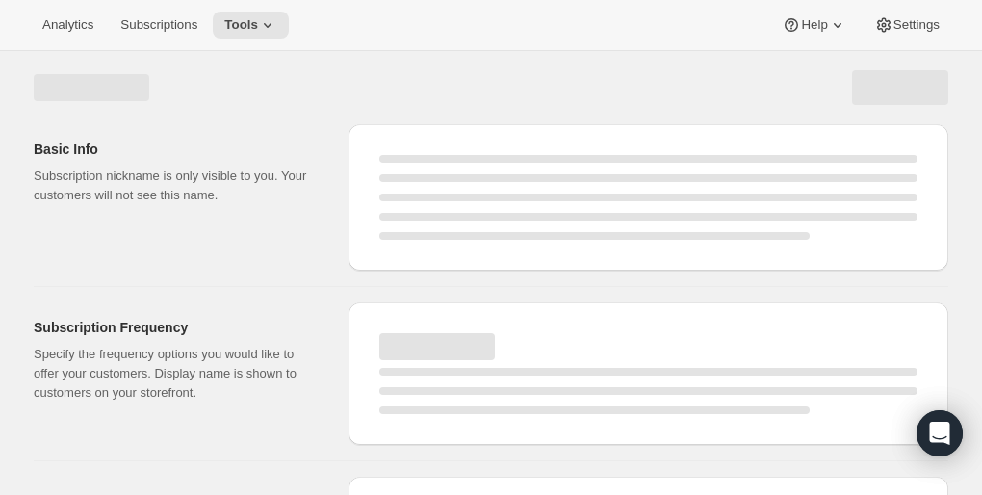
select select "WEEK"
select select "MONTH"
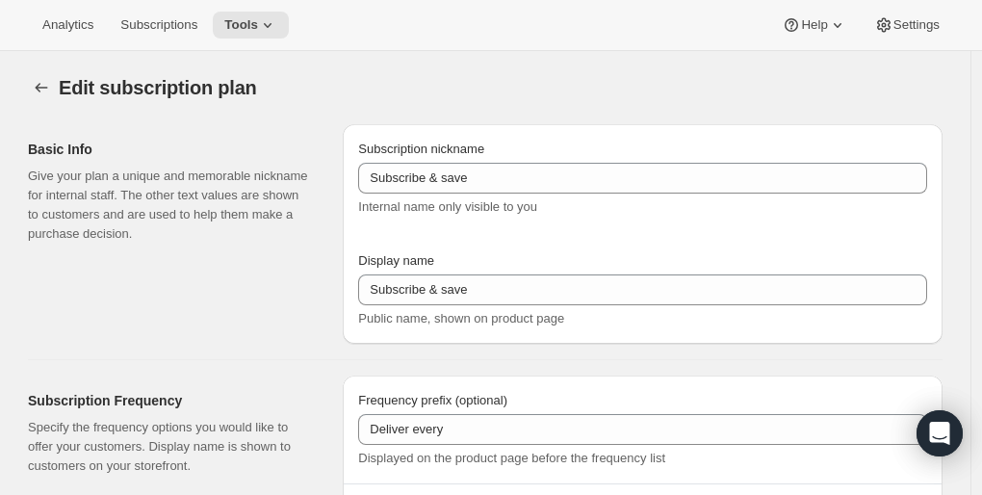
type input "3 White Bottles"
type input "1"
select select "MONTH"
type input "1 month"
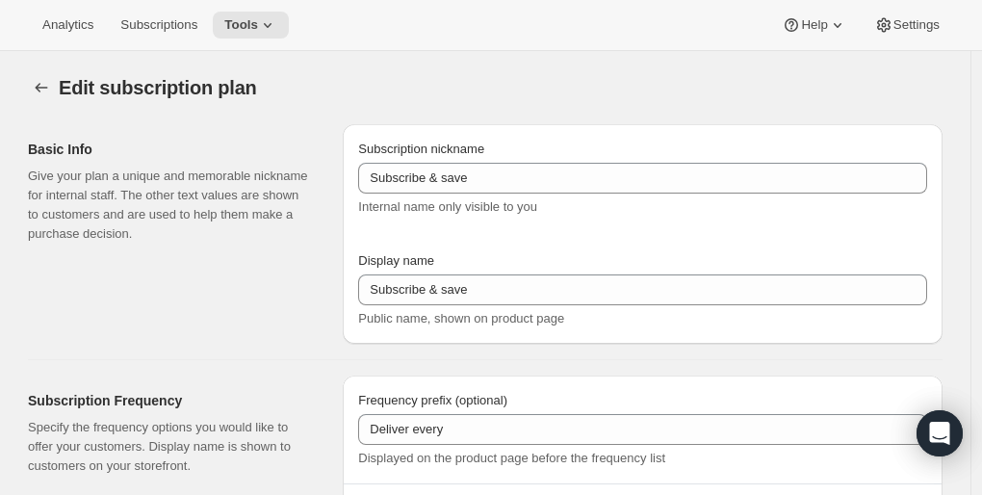
checkbox input "true"
select select "MONTHDAY"
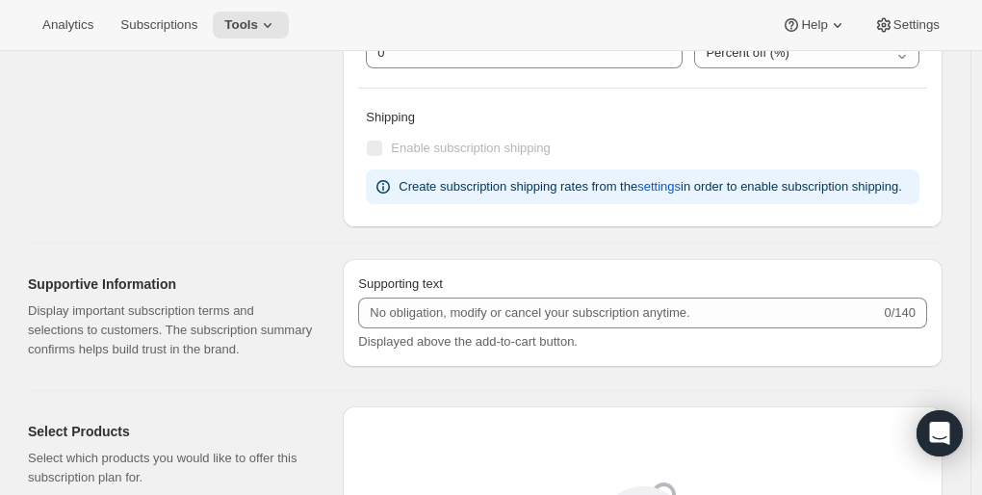
scroll to position [973, 0]
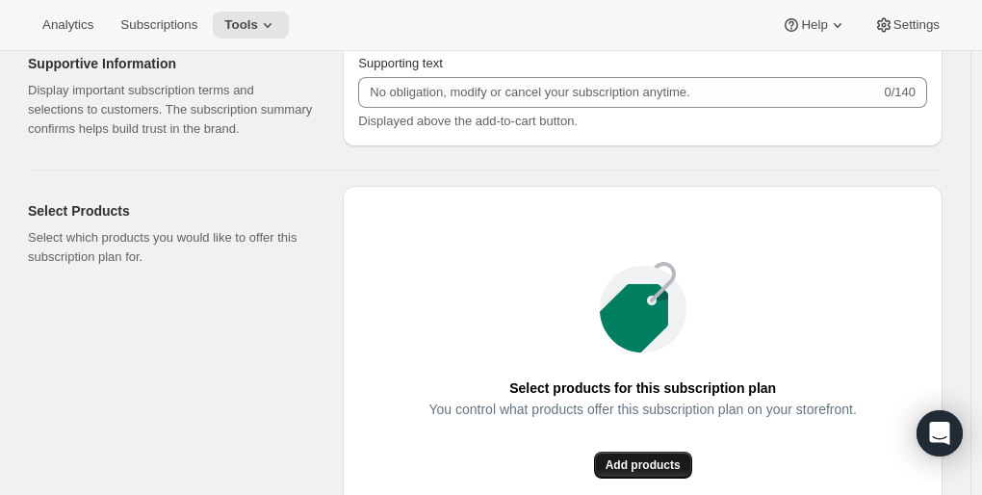
click at [658, 458] on span "Add products" at bounding box center [643, 464] width 75 height 15
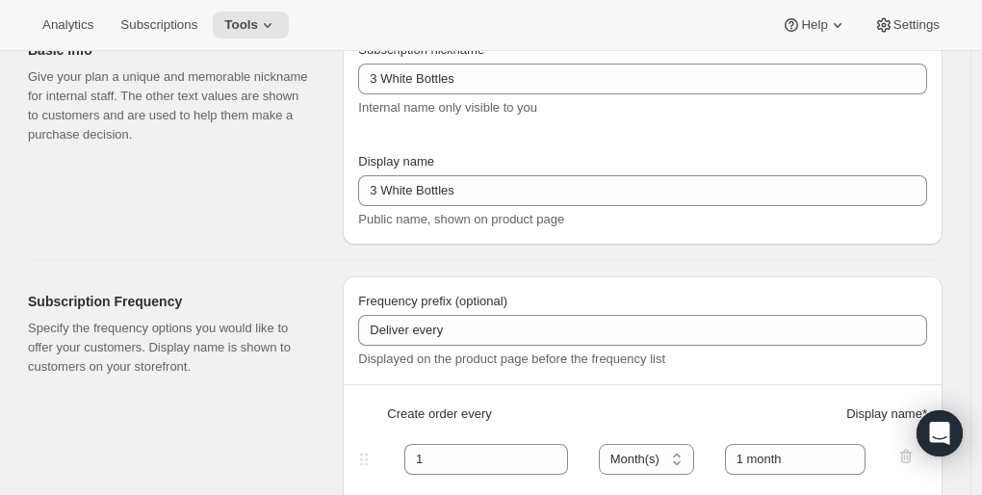
scroll to position [0, 0]
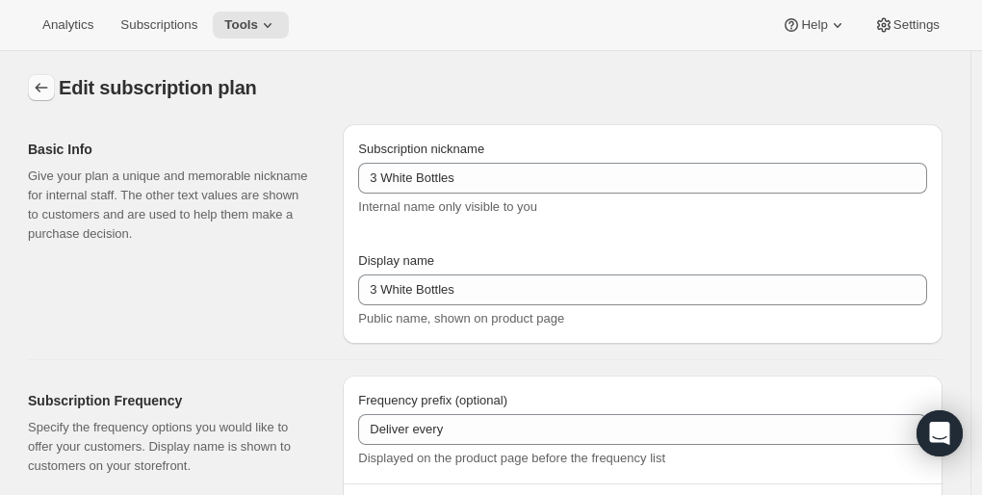
click at [42, 94] on icon "Subscription plans" at bounding box center [41, 87] width 19 height 19
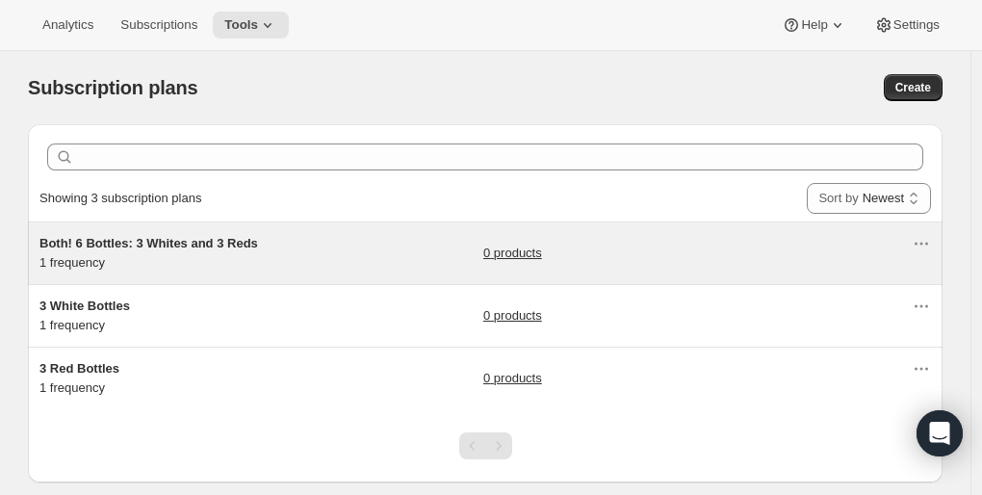
click at [521, 255] on link "0 products" at bounding box center [512, 253] width 59 height 19
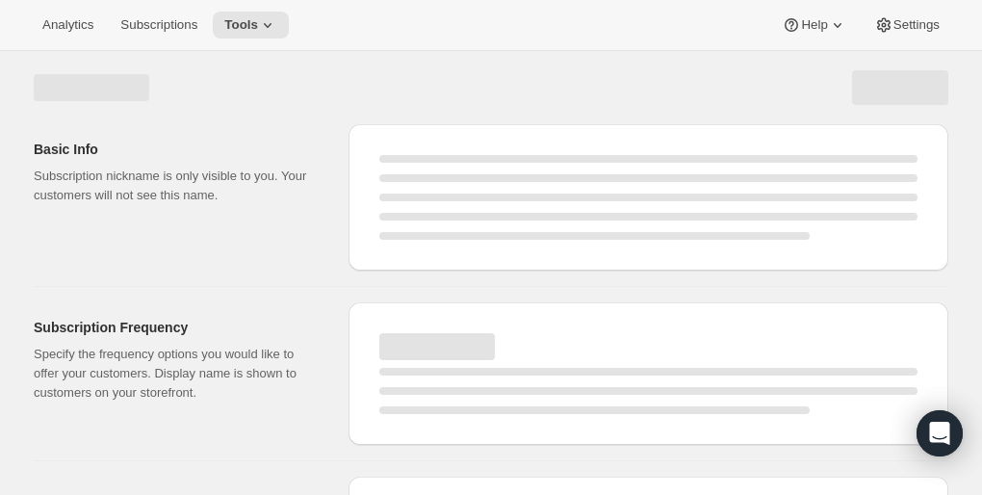
select select "WEEK"
select select "MONTH"
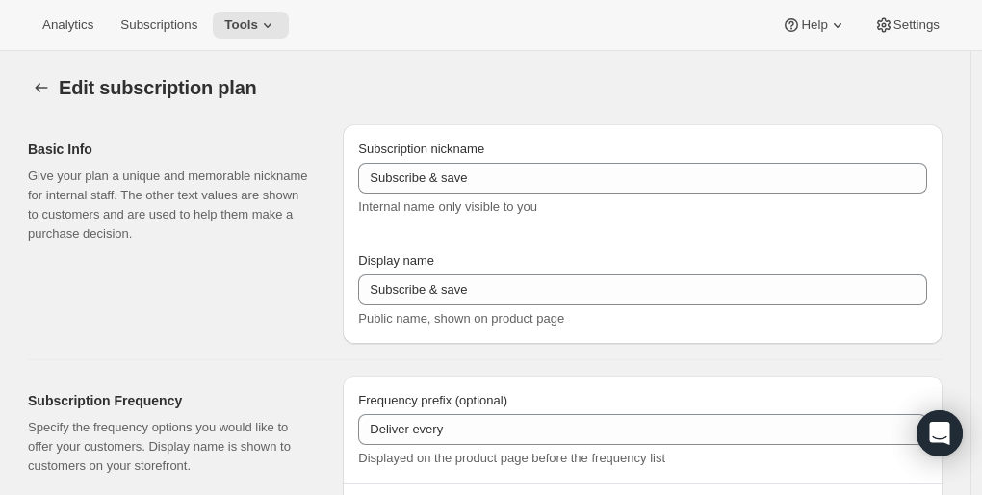
type input "Both! 6 Bottles: 3 Whites and 3 Reds"
type input "1"
select select "MONTH"
type input "1 month"
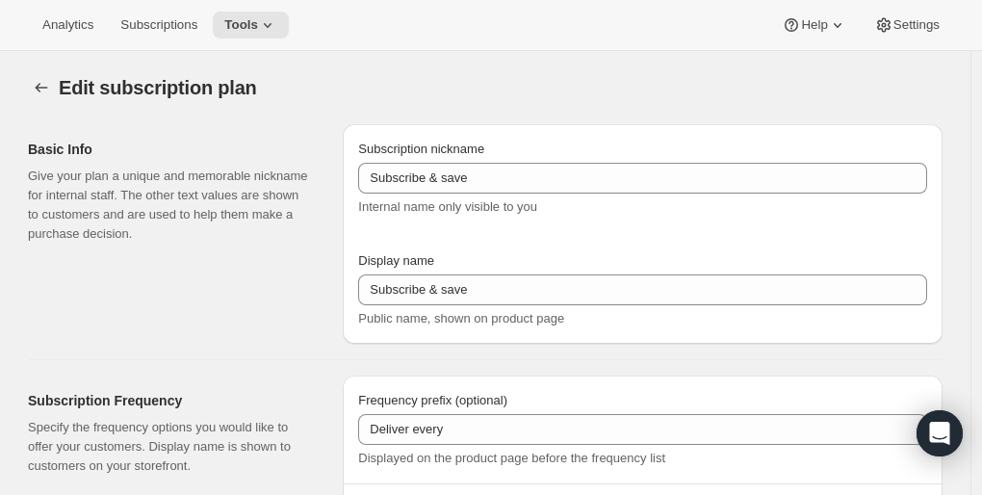
checkbox input "true"
select select "MONTHDAY"
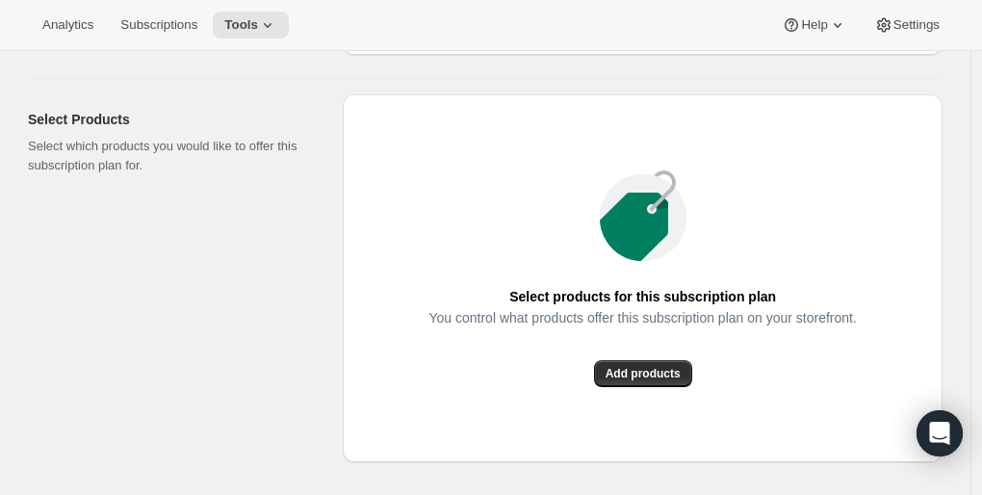
scroll to position [1070, 0]
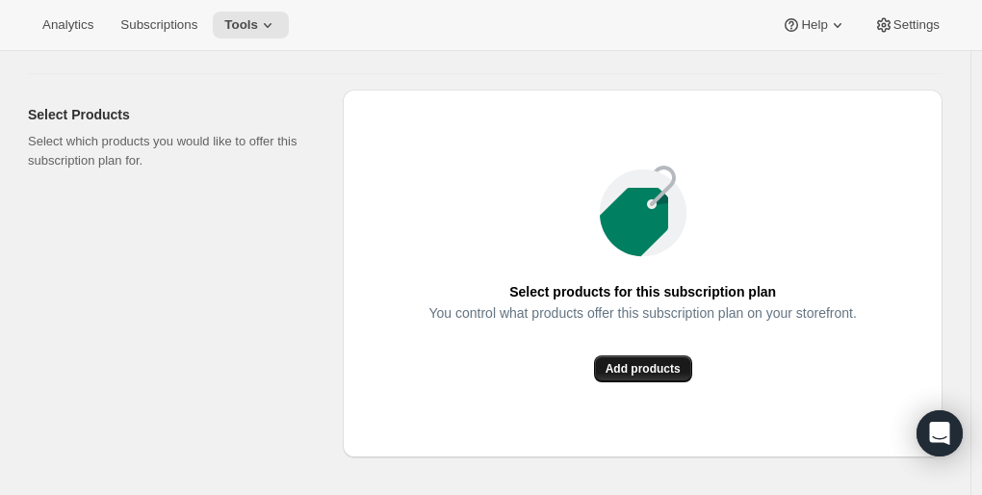
click at [654, 363] on span "Add products" at bounding box center [643, 368] width 75 height 15
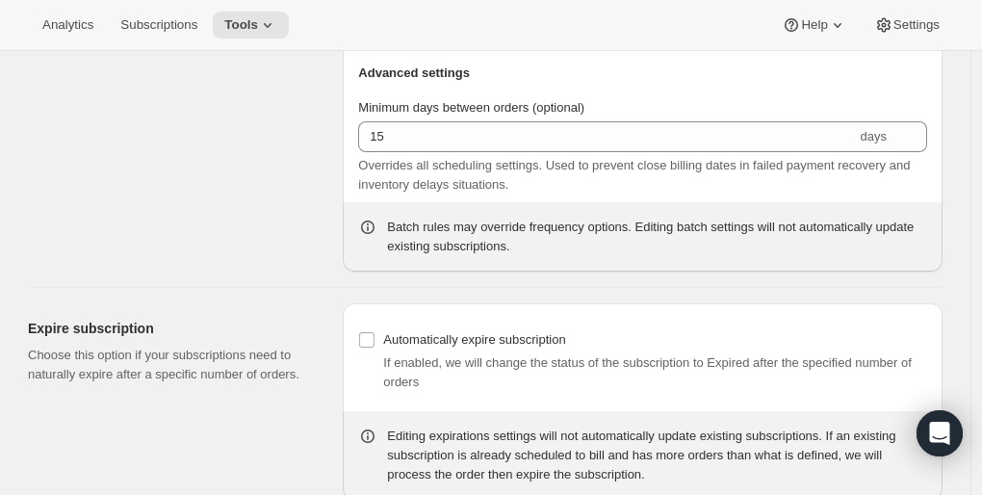
scroll to position [1893, 0]
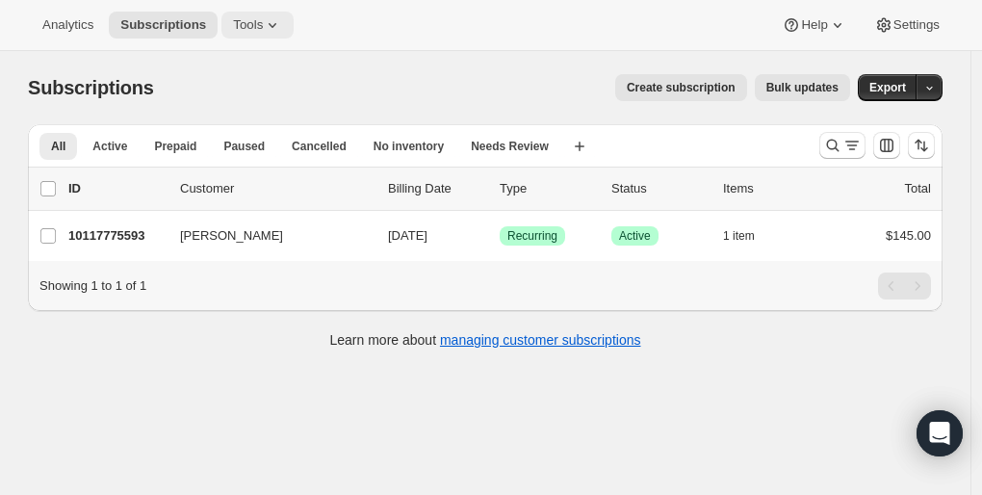
click at [237, 26] on span "Tools" at bounding box center [248, 24] width 30 height 15
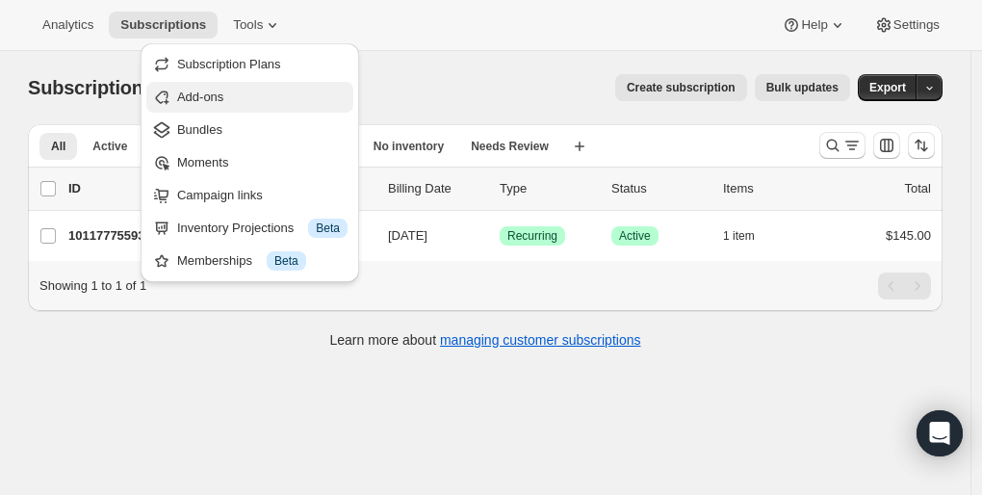
click at [211, 95] on span "Add-ons" at bounding box center [200, 97] width 46 height 14
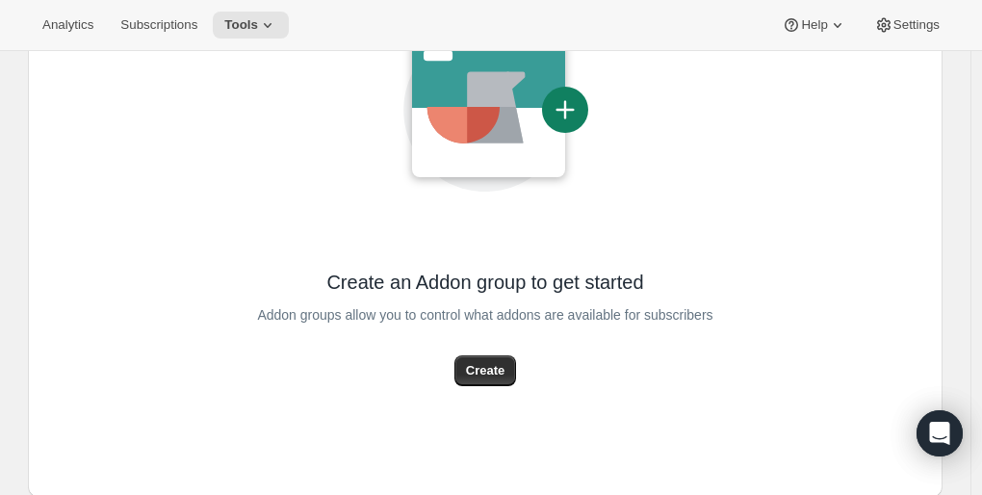
scroll to position [236, 0]
click at [481, 363] on span "Create" at bounding box center [485, 369] width 39 height 19
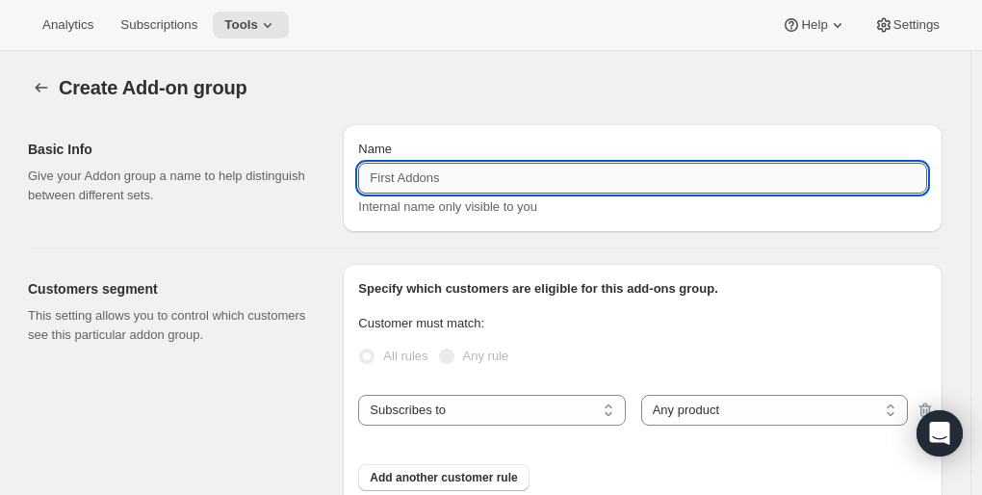
click at [424, 181] on input "Name" at bounding box center [642, 178] width 569 height 31
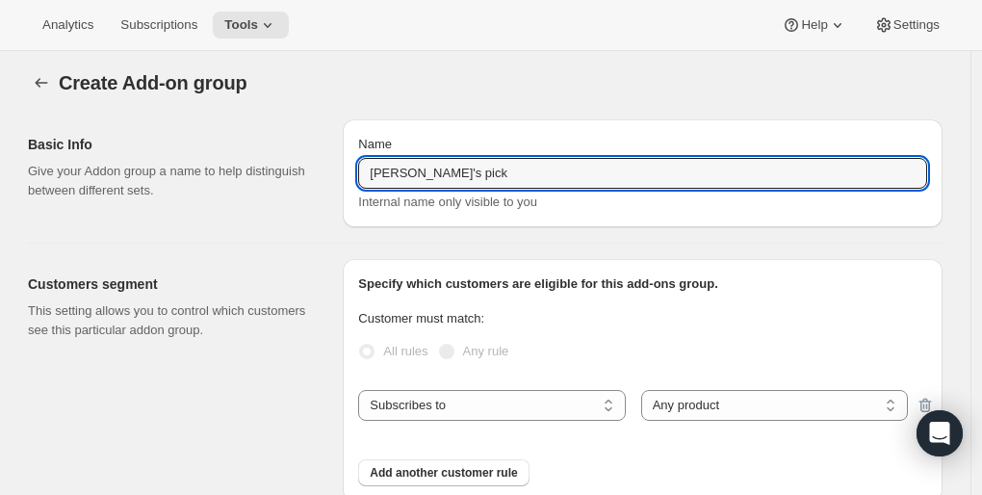
scroll to position [6, 0]
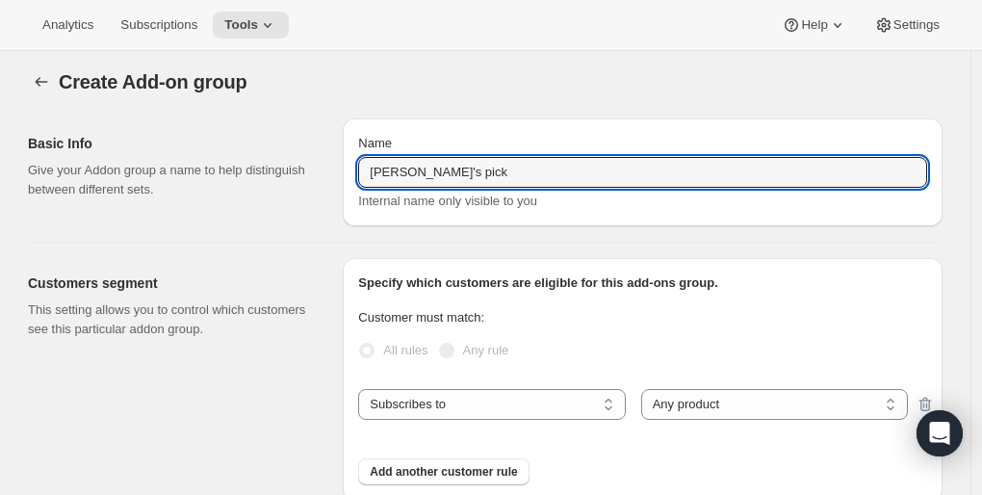
type input "[PERSON_NAME]'s pick"
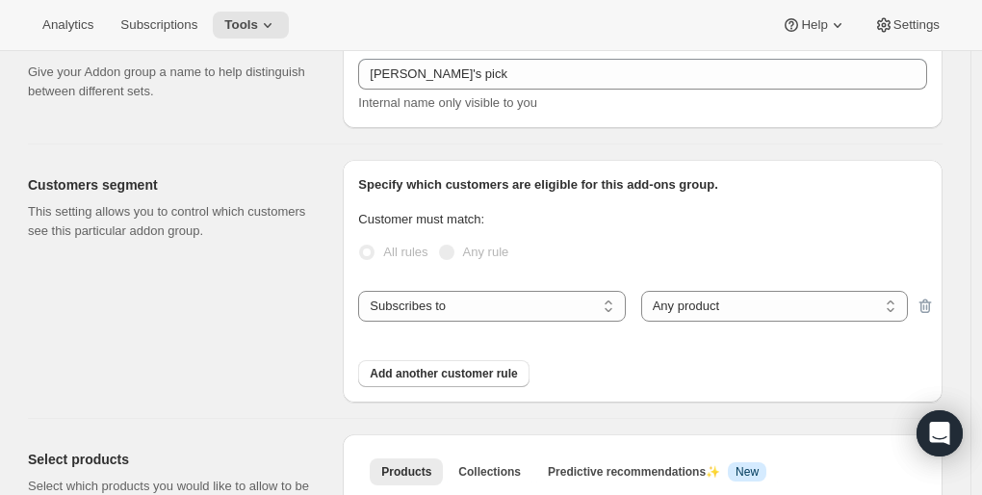
scroll to position [105, 0]
click at [678, 298] on select "Any product Specific products Specific product variants" at bounding box center [774, 305] width 267 height 31
click at [646, 290] on select "Any product Specific products Specific product variants" at bounding box center [774, 305] width 267 height 31
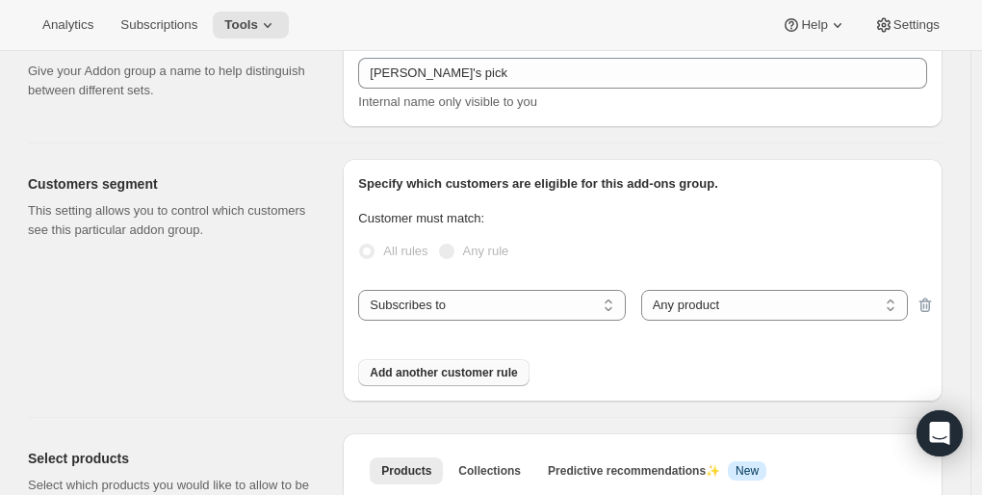
click at [473, 376] on span "Add another customer rule" at bounding box center [443, 372] width 147 height 15
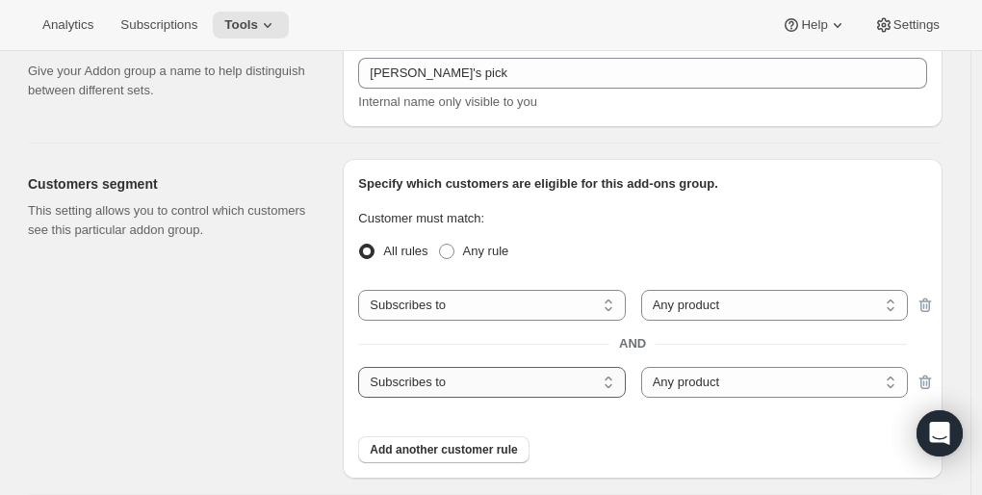
click at [495, 371] on select "Subscribes to Shipping address is Customer tags" at bounding box center [491, 382] width 267 height 31
click at [473, 331] on div "Subscribes to Shipping address is Customer tags Subscribes to Any product Speci…" at bounding box center [642, 344] width 569 height 108
click at [928, 382] on icon "button" at bounding box center [927, 384] width 2 height 6
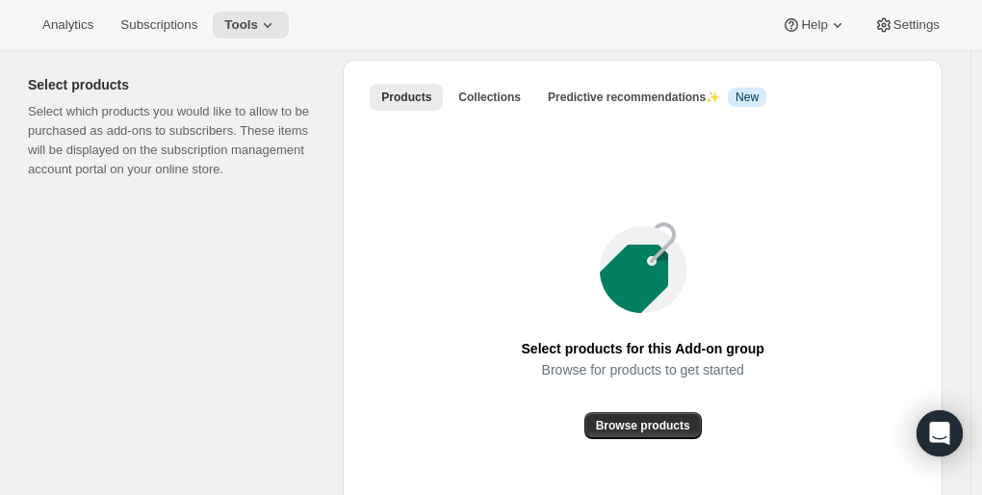
scroll to position [479, 0]
